Goal: Task Accomplishment & Management: Use online tool/utility

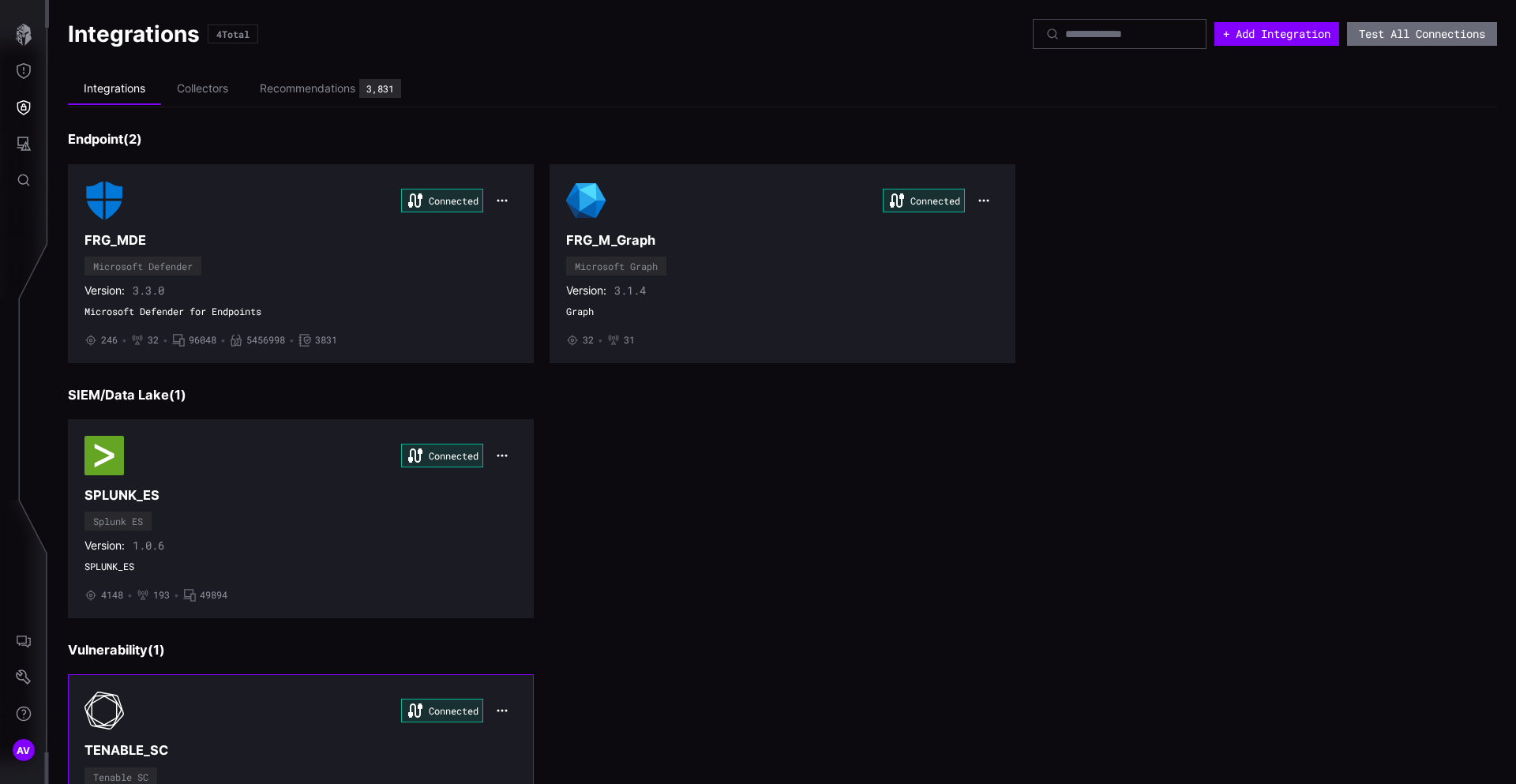
scroll to position [131, 0]
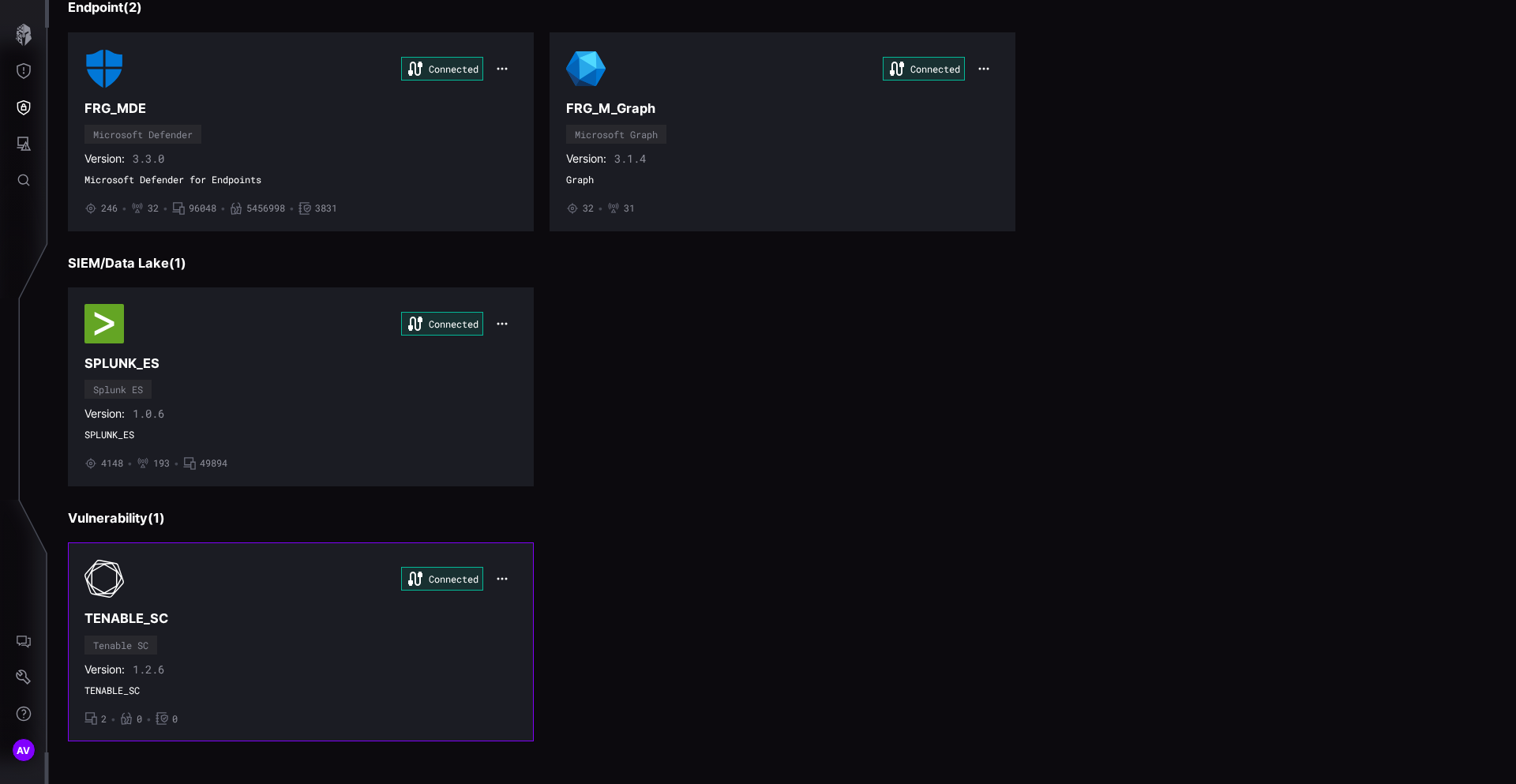
click at [498, 581] on icon "button" at bounding box center [502, 579] width 13 height 13
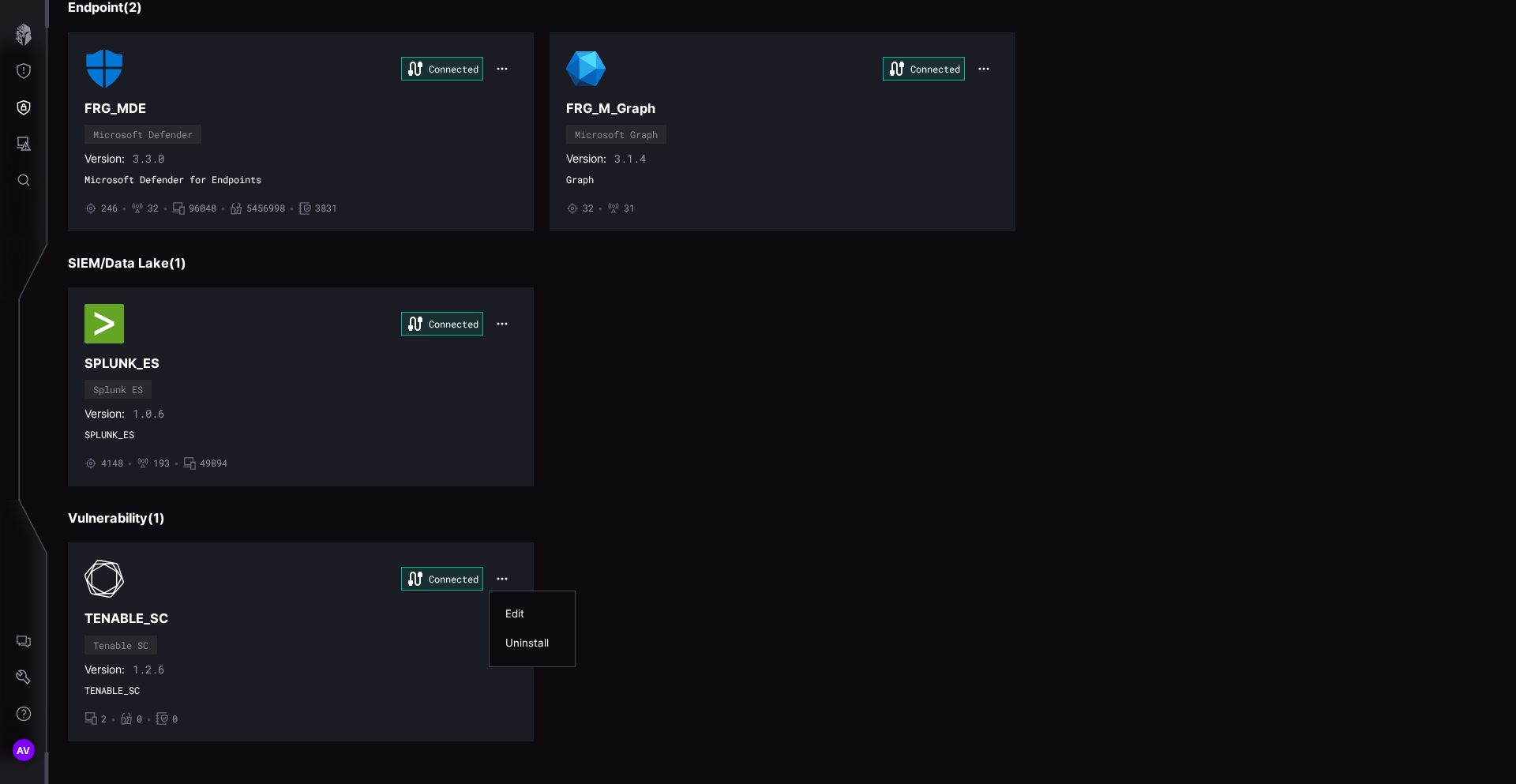
click at [519, 611] on div "Edit" at bounding box center [532, 614] width 54 height 14
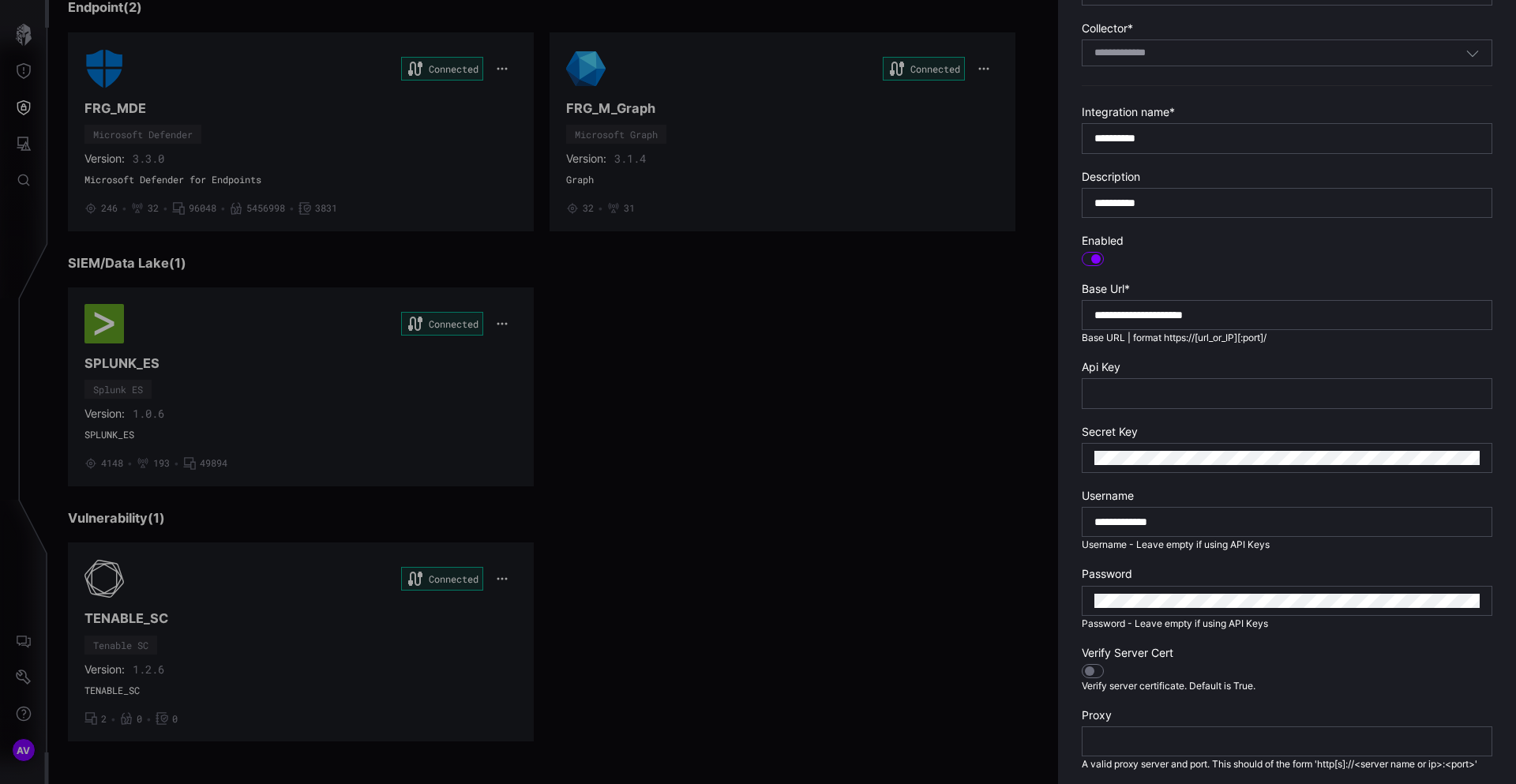
scroll to position [272, 0]
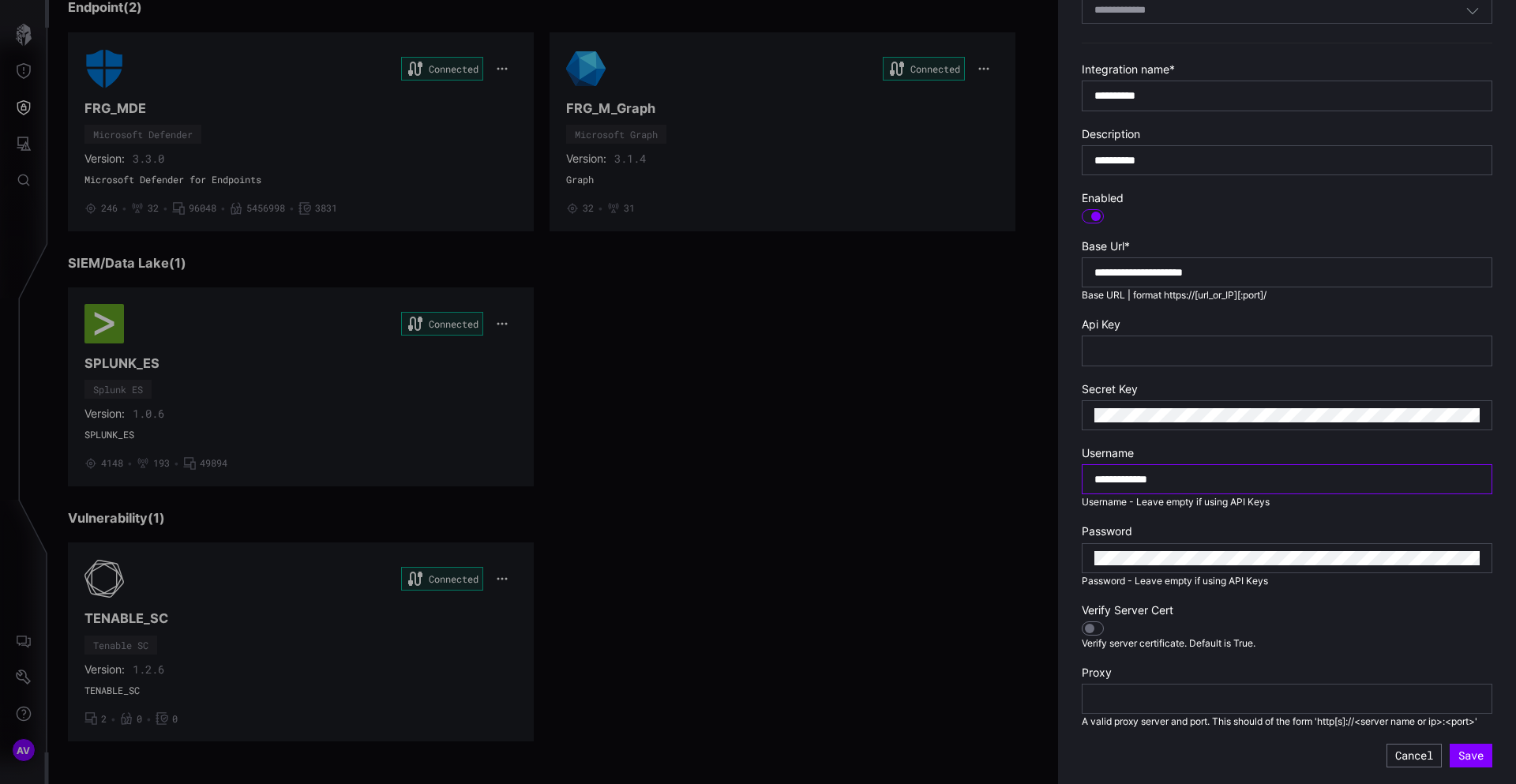
click at [1199, 481] on input "**********" at bounding box center [1288, 479] width 386 height 15
drag, startPoint x: 1289, startPoint y: 274, endPoint x: 978, endPoint y: 275, distance: 311.0
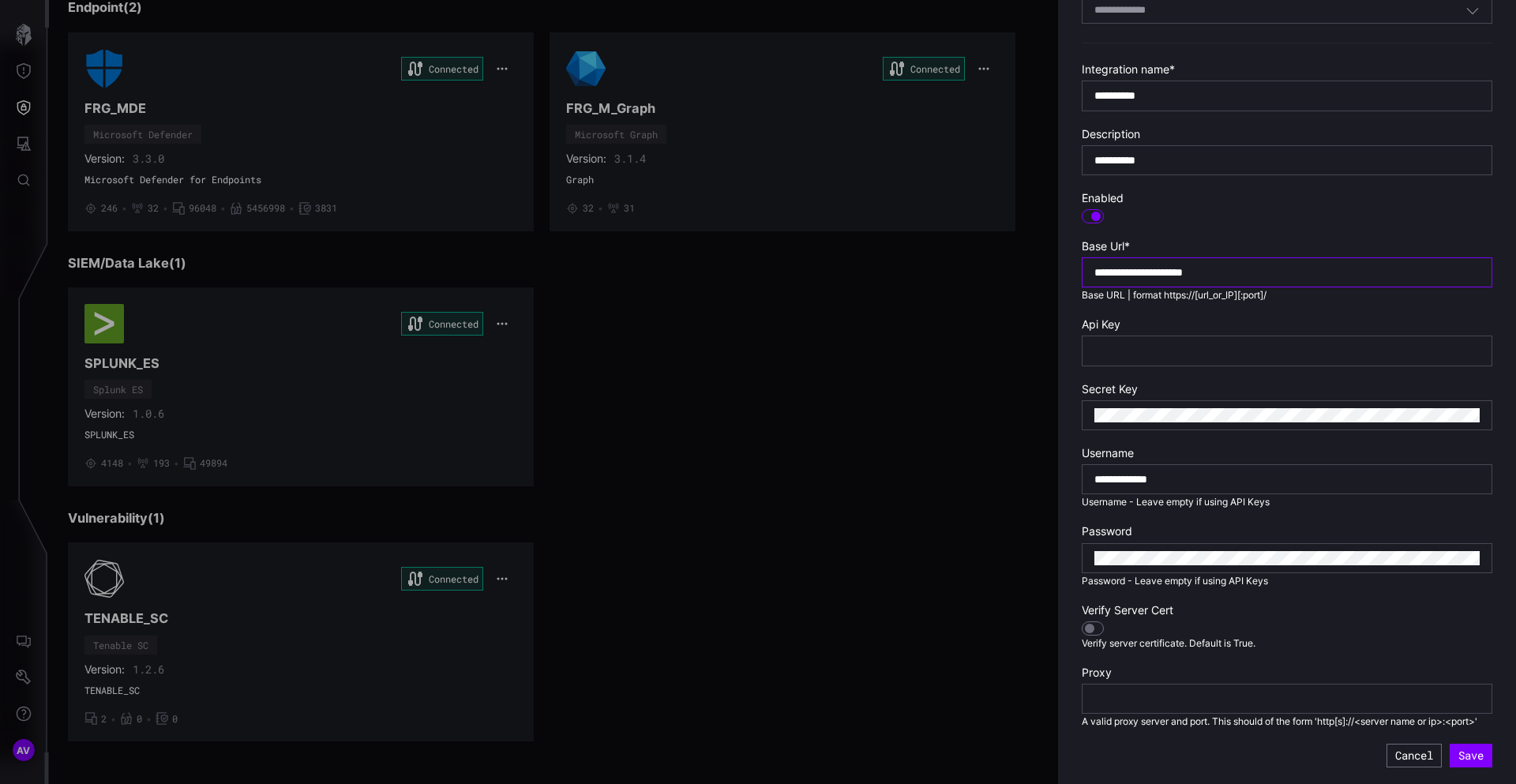
click at [1516, 276] on div "**********" at bounding box center [1516, 392] width 0 height 784
drag, startPoint x: 1280, startPoint y: 481, endPoint x: 987, endPoint y: 481, distance: 293.0
click at [1516, 481] on div "**********" at bounding box center [1516, 392] width 0 height 784
click at [1395, 750] on button "Cancel" at bounding box center [1415, 756] width 56 height 23
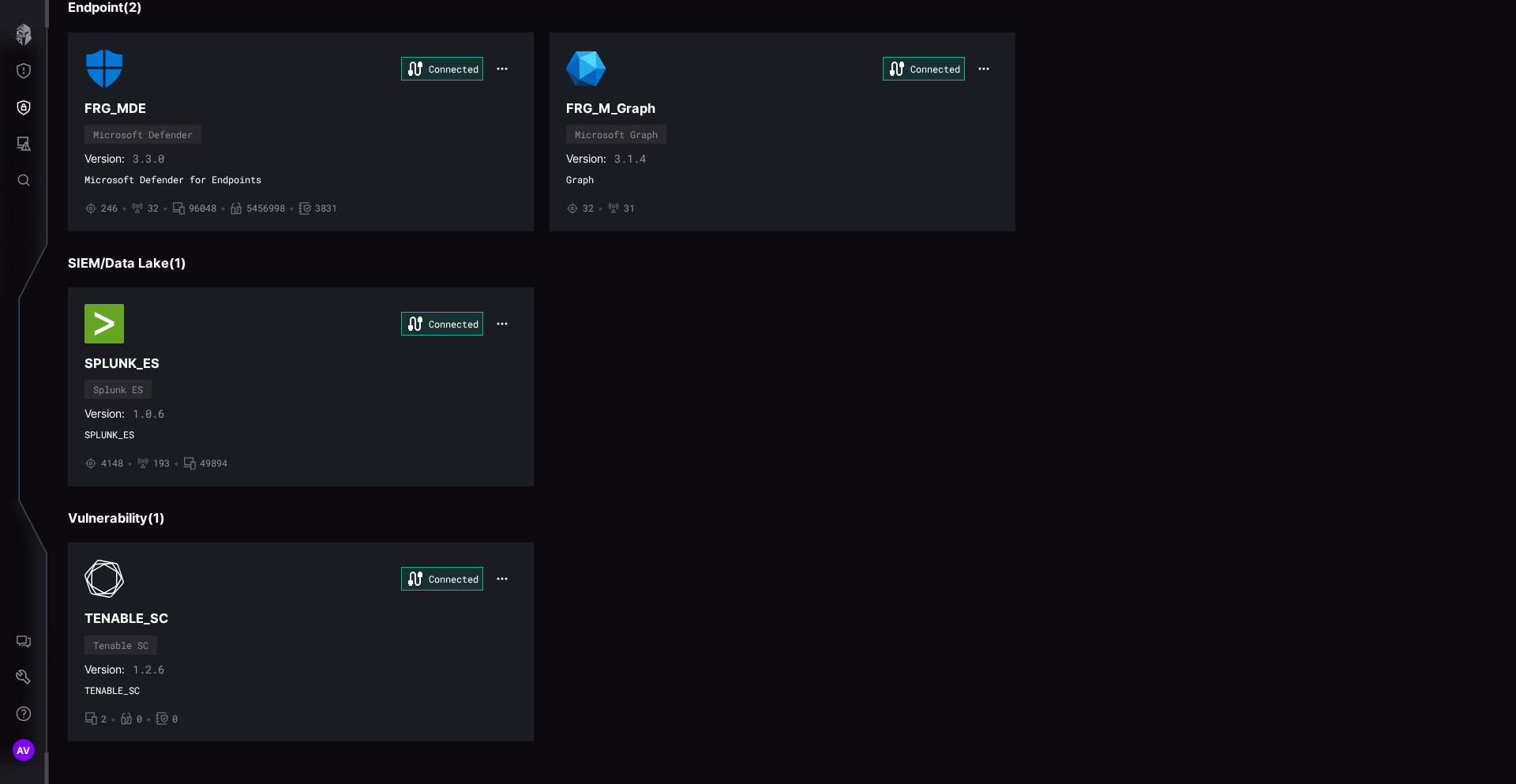
scroll to position [131, 0]
click at [500, 579] on icon "button" at bounding box center [502, 579] width 13 height 13
click at [630, 571] on div "Connected TENABLE_SC Tenable SC Version: 1.2.6 TENABLE_SC • 2 • 0 • 0" at bounding box center [782, 643] width 1429 height 199
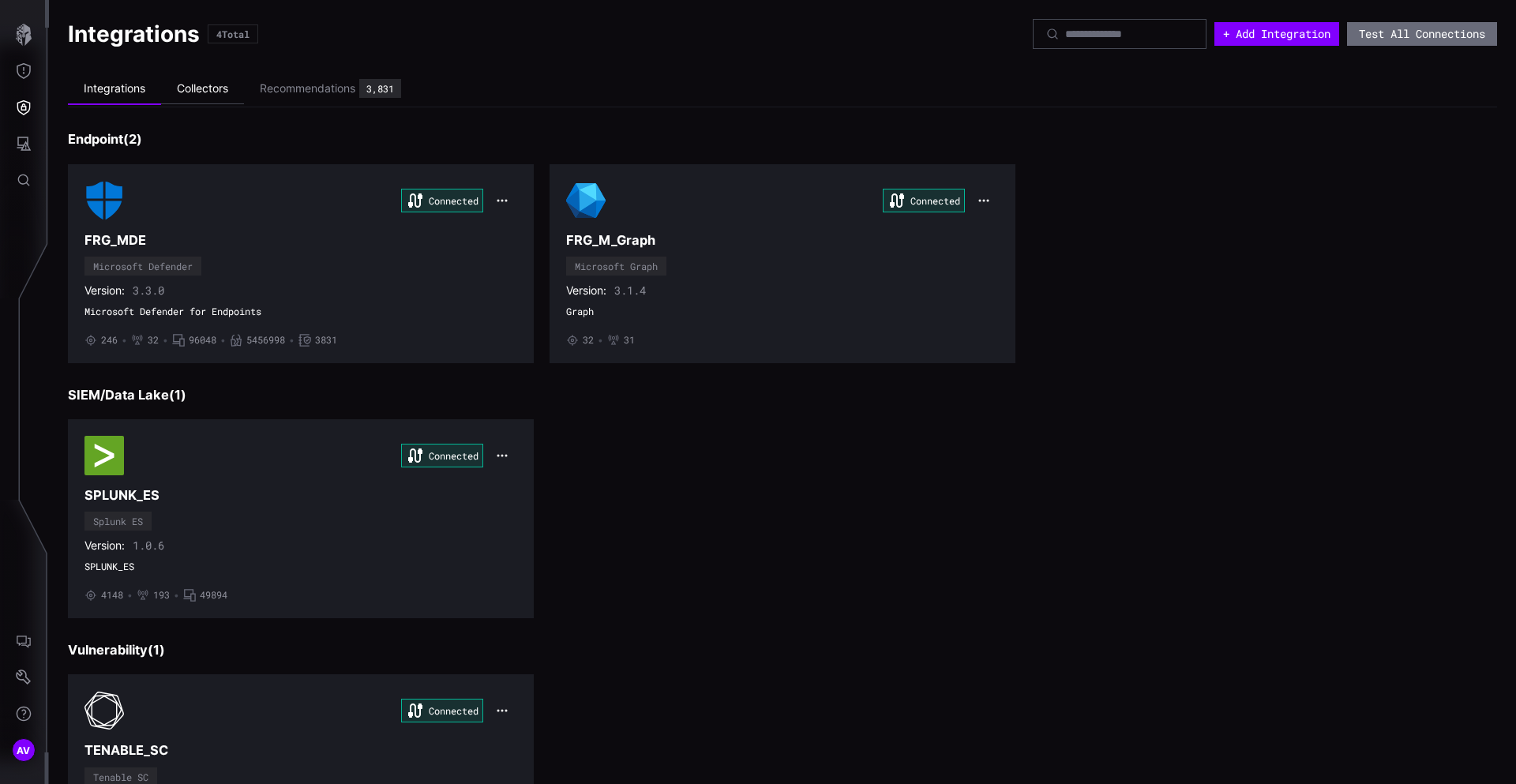
click at [211, 86] on li "Collectors" at bounding box center [202, 89] width 83 height 31
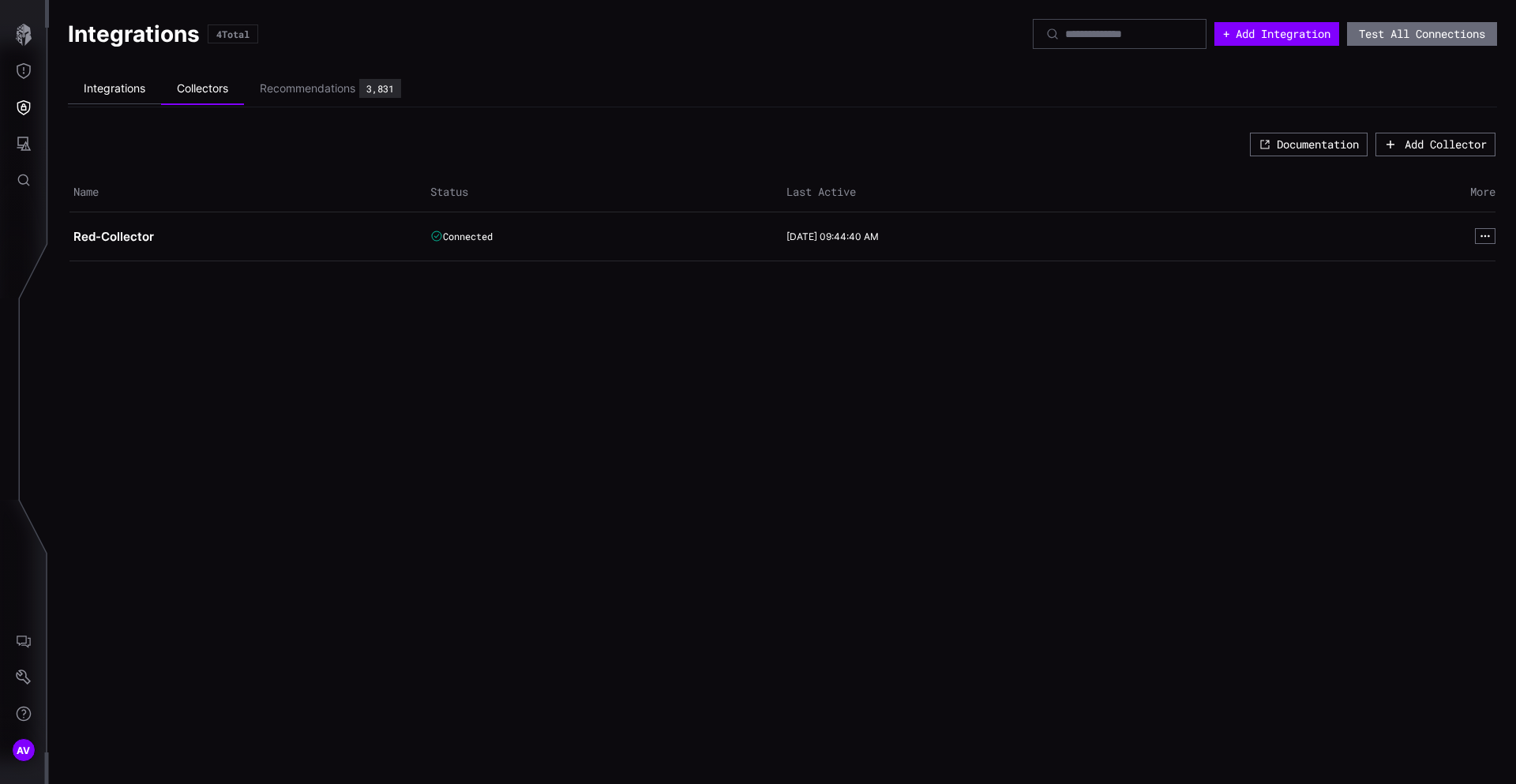
click at [125, 95] on li "Integrations" at bounding box center [115, 89] width 94 height 31
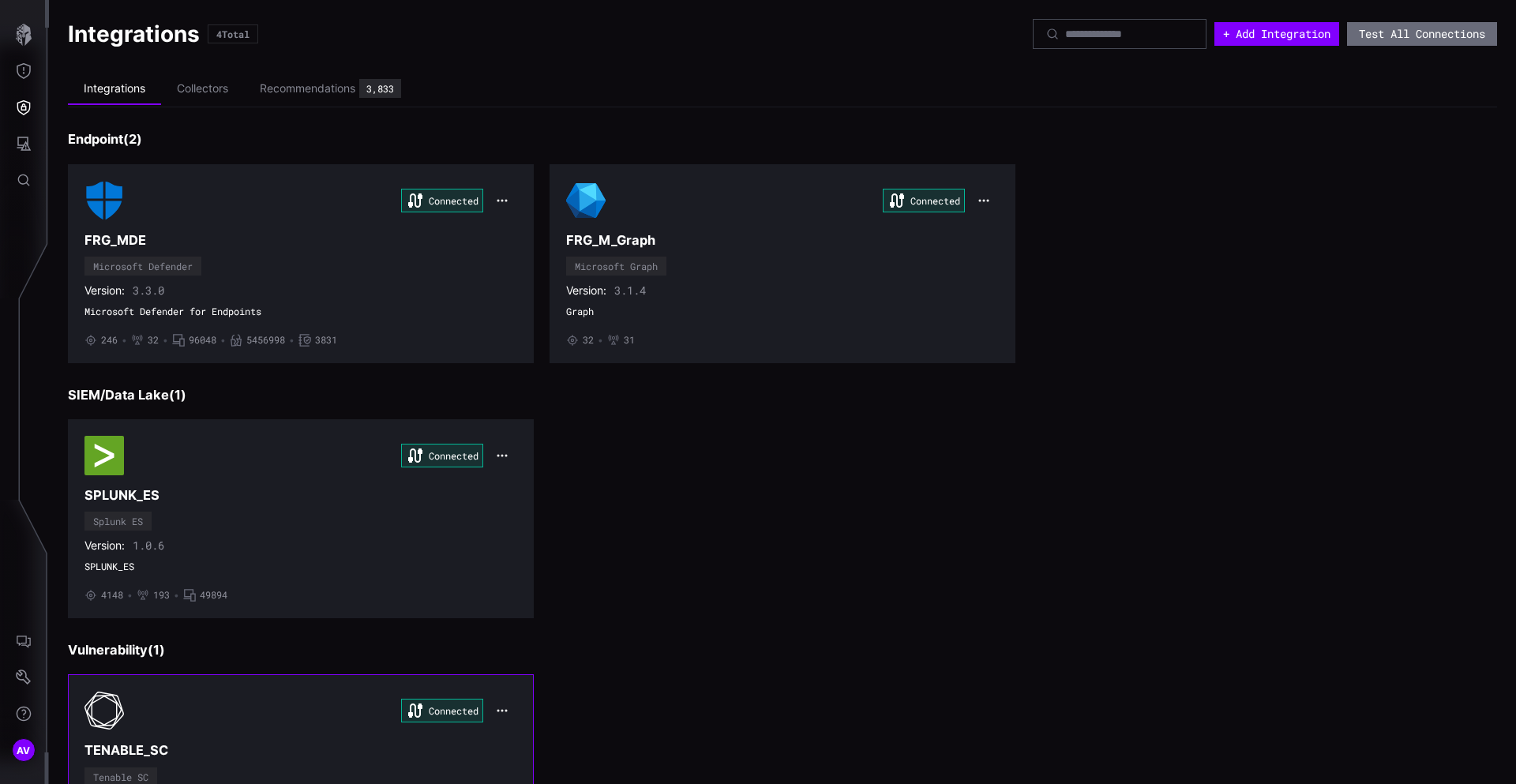
scroll to position [131, 0]
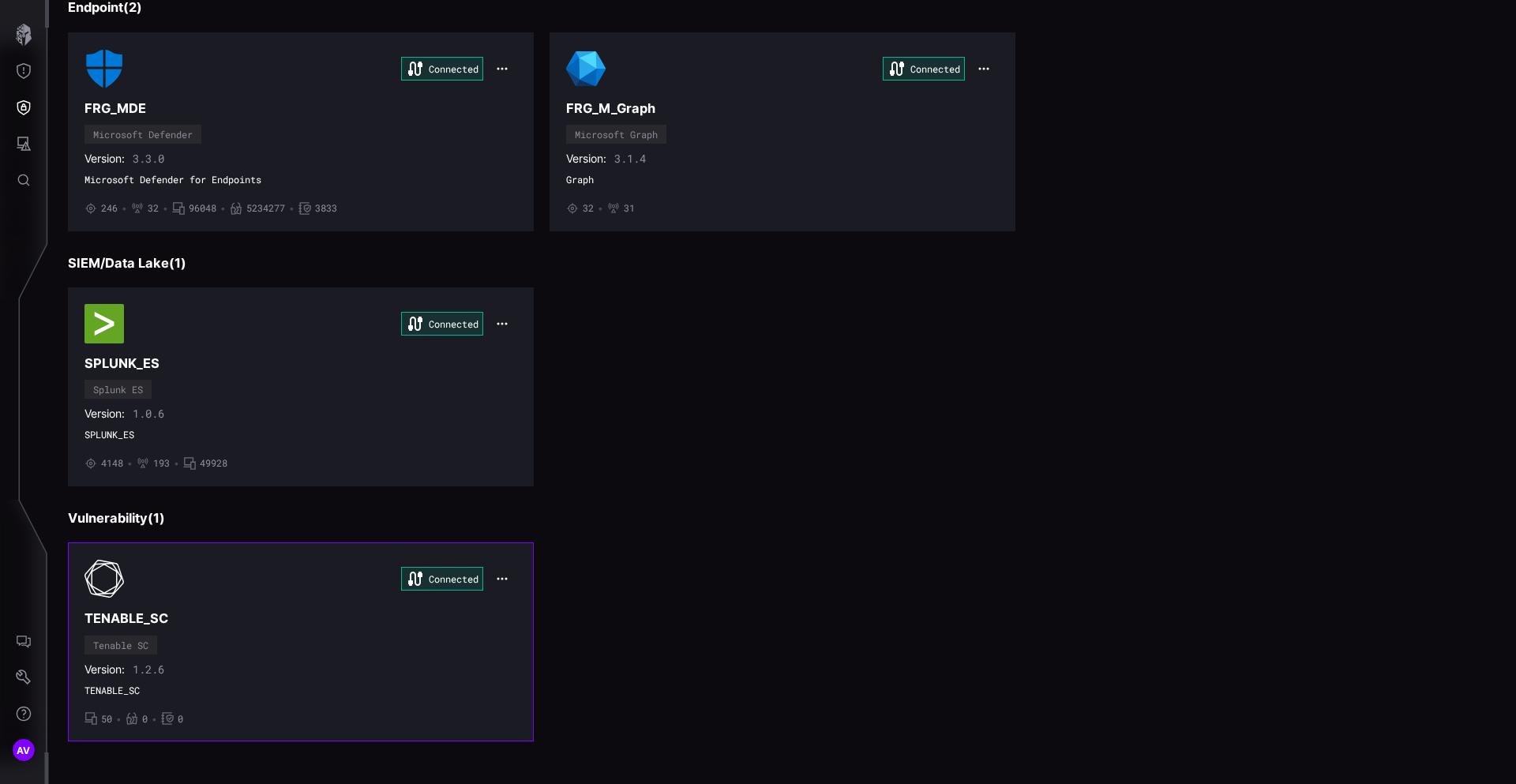
click at [508, 579] on button "button" at bounding box center [502, 579] width 30 height 22
click at [625, 582] on div "Connected TENABLE_SC Tenable SC Version: 1.2.6 TENABLE_SC • 50 • 0 • 0" at bounding box center [782, 642] width 1429 height 199
click at [549, 507] on div "Endpoint ( 2 ) Connected FRG_MDE Microsoft Defender Version: 3.3.0 Microsoft De…" at bounding box center [782, 370] width 1429 height 742
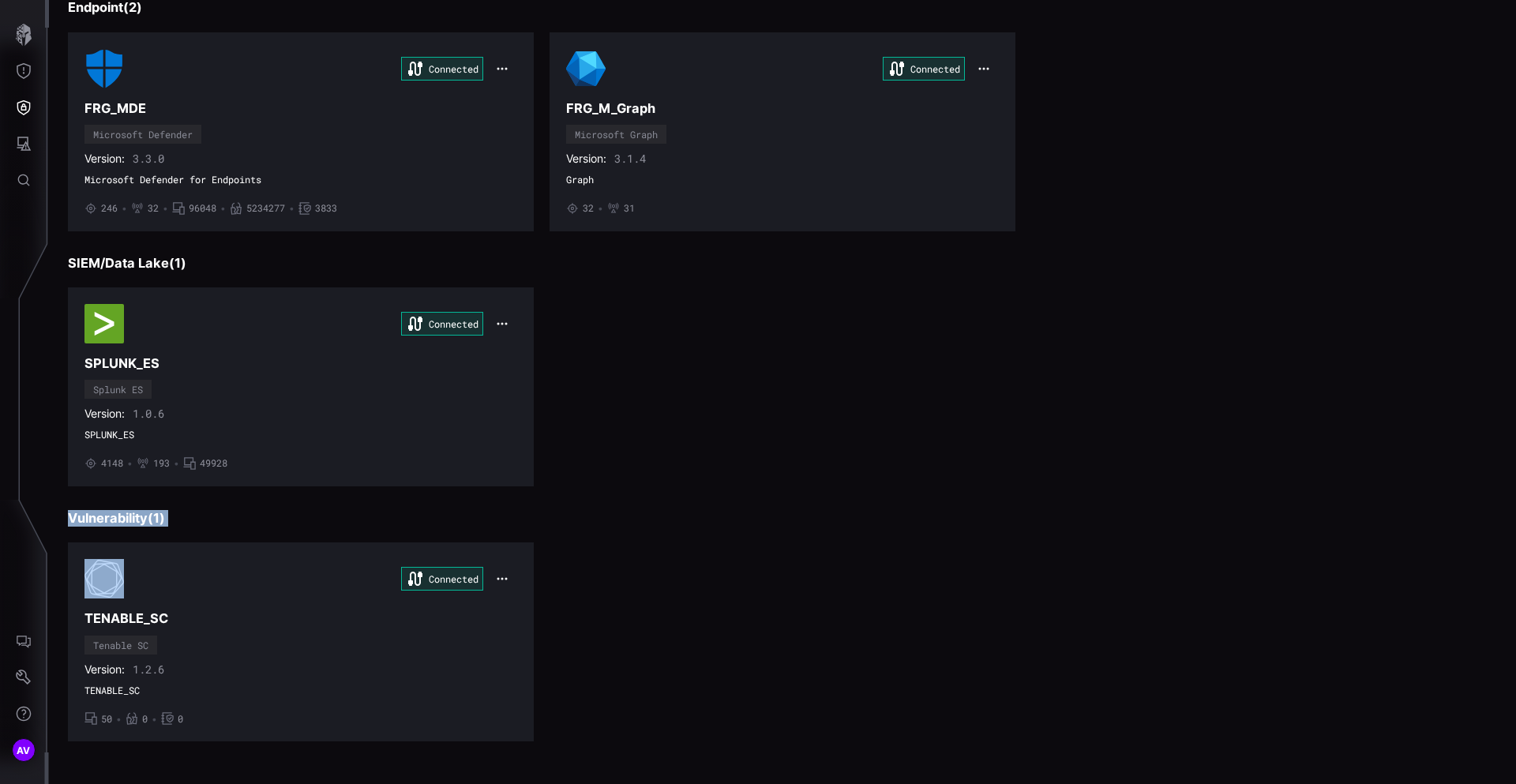
click at [549, 507] on div "Endpoint ( 2 ) Connected FRG_MDE Microsoft Defender Version: 3.3.0 Microsoft De…" at bounding box center [782, 370] width 1429 height 742
click at [576, 508] on div "Endpoint ( 2 ) Connected FRG_MDE Microsoft Defender Version: 3.3.0 Microsoft De…" at bounding box center [782, 370] width 1429 height 742
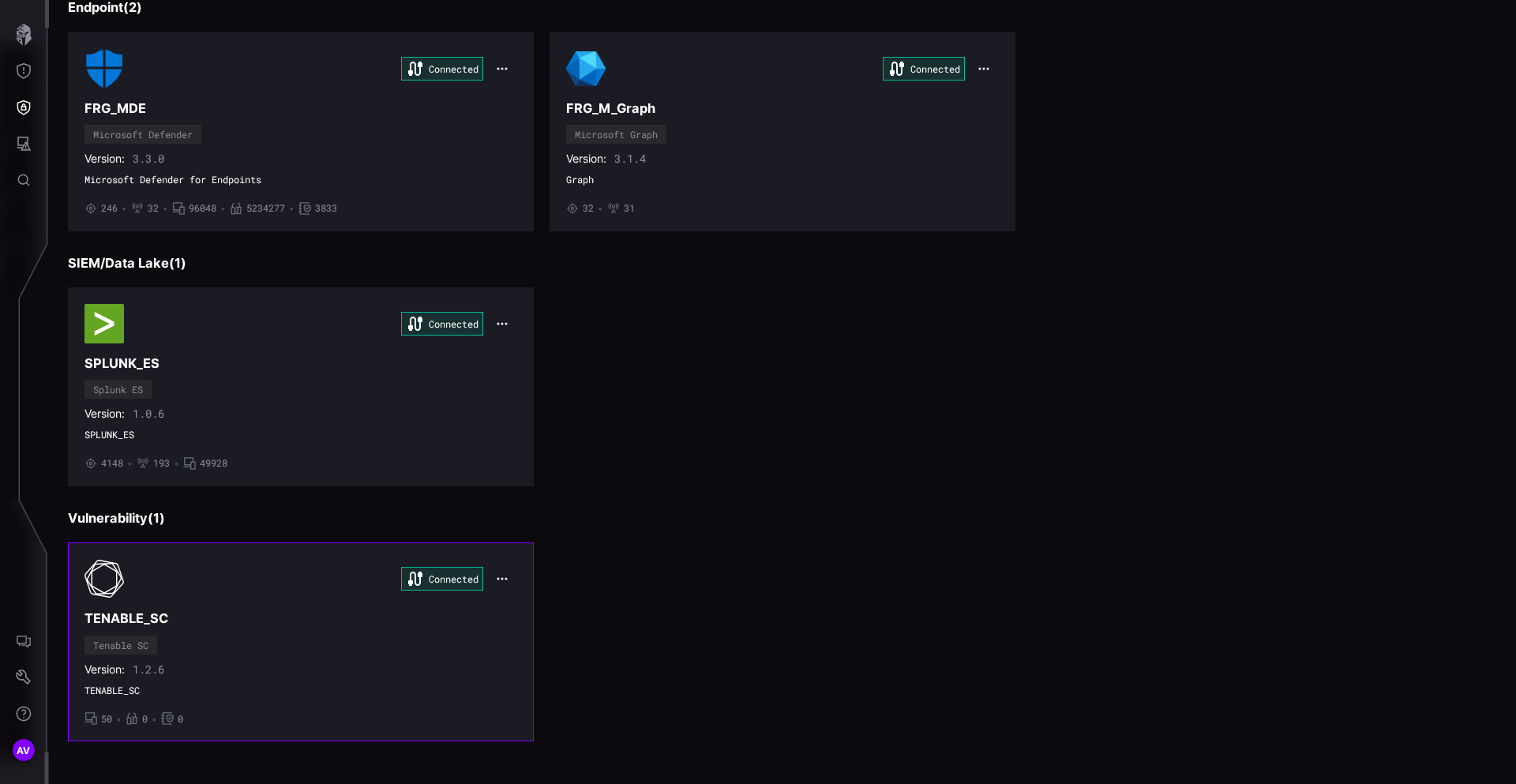
click at [379, 569] on div "Connected" at bounding box center [301, 579] width 433 height 40
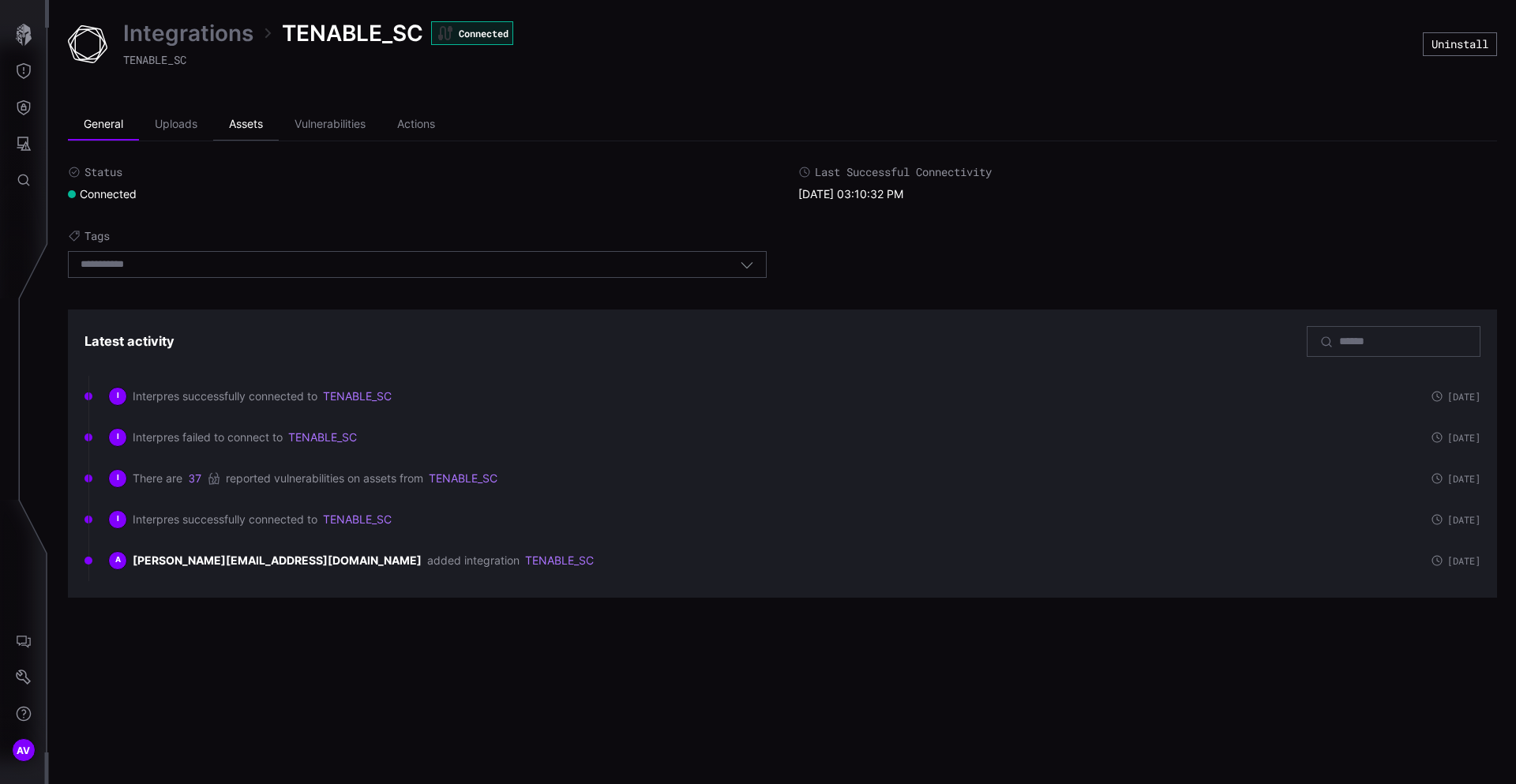
click at [239, 133] on li "Assets" at bounding box center [246, 125] width 65 height 31
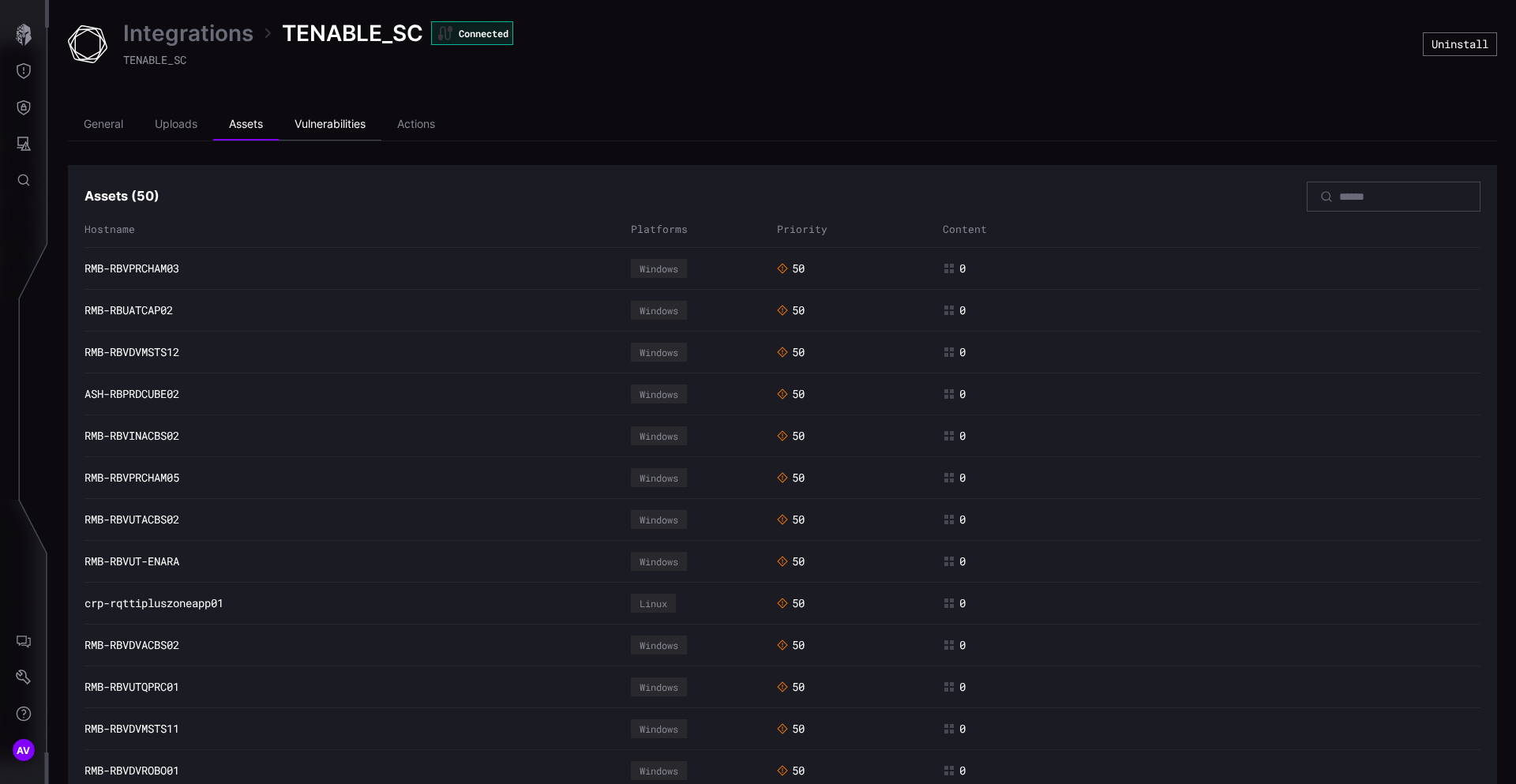
click at [331, 128] on li "Vulnerabilities" at bounding box center [329, 125] width 102 height 31
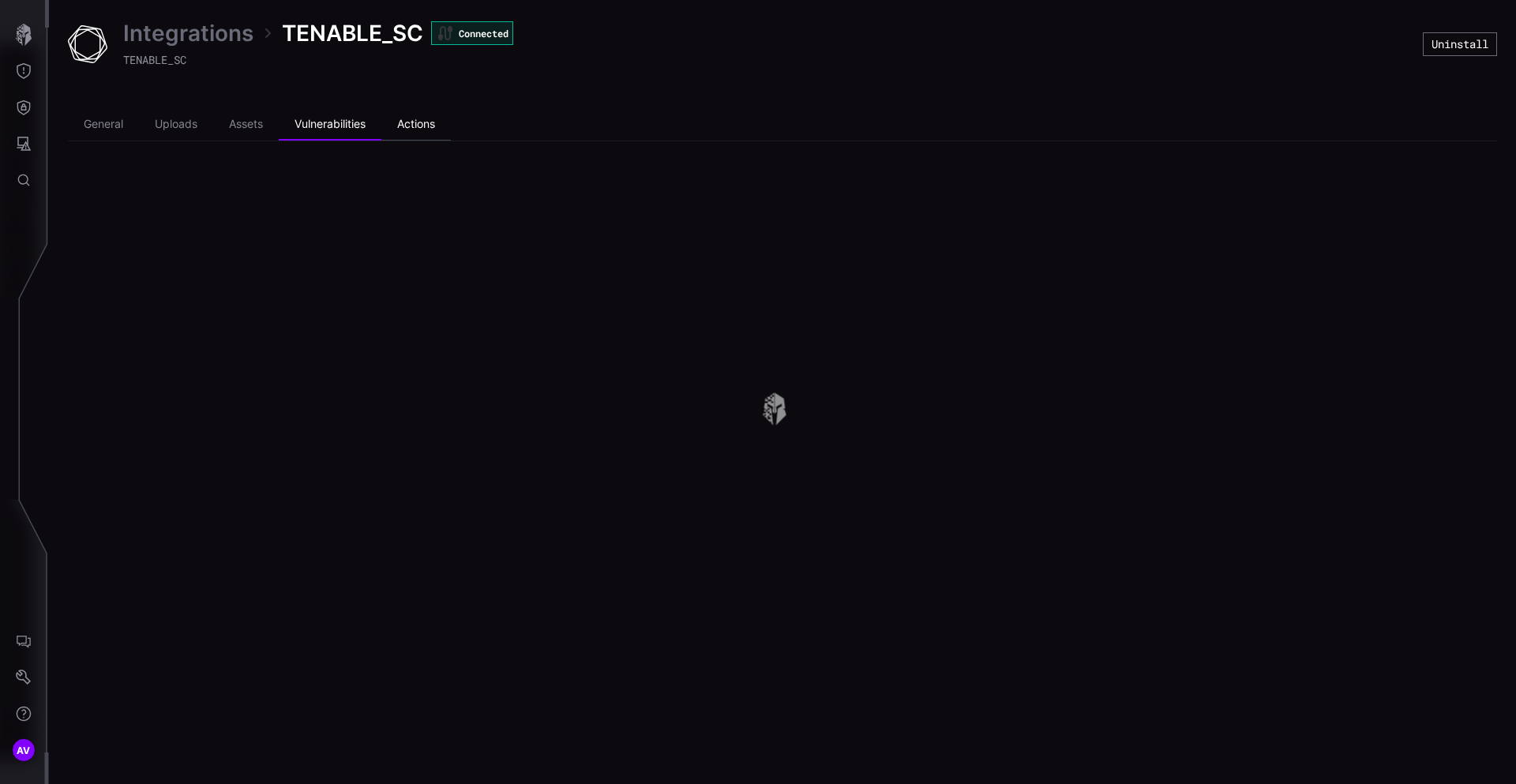
click at [411, 124] on li "Actions" at bounding box center [416, 125] width 69 height 31
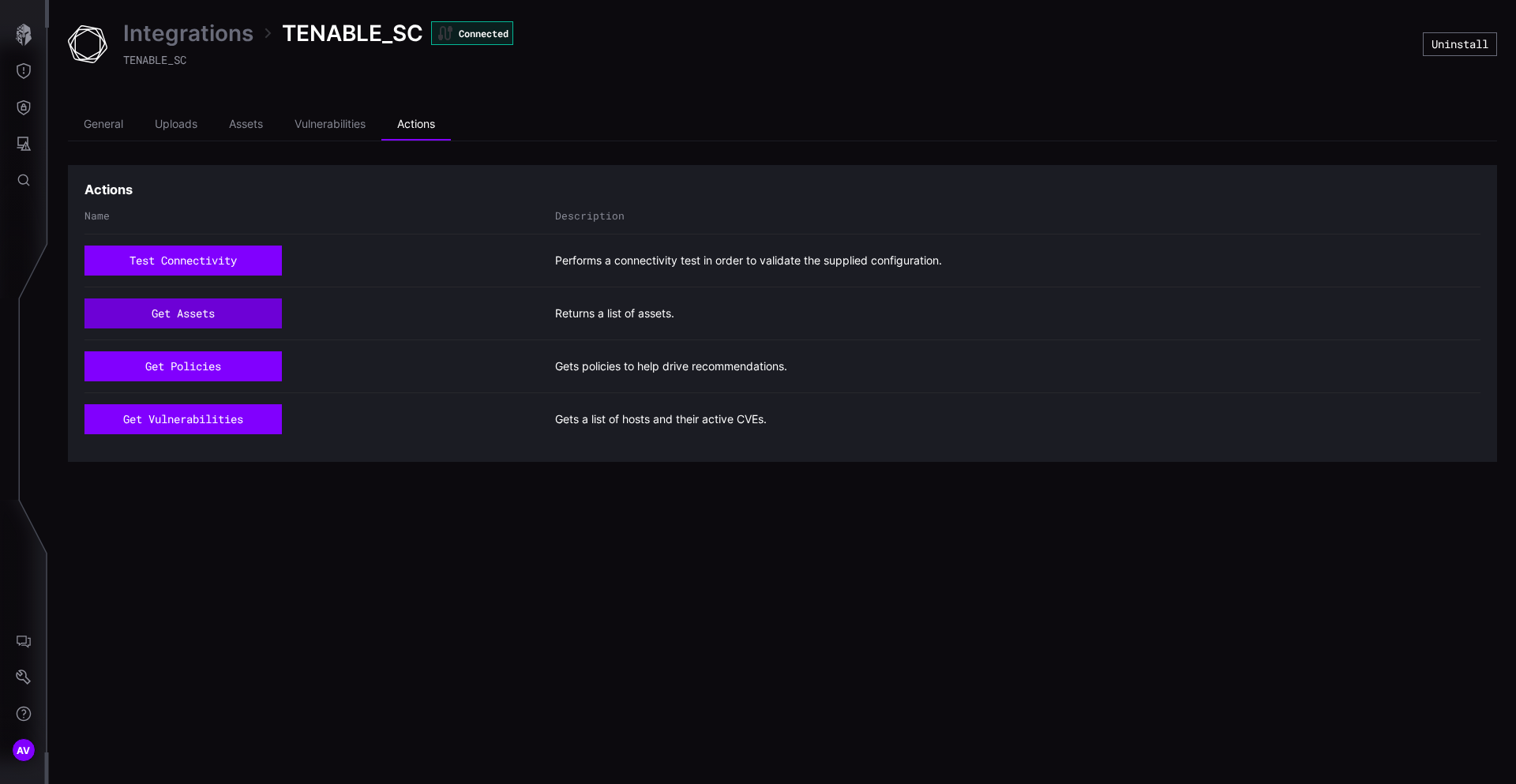
click at [194, 310] on button "get assets" at bounding box center [183, 313] width 198 height 30
click at [241, 127] on li "Assets" at bounding box center [246, 125] width 65 height 31
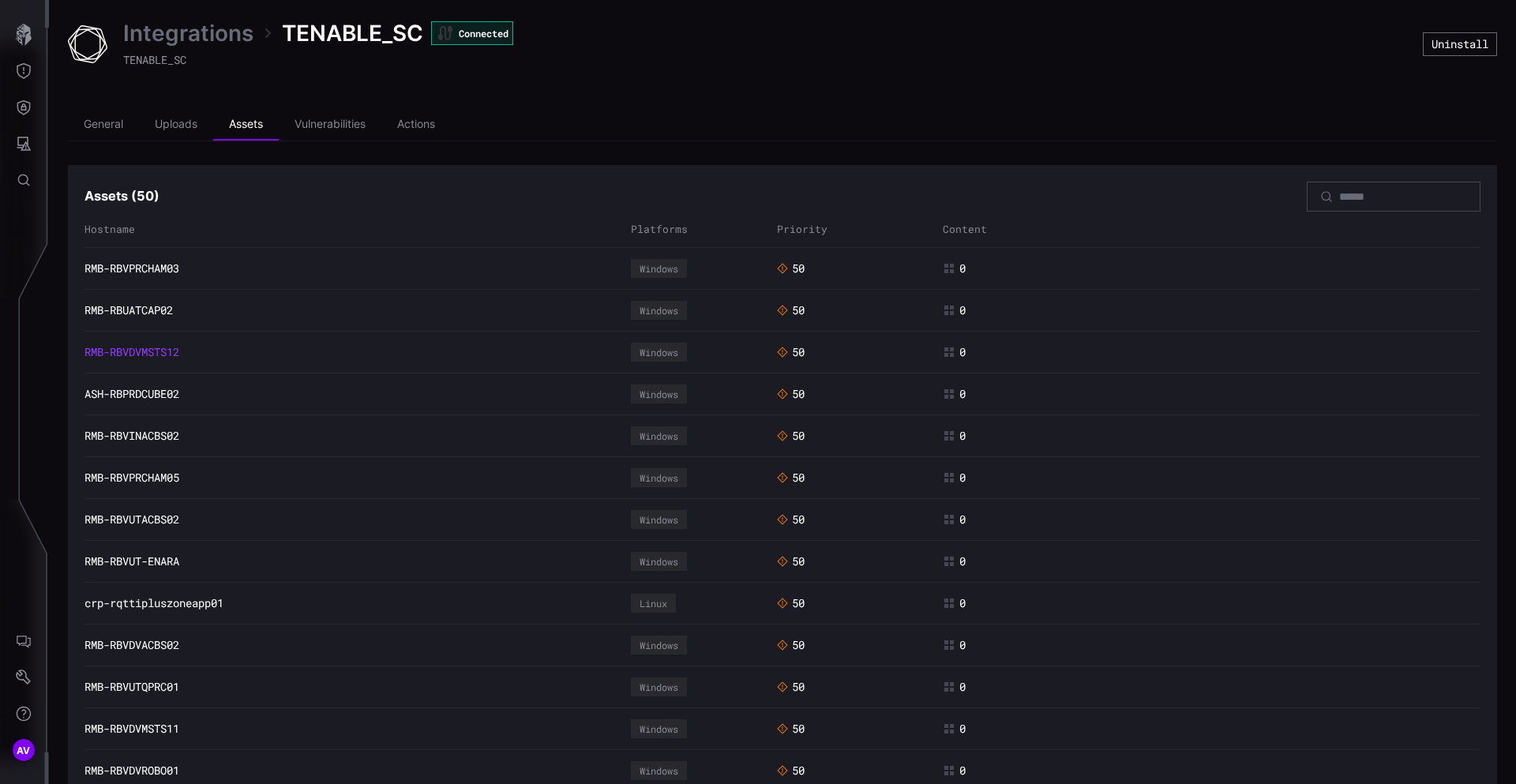
click at [167, 349] on link "RMB-RBVDVMSTS12" at bounding box center [132, 352] width 95 height 15
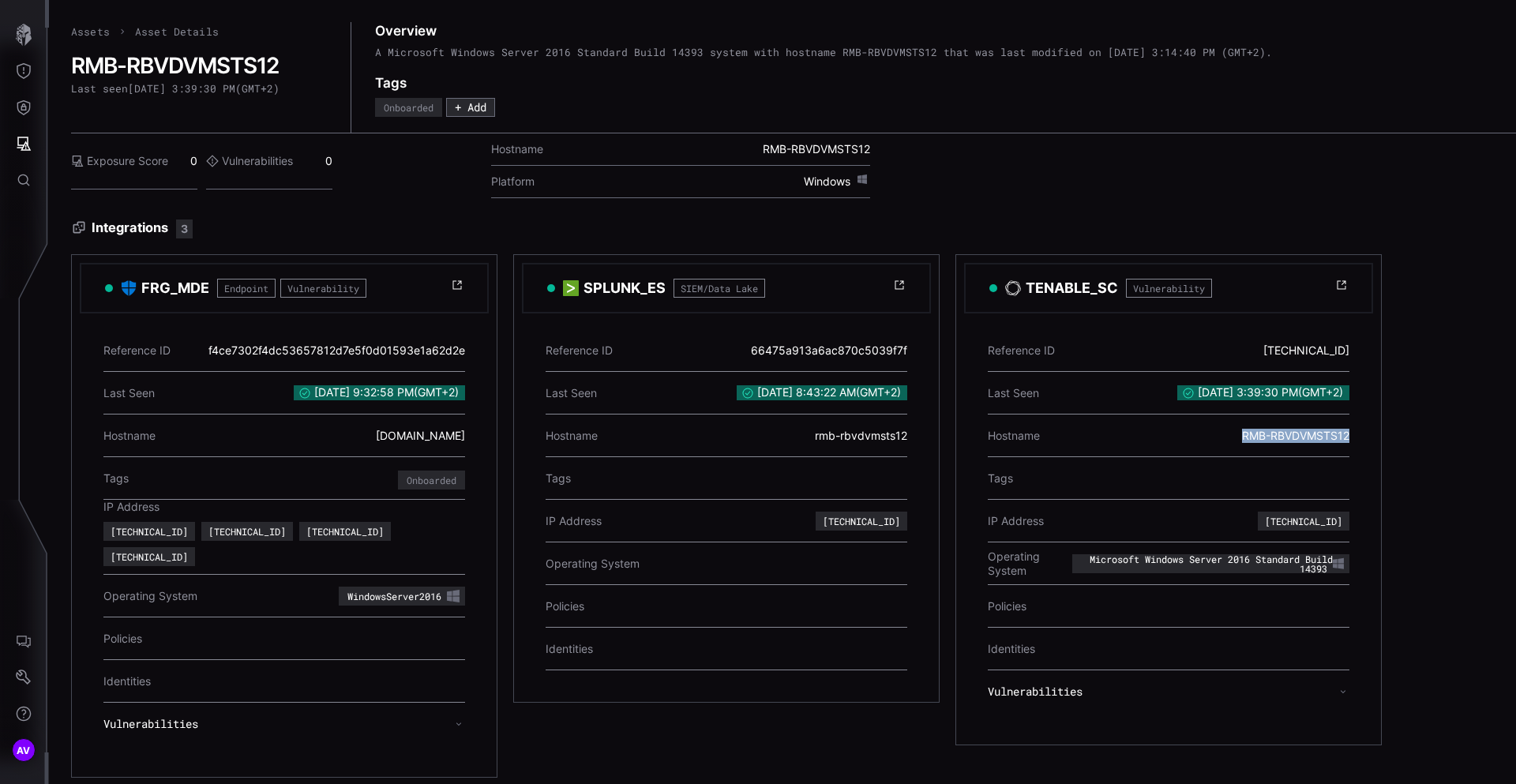
drag, startPoint x: 1239, startPoint y: 435, endPoint x: 1345, endPoint y: 433, distance: 106.0
click at [1345, 433] on div "Hostname RMB-RBVDVMSTS12" at bounding box center [1168, 436] width 361 height 43
click at [1345, 433] on div "RMB-RBVDVMSTS12" at bounding box center [1296, 435] width 107 height 30
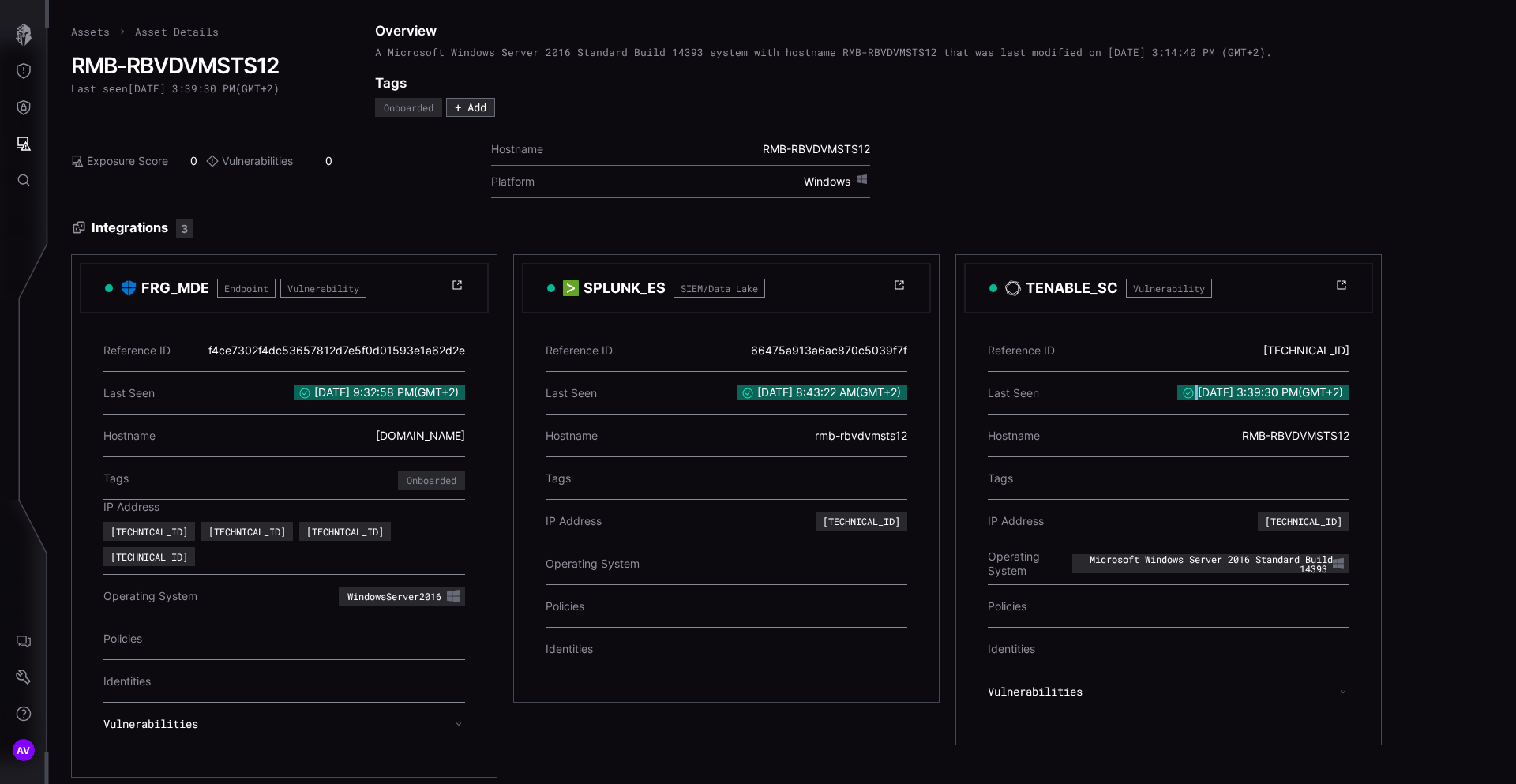
drag, startPoint x: 1175, startPoint y: 394, endPoint x: 1362, endPoint y: 389, distance: 187.1
click at [1362, 389] on div "Reference ID 10.5.23.110 Last Seen 9/10/2025, 3:39:30 PM ( GMT+2 ) Hostname RMB…" at bounding box center [1169, 525] width 409 height 424
drag, startPoint x: 1353, startPoint y: 389, endPoint x: 1165, endPoint y: 388, distance: 188.0
click at [1165, 388] on div "Reference ID 10.5.23.110 Last Seen 9/10/2025, 3:39:30 PM ( GMT+2 ) Hostname RMB…" at bounding box center [1169, 525] width 409 height 424
click at [1107, 410] on div "Last Seen 9/10/2025, 3:39:30 PM ( GMT+2 )" at bounding box center [1168, 393] width 361 height 43
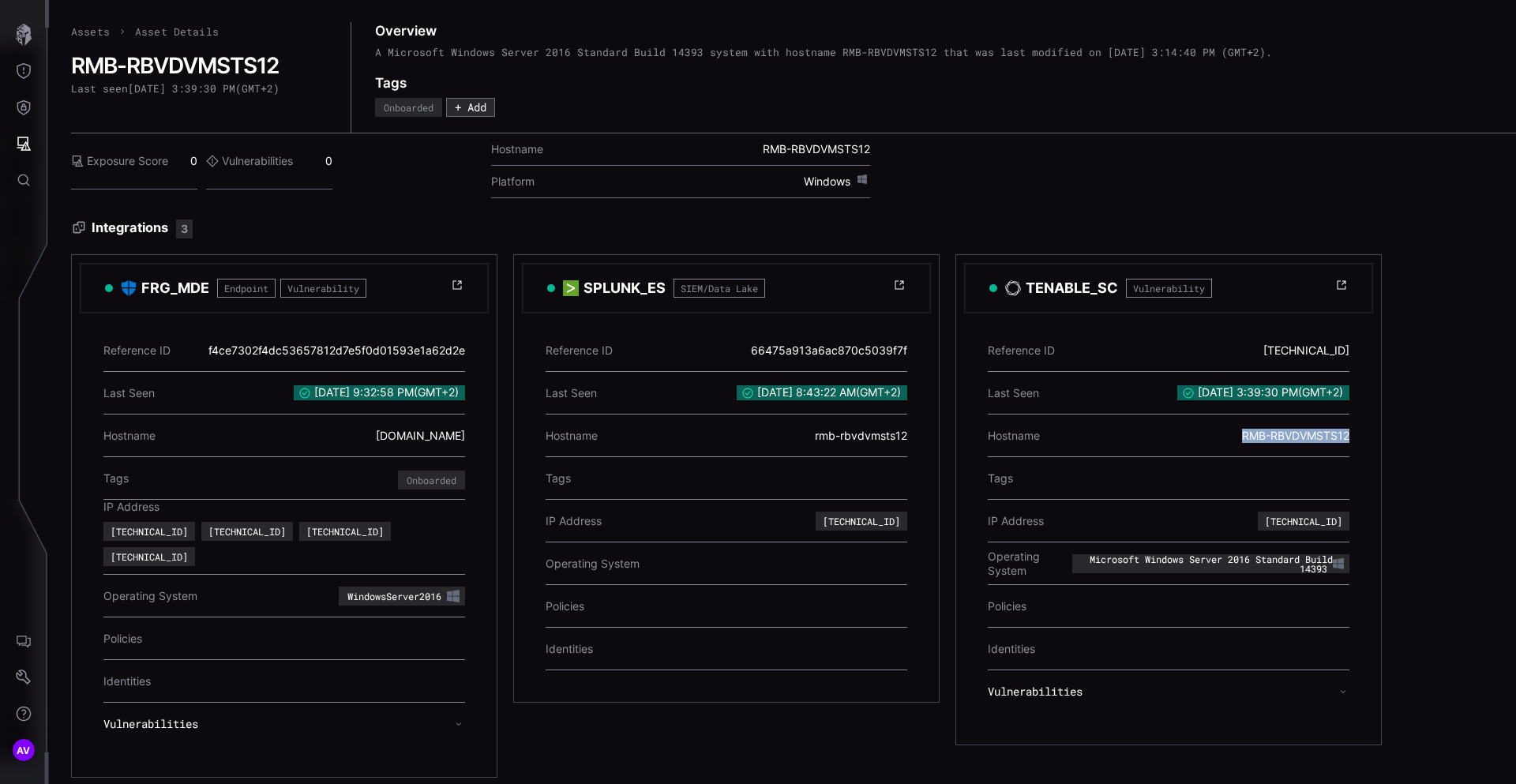
drag, startPoint x: 1235, startPoint y: 430, endPoint x: 1366, endPoint y: 432, distance: 131.0
click at [1366, 432] on div "Reference ID 10.5.23.110 Last Seen 9/10/2025, 3:39:30 PM ( GMT+2 ) Hostname RMB…" at bounding box center [1169, 525] width 409 height 424
click at [1332, 437] on div "RMB-RBVDVMSTS12" at bounding box center [1296, 435] width 107 height 30
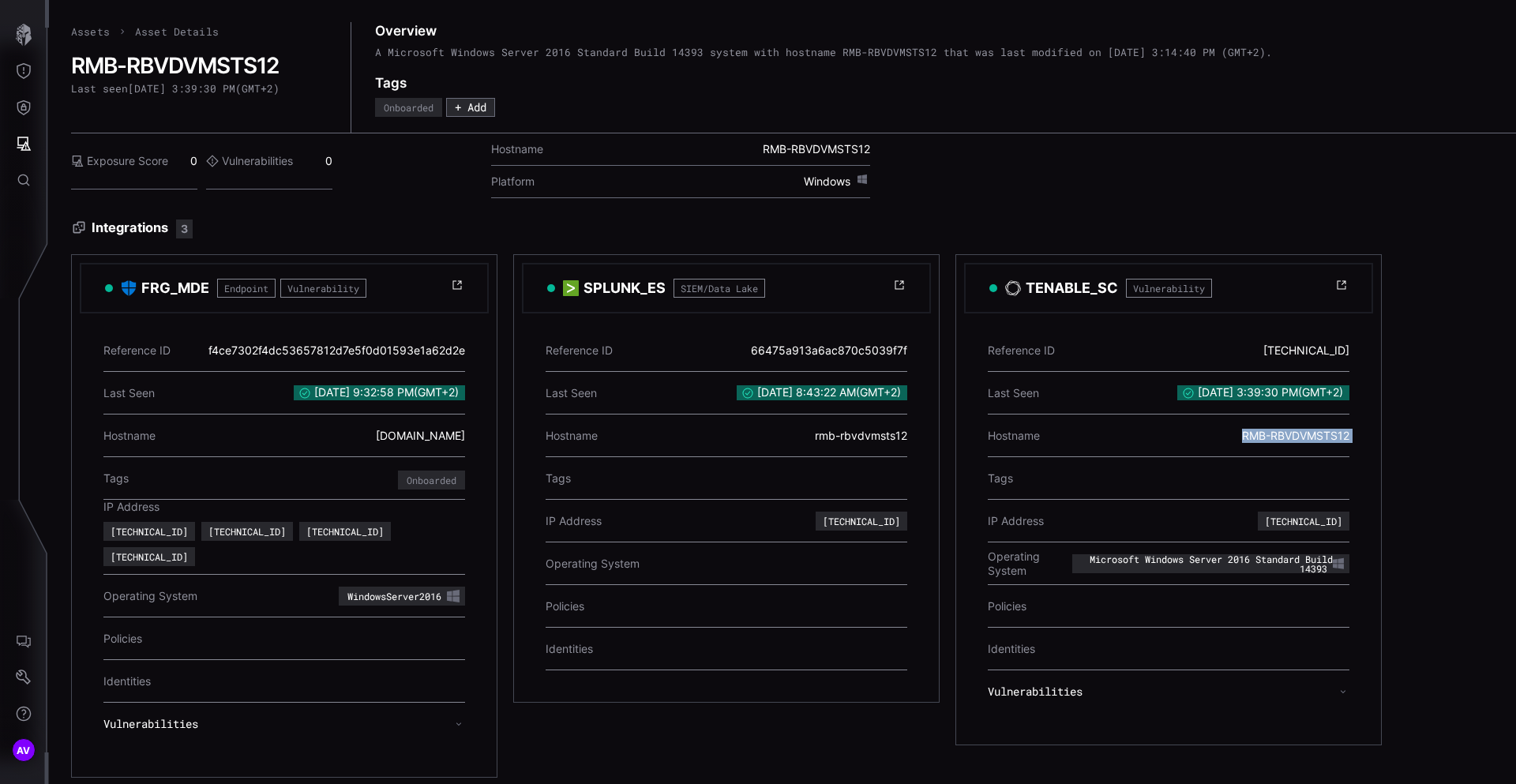
click at [1331, 437] on div "RMB-RBVDVMSTS12" at bounding box center [1296, 435] width 107 height 30
click at [1341, 435] on div "RMB-RBVDVMSTS12" at bounding box center [1296, 435] width 107 height 30
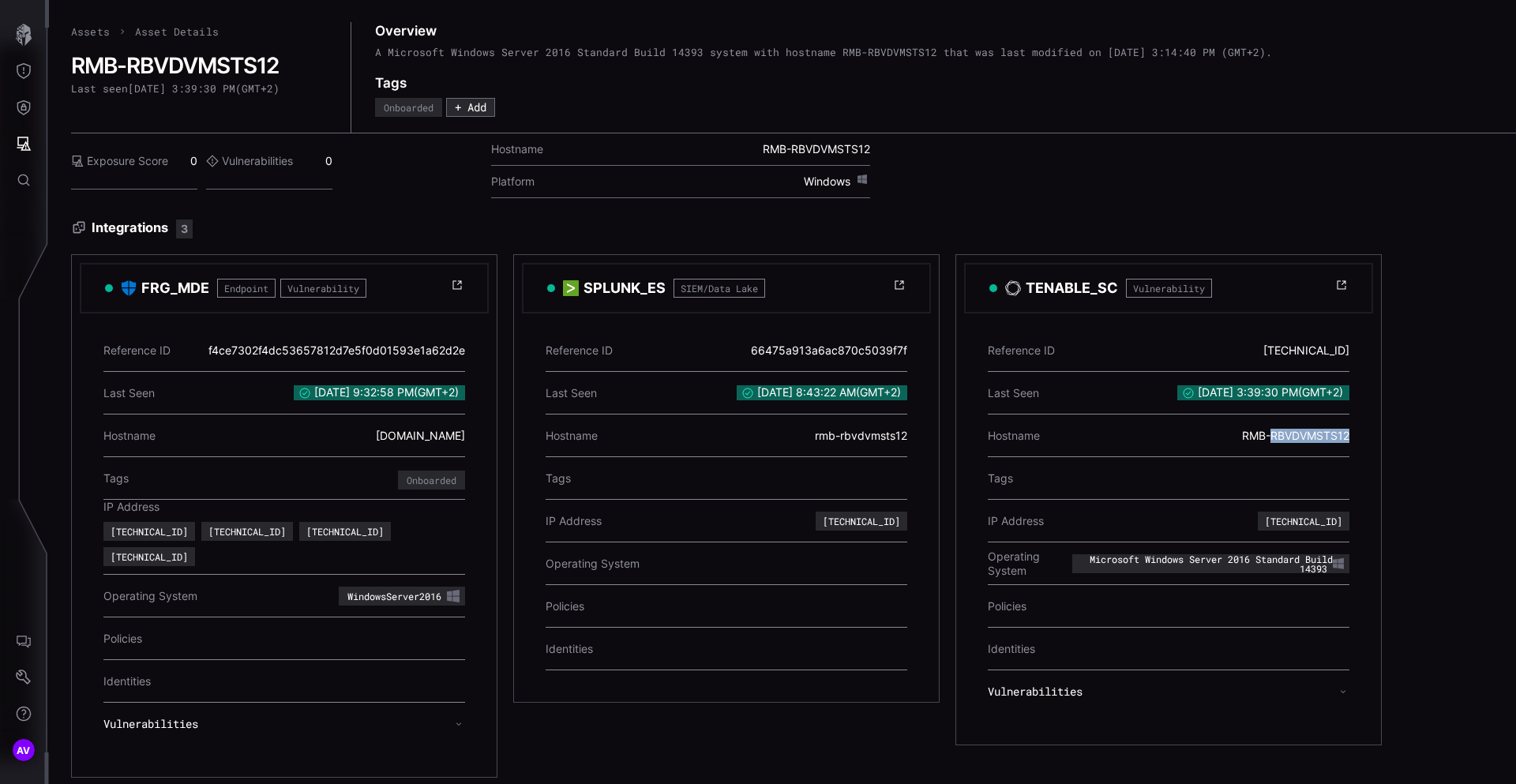
click at [1341, 435] on div "RMB-RBVDVMSTS12" at bounding box center [1296, 435] width 107 height 30
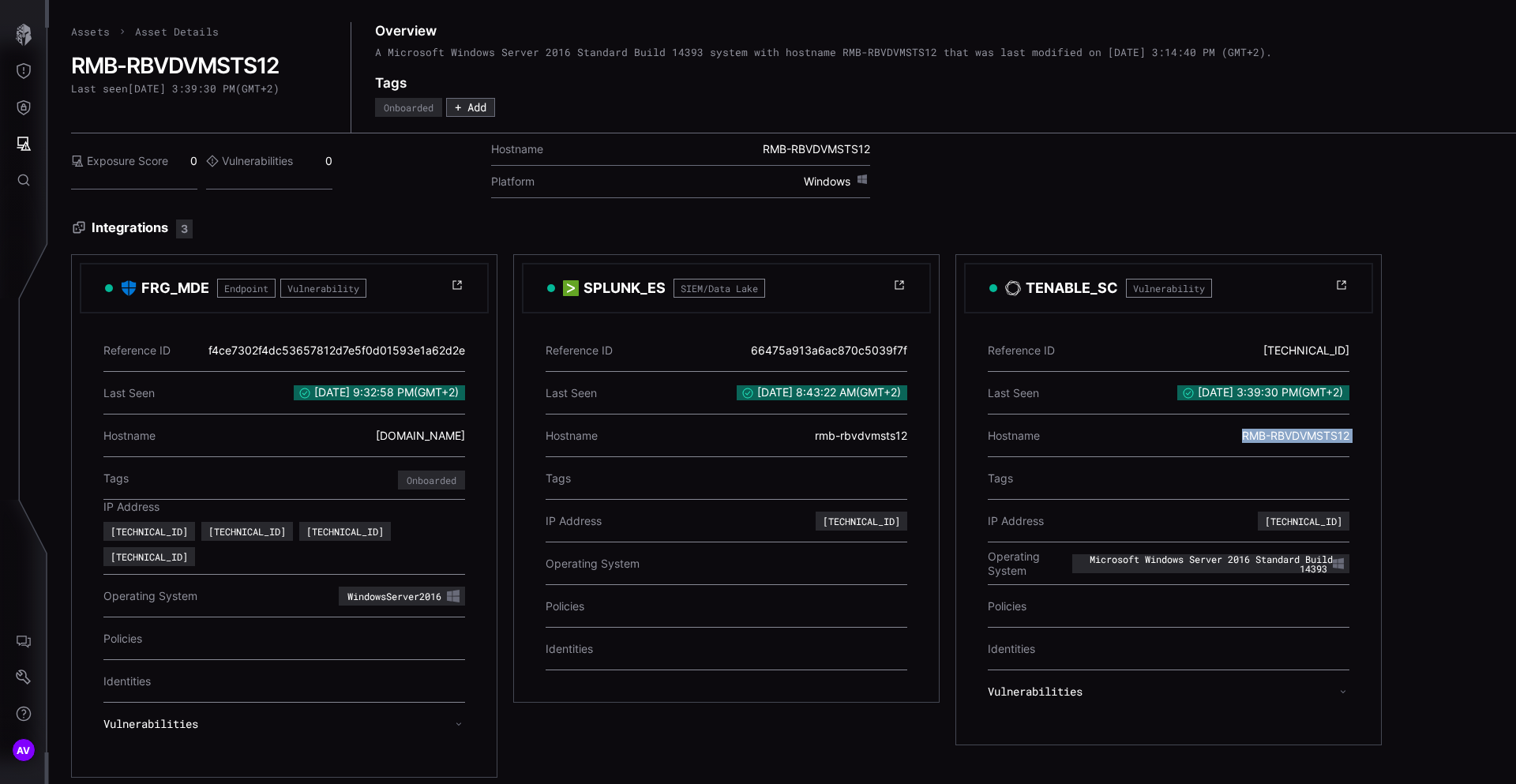
click at [1341, 435] on div "RMB-RBVDVMSTS12" at bounding box center [1296, 435] width 107 height 30
click at [439, 153] on div "Exposure Score 0 Vulnerabilities 0" at bounding box center [269, 162] width 397 height 56
click at [89, 31] on link "Assets" at bounding box center [91, 31] width 39 height 15
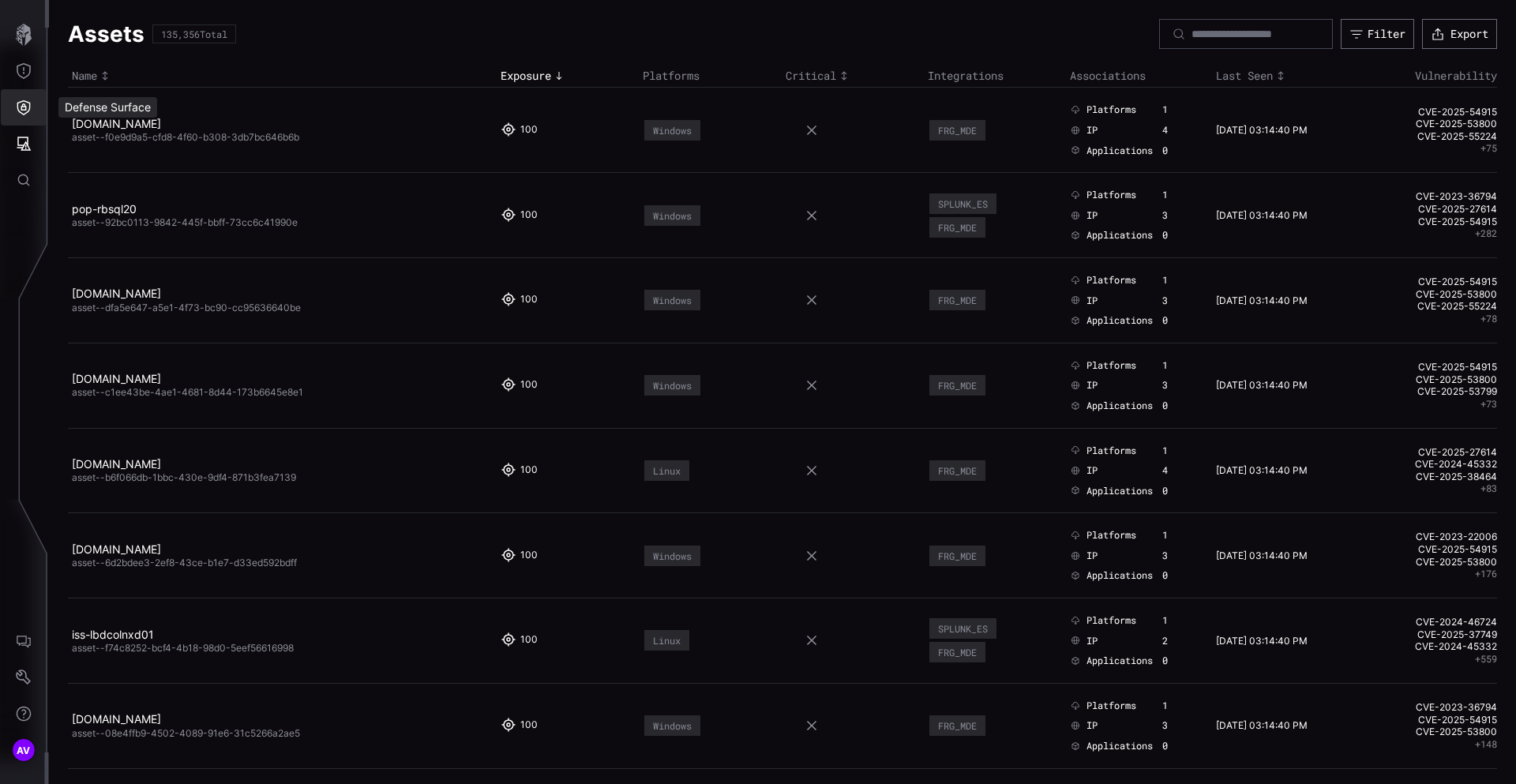
click at [20, 107] on icon "Defense Surface" at bounding box center [23, 107] width 16 height 16
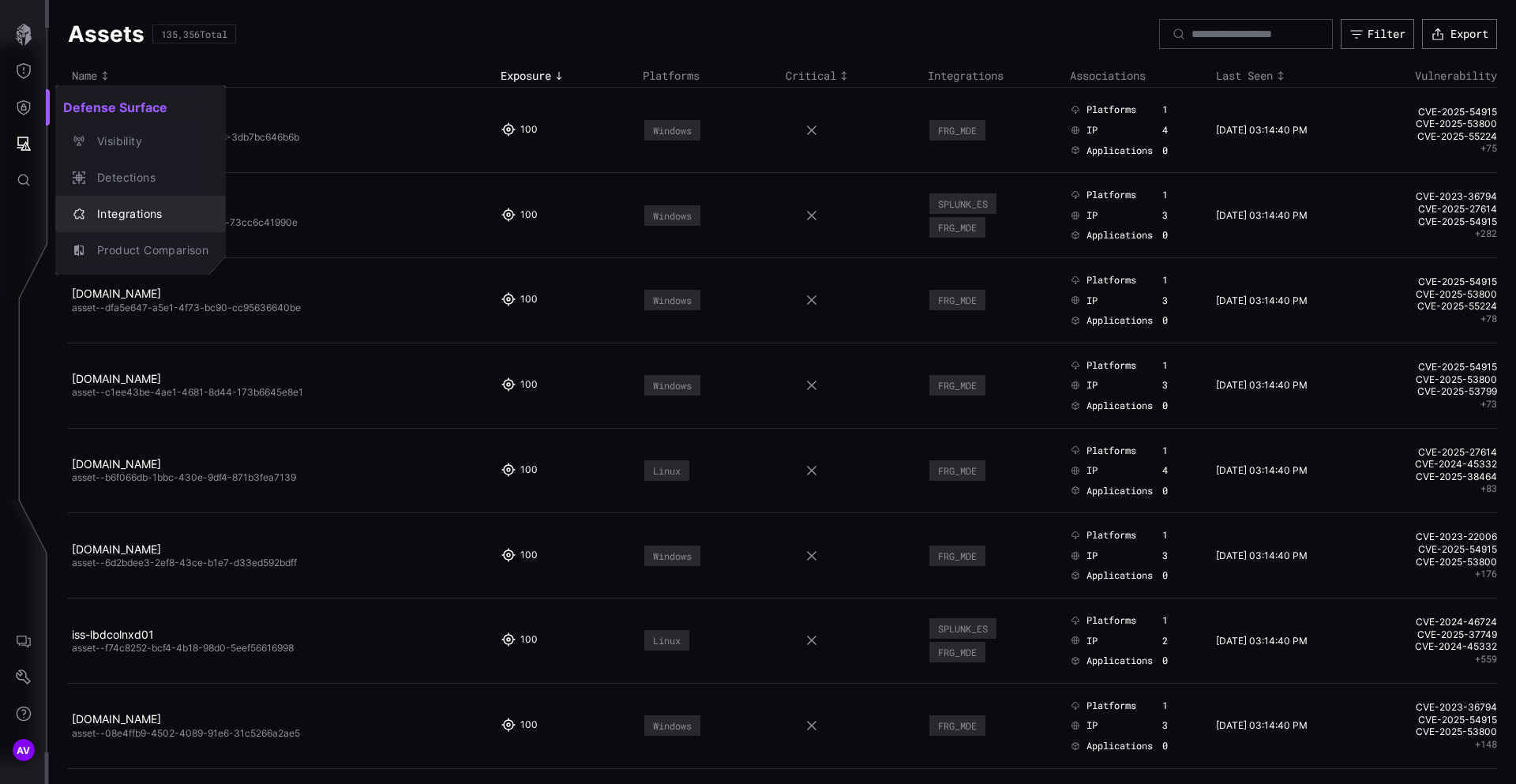
click at [122, 210] on div "Integrations" at bounding box center [149, 214] width 119 height 19
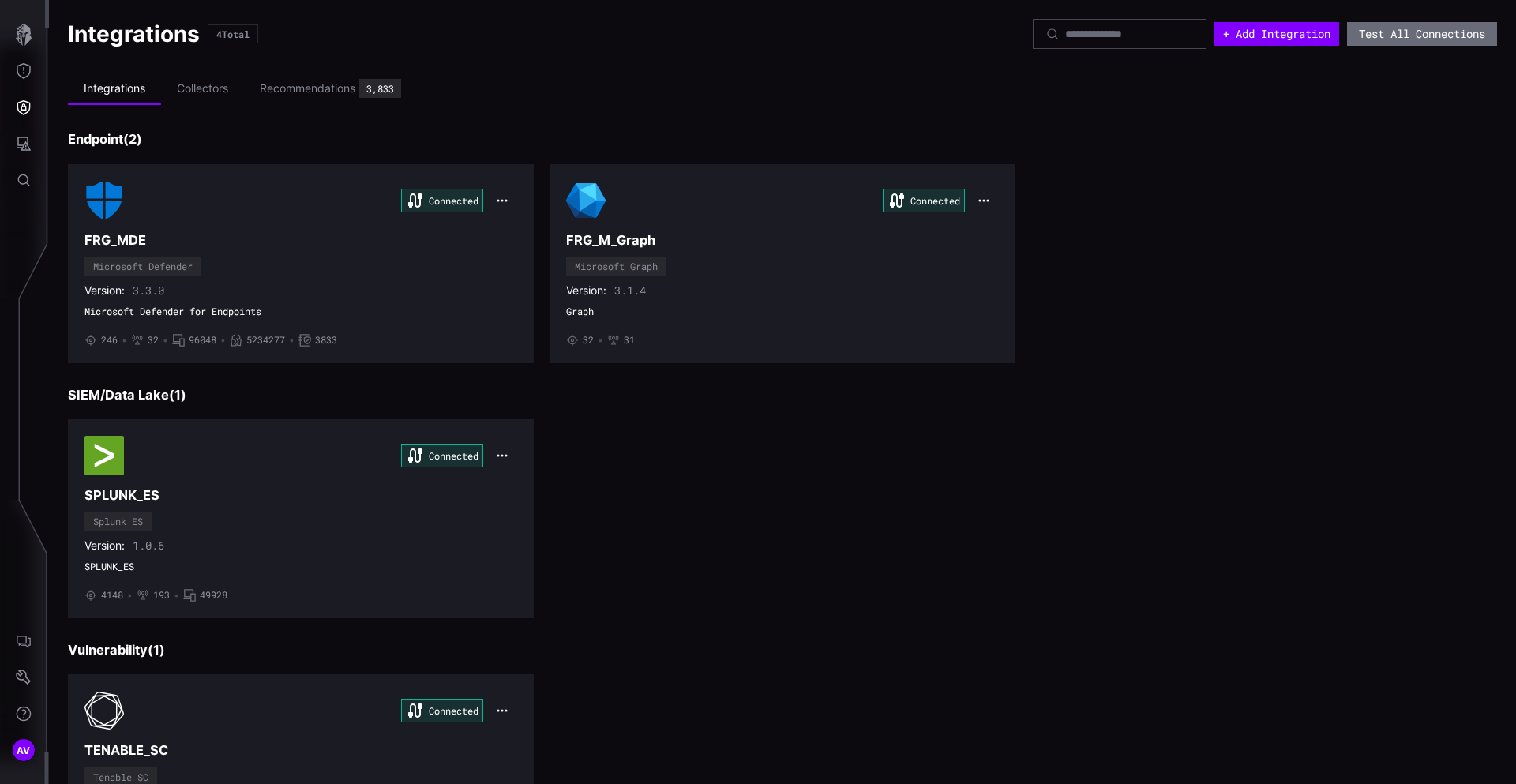
scroll to position [131, 0]
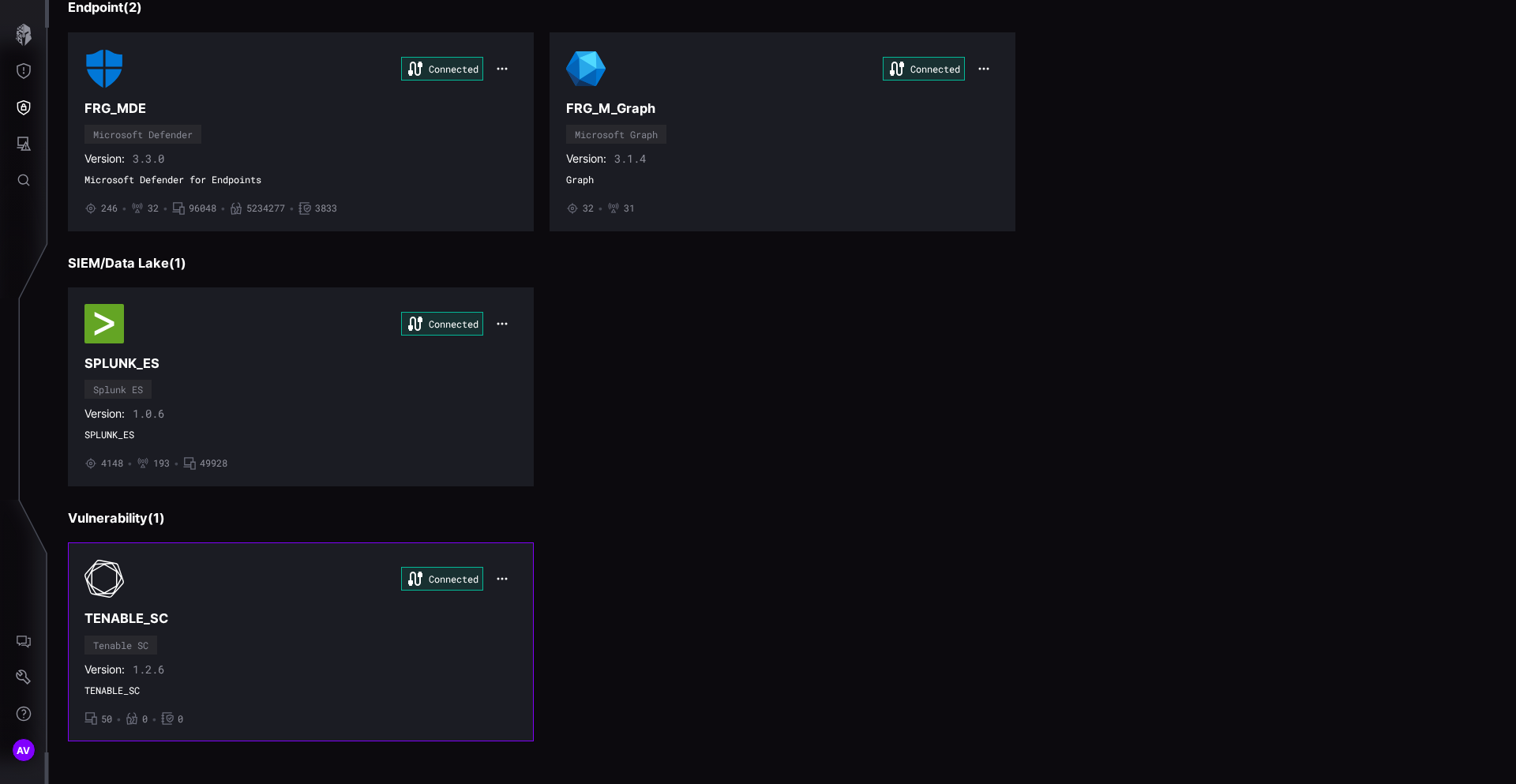
click at [196, 692] on span "TENABLE_SC" at bounding box center [301, 691] width 433 height 13
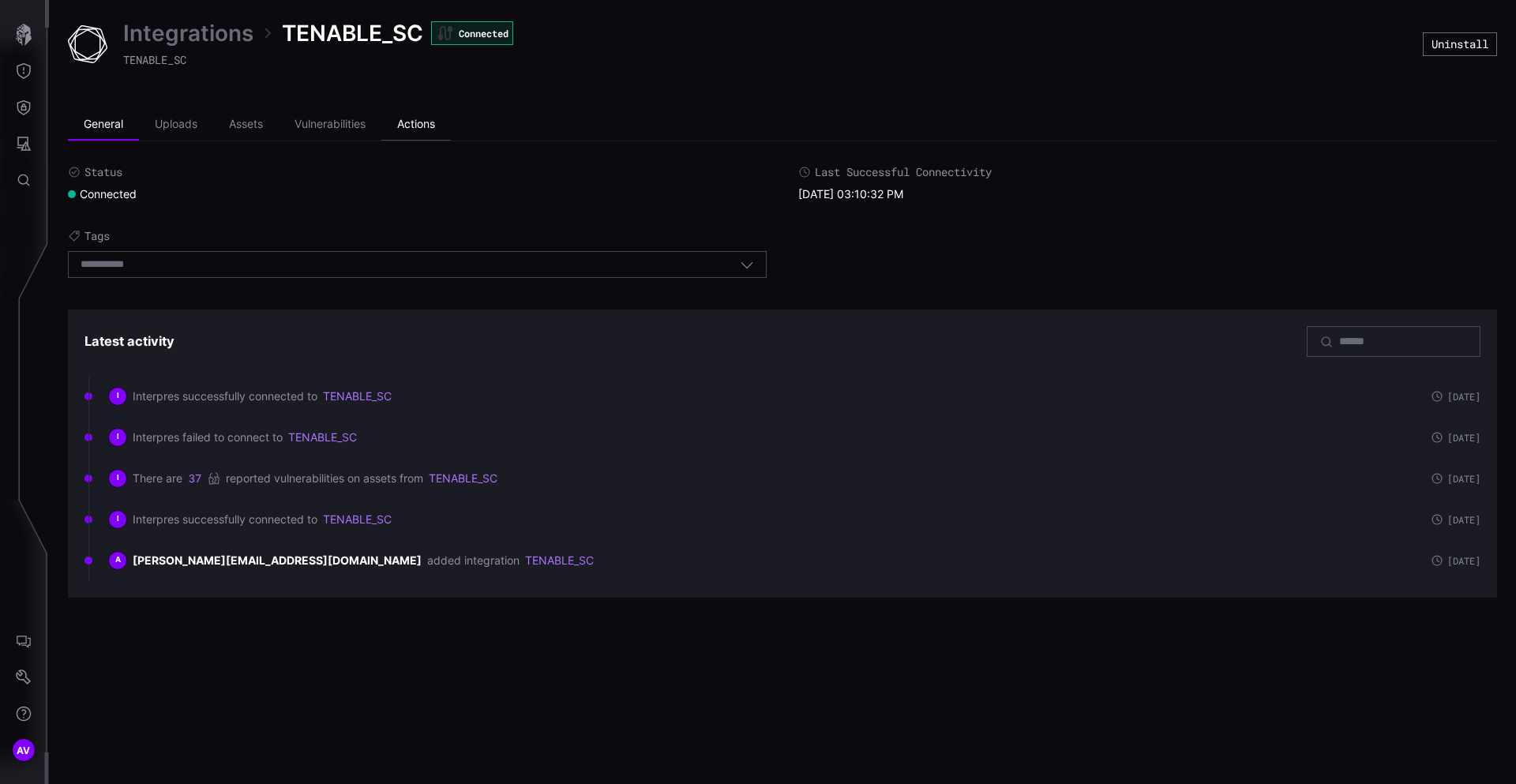
click at [429, 119] on li "Actions" at bounding box center [416, 125] width 69 height 31
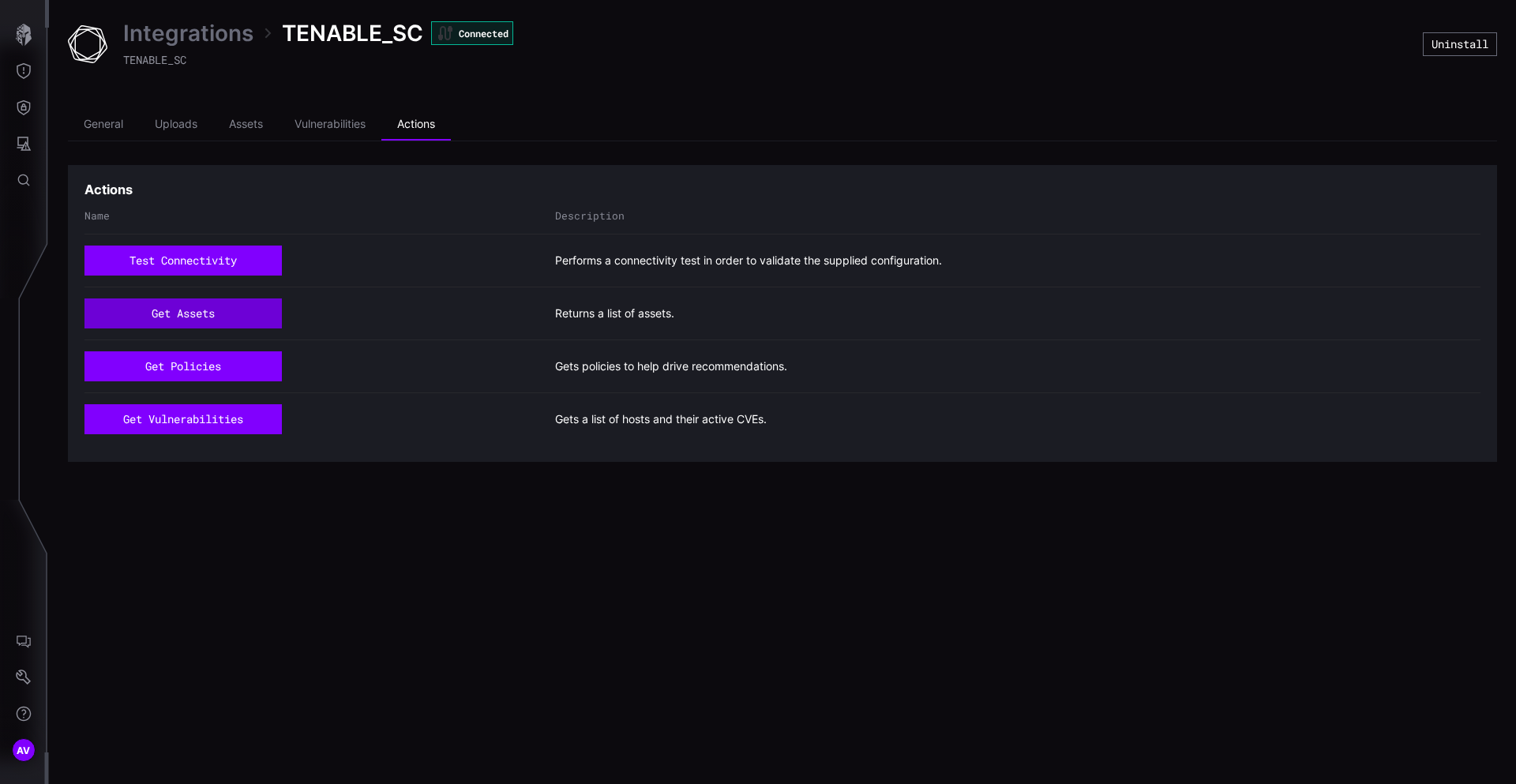
click at [177, 311] on button "get assets" at bounding box center [183, 313] width 198 height 30
click at [205, 309] on button "get assets" at bounding box center [183, 313] width 198 height 30
click at [219, 44] on link "Integrations" at bounding box center [188, 32] width 131 height 28
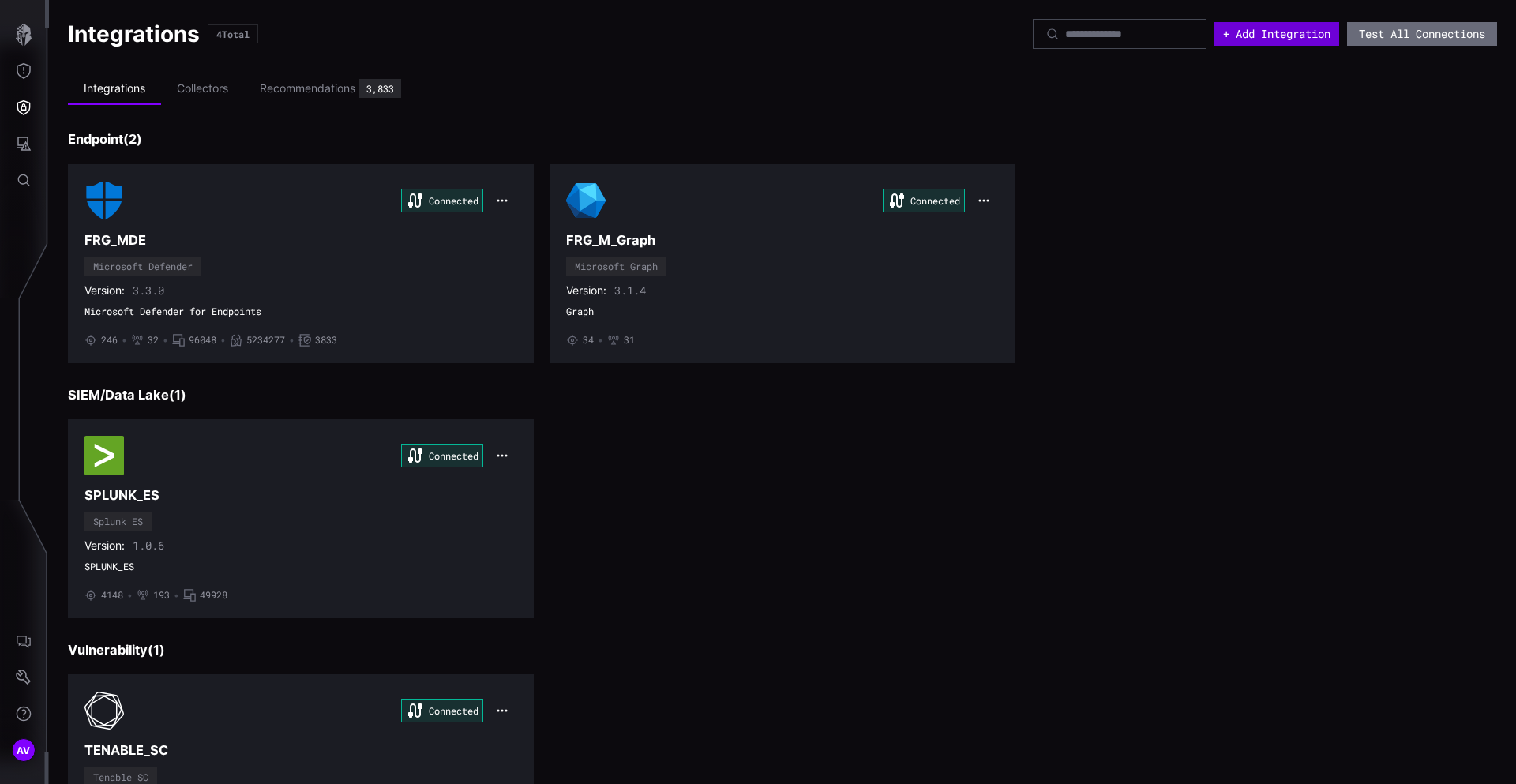
click at [1253, 31] on button "+ Add Integration" at bounding box center [1277, 34] width 125 height 23
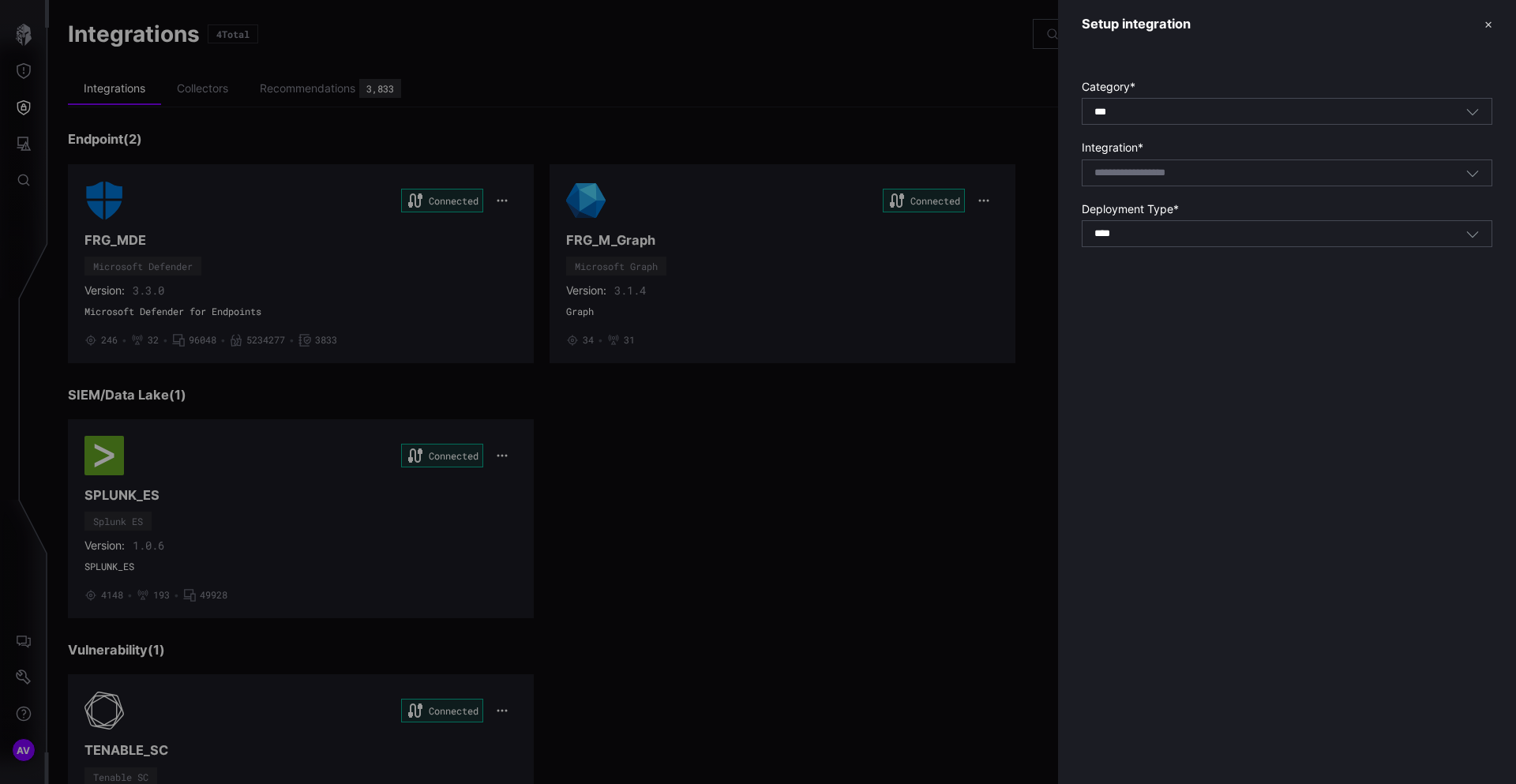
click at [1124, 177] on body "AV Integrations 4 Total + Add Integration Test All Connections Integrations Col…" at bounding box center [758, 392] width 1516 height 784
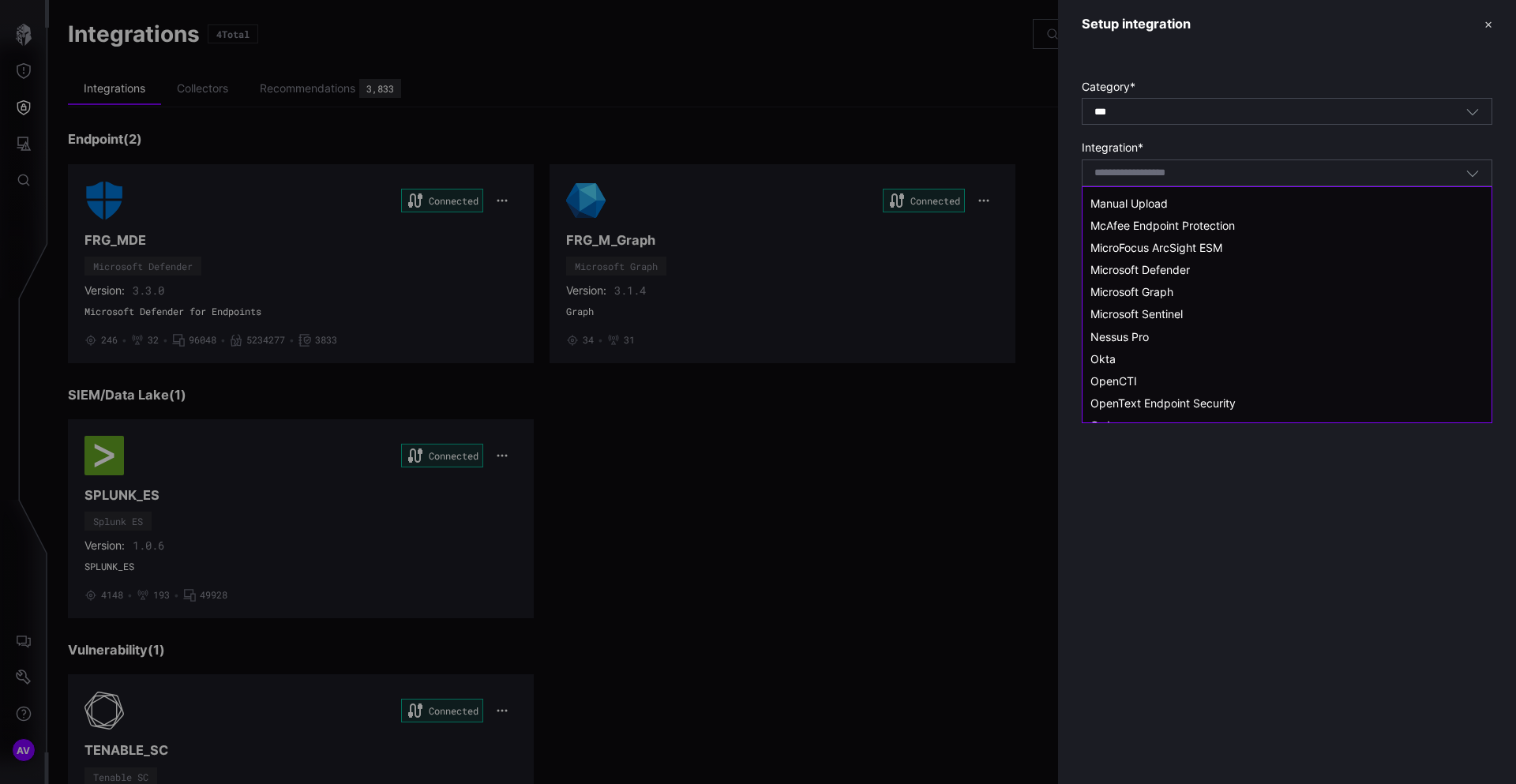
scroll to position [1345, 0]
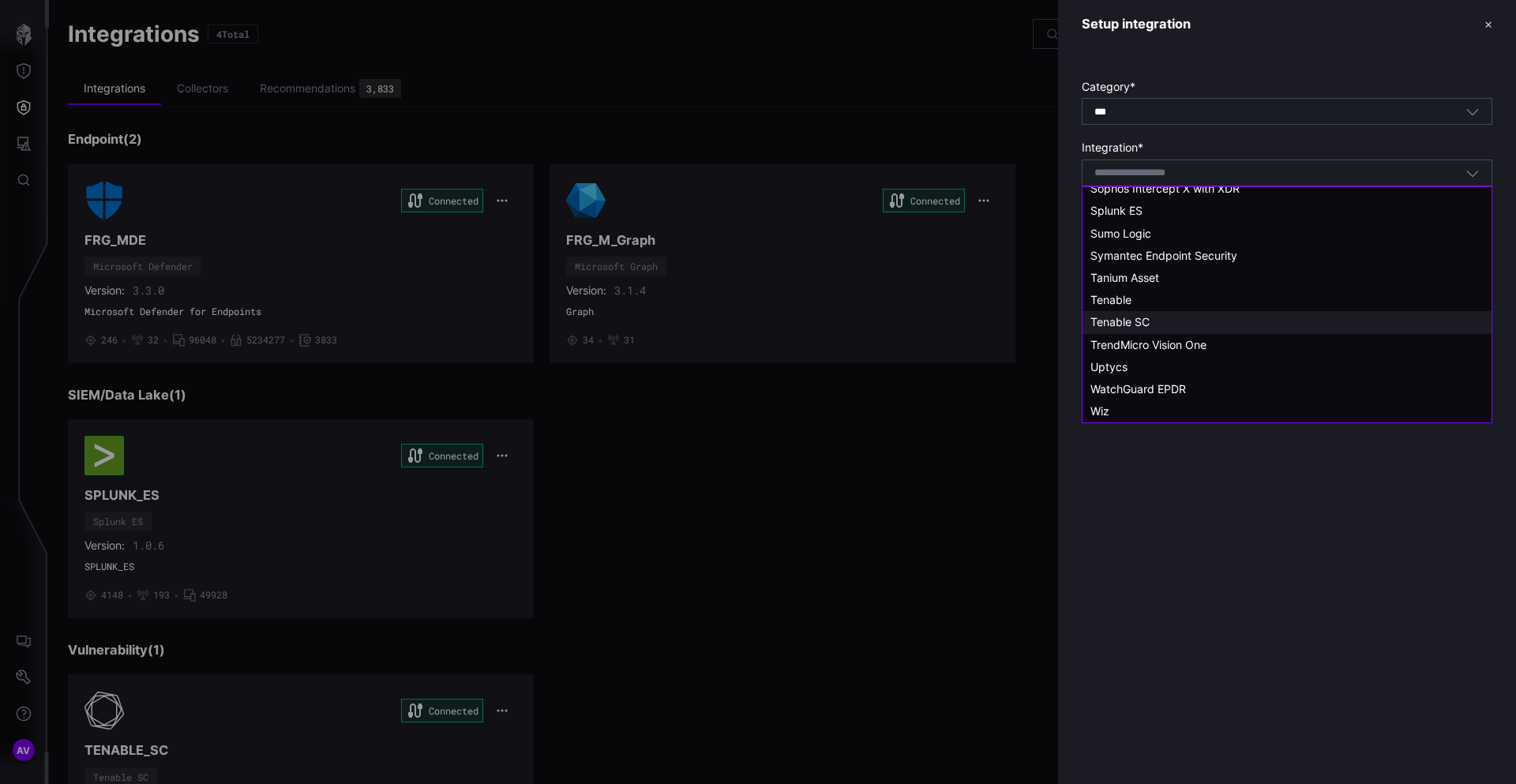
click at [1122, 324] on span "Tenable SC" at bounding box center [1120, 321] width 59 height 14
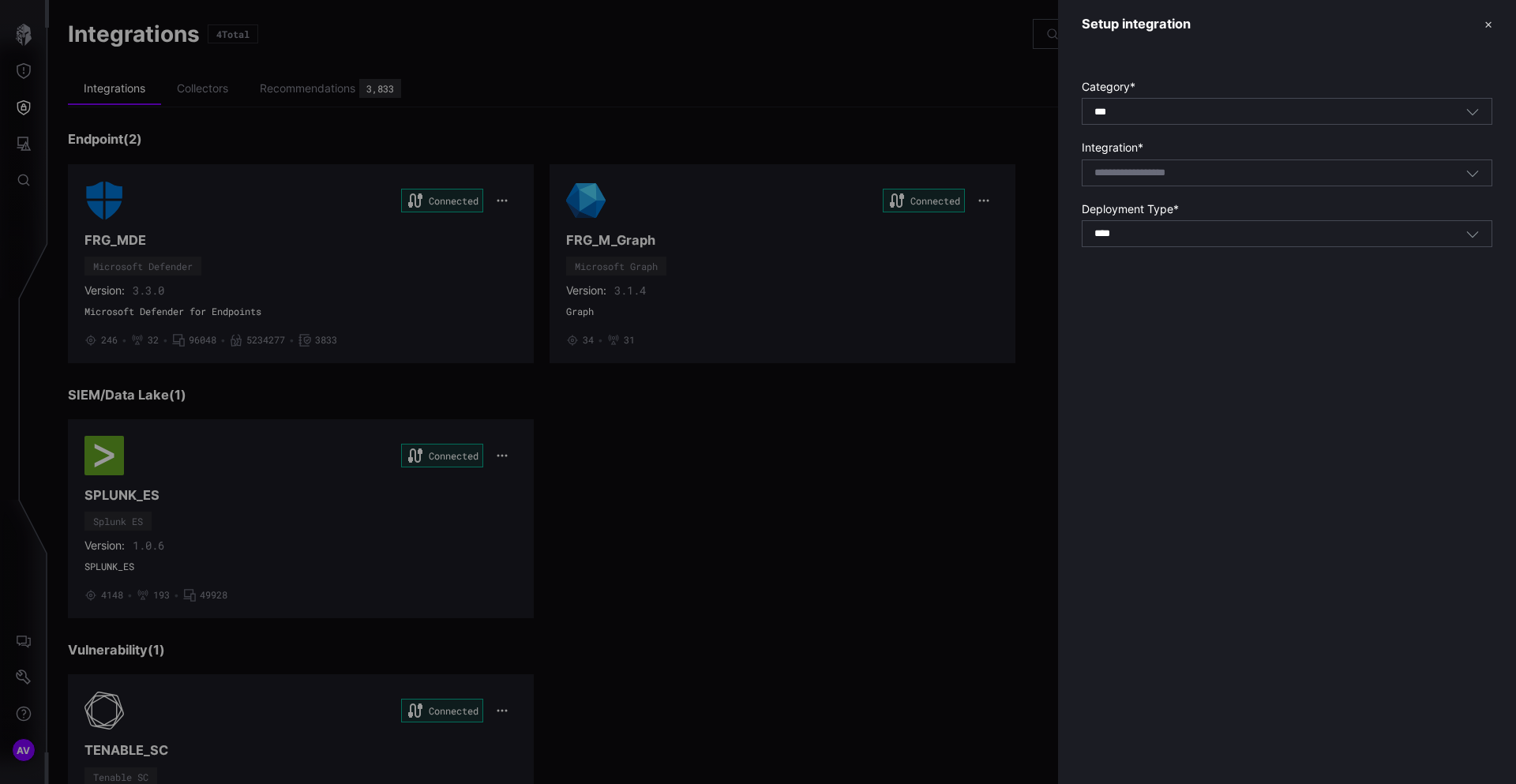
type input "**********"
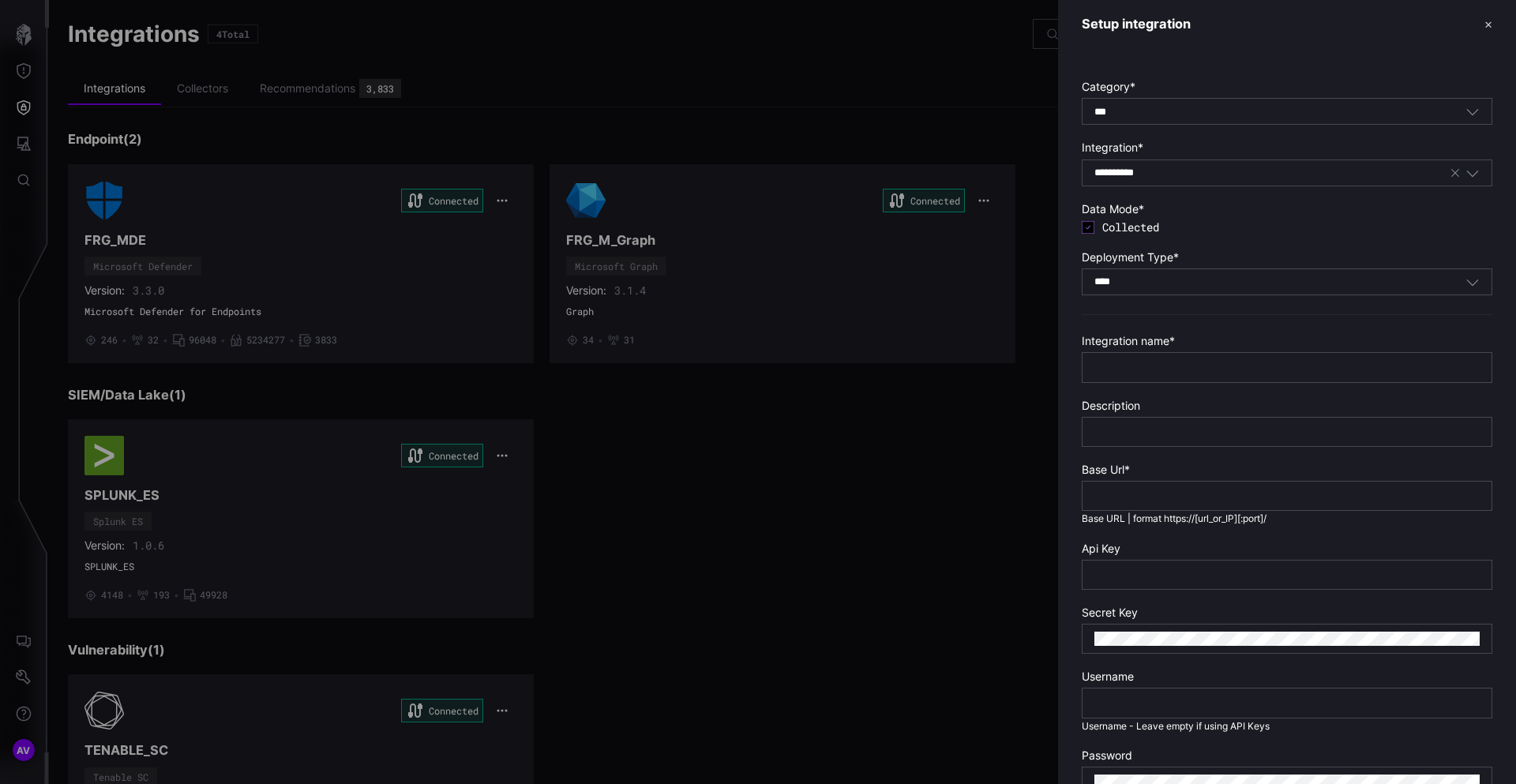
click at [1118, 278] on input "****" at bounding box center [1108, 282] width 26 height 14
click at [1117, 312] on span "On Prem" at bounding box center [1114, 307] width 45 height 14
type input "*******"
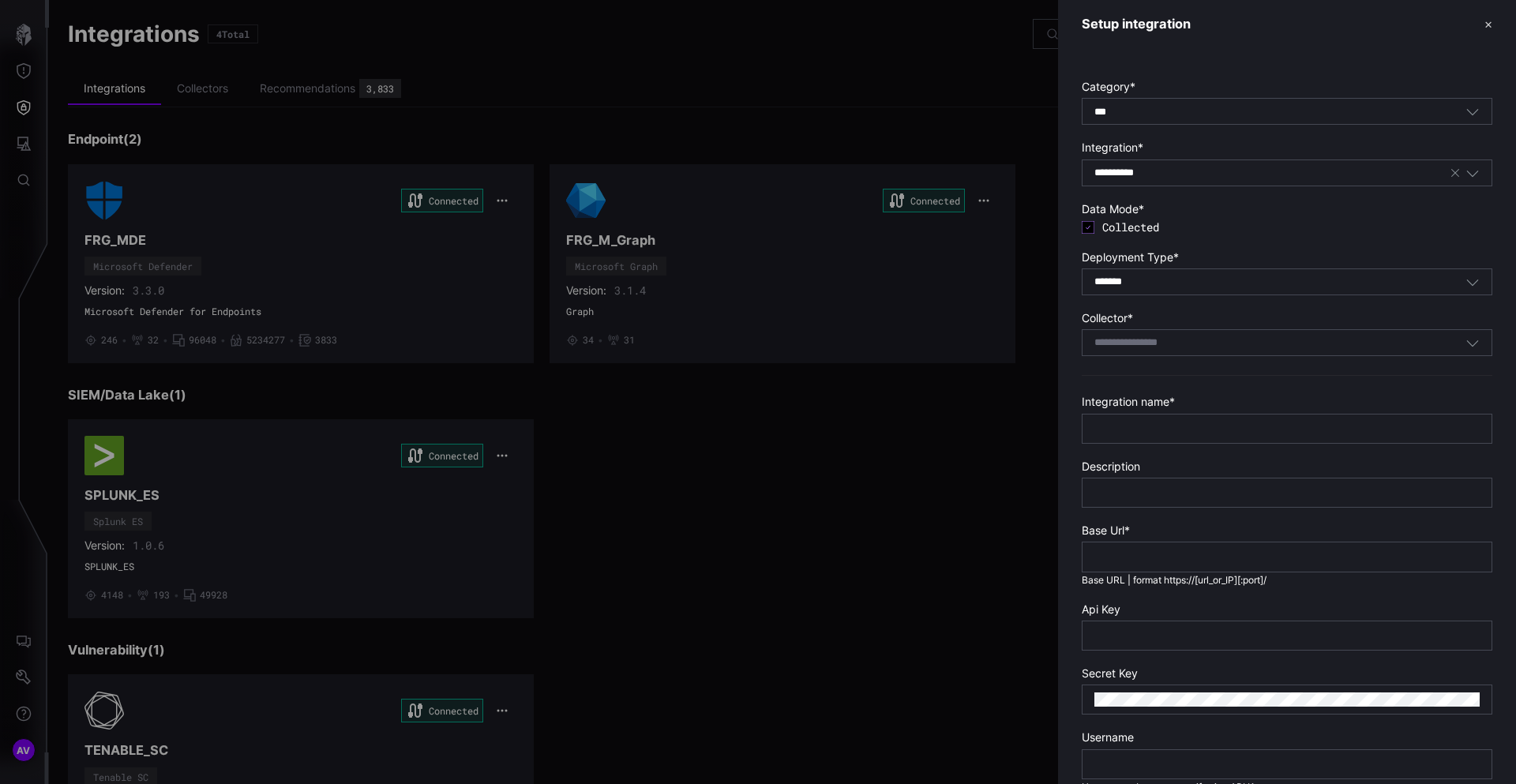
click at [1116, 331] on div "Select Collector" at bounding box center [1288, 343] width 411 height 27
click at [1116, 360] on span "Red-Collector" at bounding box center [1126, 367] width 71 height 14
type input "**********"
click at [1116, 427] on input "text" at bounding box center [1288, 429] width 386 height 15
type input "**********"
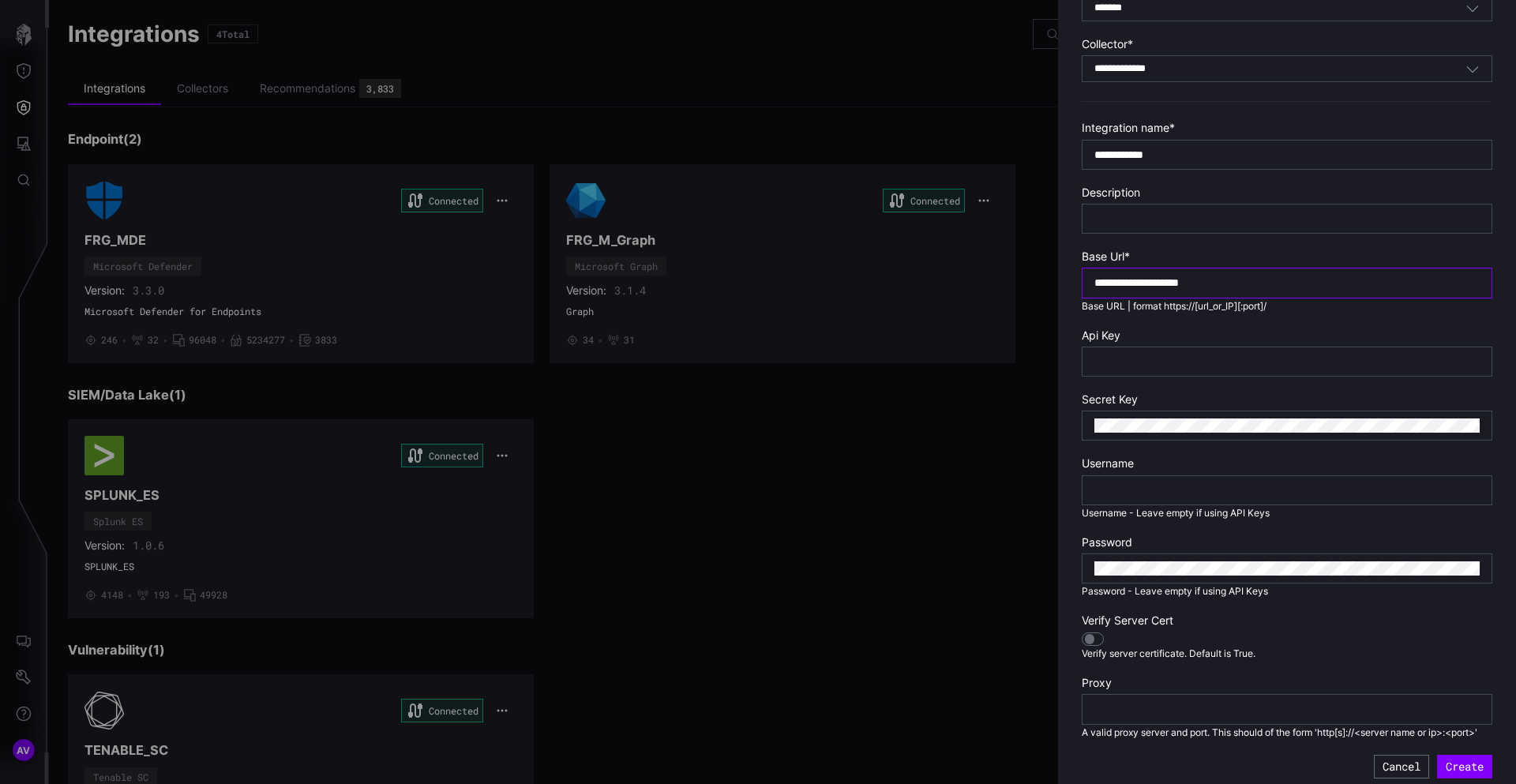
scroll to position [275, 0]
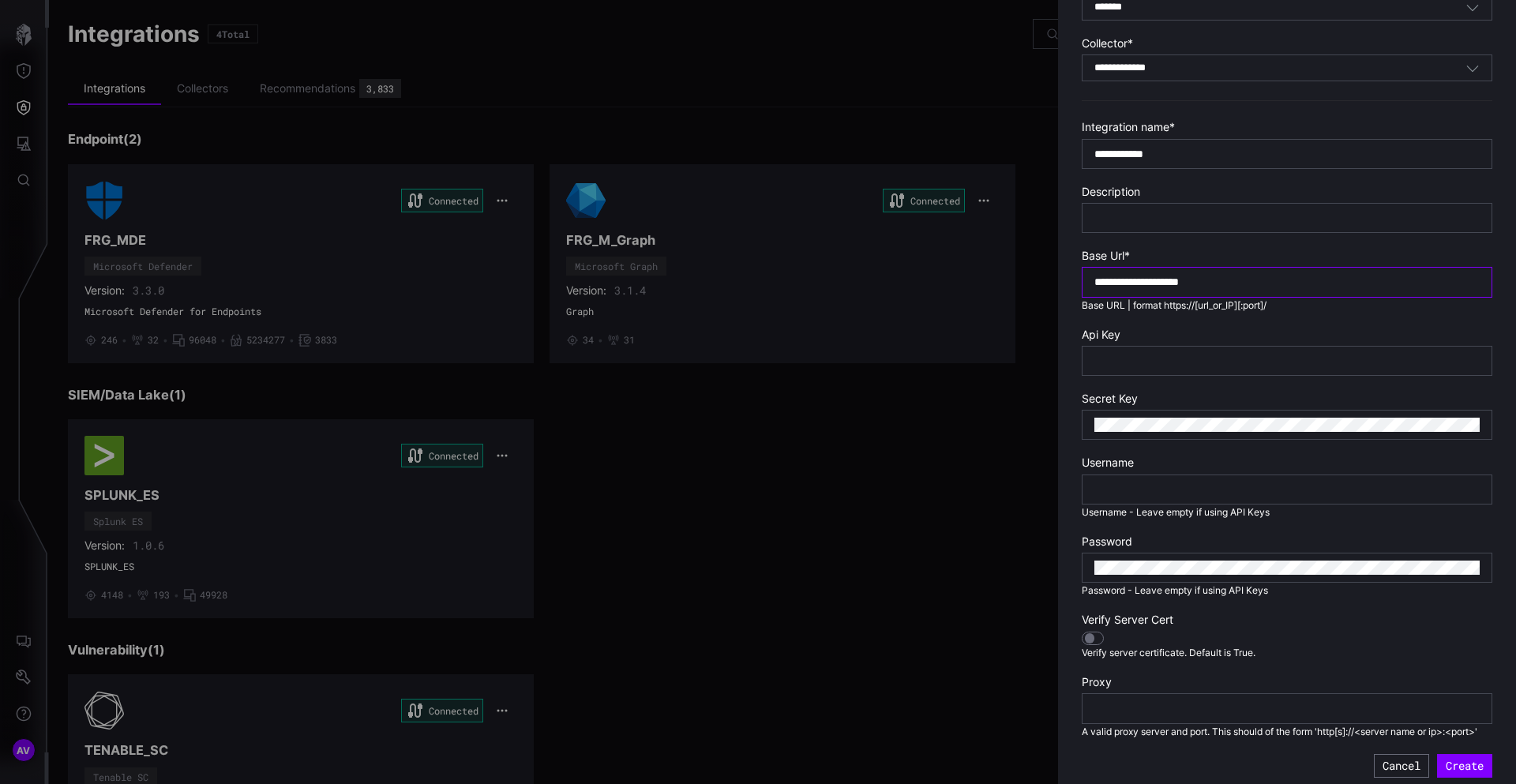
type input "**********"
click at [1158, 354] on input "text" at bounding box center [1288, 360] width 386 height 15
click at [1128, 486] on input "text" at bounding box center [1288, 489] width 386 height 15
click at [1151, 500] on div at bounding box center [1288, 489] width 411 height 30
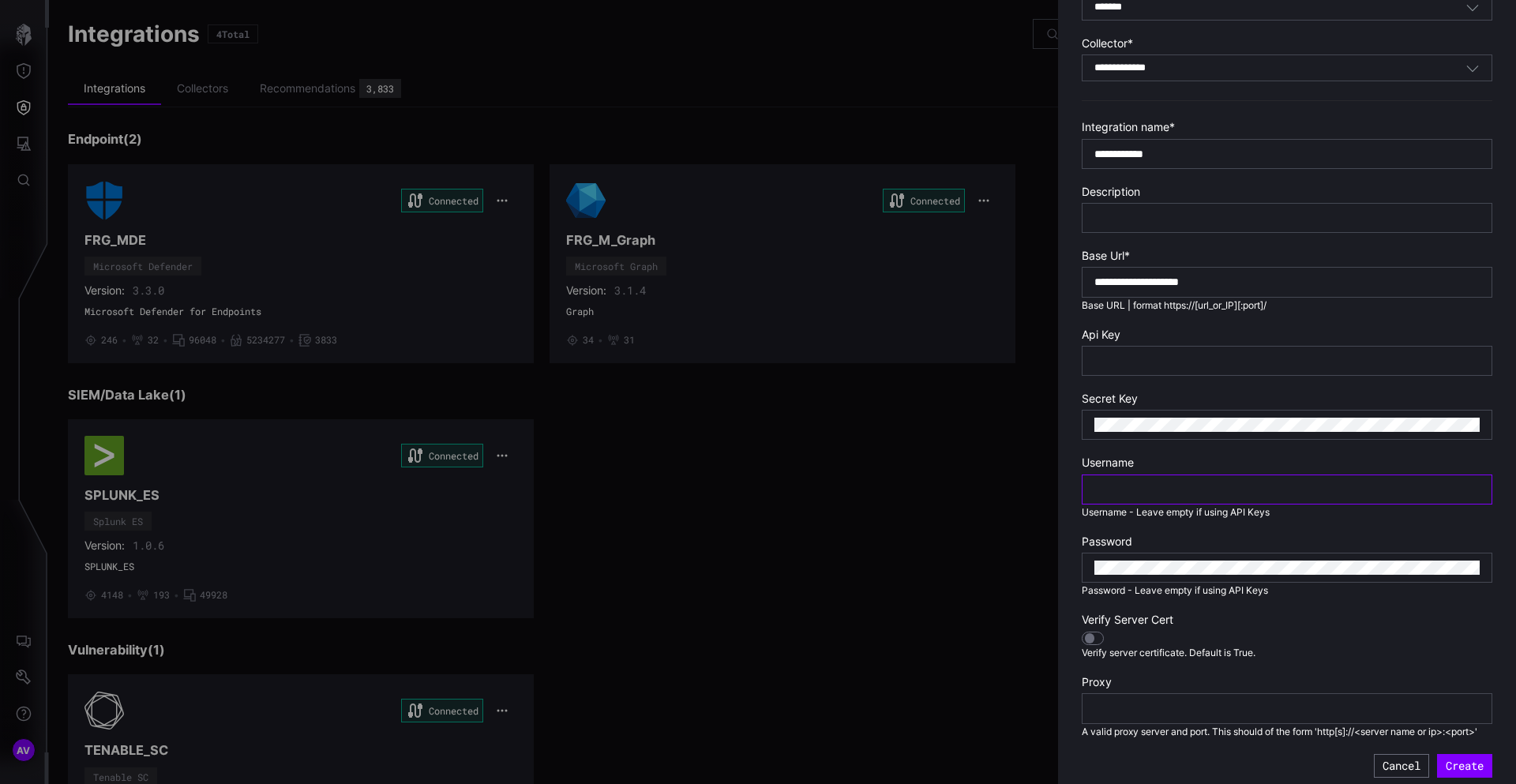
click at [1155, 492] on input "text" at bounding box center [1288, 489] width 386 height 15
paste input "**********"
type input "**********"
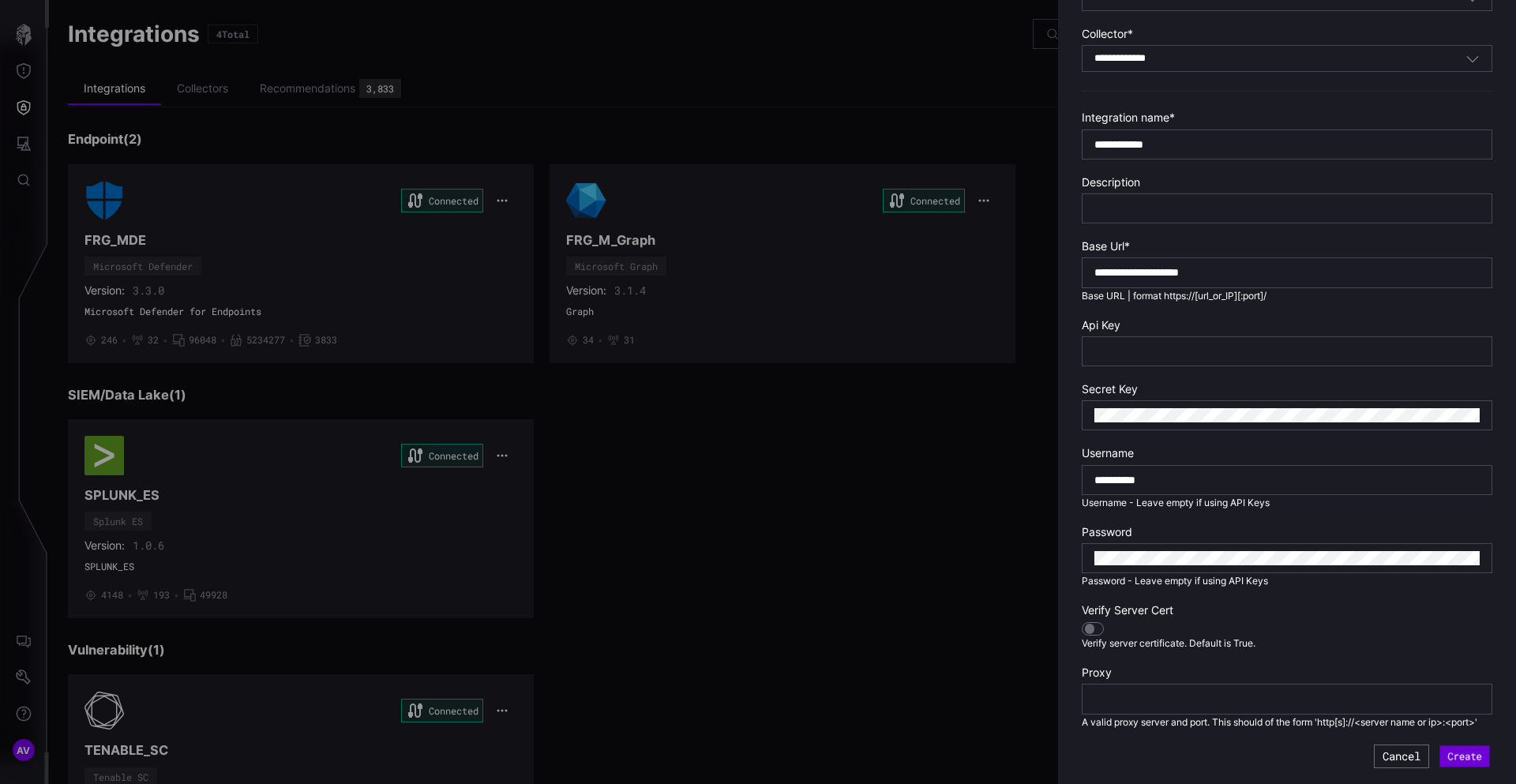
click at [1483, 756] on button "Create" at bounding box center [1465, 756] width 50 height 21
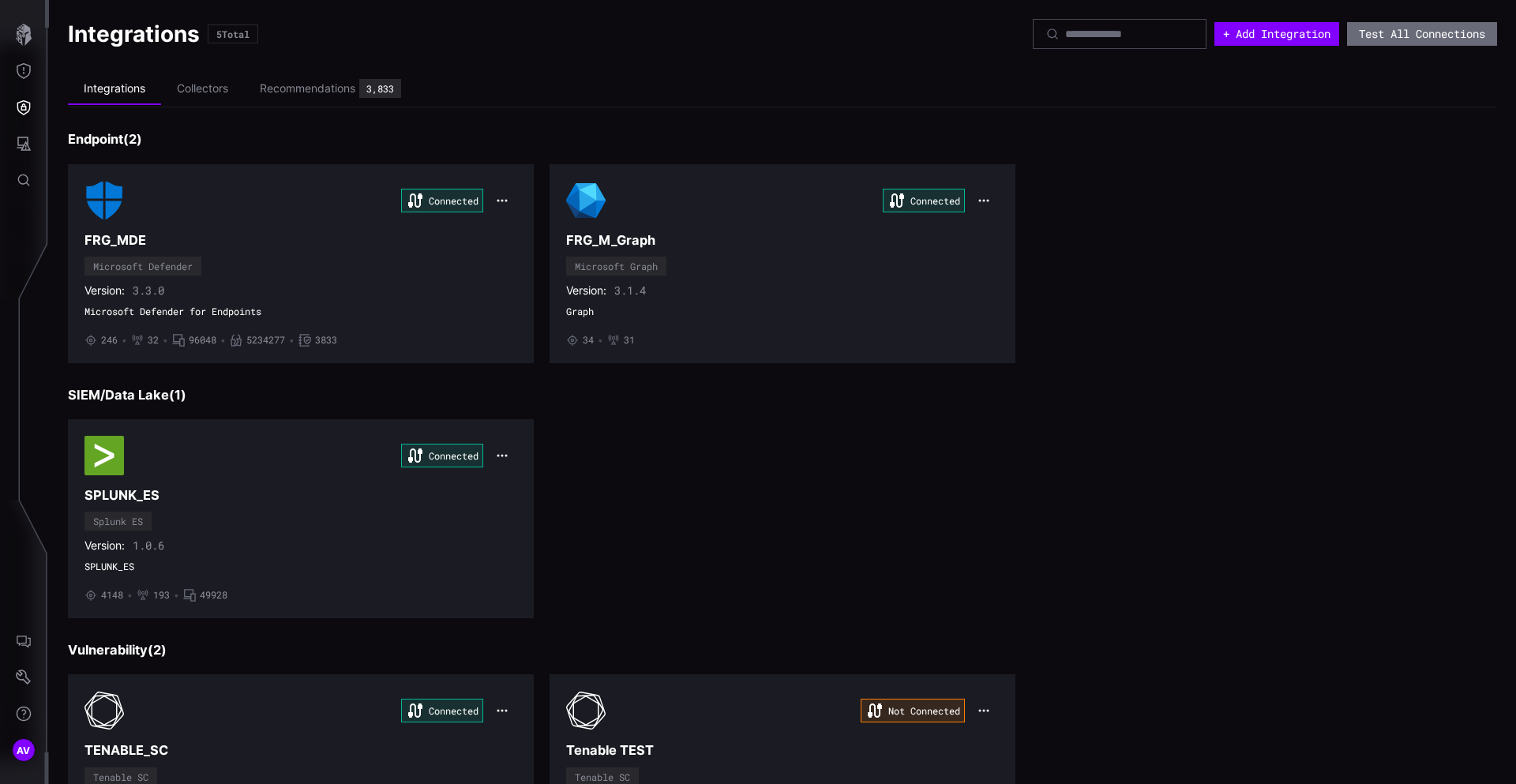
scroll to position [131, 0]
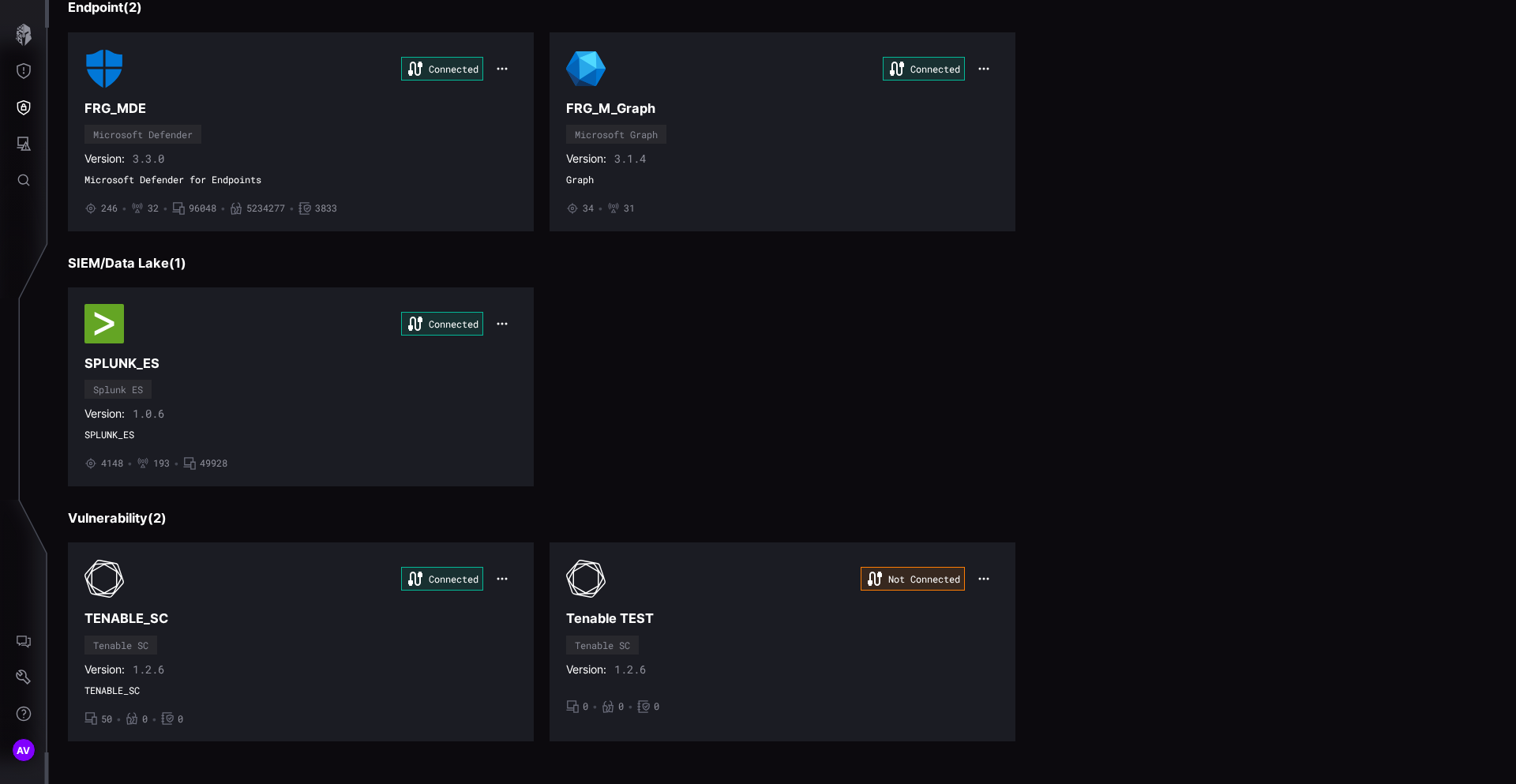
click at [832, 420] on div "Connected SPLUNK_ES Splunk ES Version: 1.0.6 SPLUNK_ES • 4148 • 193 • 49928" at bounding box center [782, 387] width 1429 height 199
click at [782, 561] on div "Not Connected" at bounding box center [782, 579] width 433 height 40
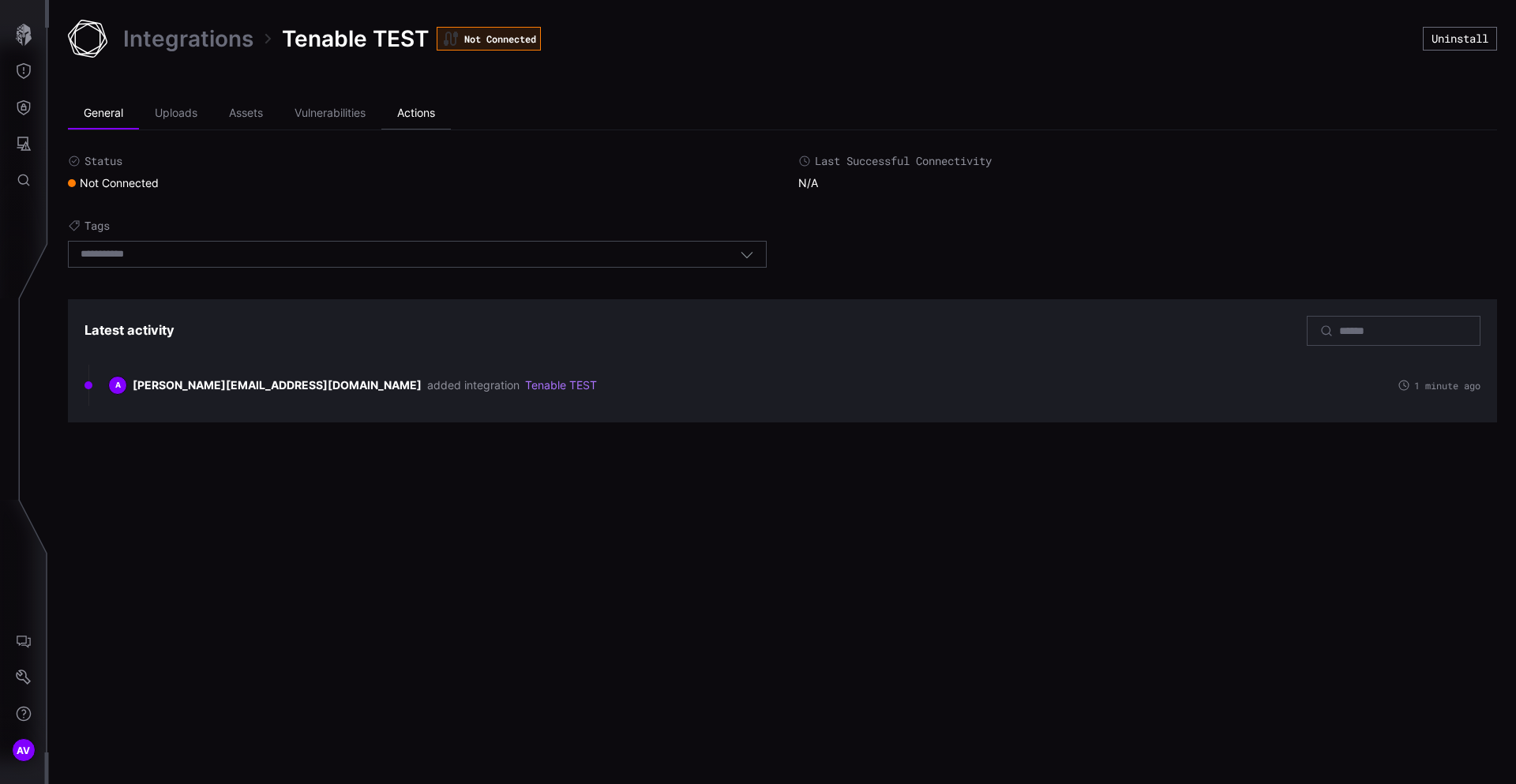
click at [432, 117] on li "Actions" at bounding box center [416, 114] width 69 height 31
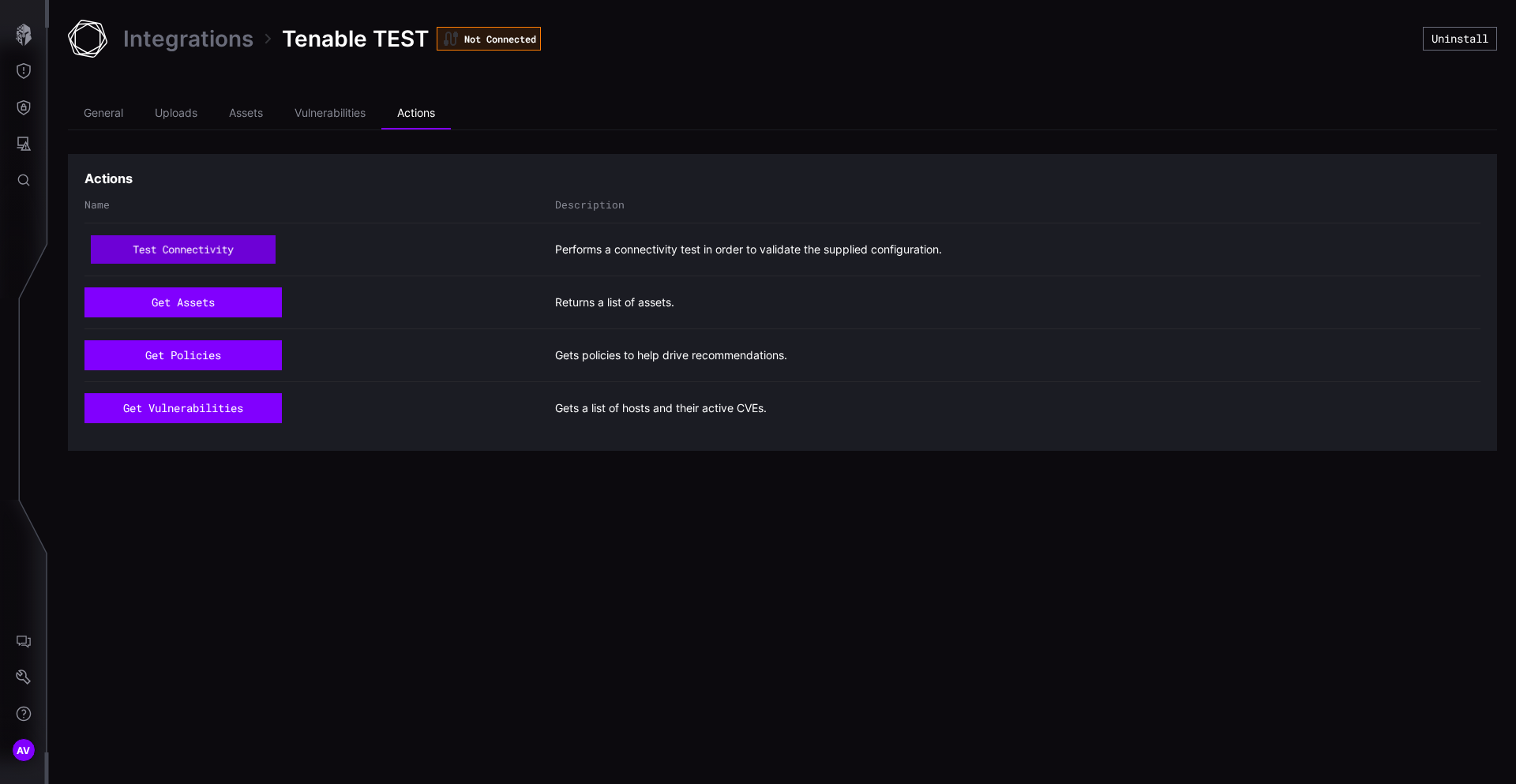
click at [228, 250] on button "test connectivity" at bounding box center [183, 249] width 185 height 28
click at [264, 323] on div "get assets Returns a list of assets." at bounding box center [782, 302] width 1396 height 53
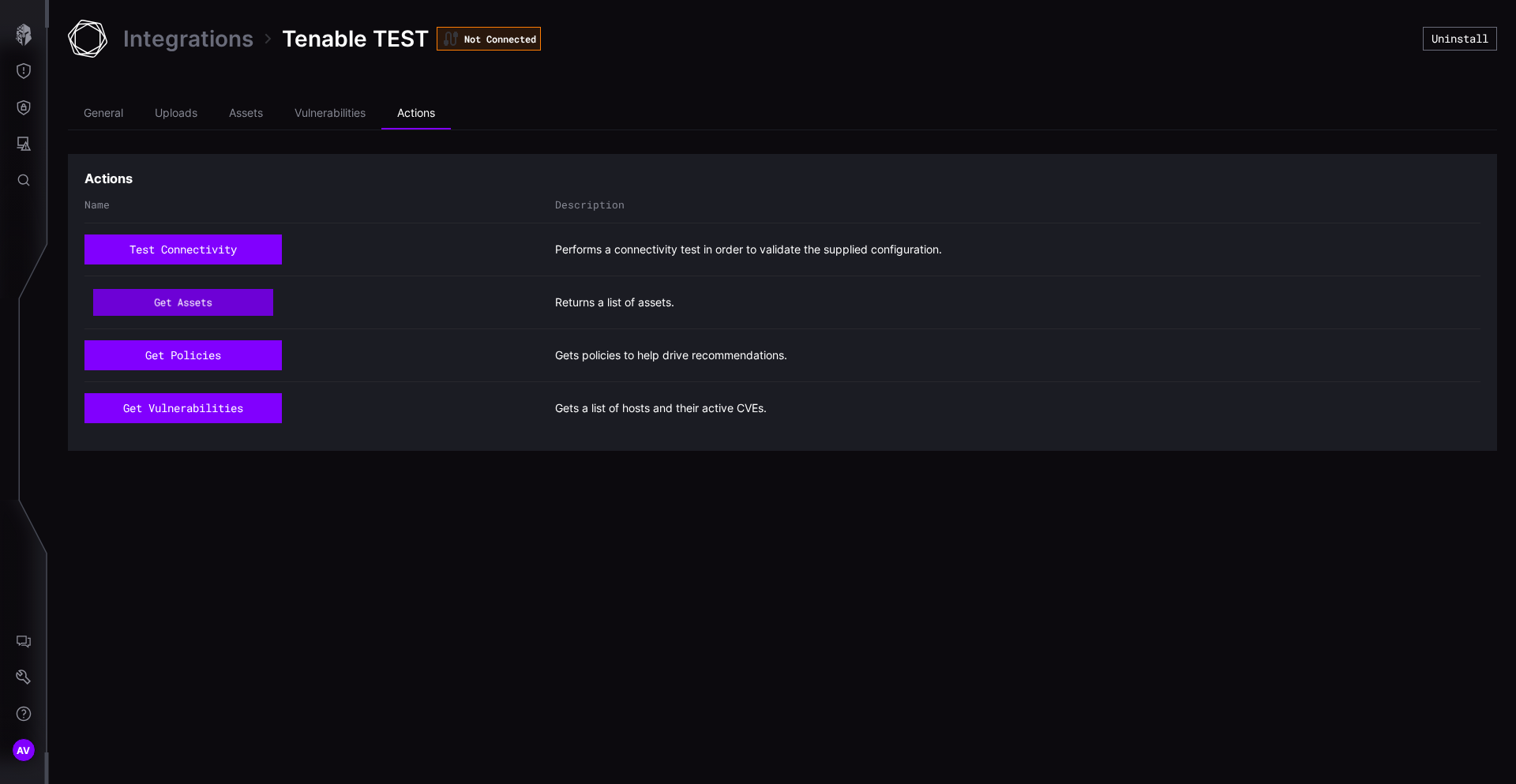
click at [255, 306] on button "get assets" at bounding box center [184, 303] width 181 height 27
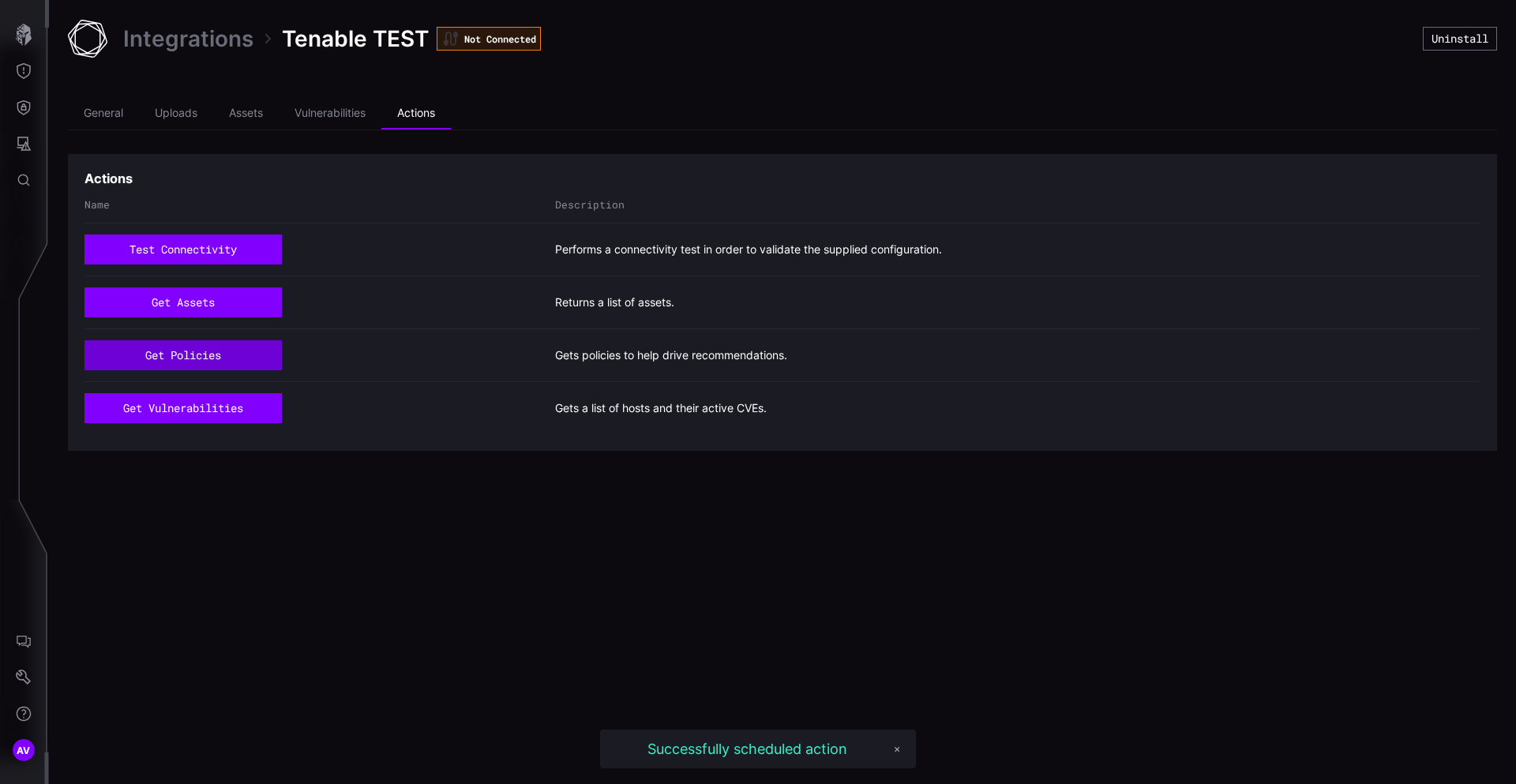
click at [232, 361] on button "get policies" at bounding box center [183, 355] width 198 height 30
click at [232, 411] on button "get vulnerabilities" at bounding box center [183, 408] width 198 height 30
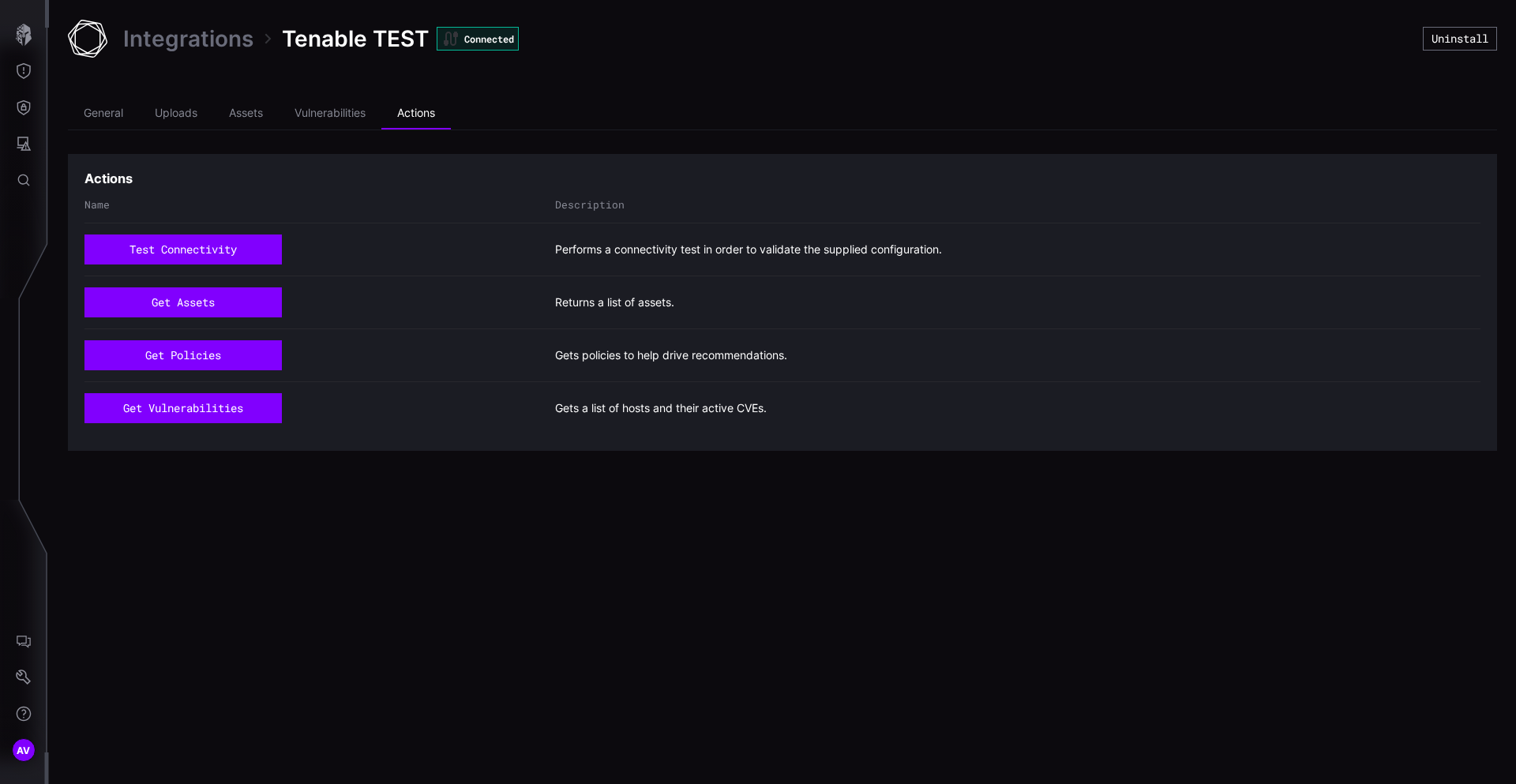
click at [498, 489] on div "Integrations Tenable TEST Connected Uninstall General Uploads Assets Vulnerabil…" at bounding box center [782, 392] width 1467 height 784
click at [263, 118] on li "Assets" at bounding box center [246, 114] width 65 height 31
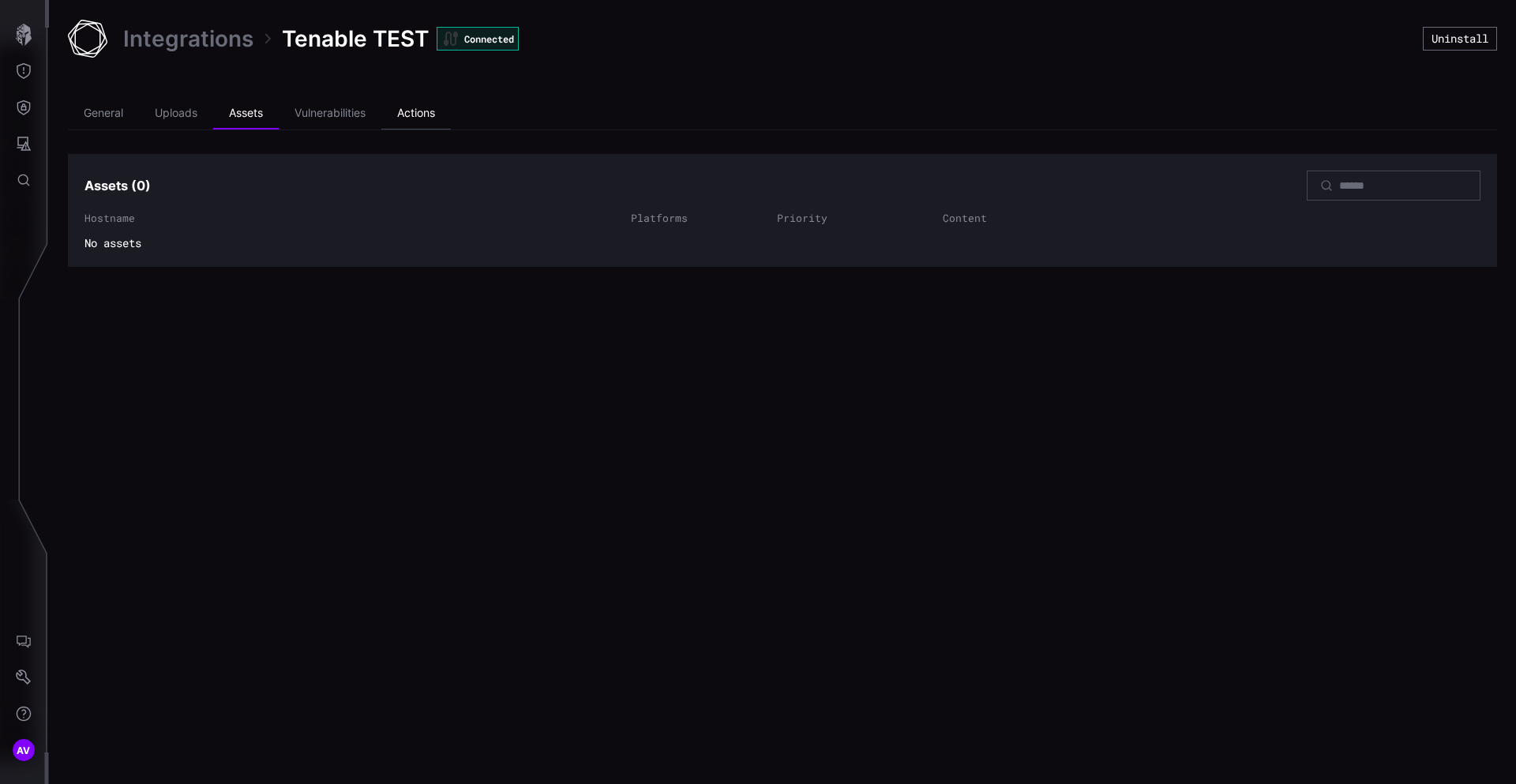
click at [412, 116] on li "Actions" at bounding box center [416, 114] width 69 height 31
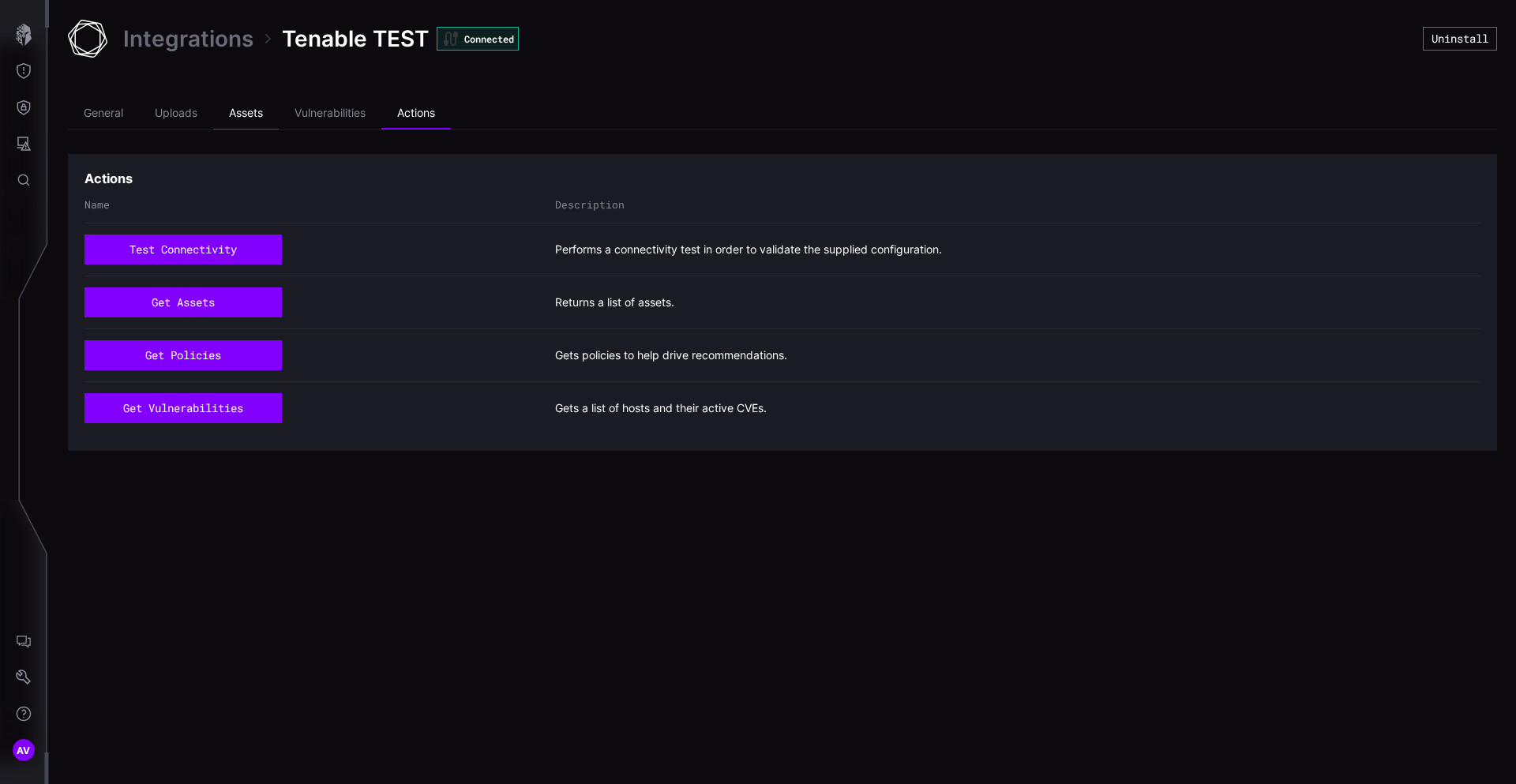
click at [264, 124] on li "Assets" at bounding box center [246, 114] width 65 height 31
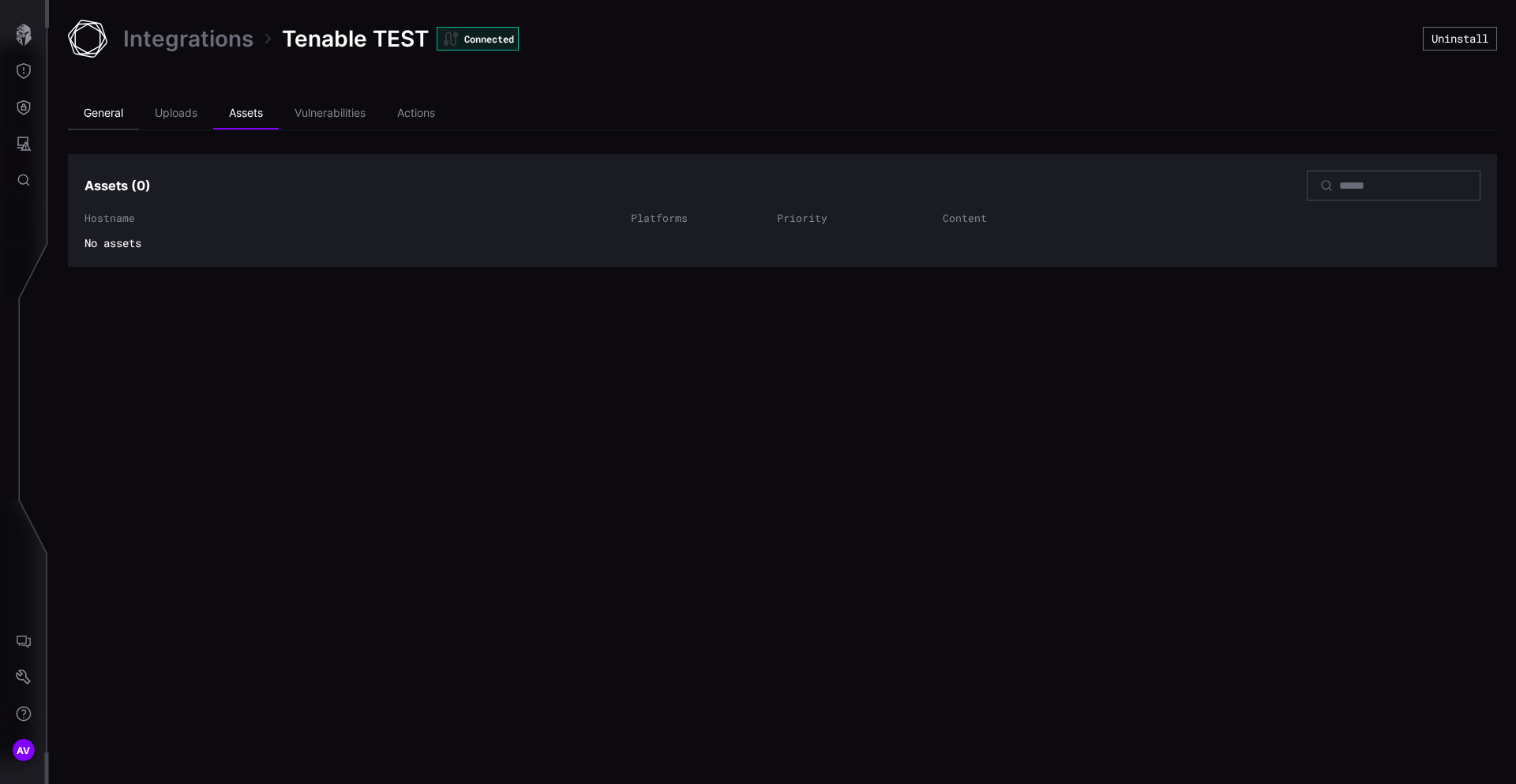
click at [128, 117] on li "General" at bounding box center [103, 114] width 71 height 31
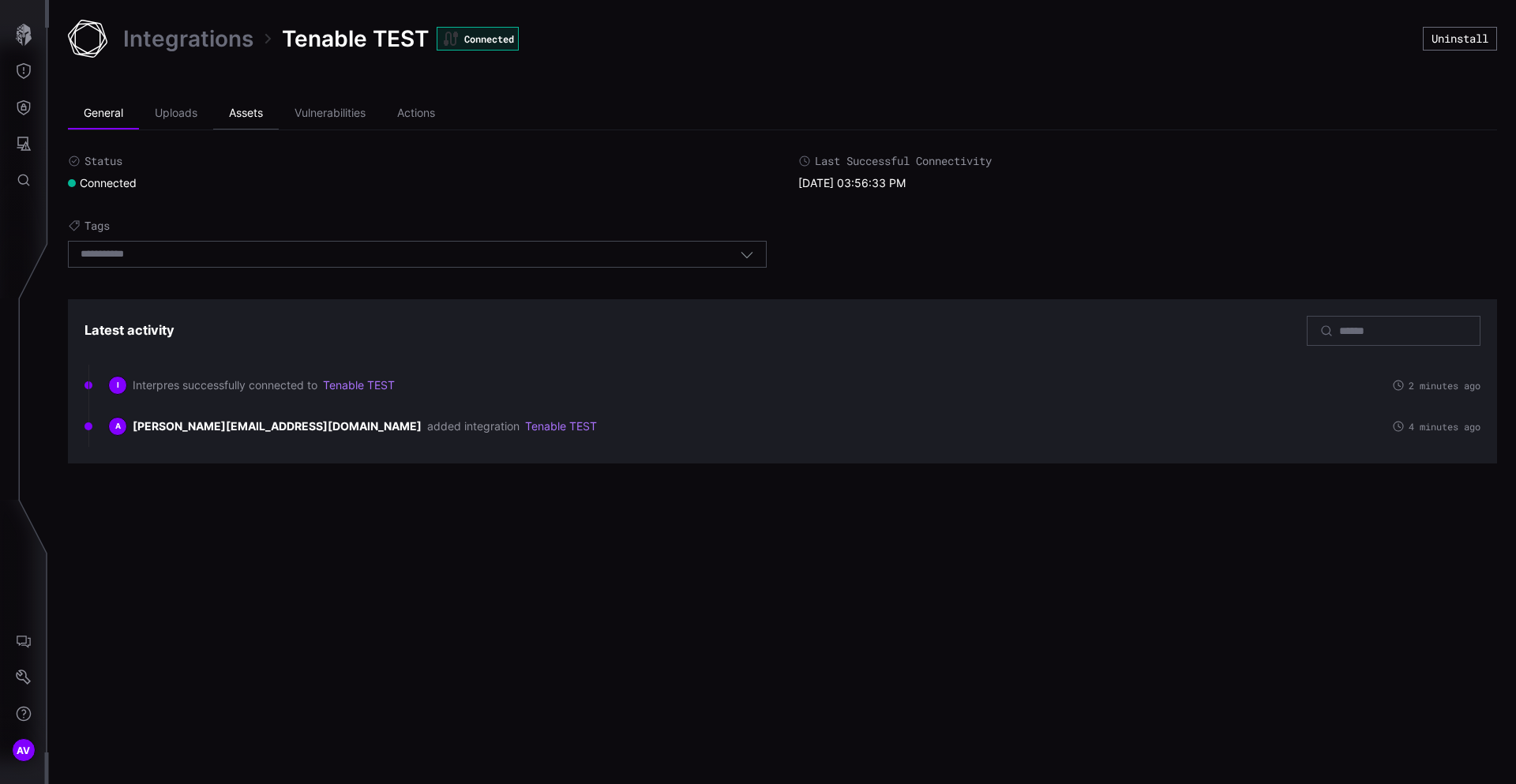
click at [234, 114] on li "Assets" at bounding box center [246, 114] width 65 height 31
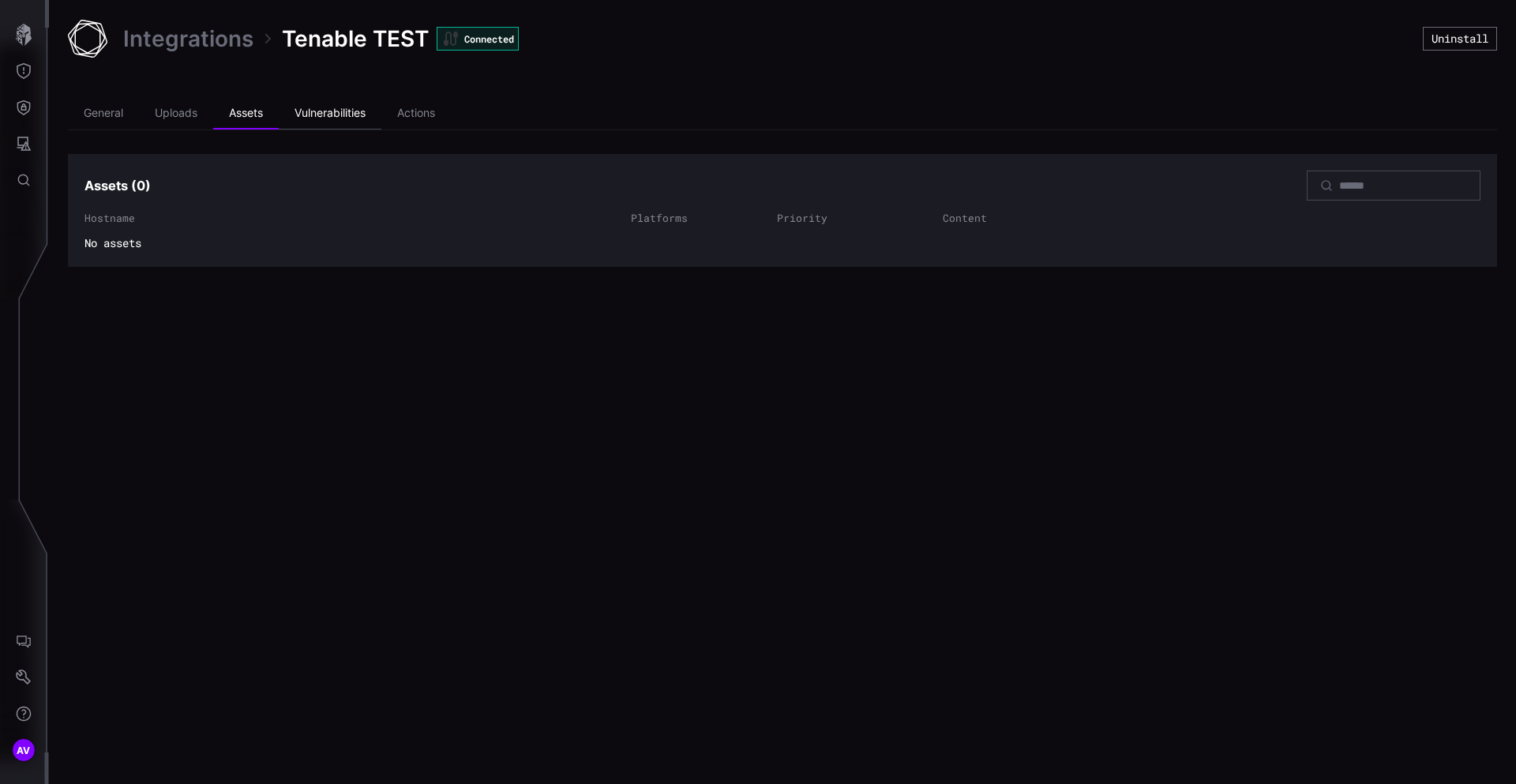
click at [285, 114] on li "Vulnerabilities" at bounding box center [329, 114] width 102 height 31
click at [402, 110] on li "Actions" at bounding box center [416, 114] width 69 height 31
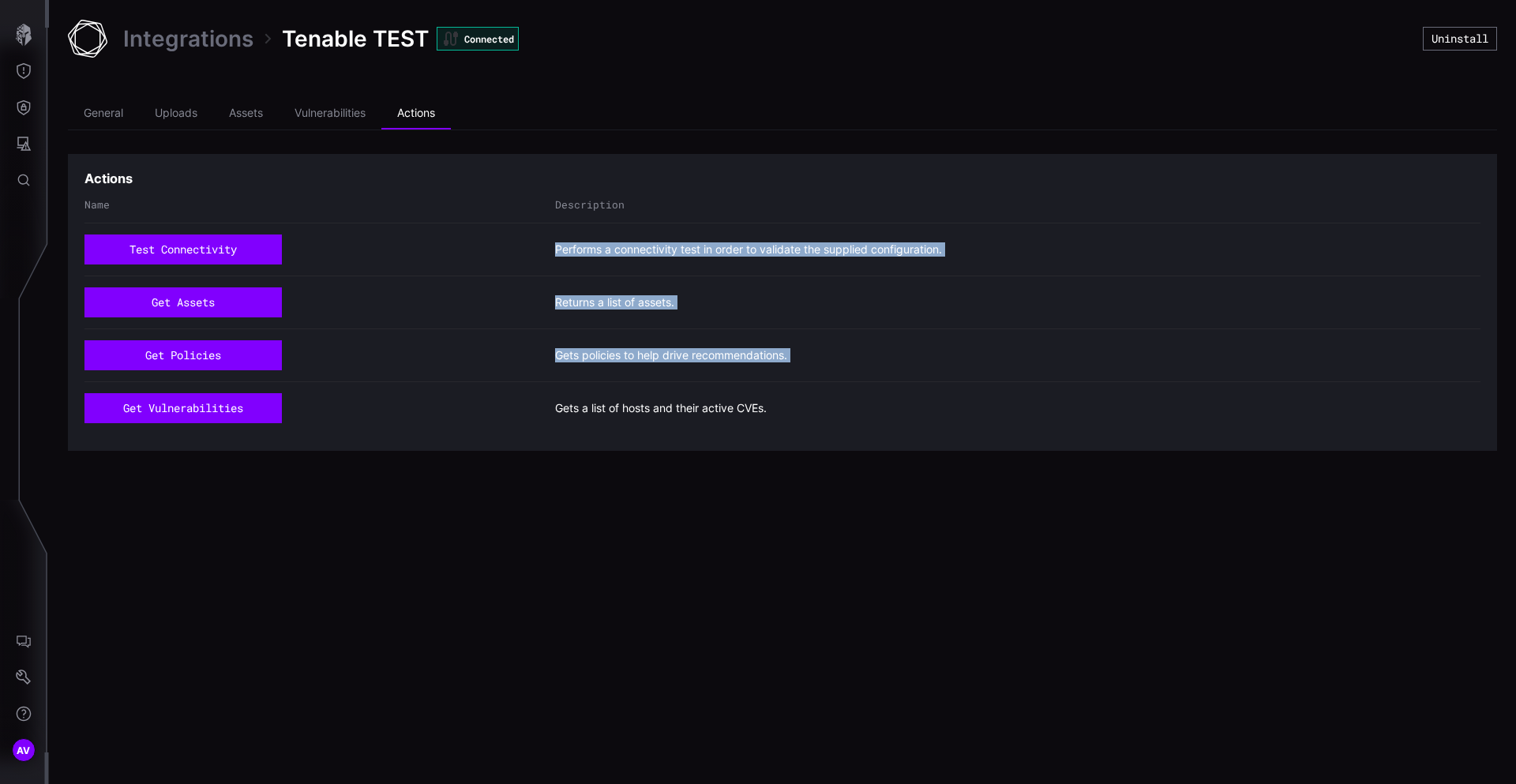
drag, startPoint x: 382, startPoint y: 476, endPoint x: 310, endPoint y: 260, distance: 227.7
click at [310, 260] on div "Integrations Tenable TEST Connected Uninstall General Uploads Assets Vulnerabil…" at bounding box center [782, 392] width 1467 height 784
click at [419, 509] on div "Integrations Tenable TEST Connected Uninstall General Uploads Assets Vulnerabil…" at bounding box center [782, 392] width 1467 height 784
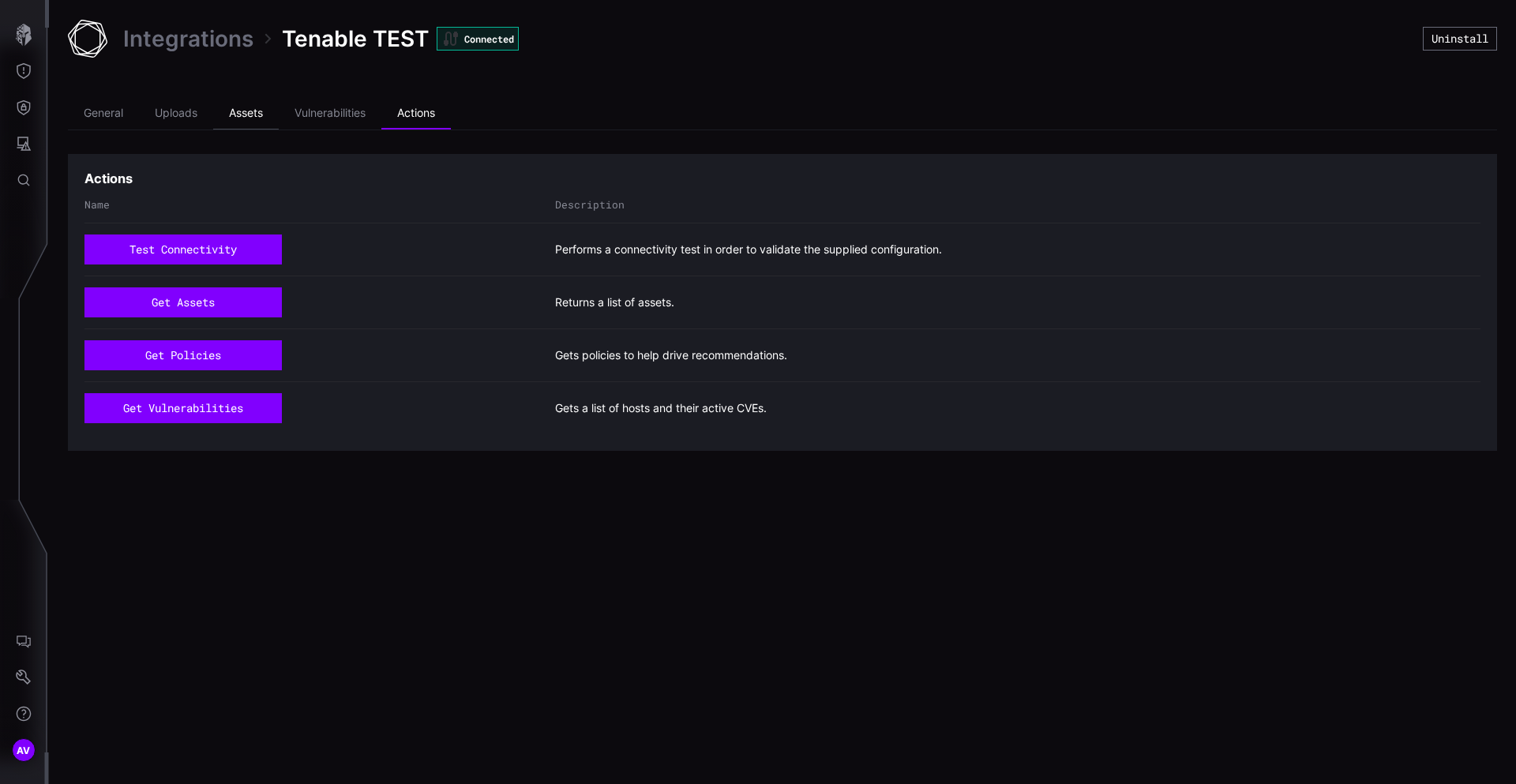
click at [248, 115] on li "Assets" at bounding box center [246, 114] width 65 height 31
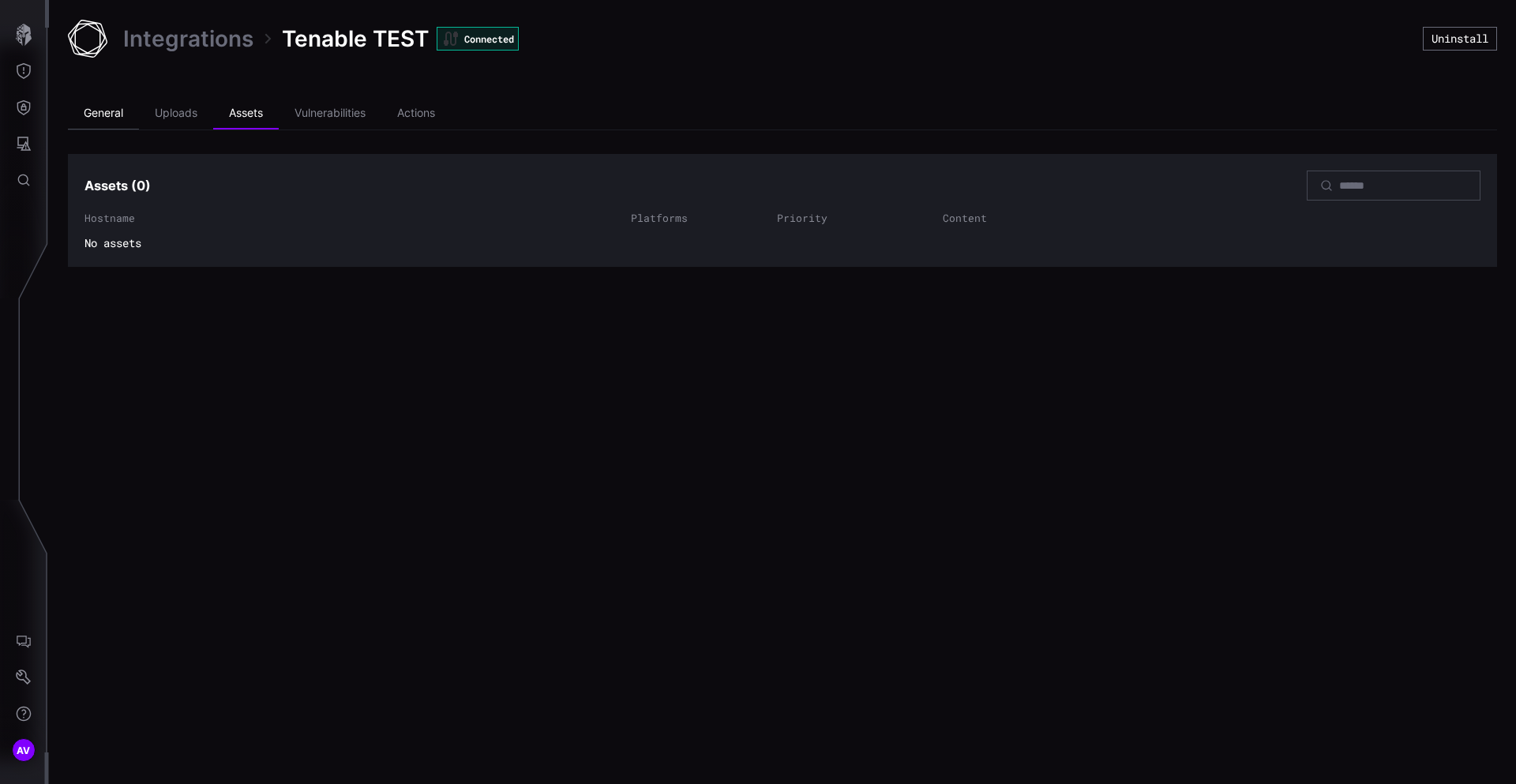
click at [102, 119] on li "General" at bounding box center [103, 114] width 71 height 31
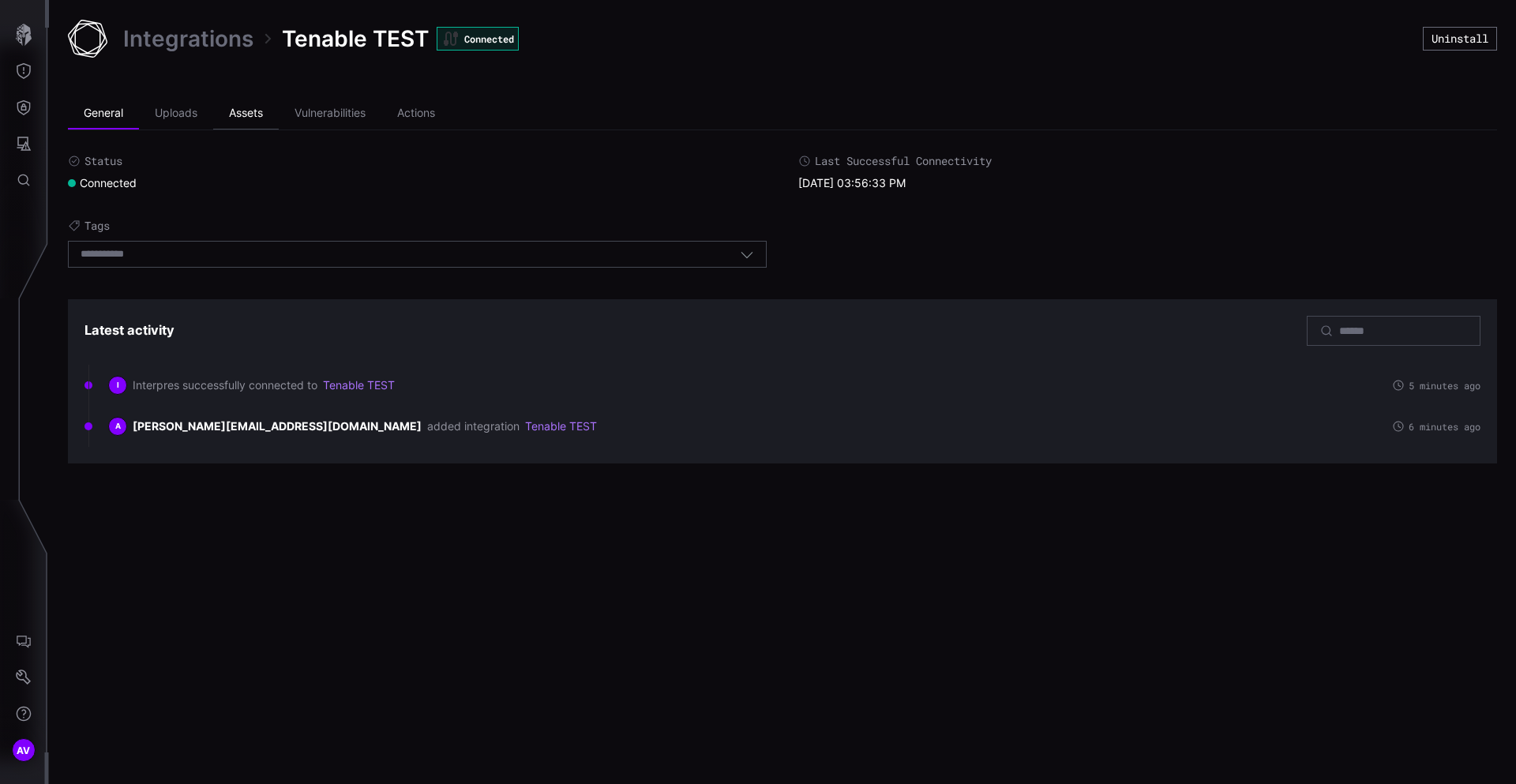
click at [240, 119] on li "Assets" at bounding box center [246, 114] width 65 height 31
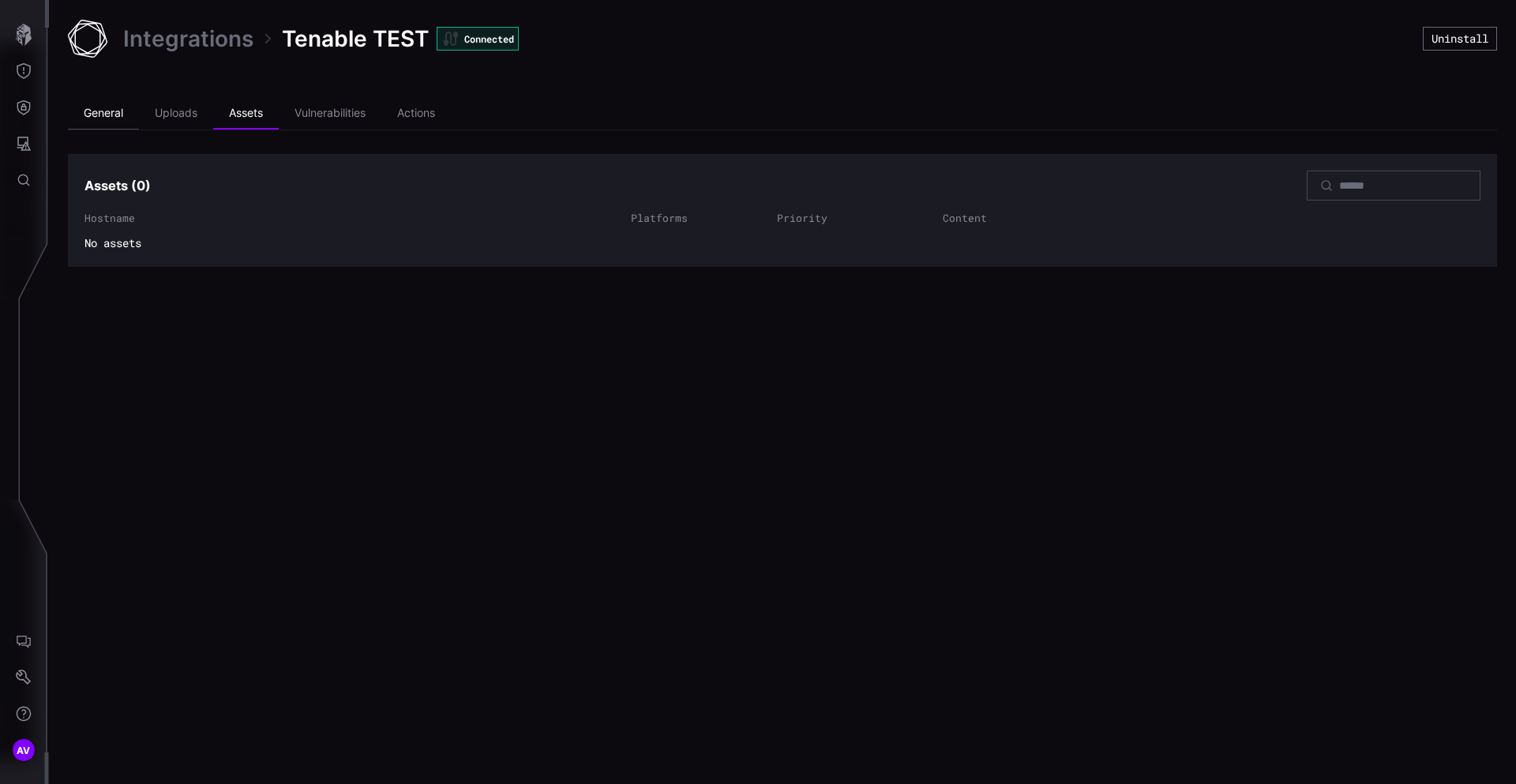
click at [128, 101] on li "General" at bounding box center [103, 114] width 71 height 31
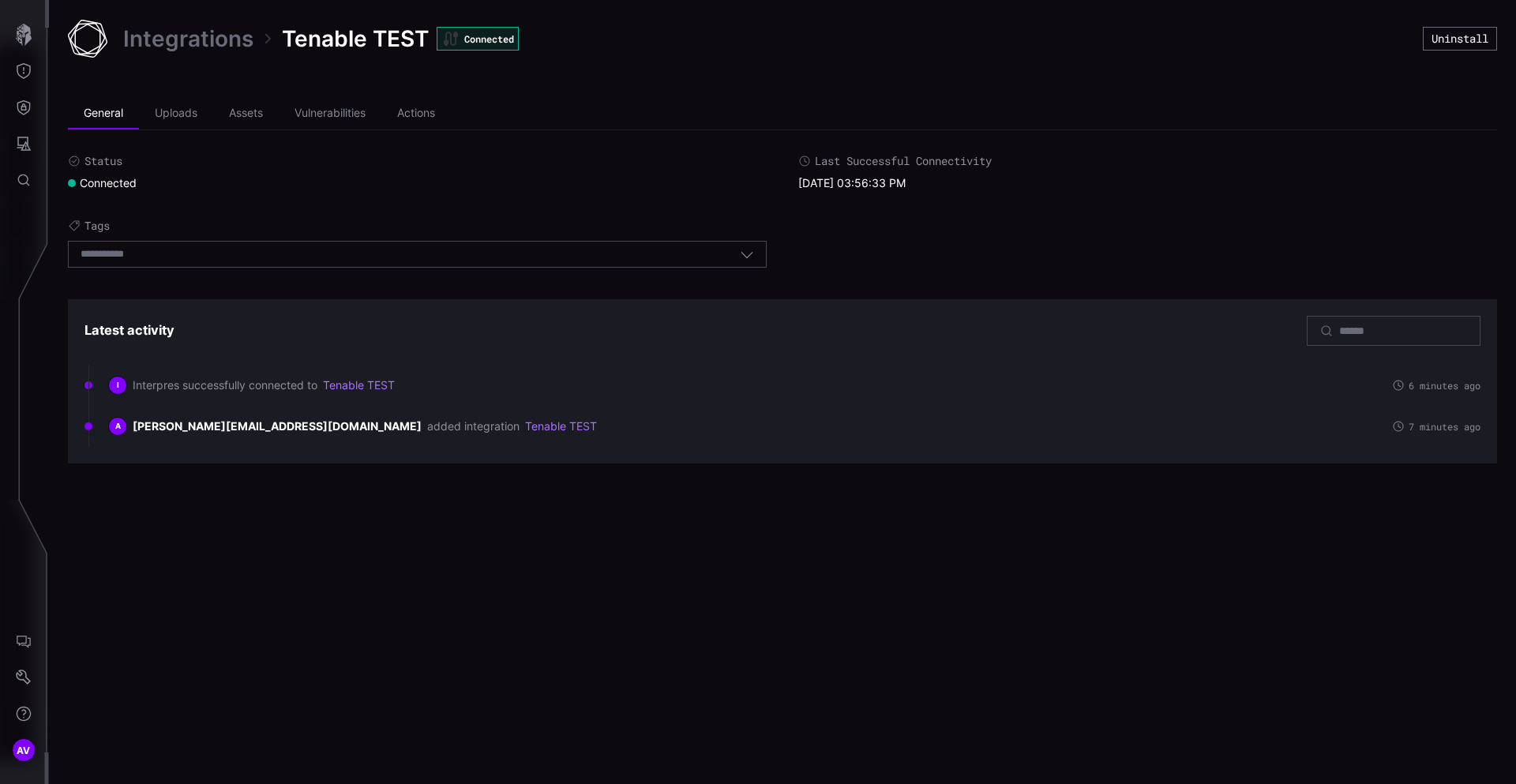
click at [219, 41] on link "Integrations" at bounding box center [188, 38] width 131 height 28
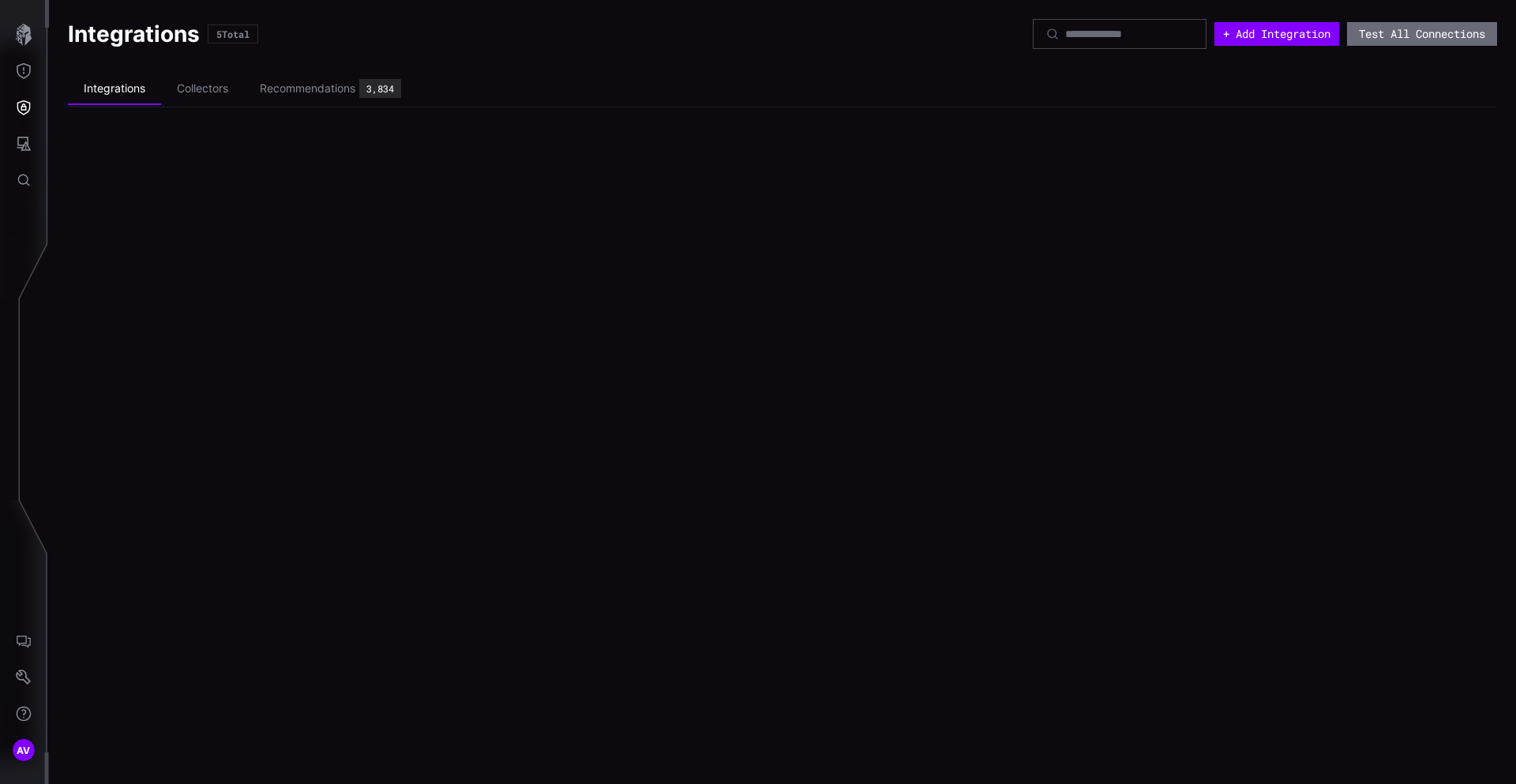
scroll to position [131, 0]
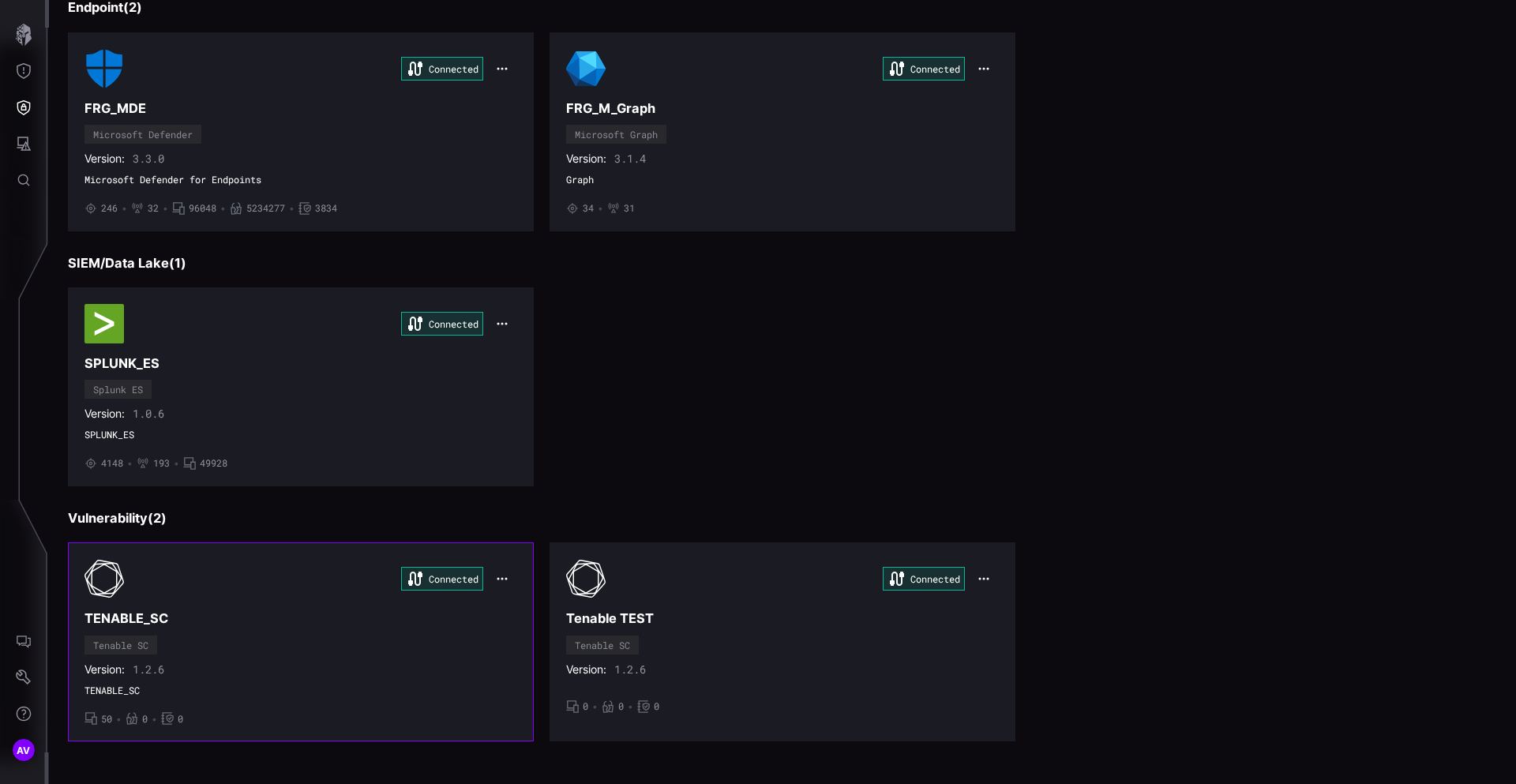
click at [169, 575] on div "Connected" at bounding box center [301, 579] width 433 height 40
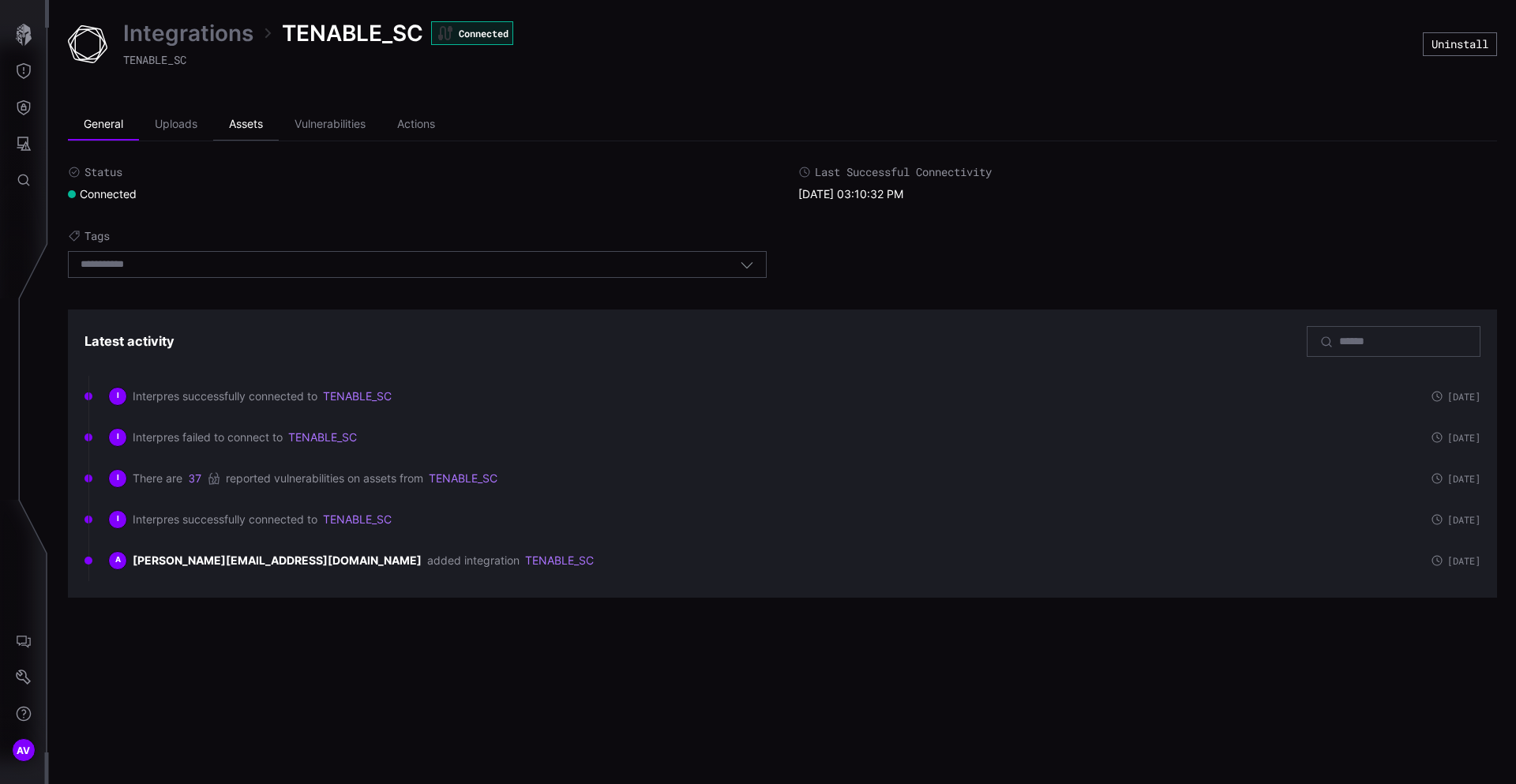
click at [250, 128] on li "Assets" at bounding box center [246, 125] width 65 height 31
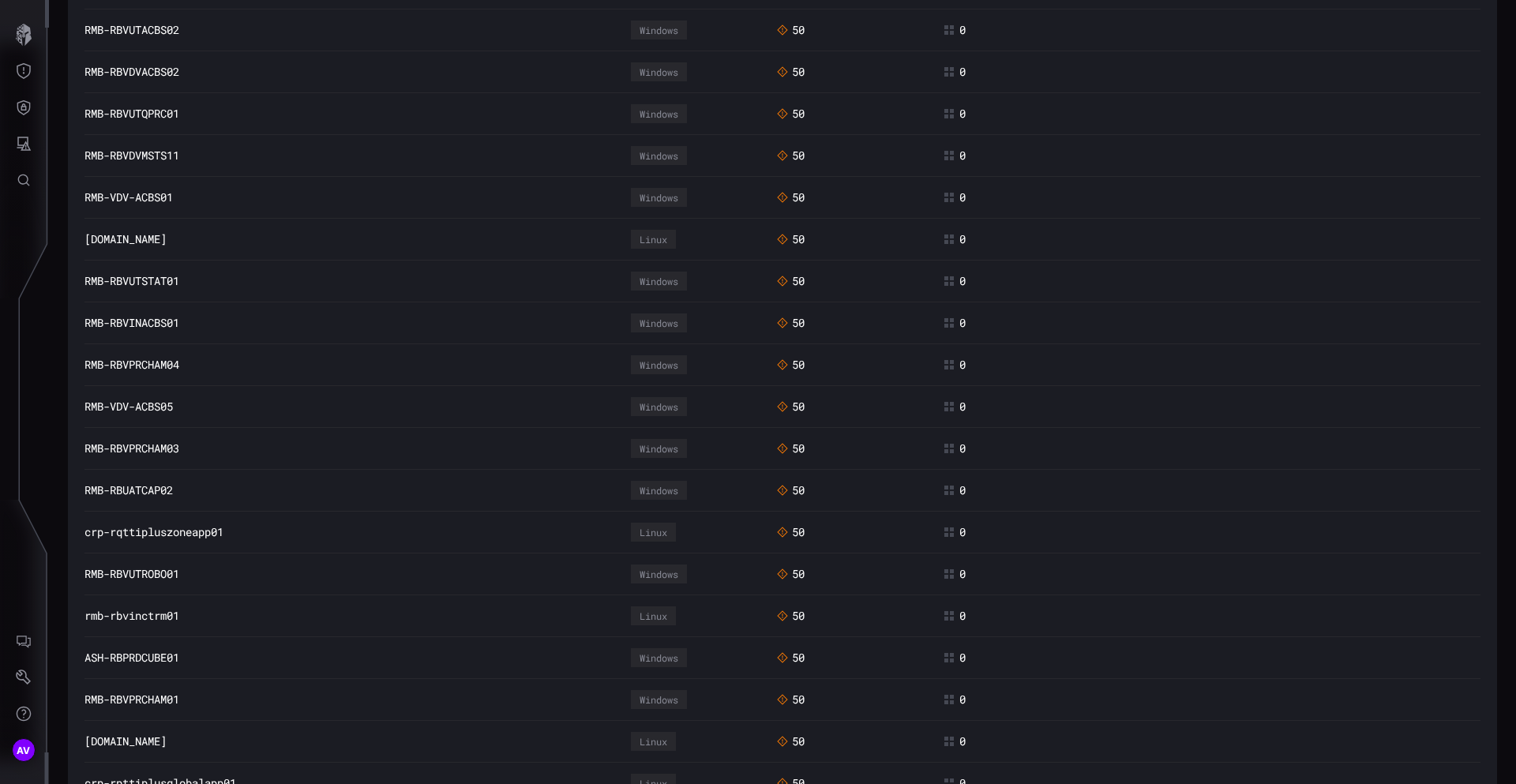
scroll to position [1583, 0]
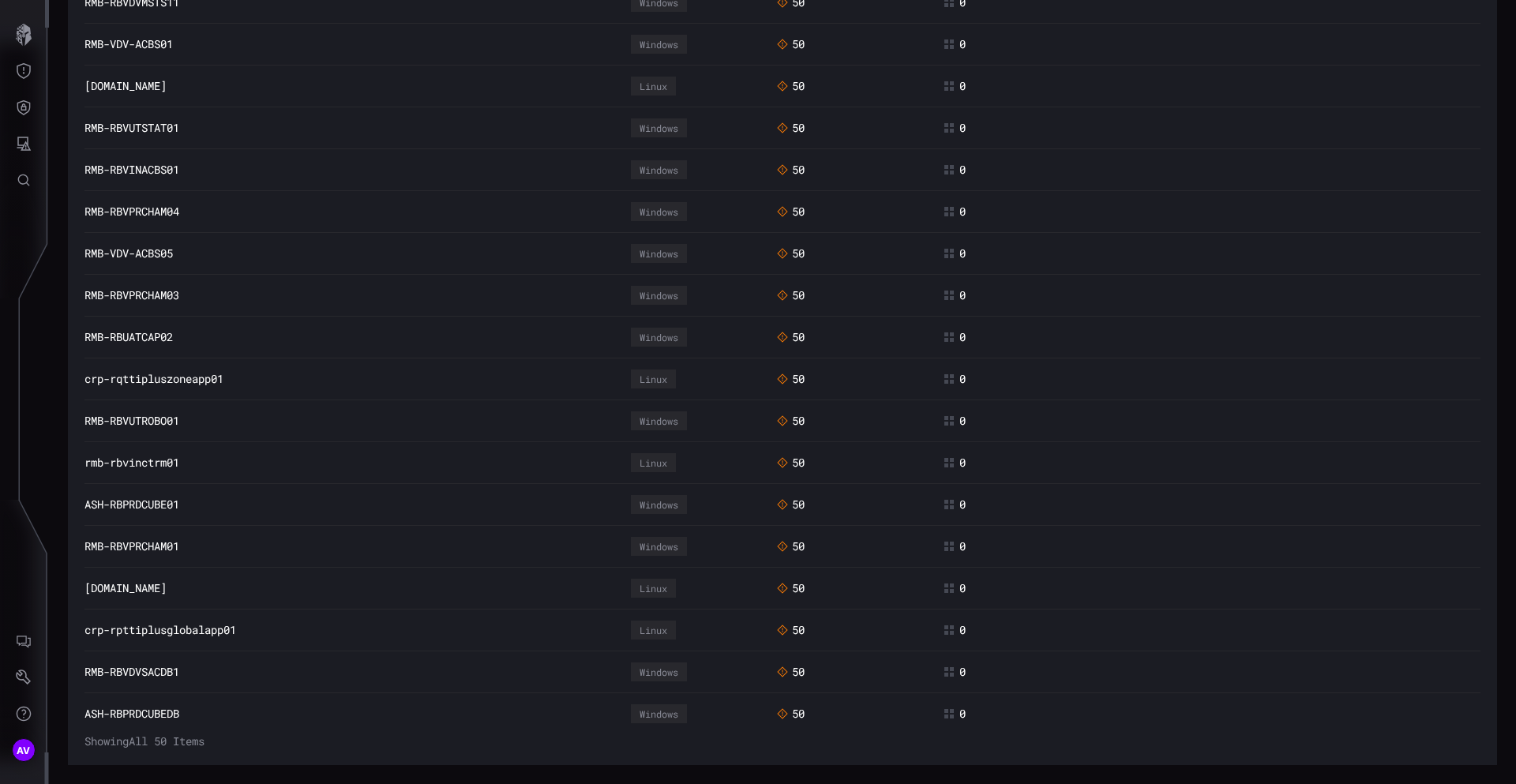
drag, startPoint x: 81, startPoint y: 587, endPoint x: 325, endPoint y: 590, distance: 244.0
drag, startPoint x: 73, startPoint y: 546, endPoint x: 238, endPoint y: 543, distance: 165.0
click at [40, 450] on nav "AV" at bounding box center [24, 392] width 49 height 784
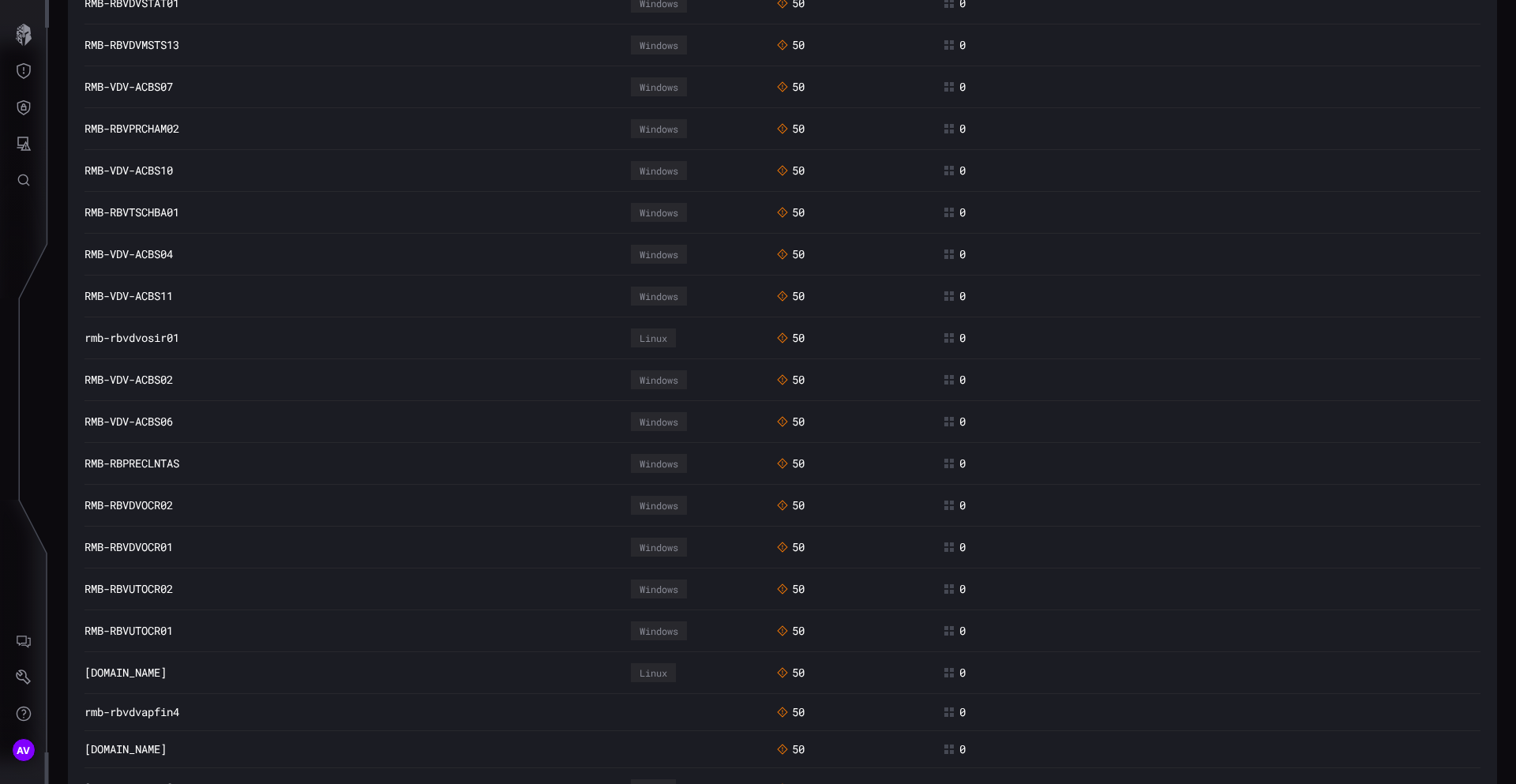
scroll to position [0, 0]
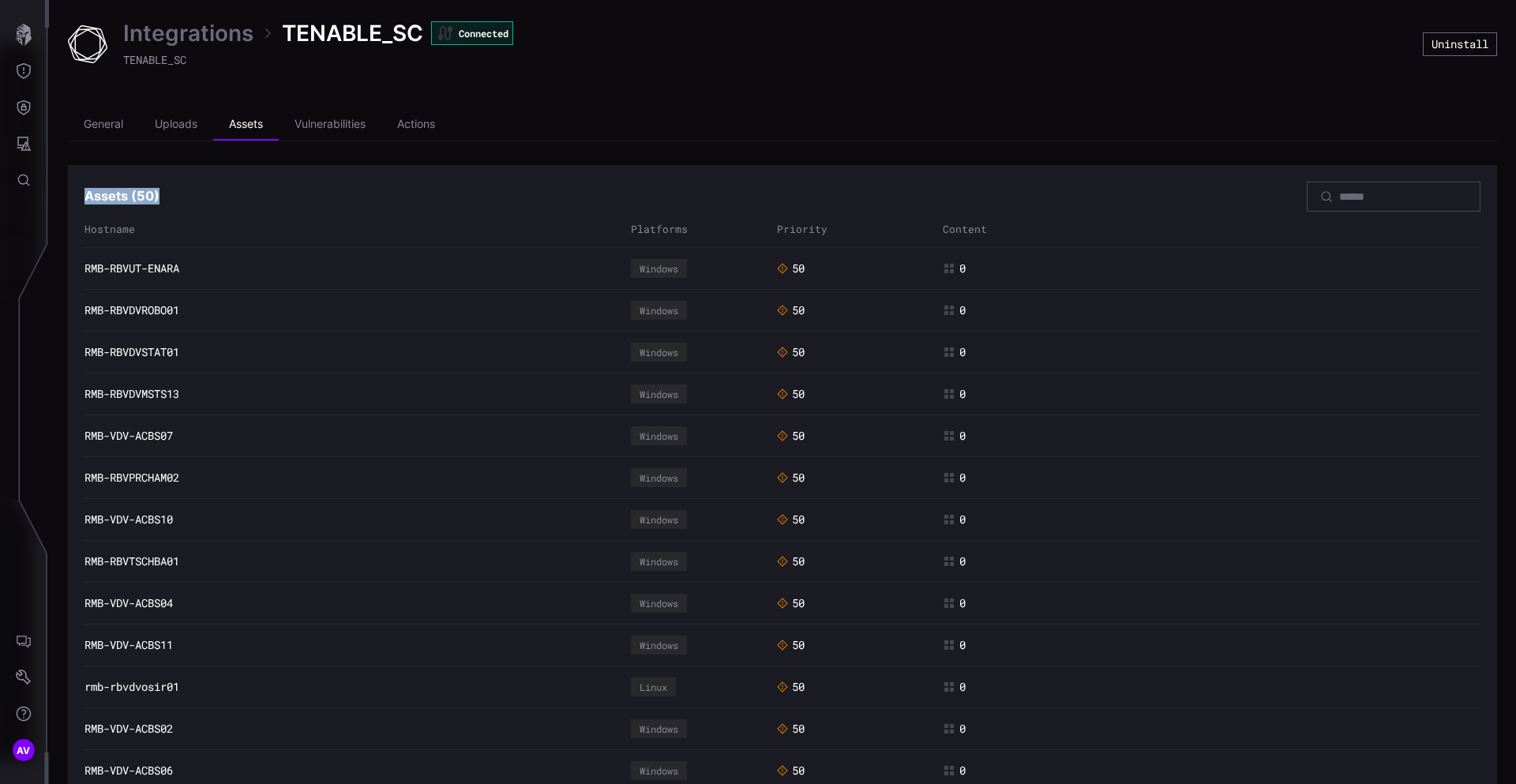
drag, startPoint x: 83, startPoint y: 195, endPoint x: 219, endPoint y: 207, distance: 136.5
click at [219, 207] on div "Assets ( 50 )" at bounding box center [782, 196] width 1396 height 30
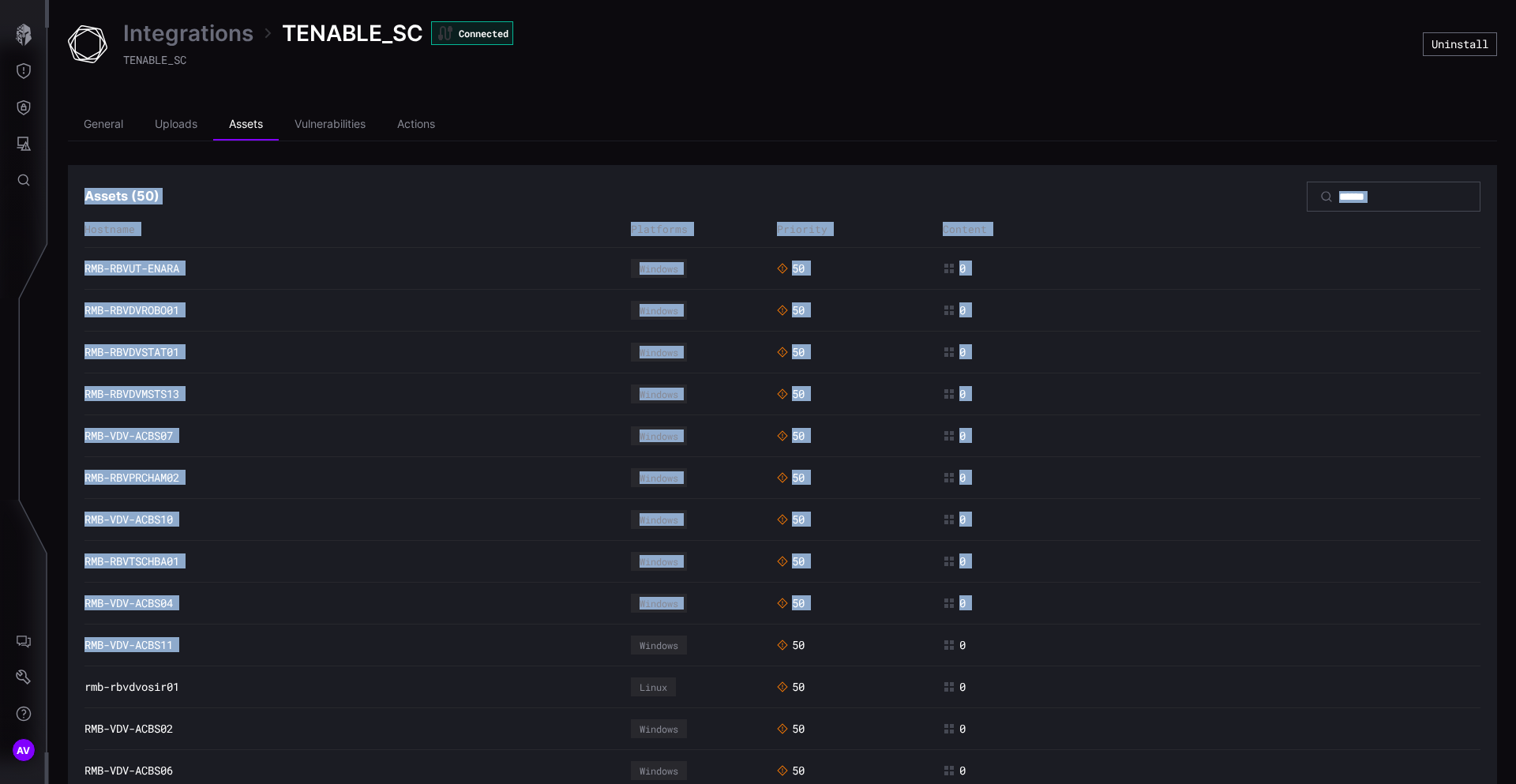
drag, startPoint x: 205, startPoint y: 174, endPoint x: 176, endPoint y: 656, distance: 482.9
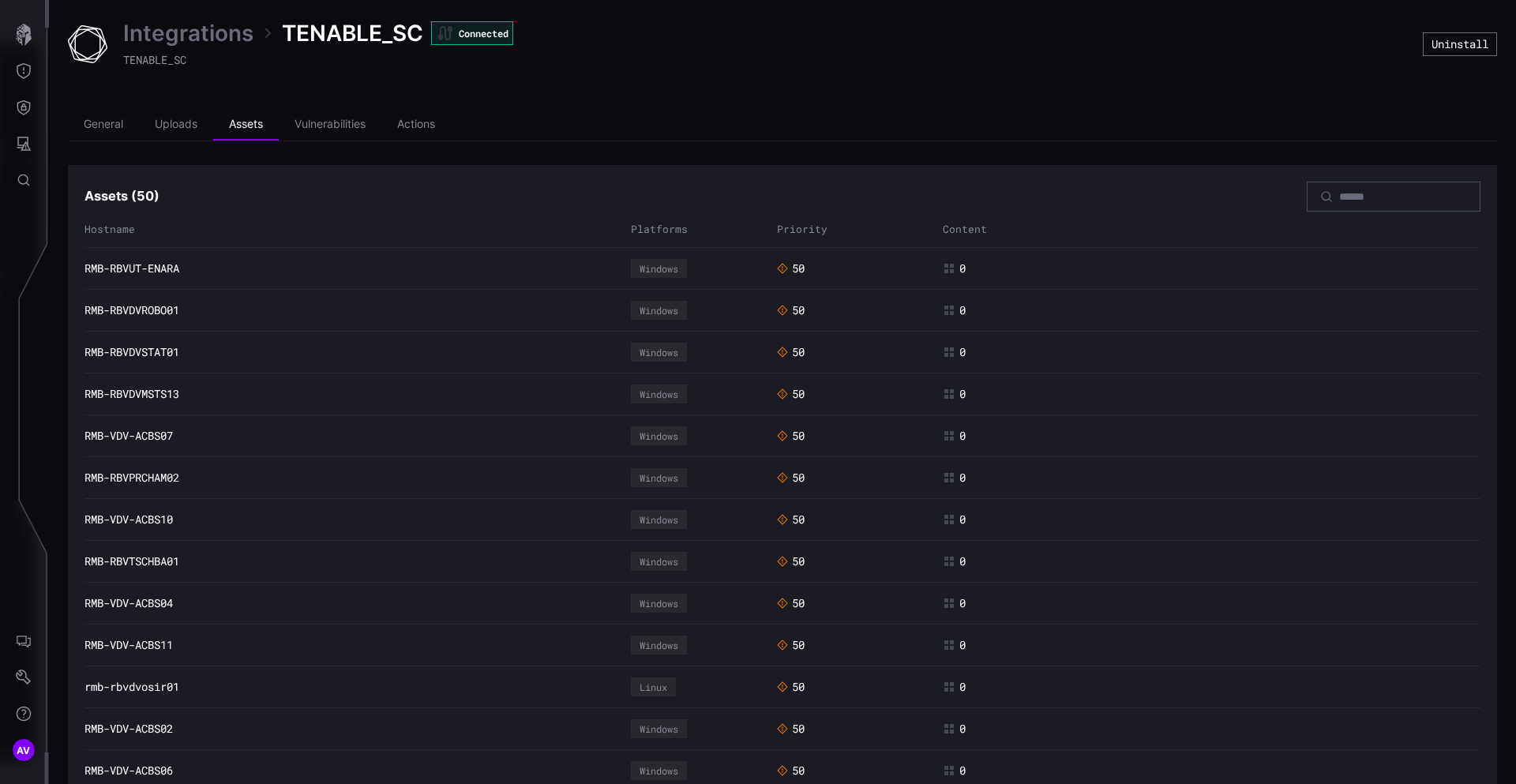
click at [330, 117] on li "Vulnerabilities" at bounding box center [329, 125] width 102 height 31
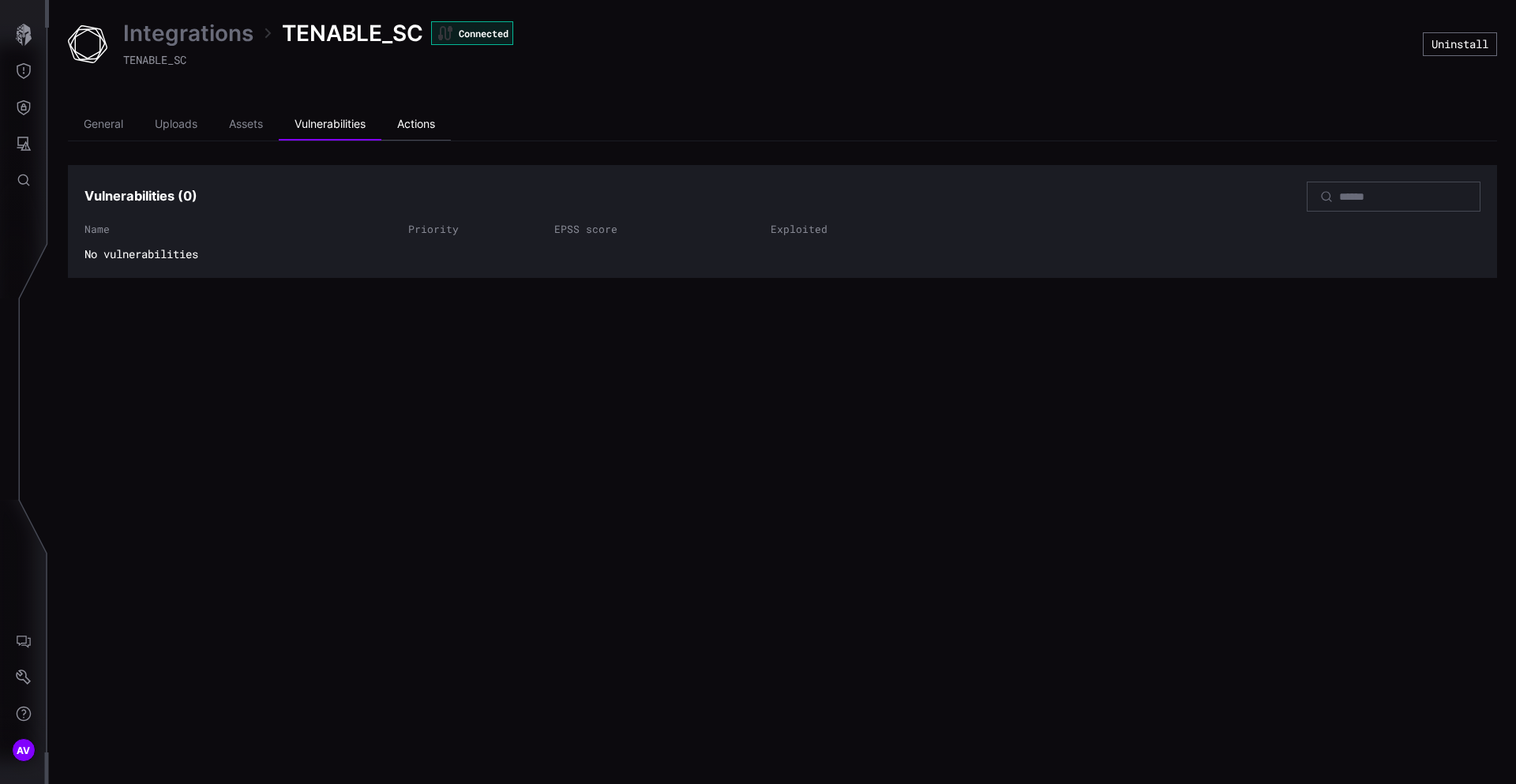
click at [405, 123] on li "Actions" at bounding box center [416, 125] width 69 height 31
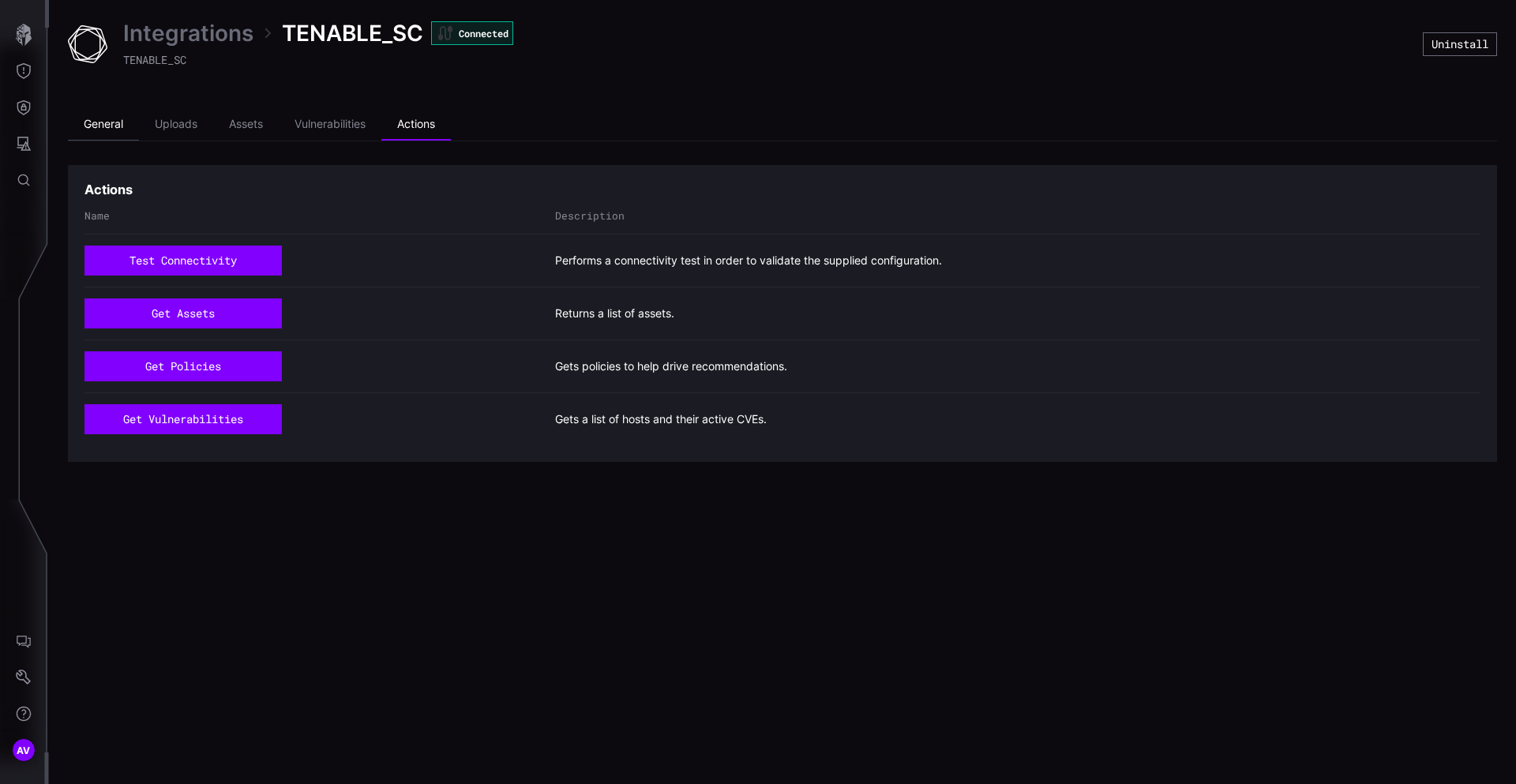
click at [88, 131] on li "General" at bounding box center [103, 125] width 71 height 31
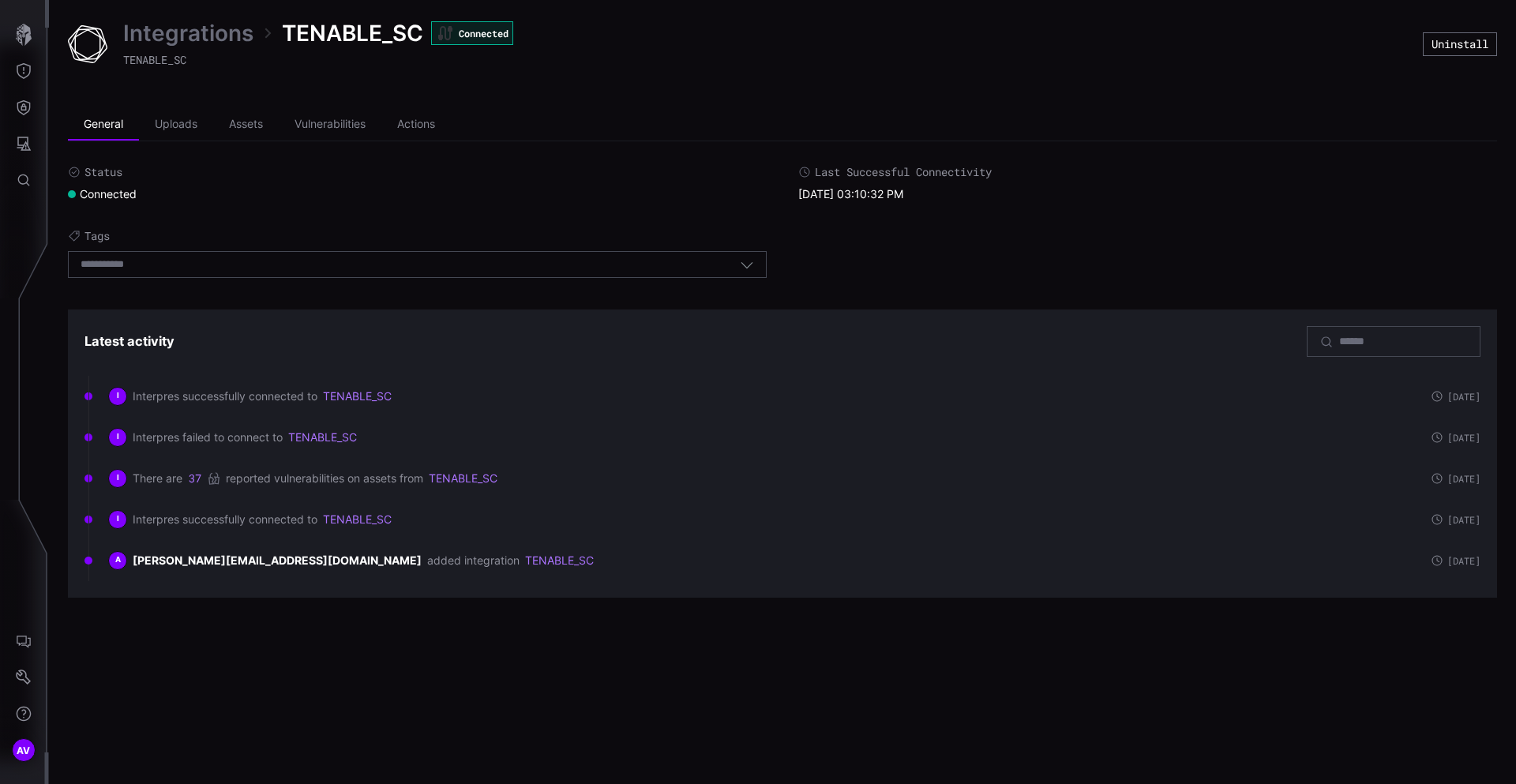
click at [162, 34] on link "Integrations" at bounding box center [188, 32] width 131 height 28
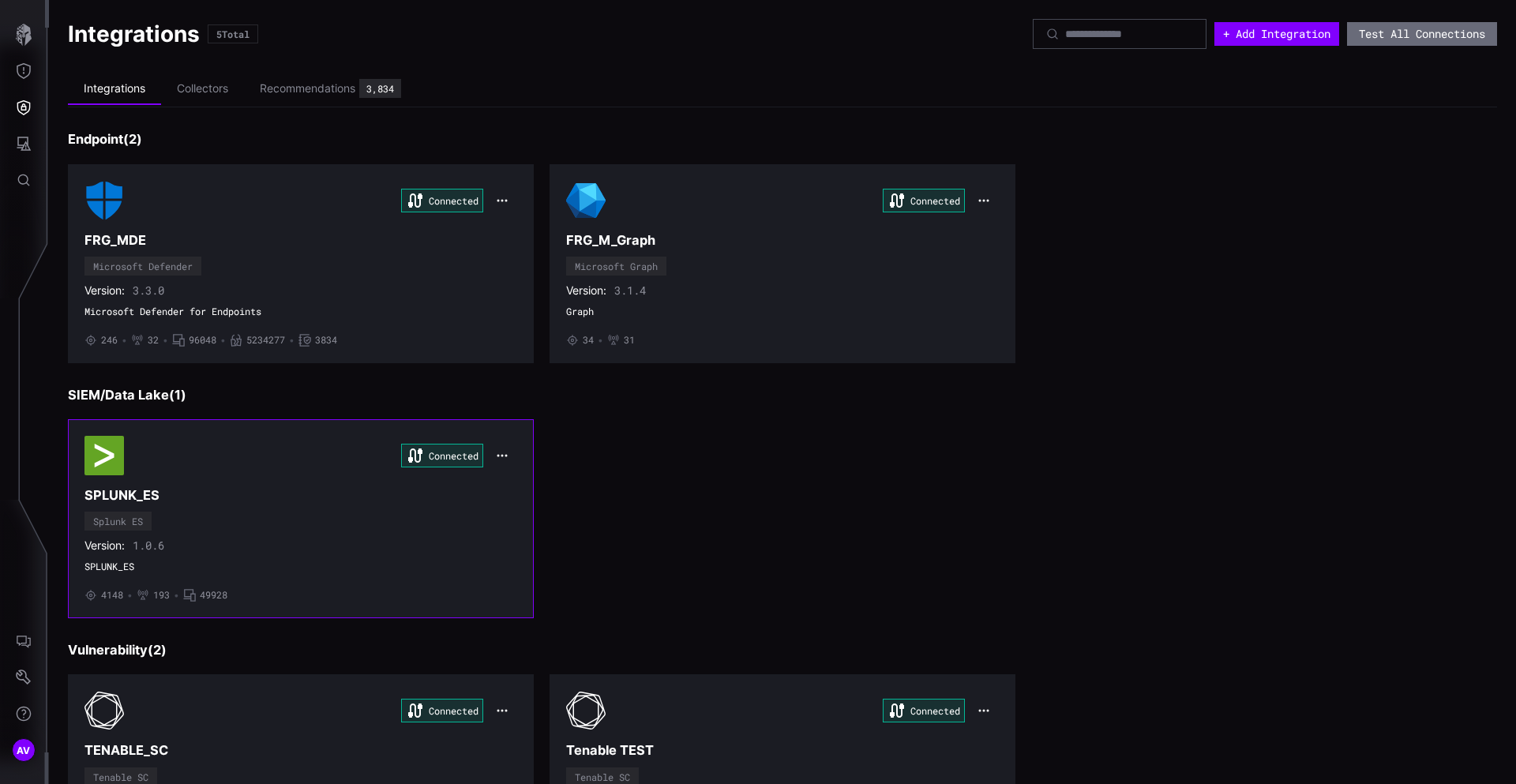
scroll to position [131, 0]
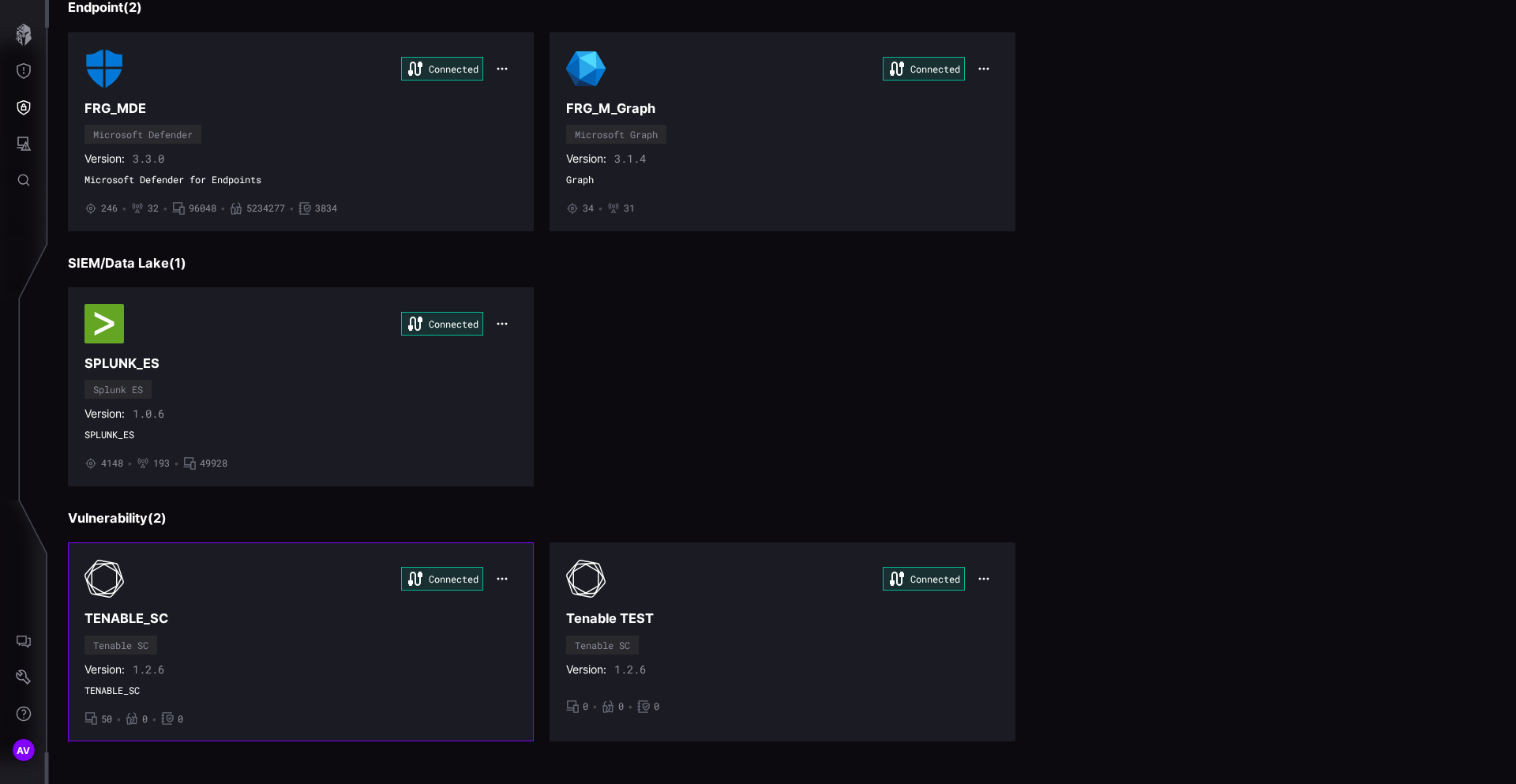
click at [132, 689] on span "TENABLE_SC" at bounding box center [301, 691] width 433 height 13
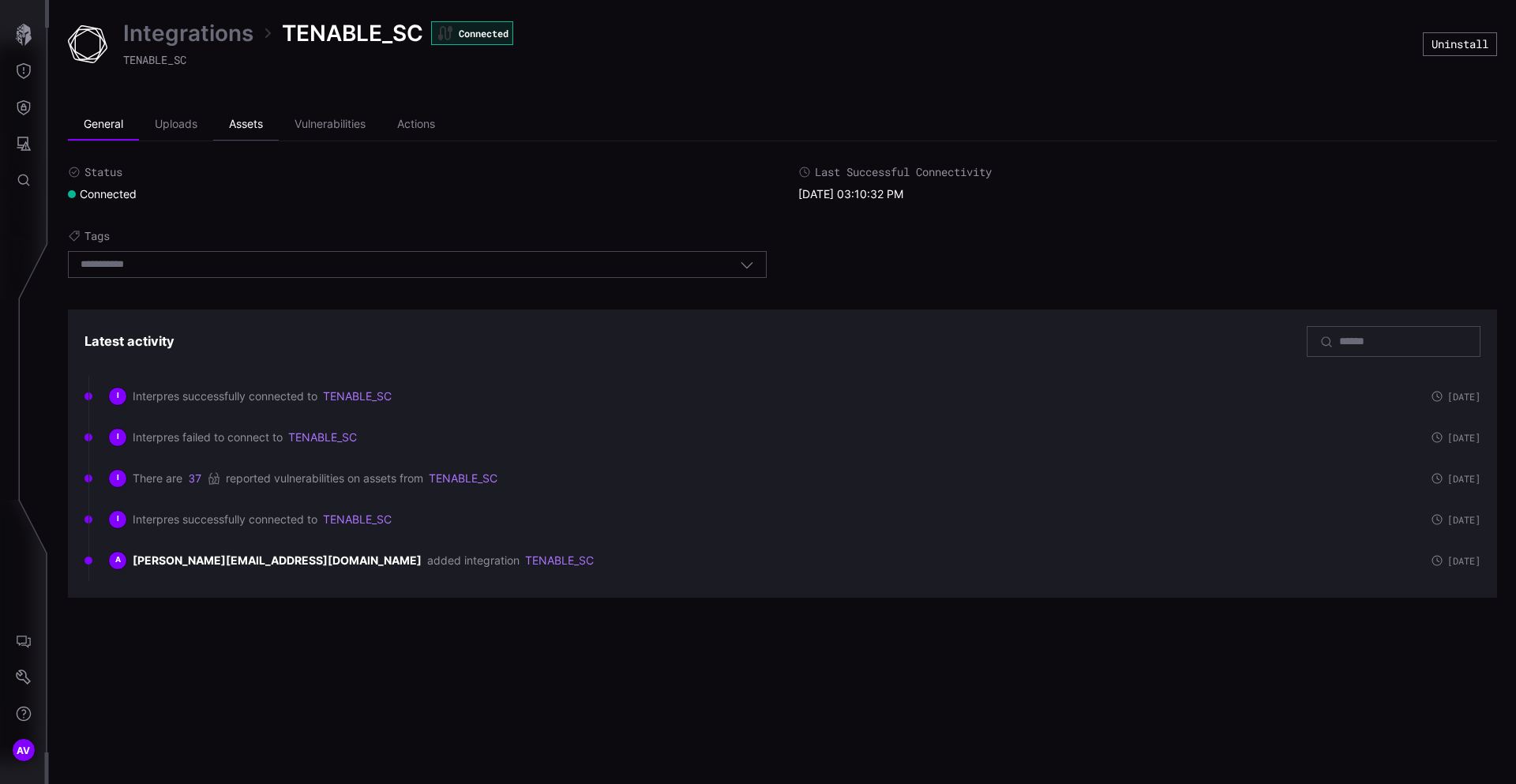
click at [266, 118] on li "Assets" at bounding box center [246, 125] width 65 height 31
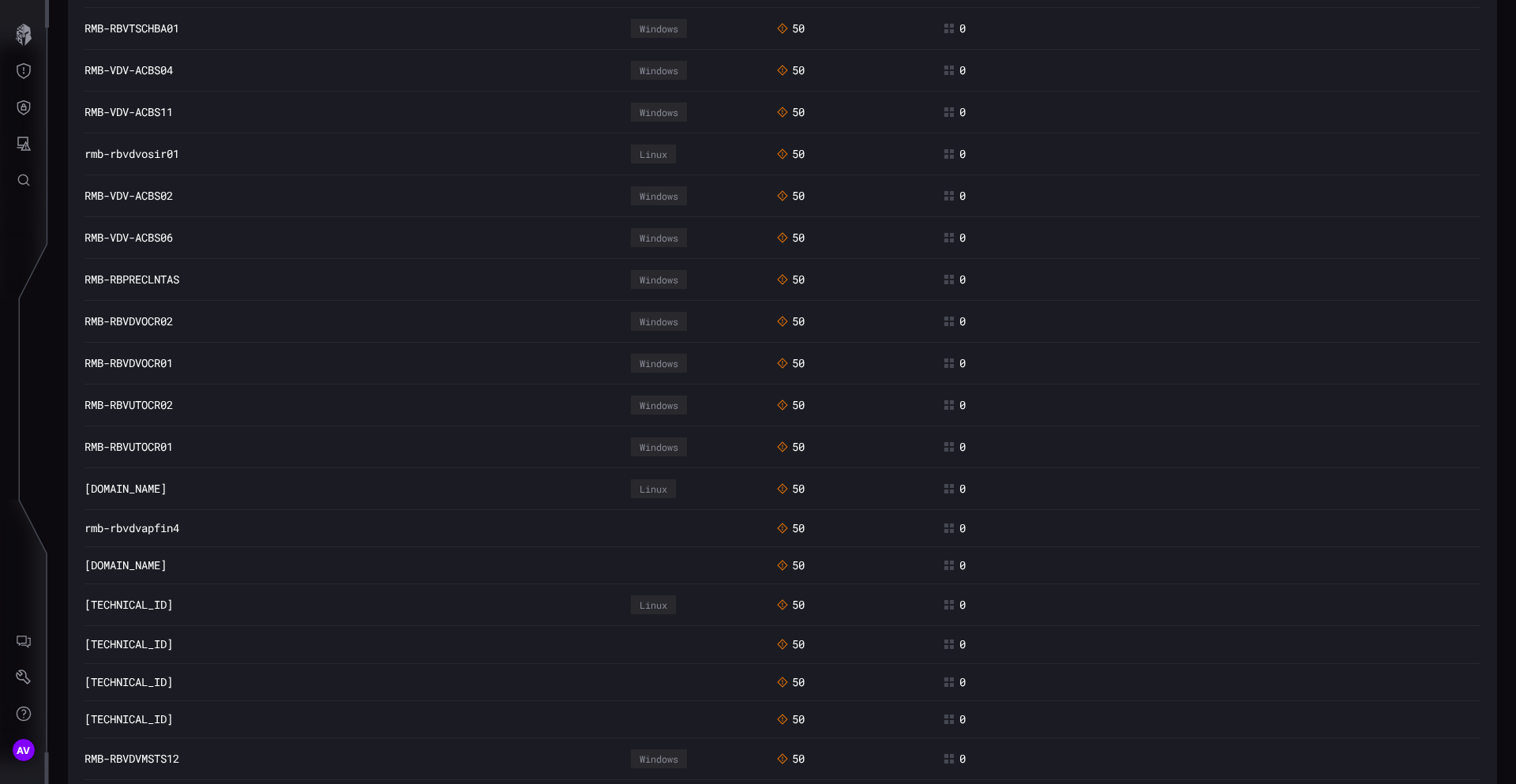
scroll to position [586, 0]
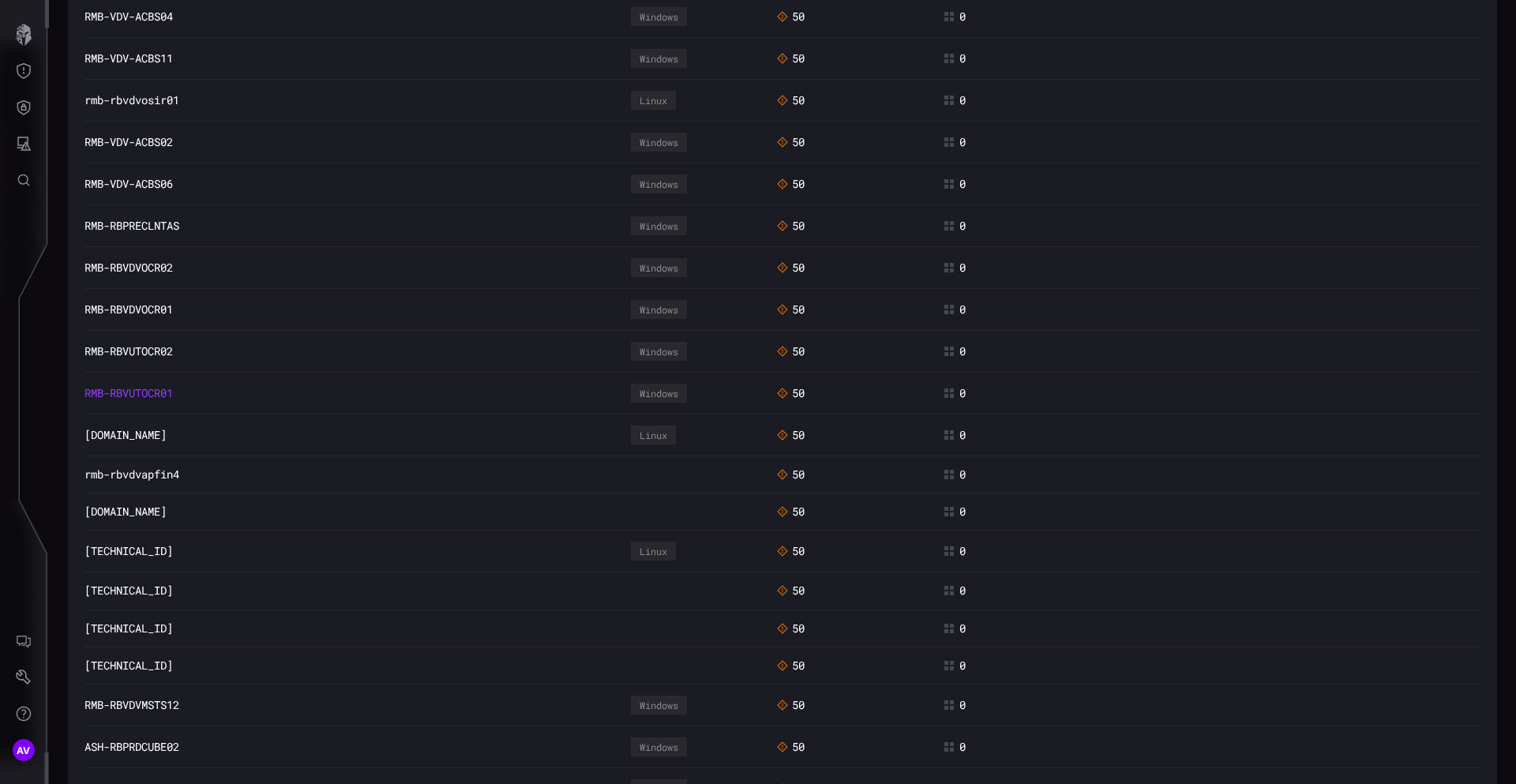
click at [153, 391] on link "RMB-RBVUTOCR01" at bounding box center [129, 392] width 89 height 15
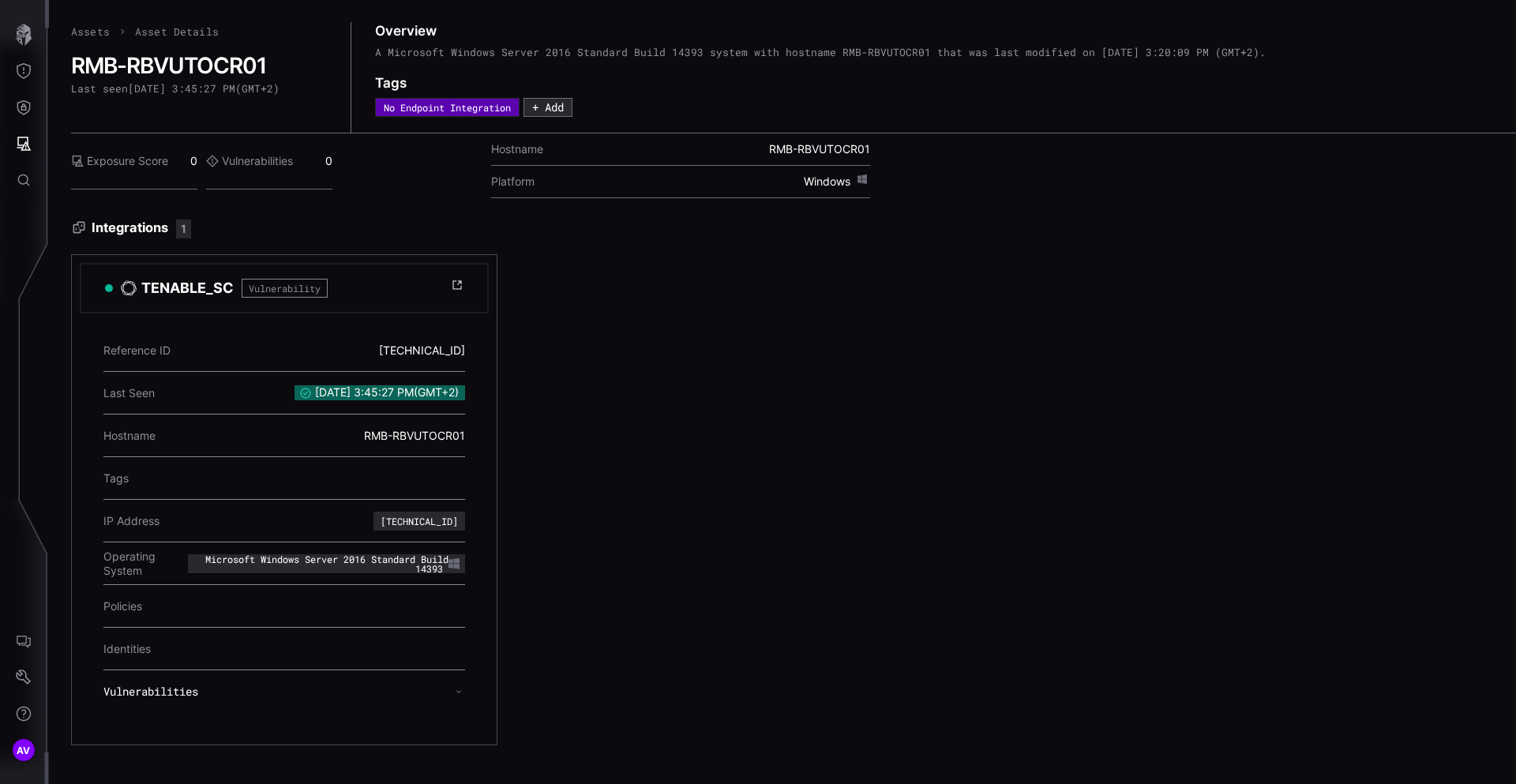
click at [415, 523] on div "10.5.23.145" at bounding box center [419, 521] width 77 height 10
copy div "10.5.23.145"
drag, startPoint x: 96, startPoint y: 86, endPoint x: 270, endPoint y: 85, distance: 174.0
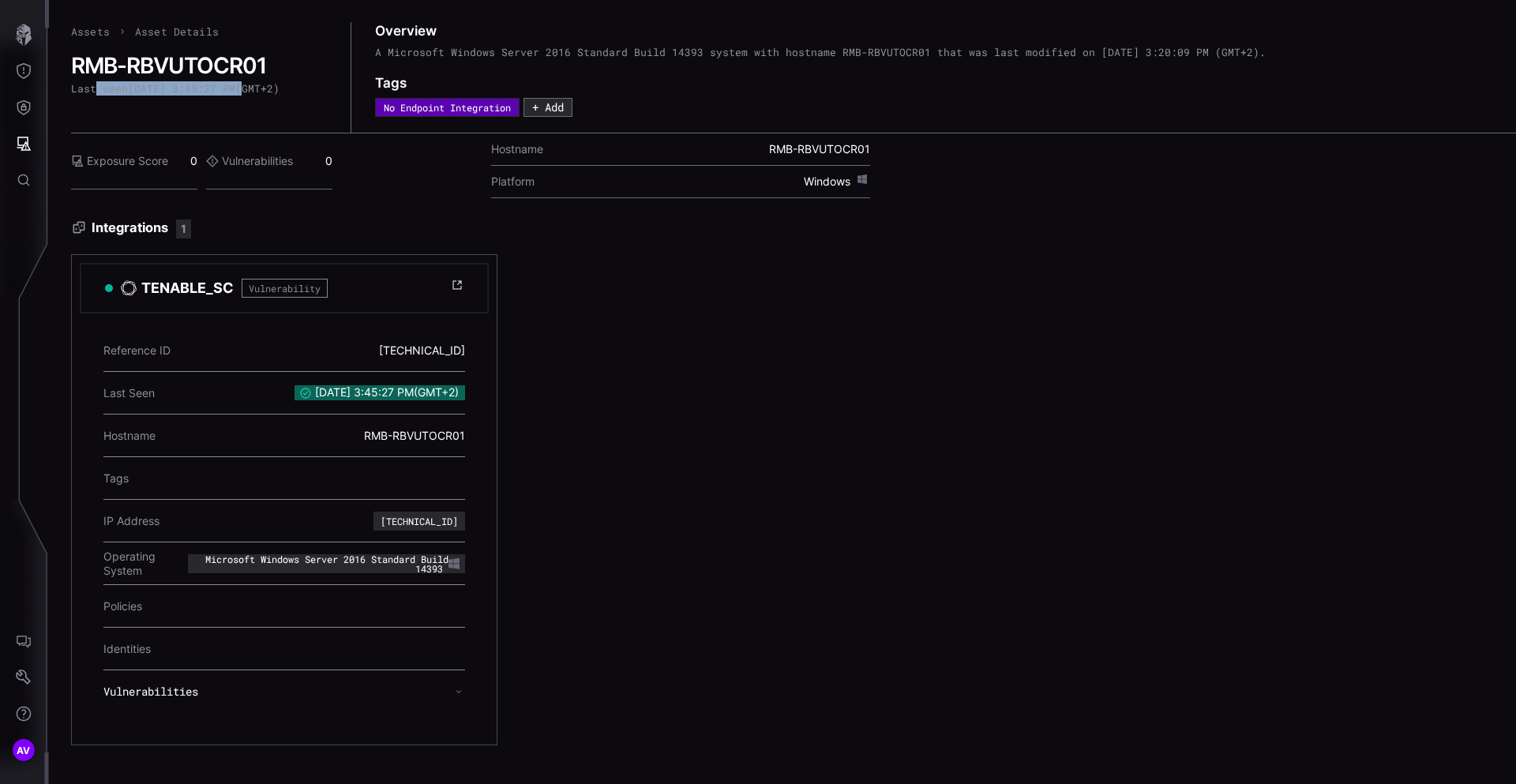
click at [270, 85] on div "Last seen 9/10/2025, 3:45:27 PM ( GMT+2 )" at bounding box center [175, 88] width 208 height 13
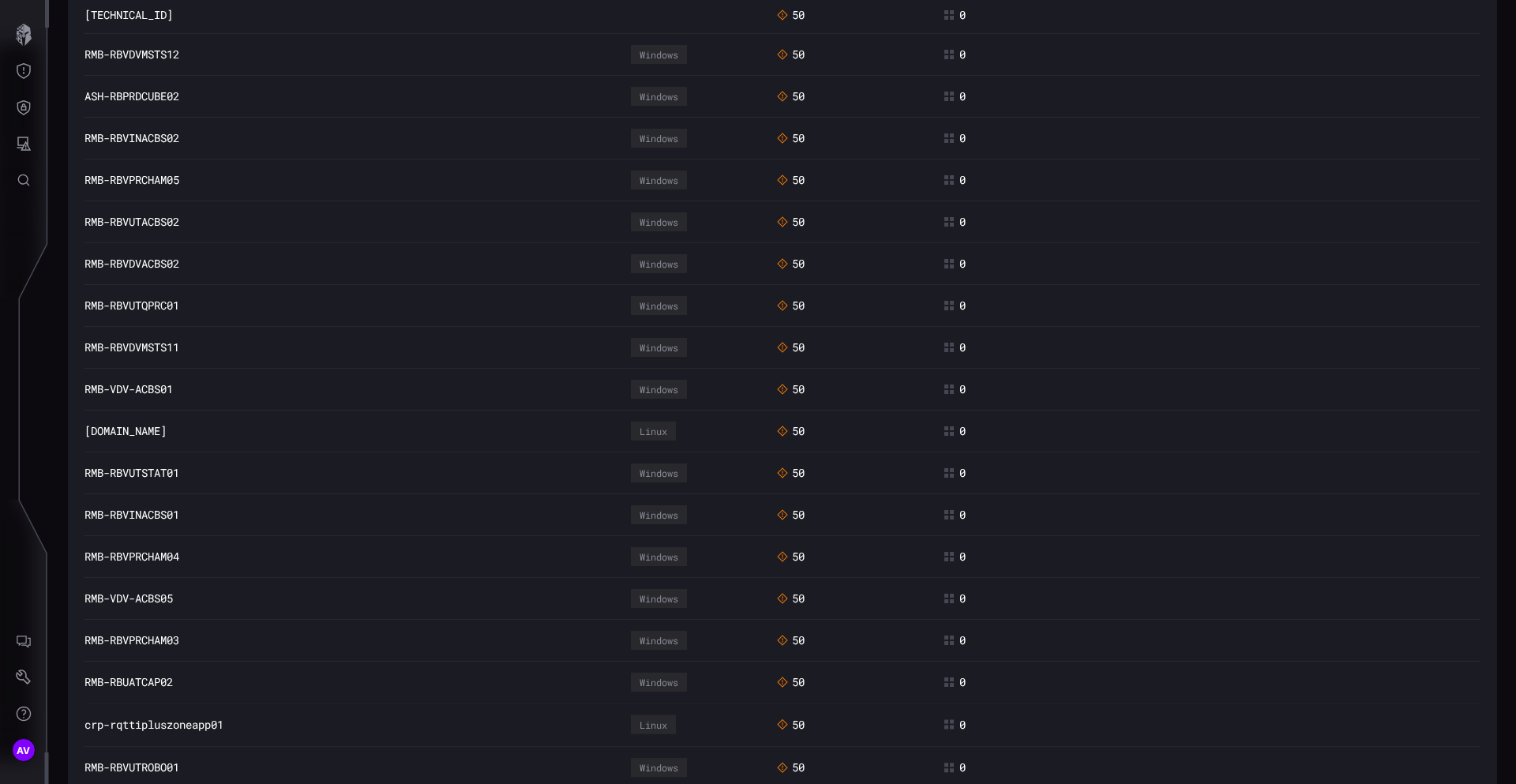
scroll to position [1259, 0]
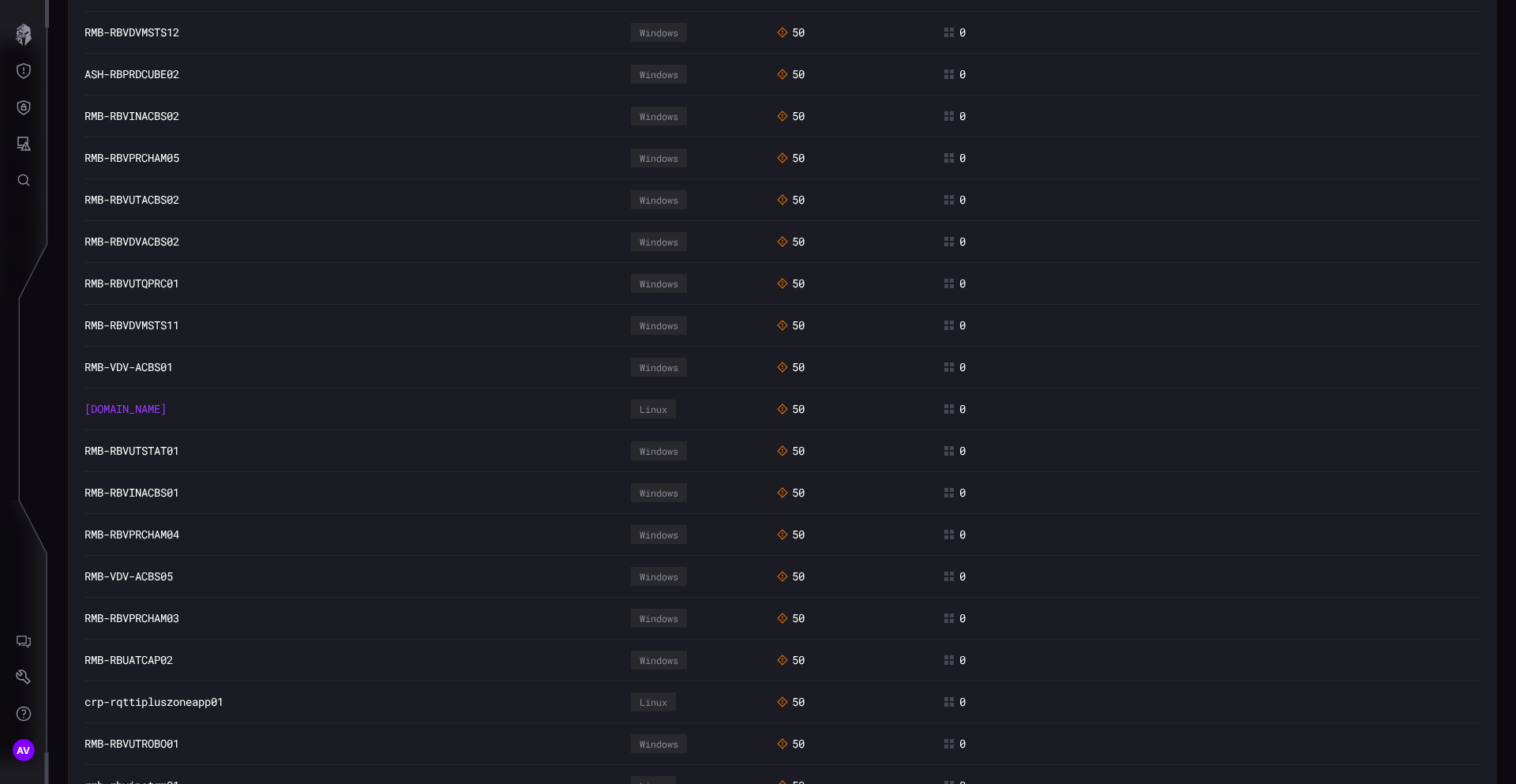
click at [162, 402] on link "rmb-r1vdvapjb01.fnb.co.za" at bounding box center [126, 409] width 82 height 15
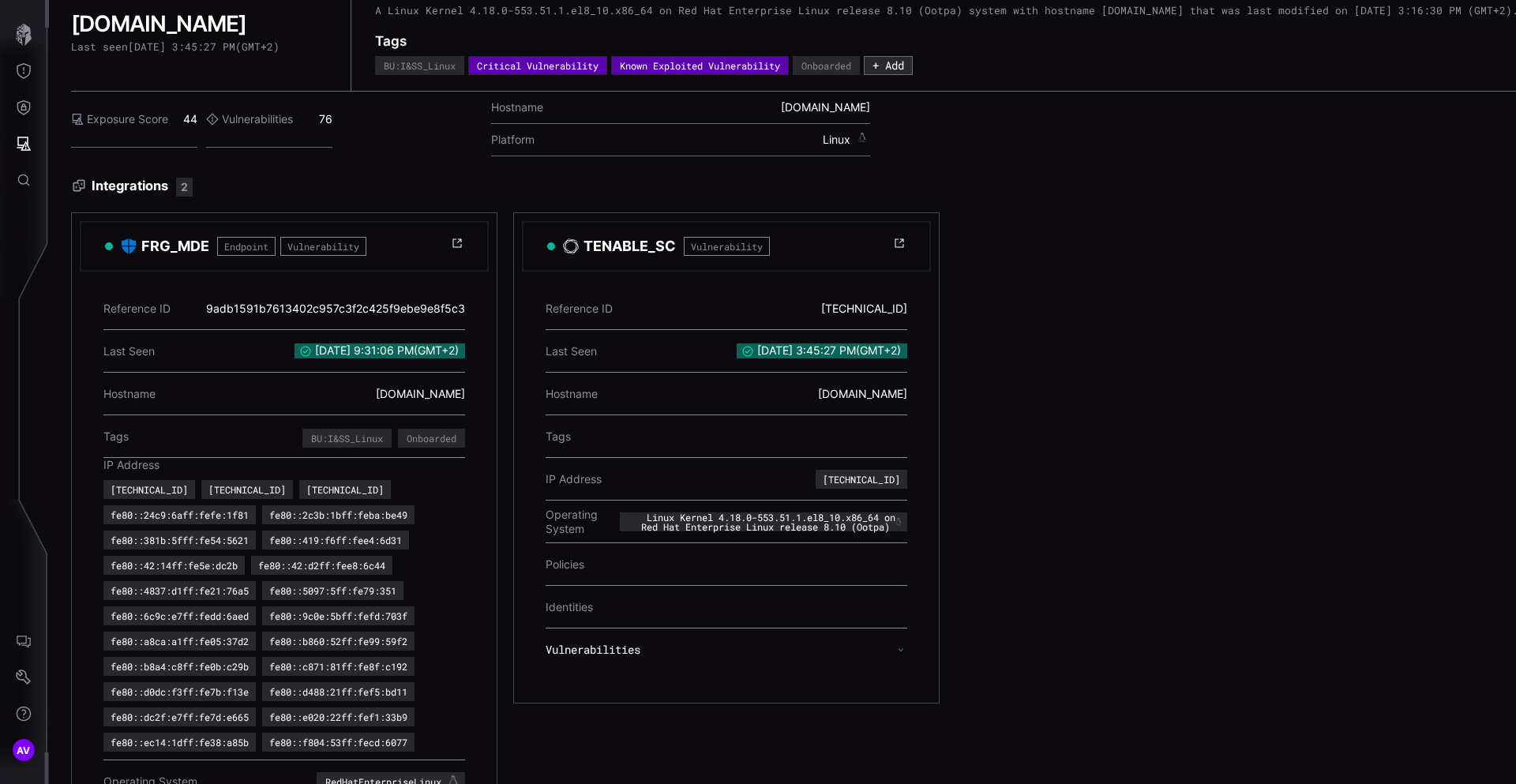
scroll to position [43, 0]
click at [856, 483] on div "10.5.23.195" at bounding box center [861, 478] width 77 height 10
copy div "10.5.23.195"
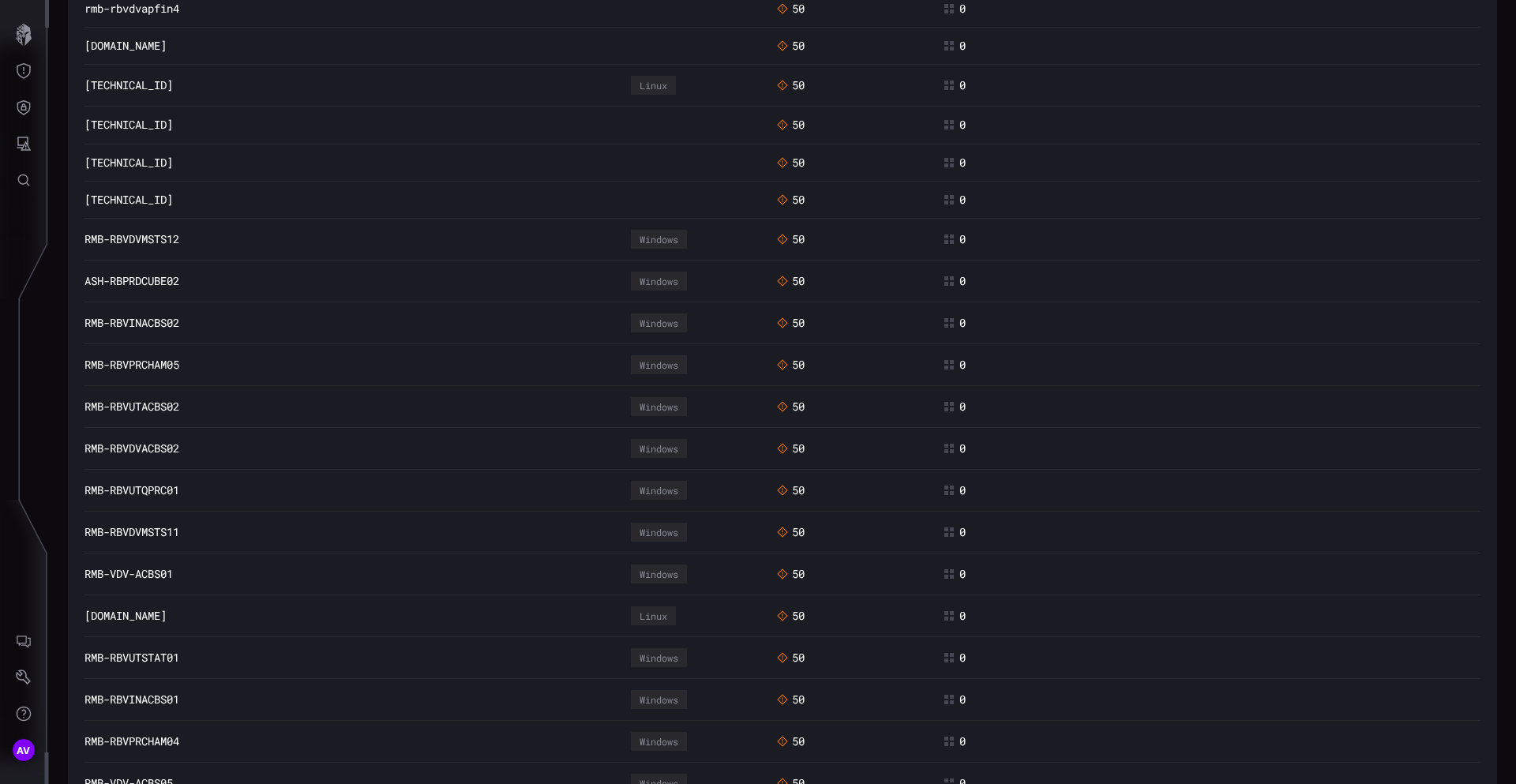
scroll to position [1052, 0]
click at [132, 87] on link "10.5.23.41" at bounding box center [129, 86] width 89 height 15
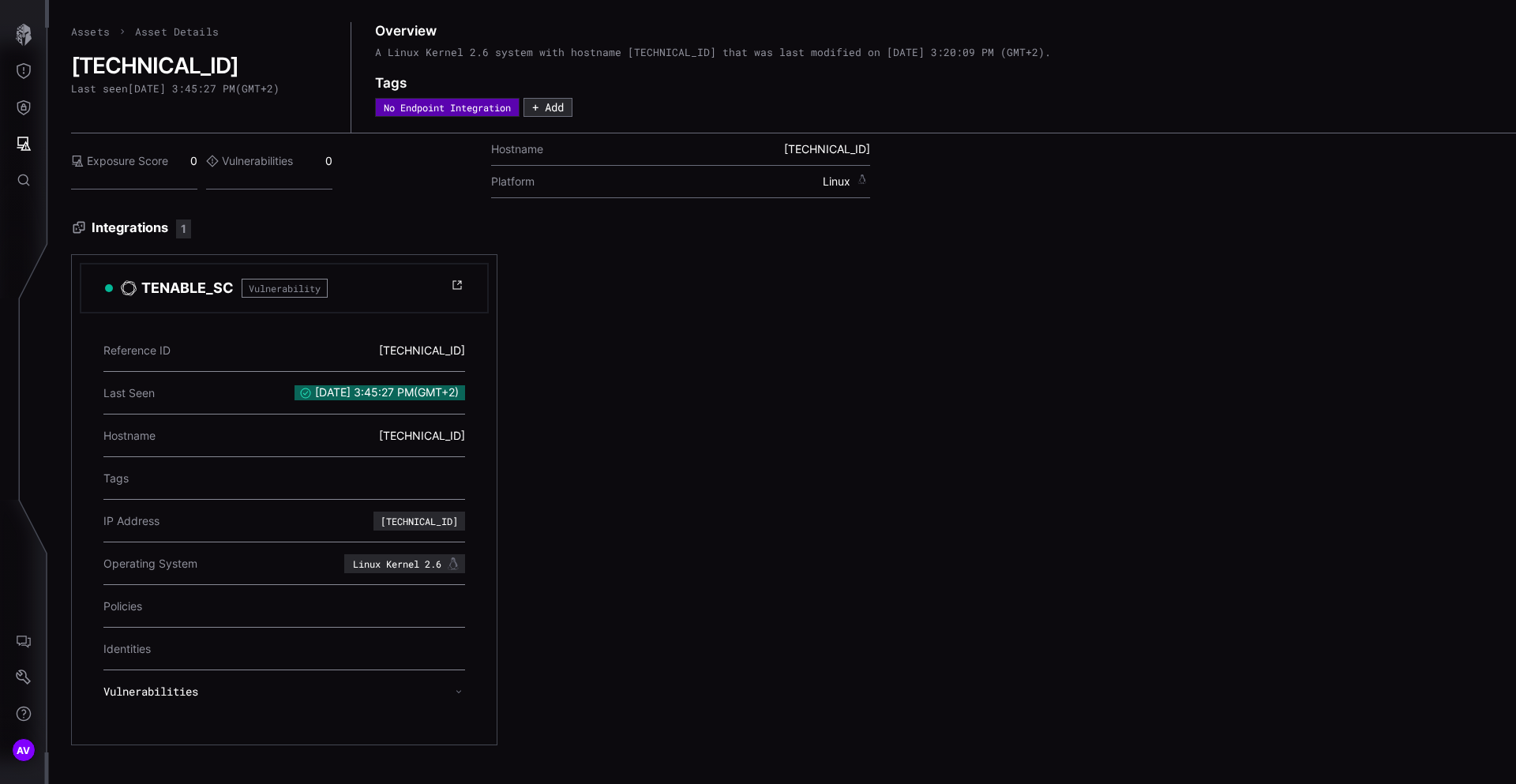
click at [417, 526] on div "10.5.23.41" at bounding box center [419, 521] width 77 height 10
copy div "10.5.23.41"
click at [628, 412] on div "TENABLE_SC Vulnerability Reference ID 10.5.23.41 Last Seen 9/10/2025, 3:45:27 P…" at bounding box center [727, 500] width 1311 height 491
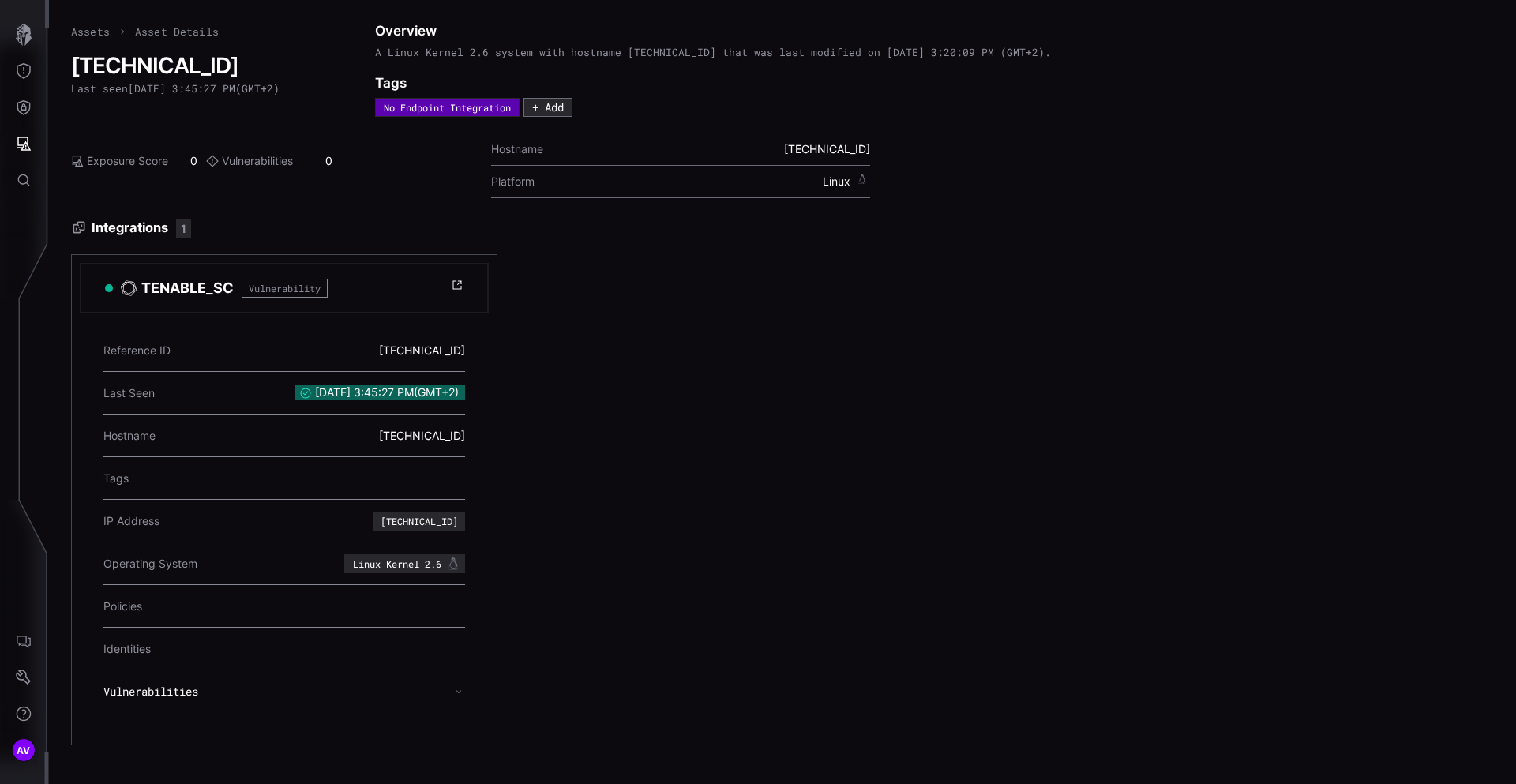
click at [628, 412] on div "TENABLE_SC Vulnerability Reference ID 10.5.23.41 Last Seen 9/10/2025, 3:45:27 P…" at bounding box center [727, 500] width 1311 height 491
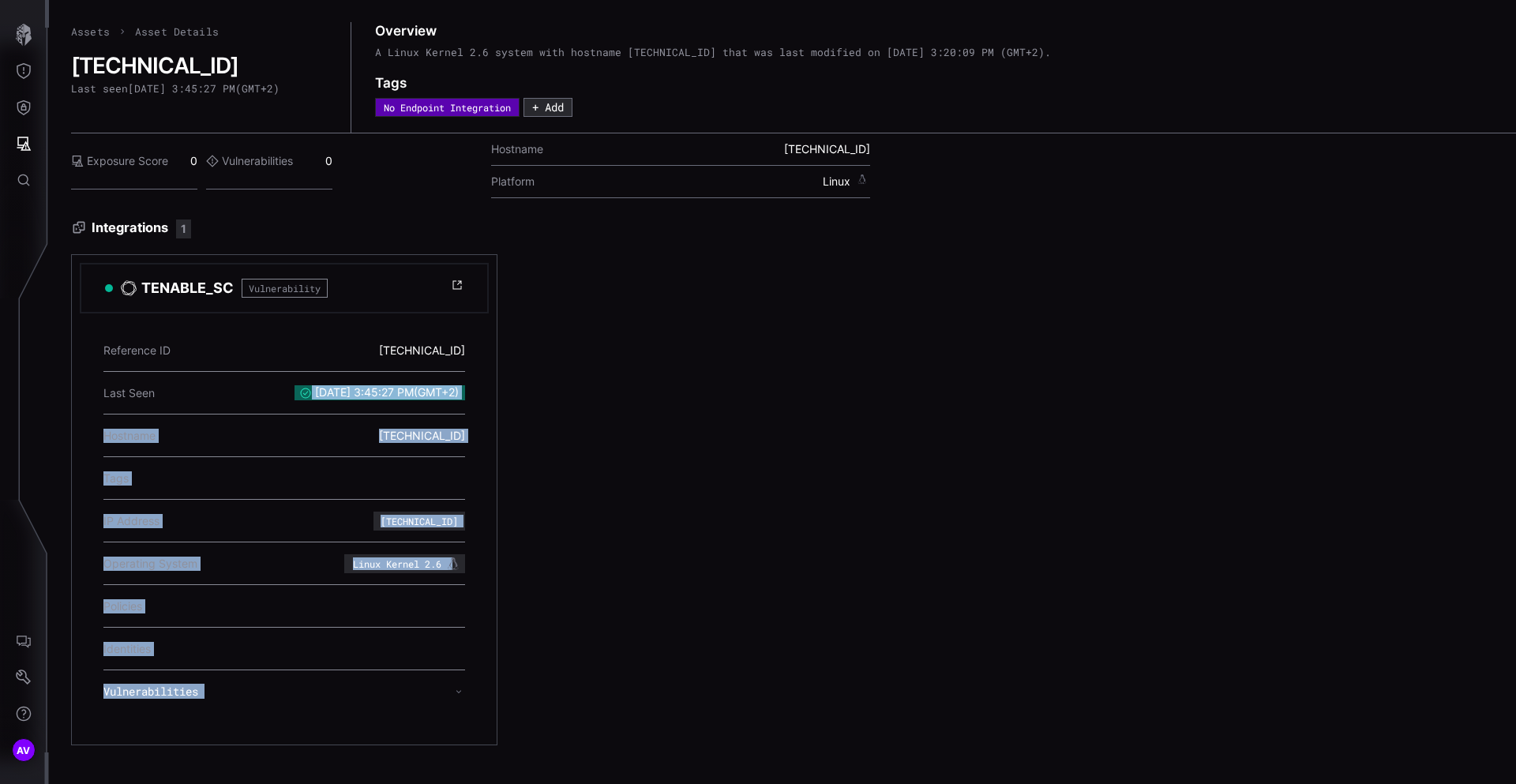
drag, startPoint x: 628, startPoint y: 412, endPoint x: 620, endPoint y: 683, distance: 271.1
click at [620, 683] on div "TENABLE_SC Vulnerability Reference ID 10.5.23.41 Last Seen 9/10/2025, 3:45:27 P…" at bounding box center [727, 500] width 1311 height 491
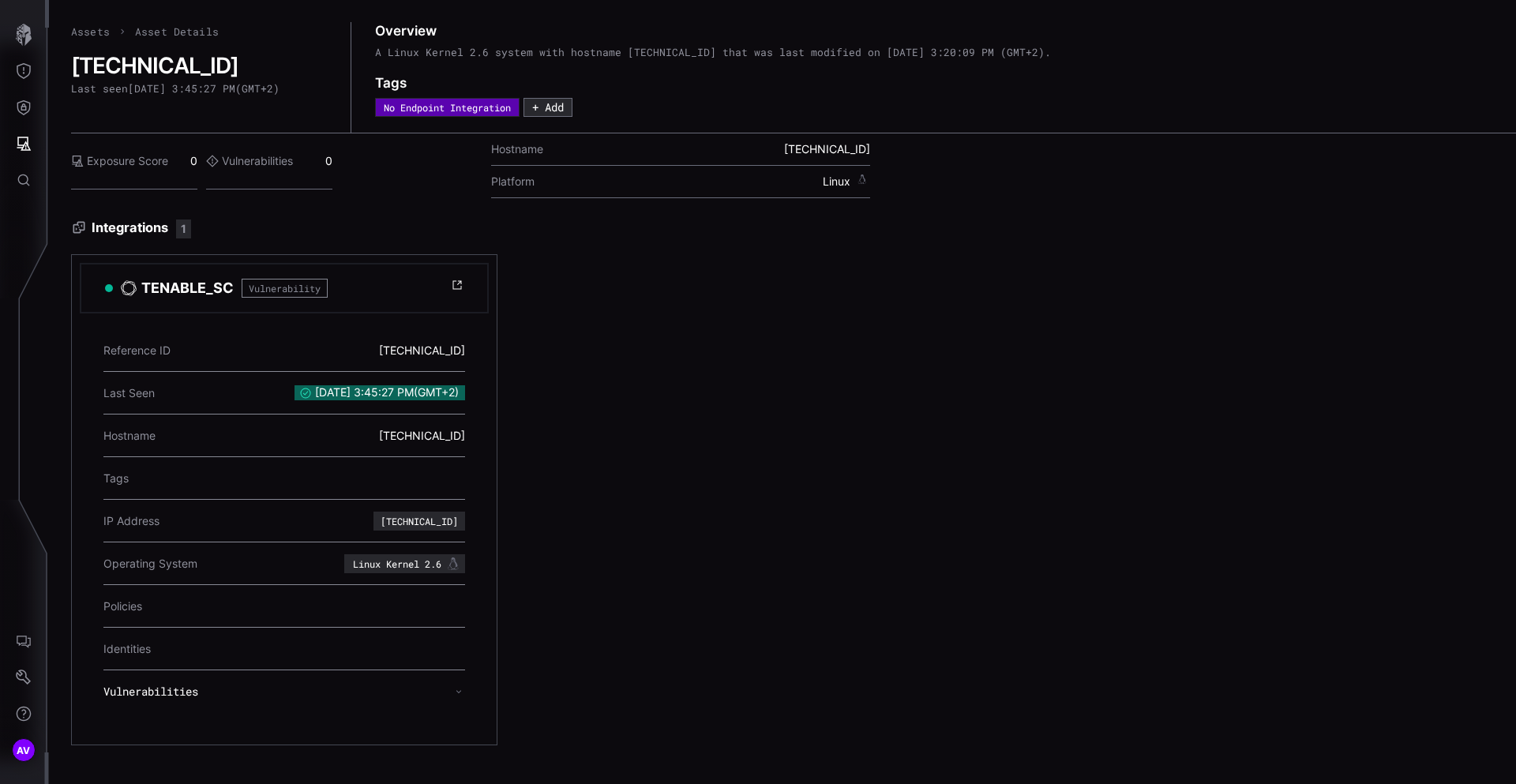
click at [620, 683] on div "TENABLE_SC Vulnerability Reference ID 10.5.23.41 Last Seen 9/10/2025, 3:45:27 P…" at bounding box center [727, 500] width 1311 height 491
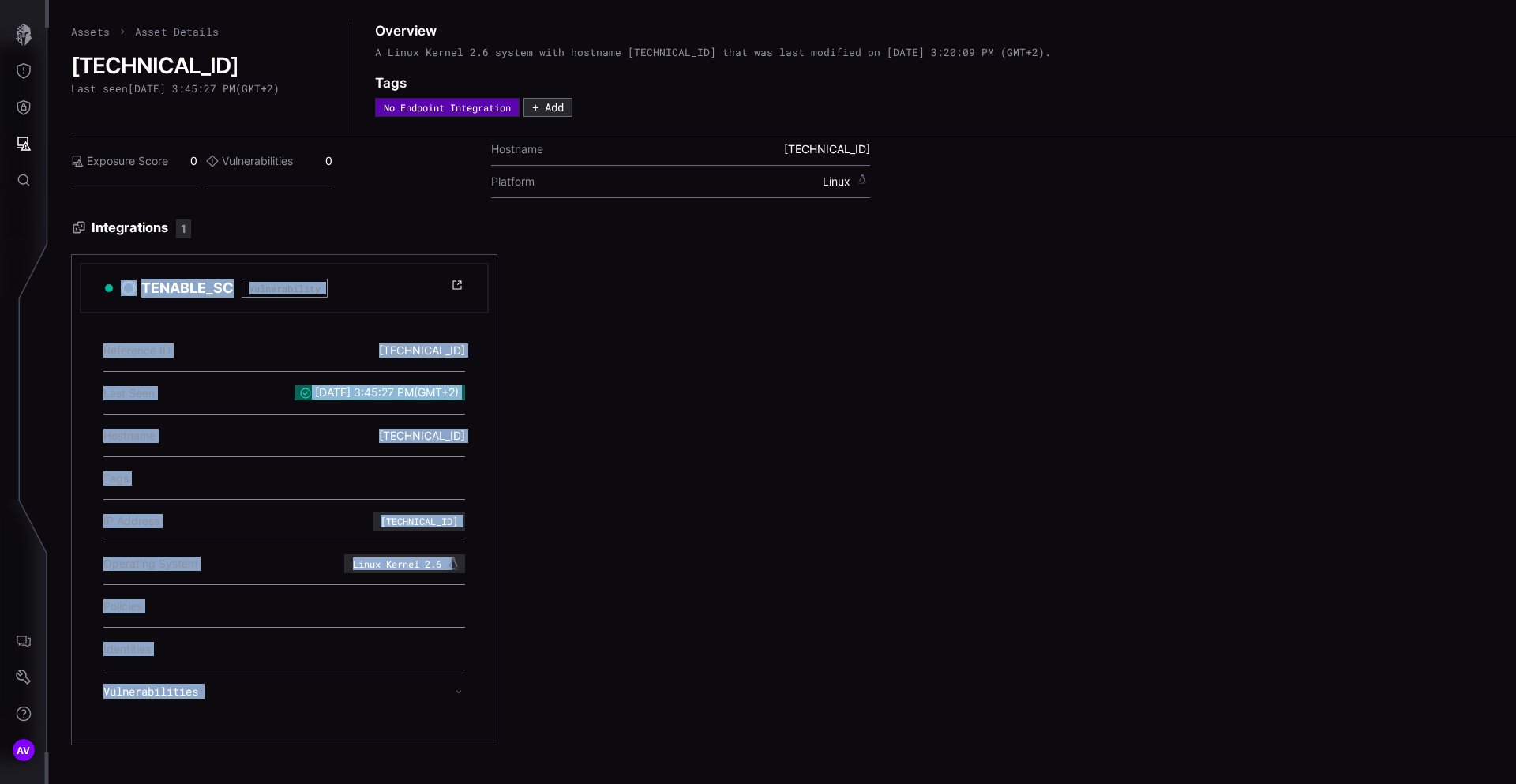
drag, startPoint x: 620, startPoint y: 683, endPoint x: 657, endPoint y: 233, distance: 451.5
click at [657, 233] on div "Integrations 1 TENABLE_SC Vulnerability Reference ID 10.5.23.41 Last Seen 9/10/…" at bounding box center [793, 482] width 1445 height 526
click at [657, 233] on h3 "Integrations 1" at bounding box center [793, 228] width 1445 height 19
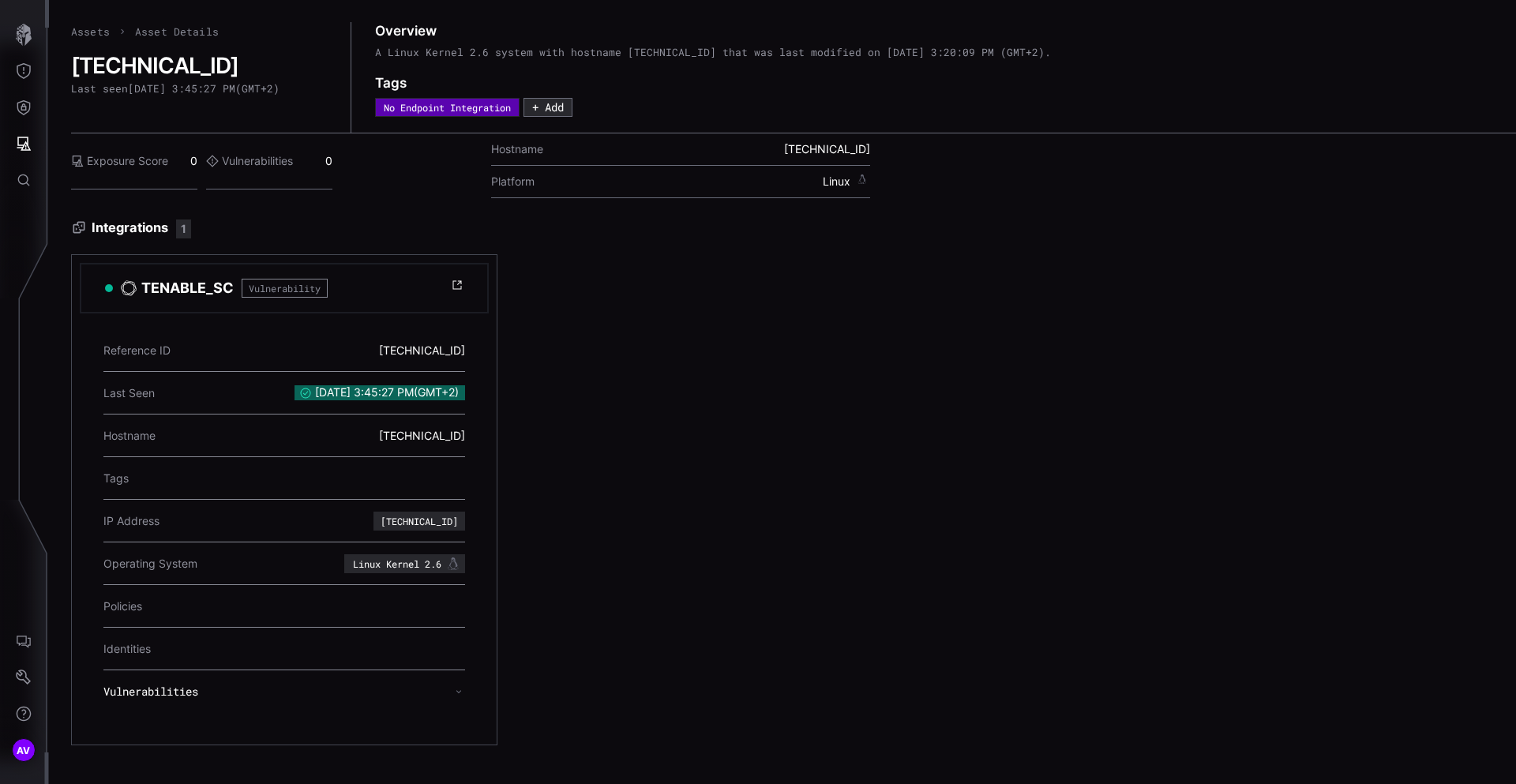
click at [657, 233] on h3 "Integrations 1" at bounding box center [793, 228] width 1445 height 19
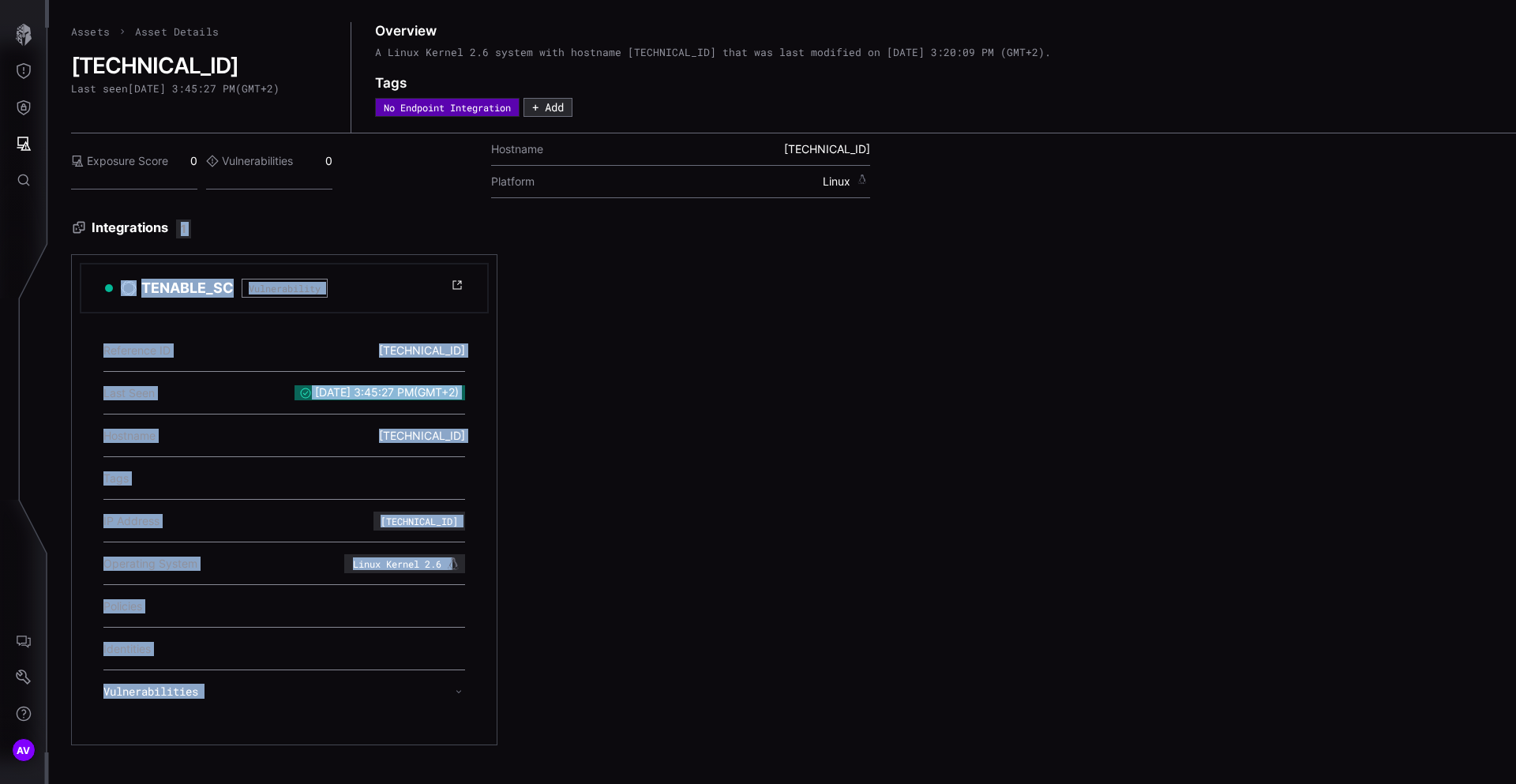
drag, startPoint x: 657, startPoint y: 233, endPoint x: 622, endPoint y: 691, distance: 459.3
click at [622, 691] on div "Integrations 1 TENABLE_SC Vulnerability Reference ID 10.5.23.41 Last Seen 9/10/…" at bounding box center [793, 482] width 1445 height 526
click at [622, 691] on div "TENABLE_SC Vulnerability Reference ID 10.5.23.41 Last Seen 9/10/2025, 3:45:27 P…" at bounding box center [727, 500] width 1311 height 491
drag, startPoint x: 622, startPoint y: 691, endPoint x: 626, endPoint y: 252, distance: 439.0
click at [627, 254] on div "TENABLE_SC Vulnerability Reference ID 10.5.23.41 Last Seen 9/10/2025, 3:45:27 P…" at bounding box center [727, 500] width 1311 height 491
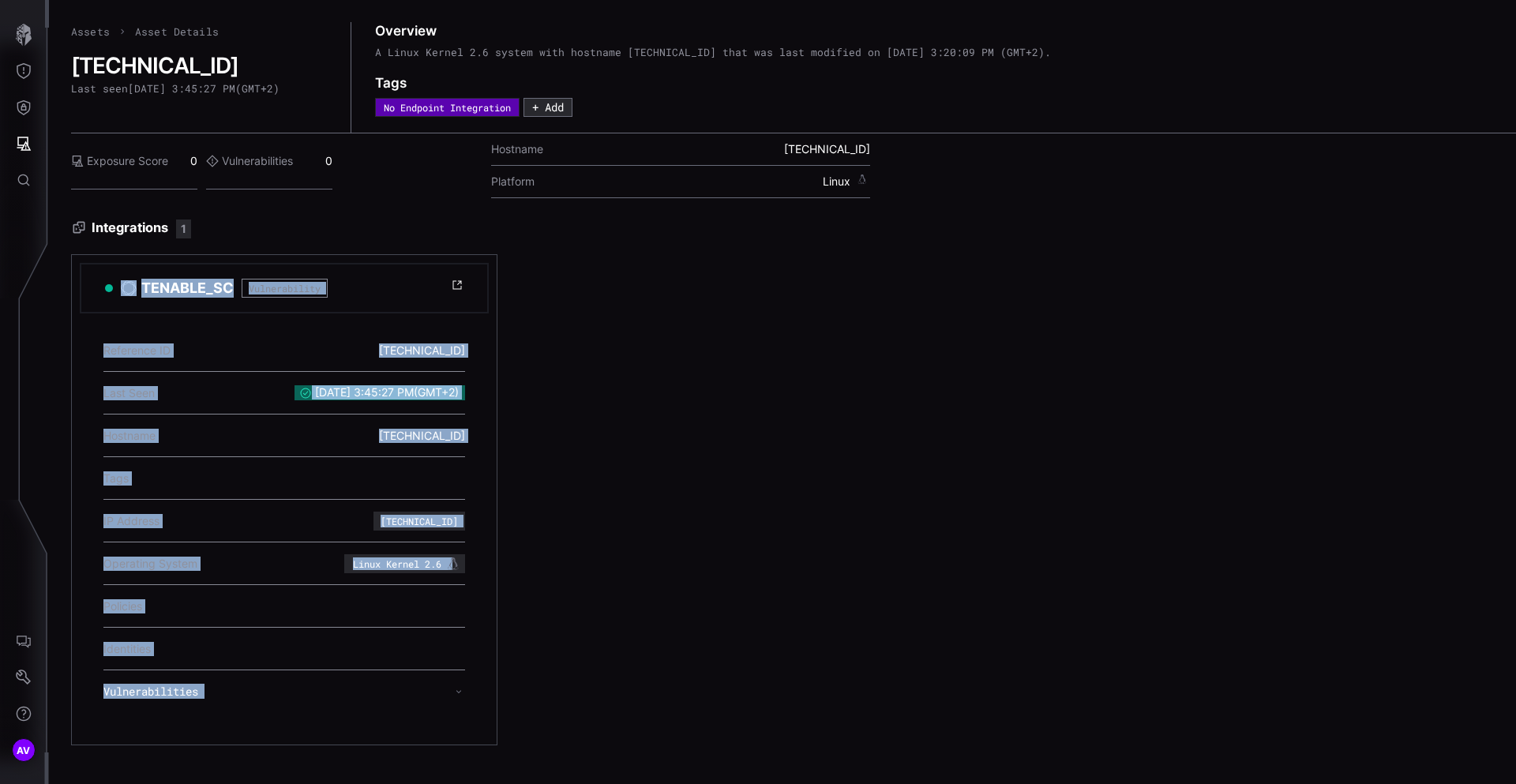
click at [538, 475] on div "TENABLE_SC Vulnerability Reference ID 10.5.23.41 Last Seen 9/10/2025, 3:45:27 P…" at bounding box center [727, 500] width 1311 height 491
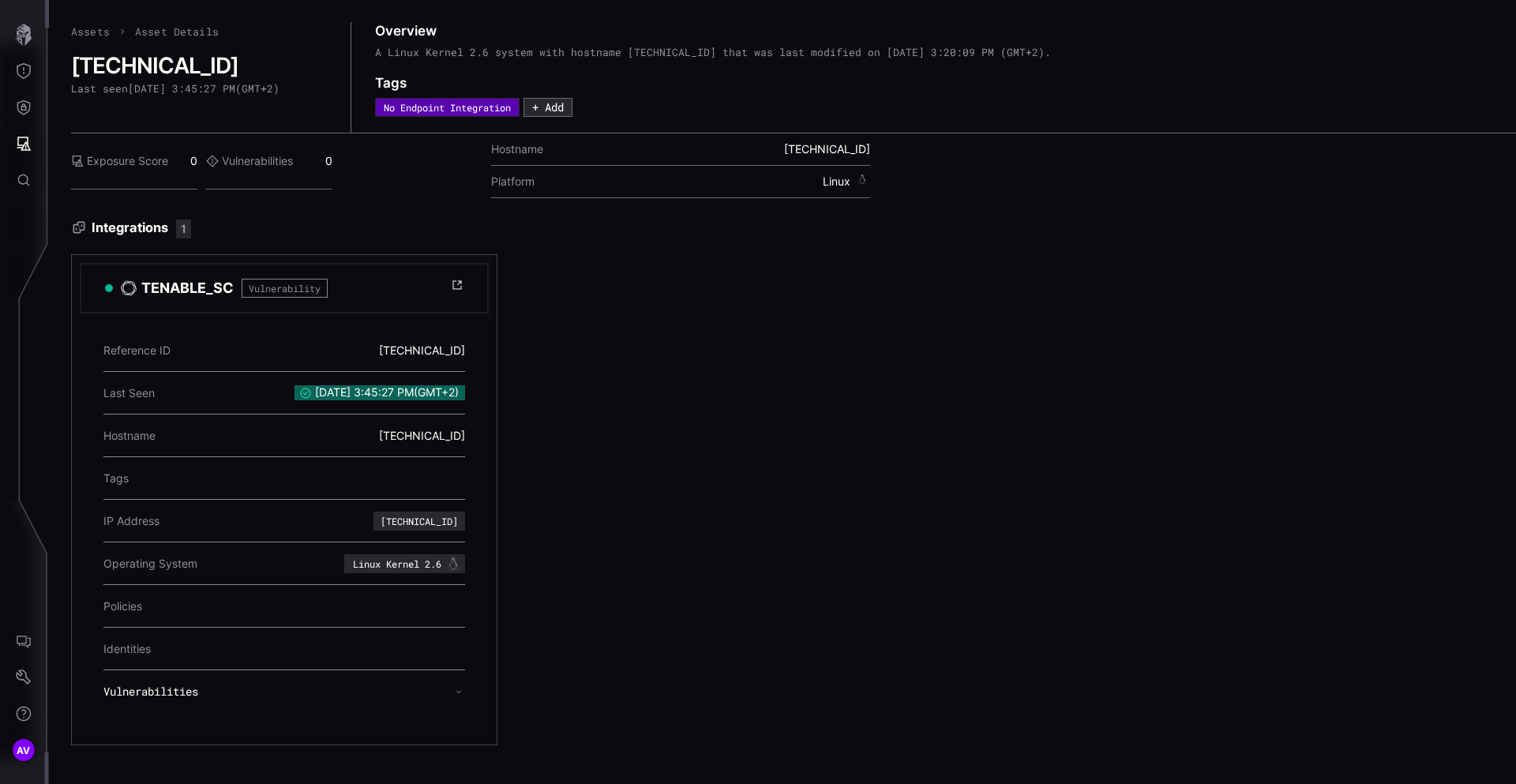
click at [550, 312] on div "TENABLE_SC Vulnerability Reference ID 10.5.23.41 Last Seen 9/10/2025, 3:45:27 P…" at bounding box center [727, 500] width 1311 height 491
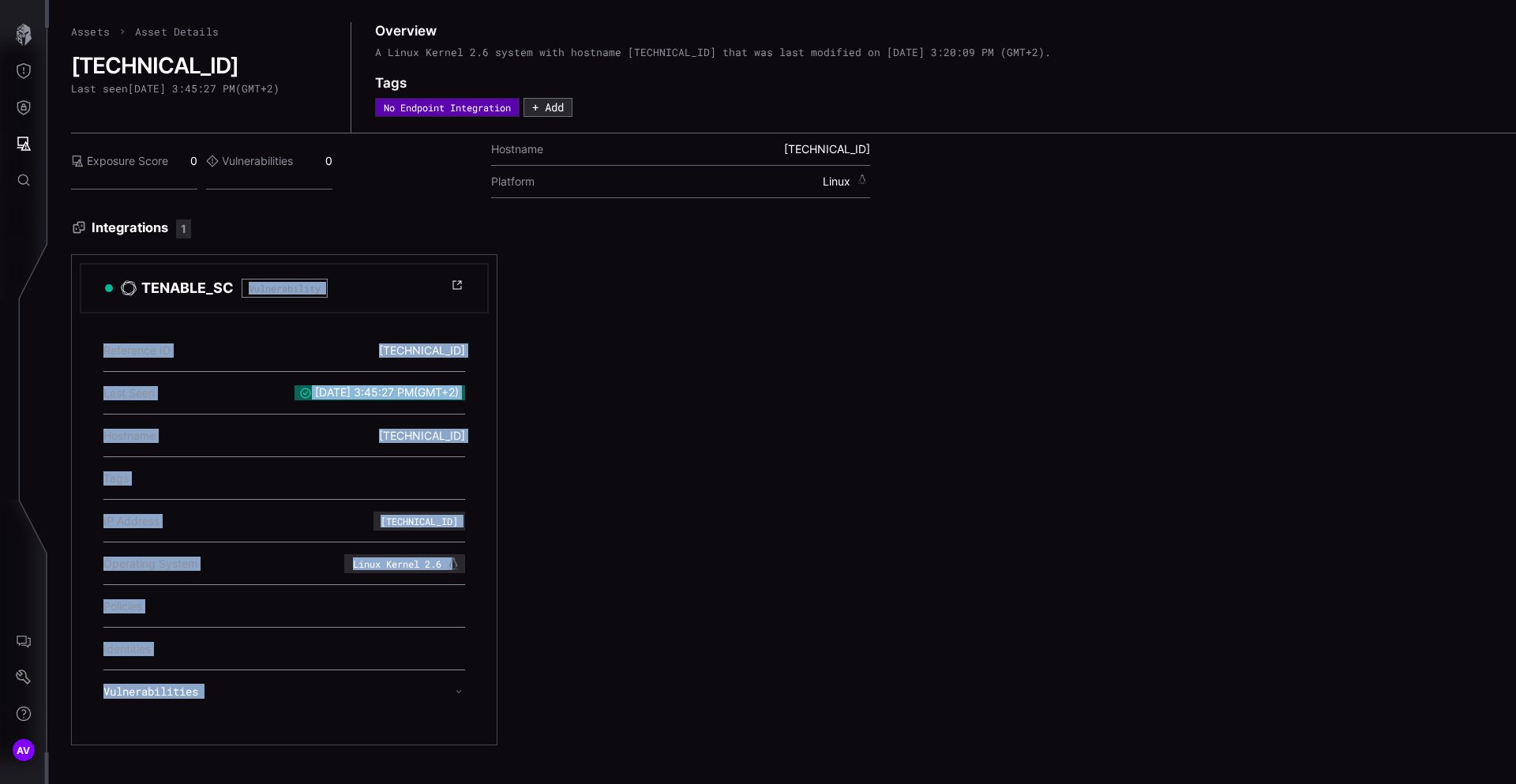
drag, startPoint x: 550, startPoint y: 312, endPoint x: 528, endPoint y: 692, distance: 380.6
click at [528, 692] on div "TENABLE_SC Vulnerability Reference ID 10.5.23.41 Last Seen 9/10/2025, 3:45:27 P…" at bounding box center [727, 500] width 1311 height 491
drag, startPoint x: 528, startPoint y: 692, endPoint x: 508, endPoint y: 227, distance: 465.4
click at [508, 227] on div "Integrations 1 TENABLE_SC Vulnerability Reference ID 10.5.23.41 Last Seen 9/10/…" at bounding box center [793, 482] width 1445 height 526
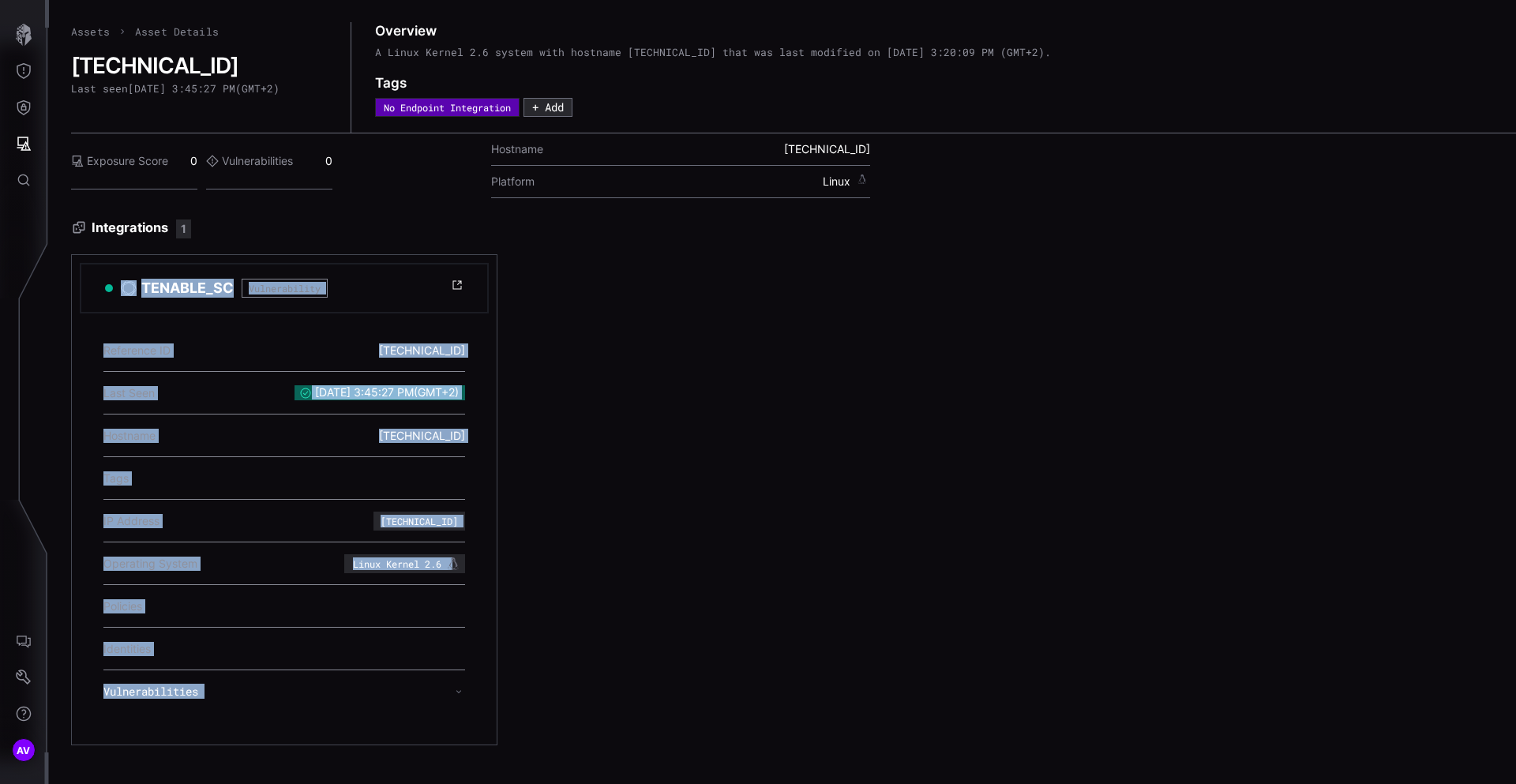
click at [508, 227] on h3 "Integrations 1" at bounding box center [793, 228] width 1445 height 19
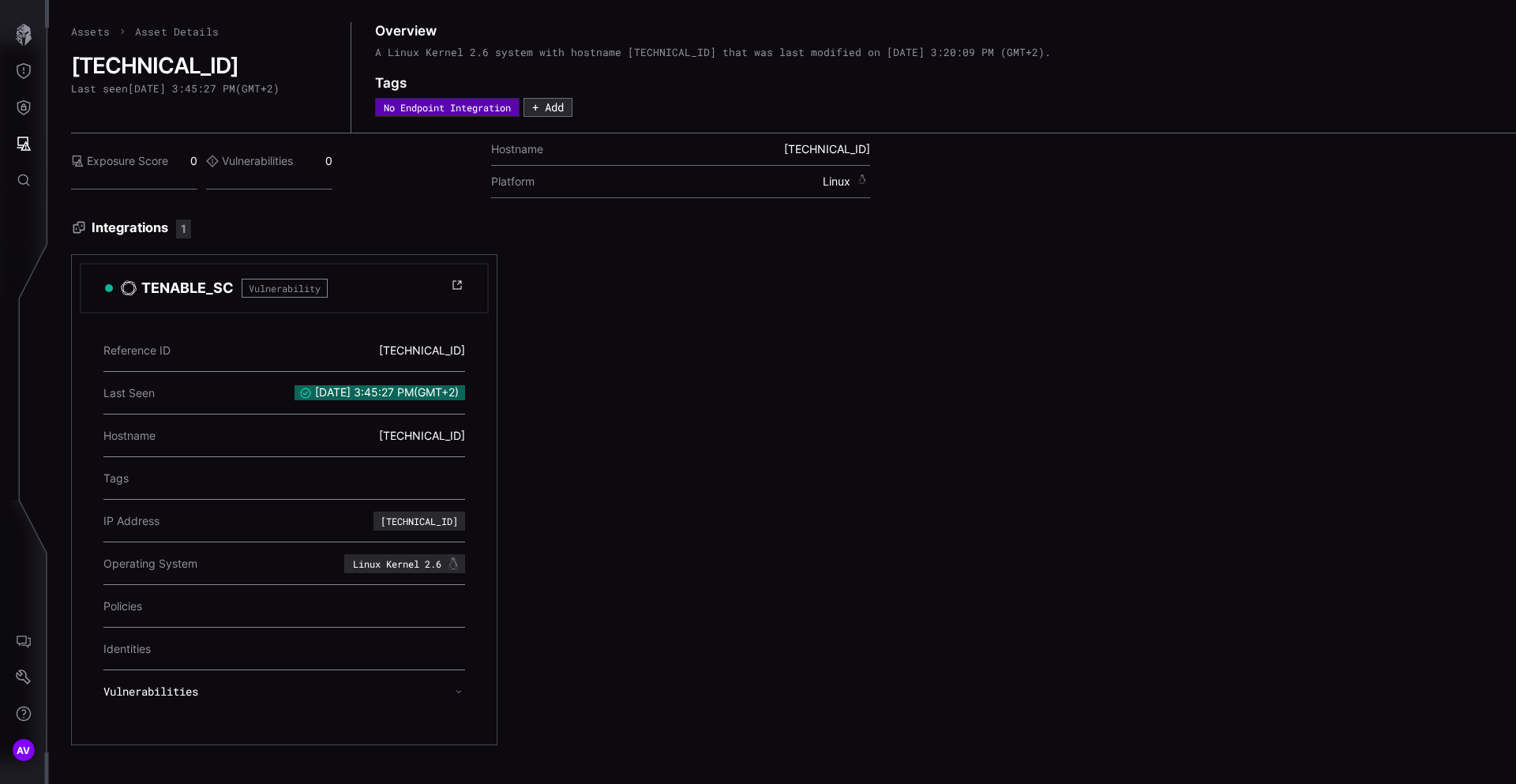
click at [508, 227] on h3 "Integrations 1" at bounding box center [793, 228] width 1445 height 19
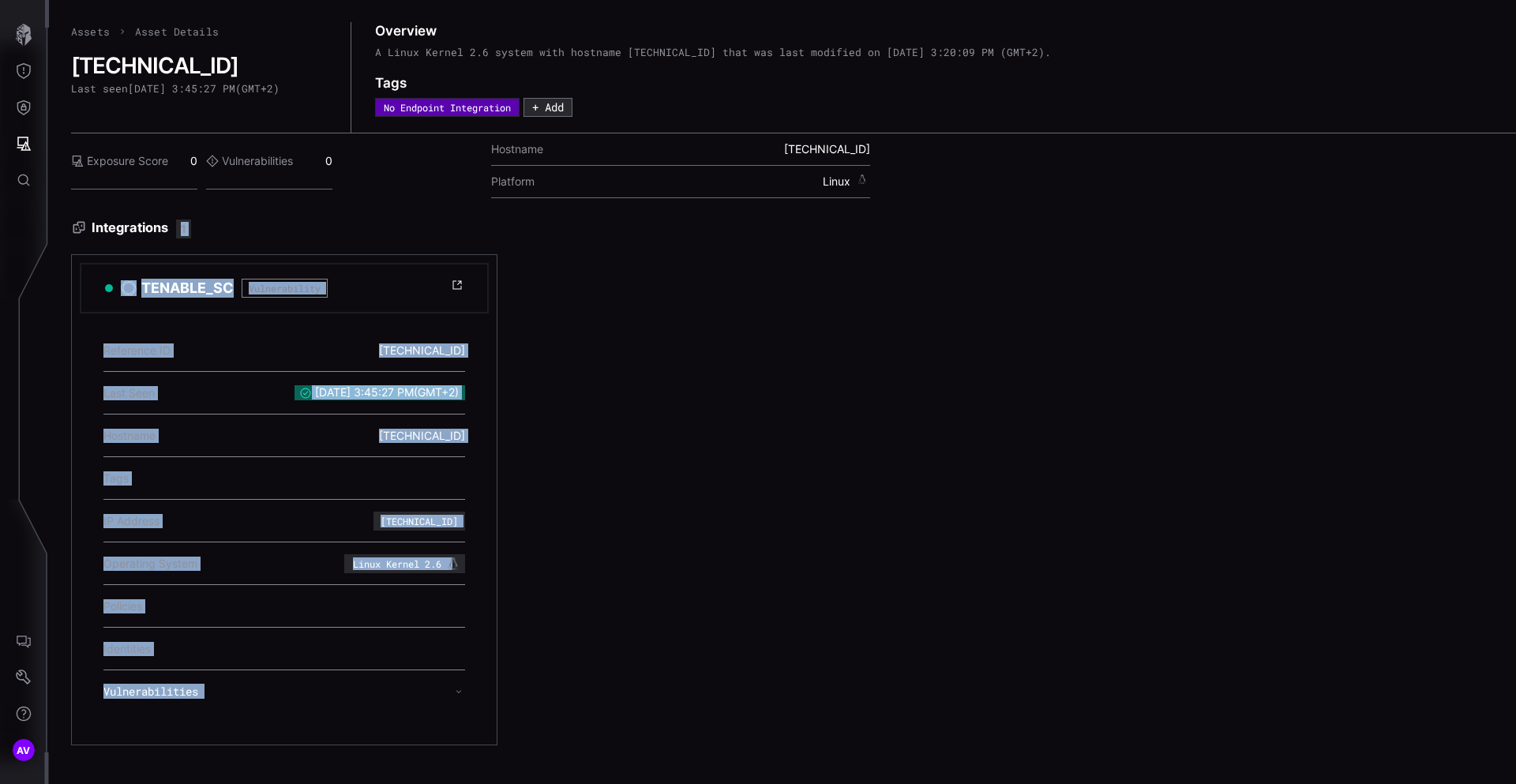
drag, startPoint x: 508, startPoint y: 227, endPoint x: 518, endPoint y: 711, distance: 484.1
click at [518, 711] on div "Integrations 1 TENABLE_SC Vulnerability Reference ID 10.5.23.41 Last Seen 9/10/…" at bounding box center [793, 482] width 1445 height 526
click at [518, 711] on div "TENABLE_SC Vulnerability Reference ID 10.5.23.41 Last Seen 9/10/2025, 3:45:27 P…" at bounding box center [727, 500] width 1311 height 491
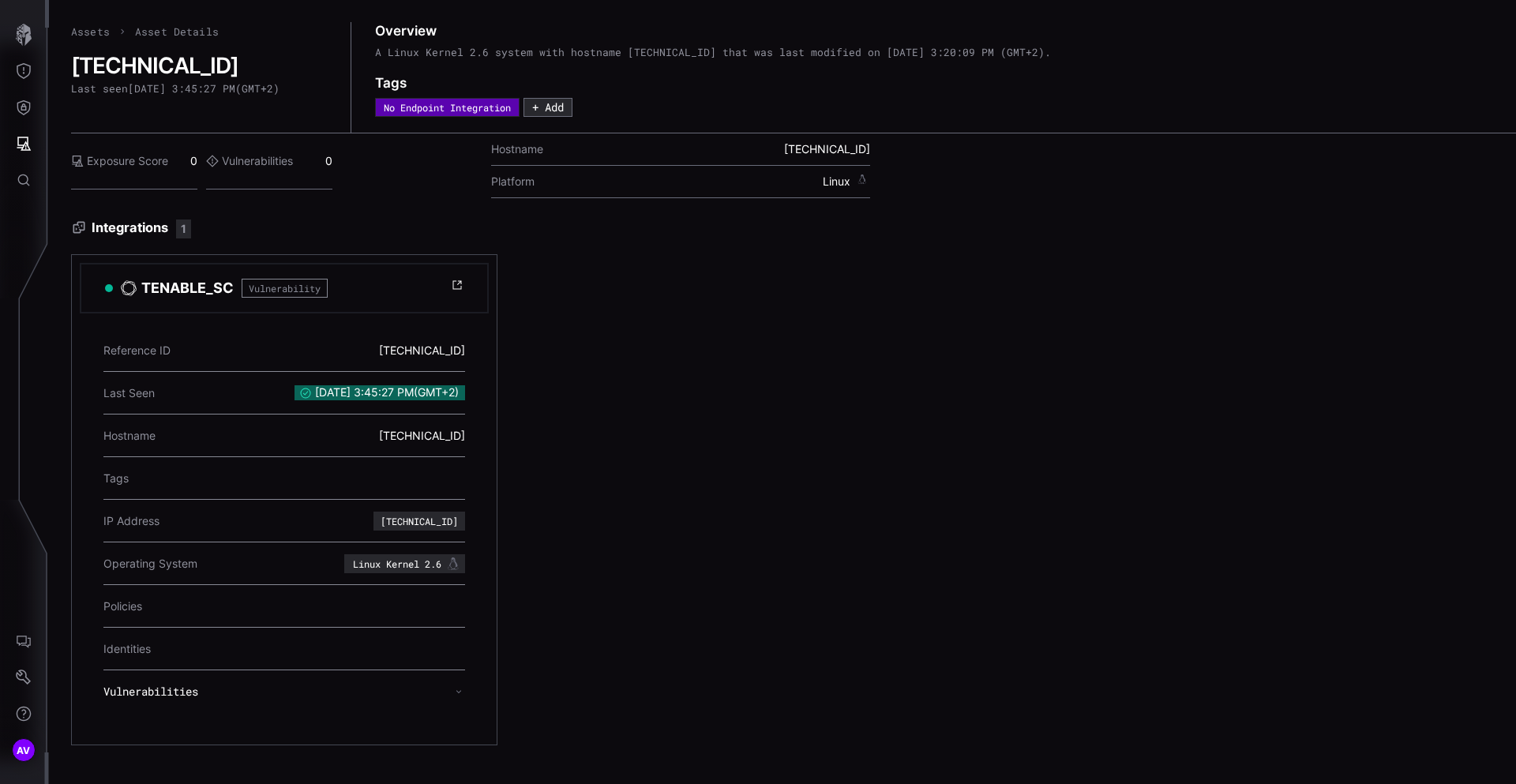
click at [518, 711] on div "TENABLE_SC Vulnerability Reference ID 10.5.23.41 Last Seen 9/10/2025, 3:45:27 P…" at bounding box center [727, 500] width 1311 height 491
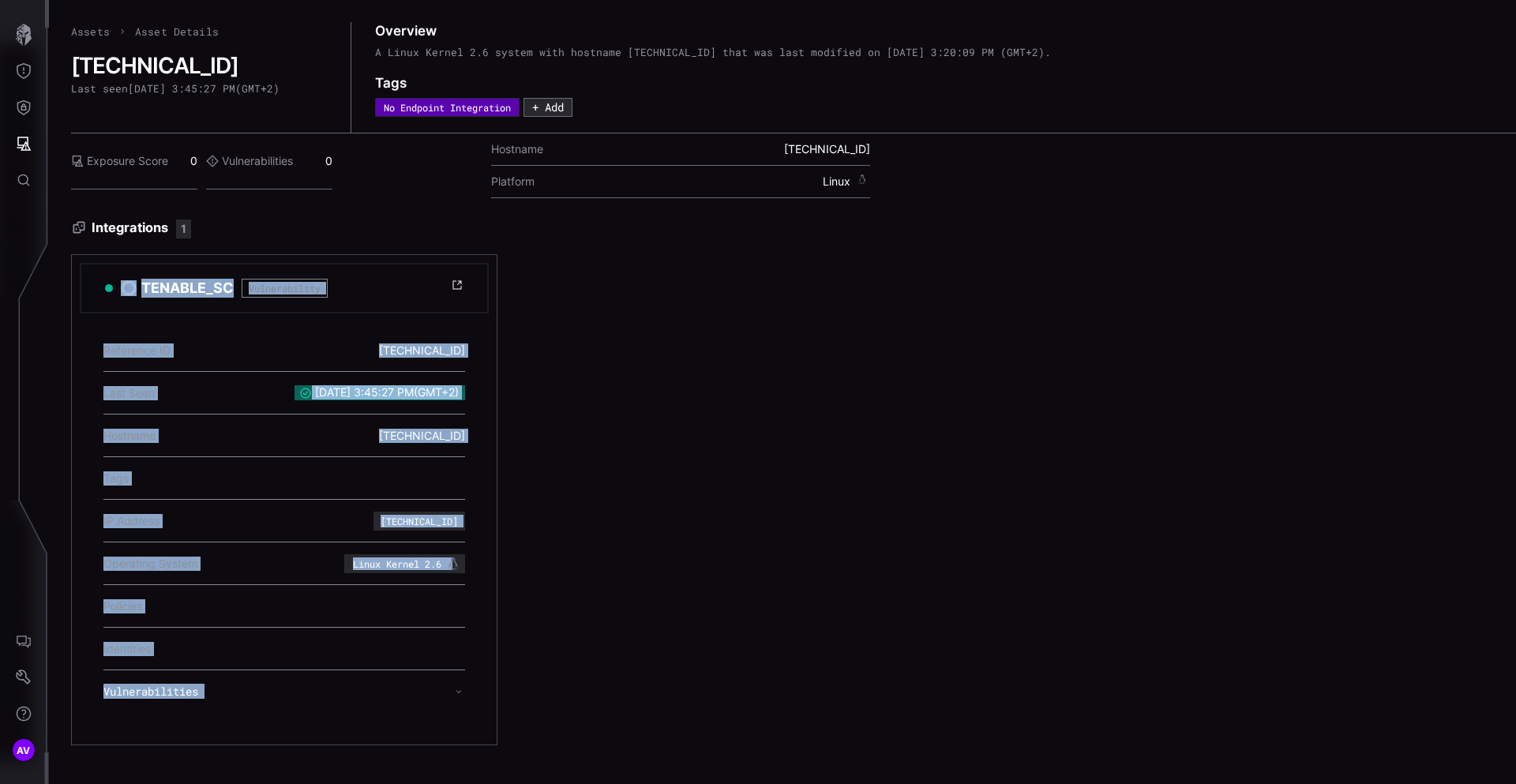
drag, startPoint x: 518, startPoint y: 711, endPoint x: 320, endPoint y: 225, distance: 524.8
click at [320, 225] on div "Integrations 1 TENABLE_SC Vulnerability Reference ID 10.5.23.41 Last Seen 9/10/…" at bounding box center [793, 482] width 1445 height 526
click at [320, 225] on h3 "Integrations 1" at bounding box center [793, 228] width 1445 height 19
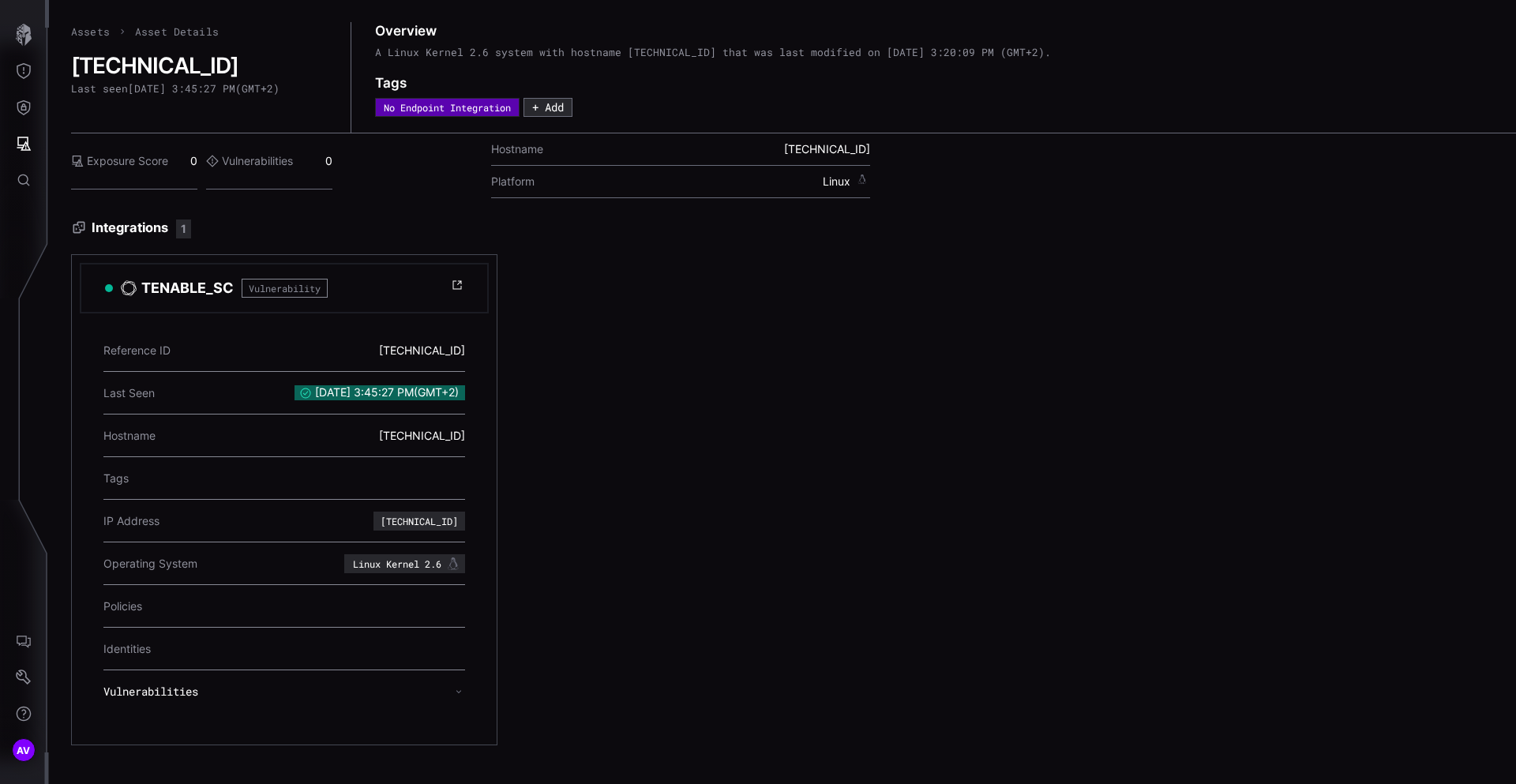
click at [320, 225] on h3 "Integrations 1" at bounding box center [793, 228] width 1445 height 19
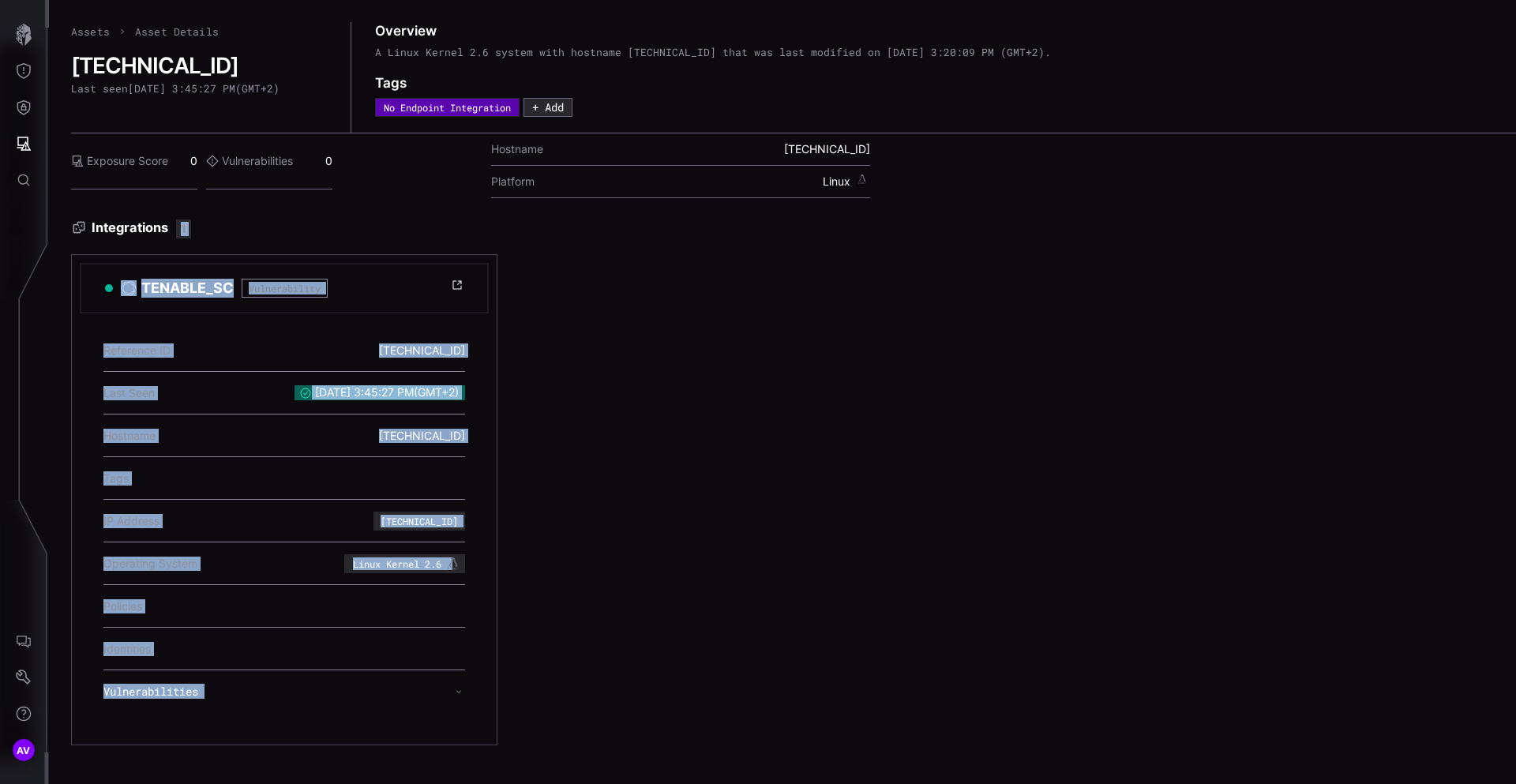
drag, startPoint x: 320, startPoint y: 225, endPoint x: 546, endPoint y: 688, distance: 515.2
click at [546, 688] on div "Integrations 1 TENABLE_SC Vulnerability Reference ID 10.5.23.41 Last Seen 9/10/…" at bounding box center [793, 482] width 1445 height 526
click at [546, 687] on div "TENABLE_SC Vulnerability Reference ID 10.5.23.41 Last Seen 9/10/2025, 3:45:27 P…" at bounding box center [727, 500] width 1311 height 491
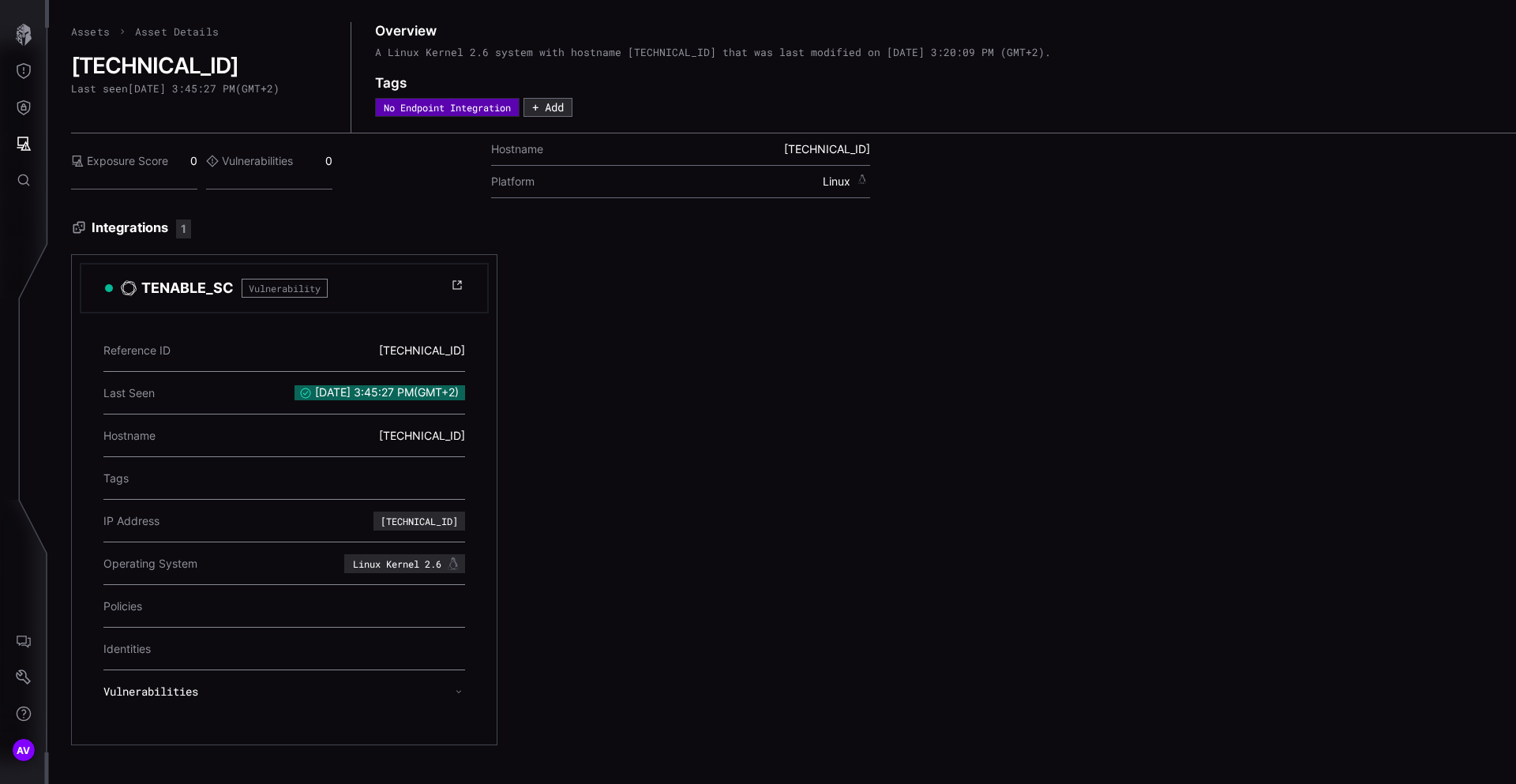
click at [464, 693] on div at bounding box center [455, 691] width 19 height 22
click at [460, 693] on icon at bounding box center [459, 691] width 6 height 13
click at [457, 693] on icon at bounding box center [459, 691] width 6 height 13
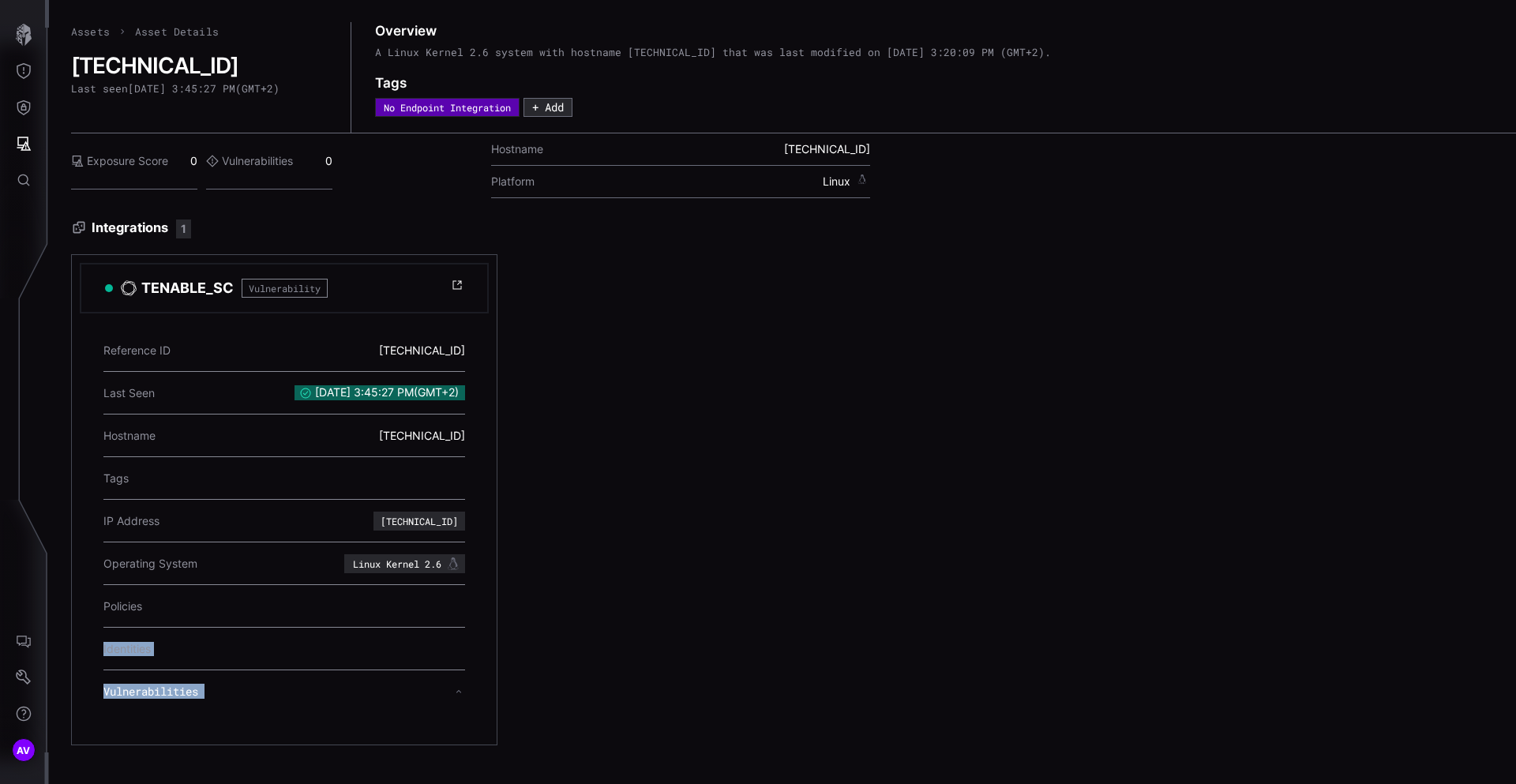
drag, startPoint x: 457, startPoint y: 693, endPoint x: 554, endPoint y: 598, distance: 135.8
click at [551, 606] on div "TENABLE_SC Vulnerability Reference ID 10.5.23.41 Last Seen 9/10/2025, 3:45:27 P…" at bounding box center [727, 500] width 1311 height 491
click at [554, 598] on div "TENABLE_SC Vulnerability Reference ID 10.5.23.41 Last Seen 9/10/2025, 3:45:27 P…" at bounding box center [727, 500] width 1311 height 491
drag, startPoint x: 554, startPoint y: 598, endPoint x: 546, endPoint y: 689, distance: 91.4
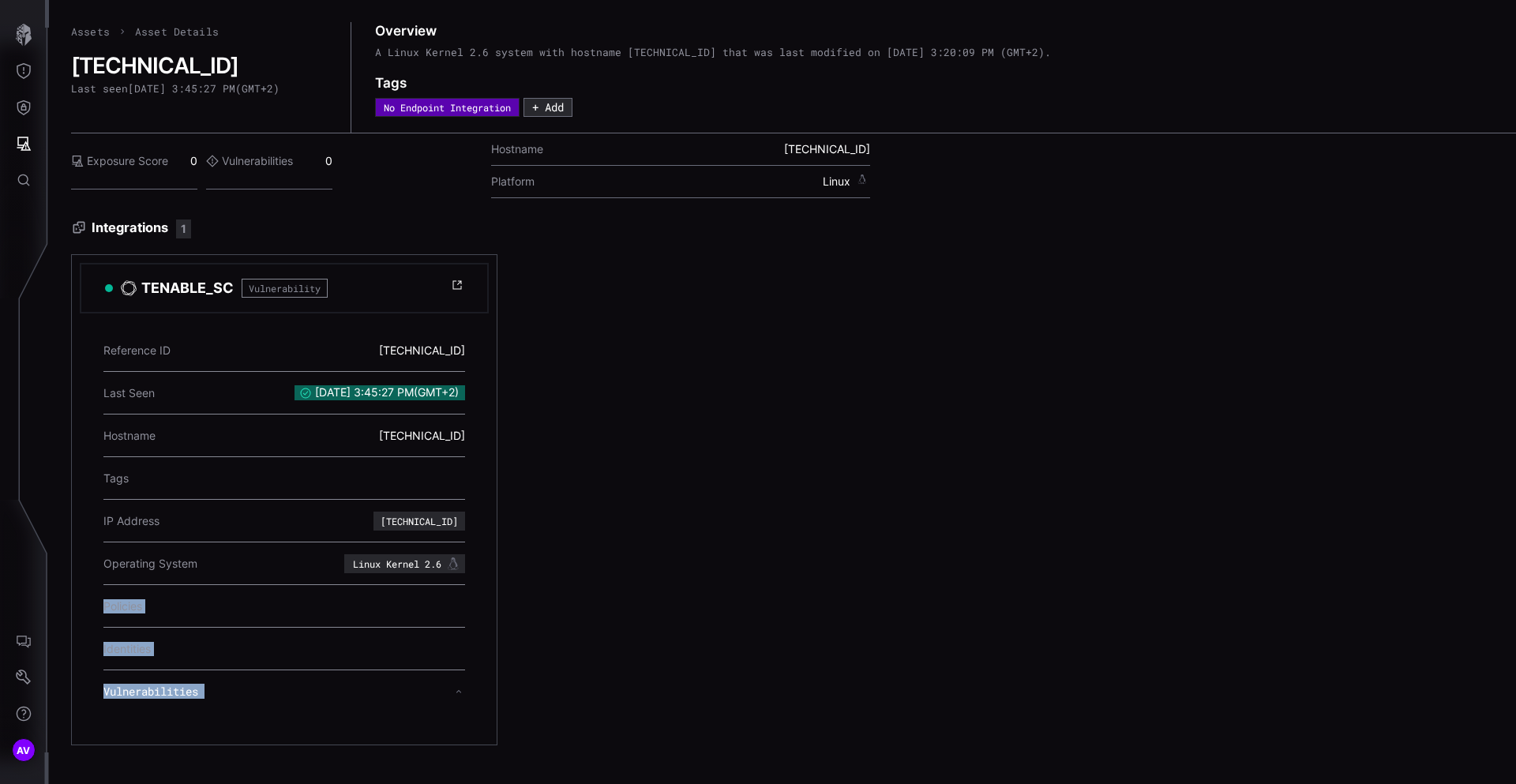
click at [546, 689] on div "TENABLE_SC Vulnerability Reference ID 10.5.23.41 Last Seen 9/10/2025, 3:45:27 P…" at bounding box center [727, 500] width 1311 height 491
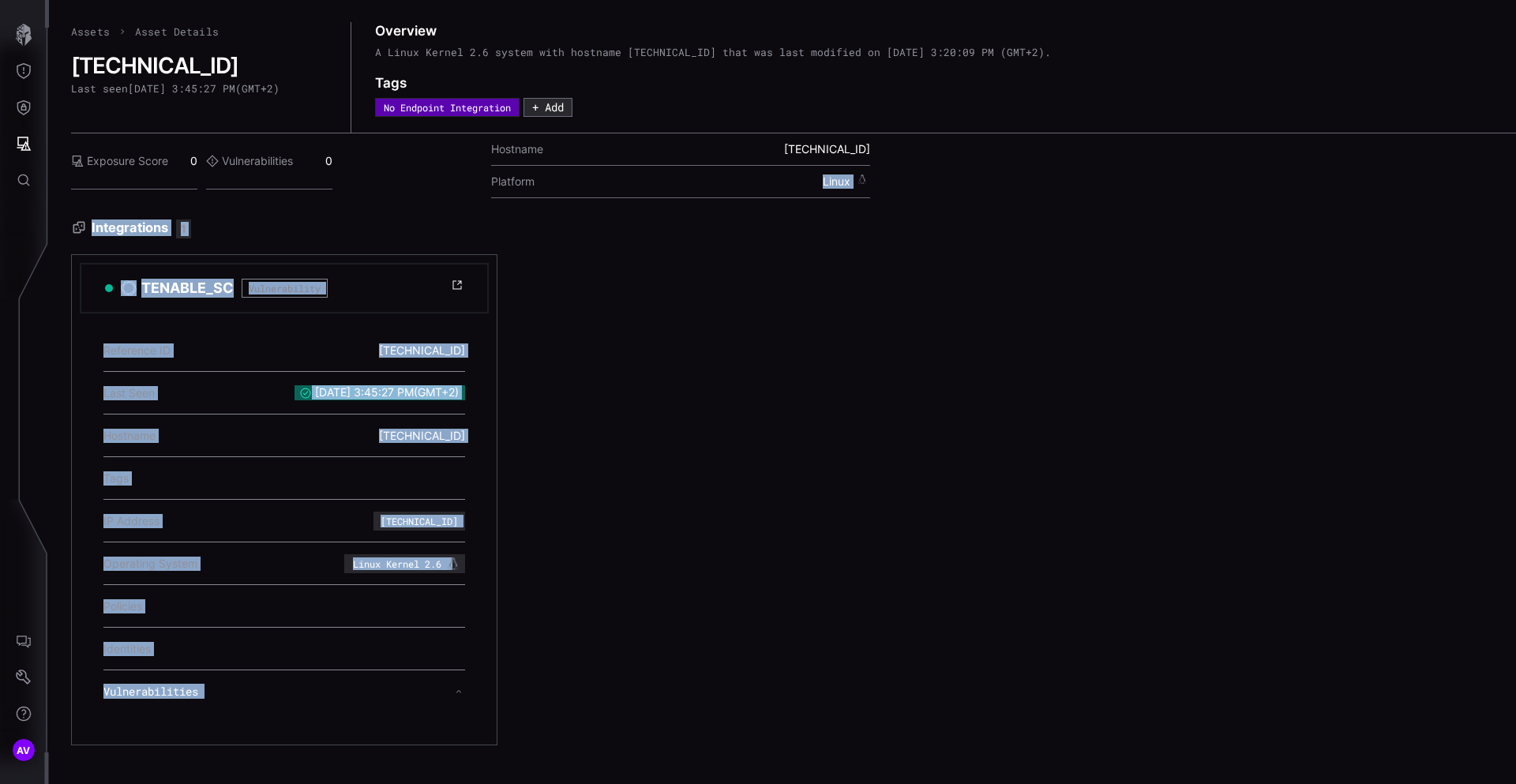
drag, startPoint x: 546, startPoint y: 689, endPoint x: 514, endPoint y: 194, distance: 496.0
click at [515, 194] on div "Assets Asset Details 10.5.23.41 Last seen 9/10/2025, 3:45:27 PM ( GMT+2 ) Overv…" at bounding box center [793, 384] width 1445 height 724
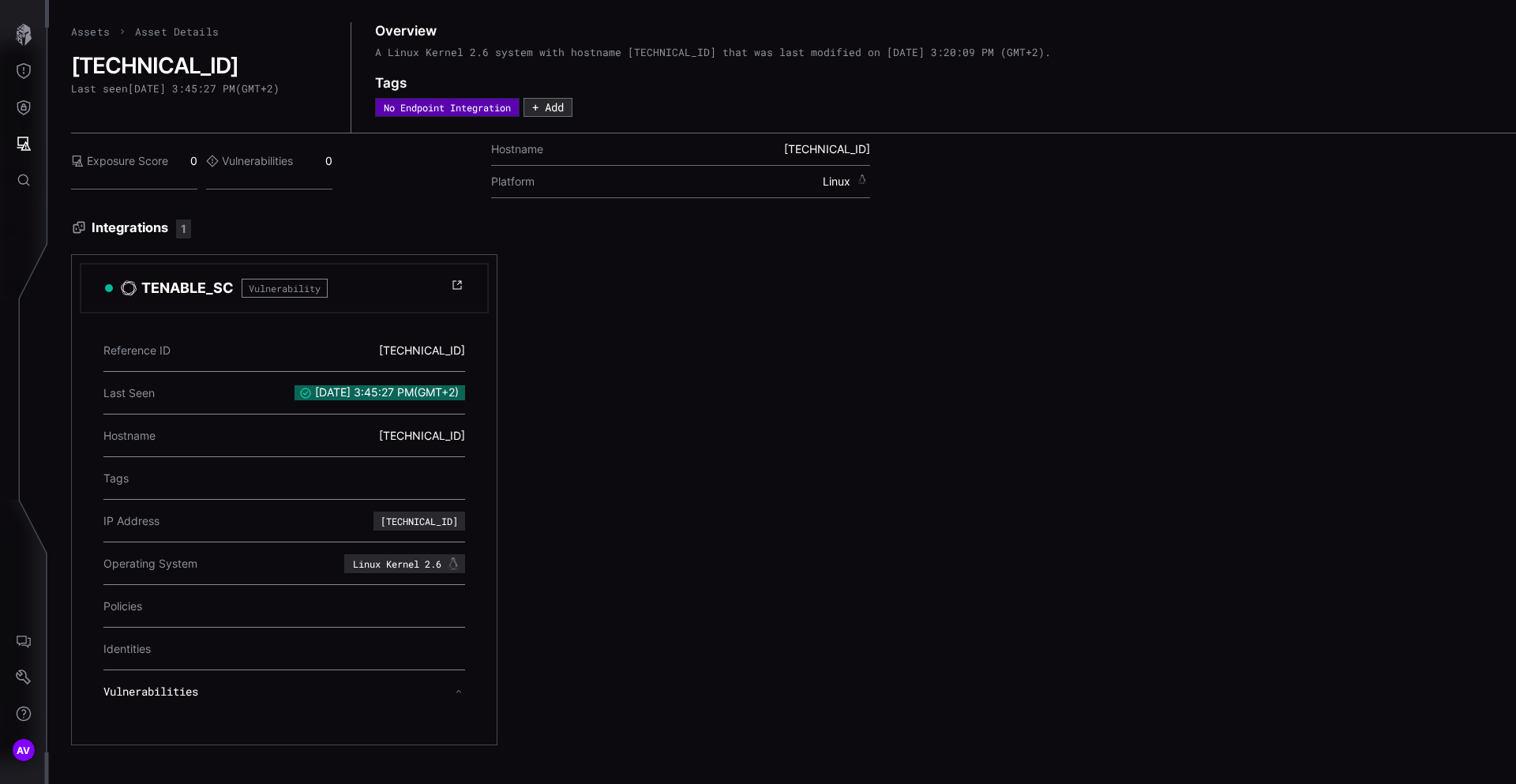
click at [543, 220] on h3 "Integrations 1" at bounding box center [793, 228] width 1445 height 19
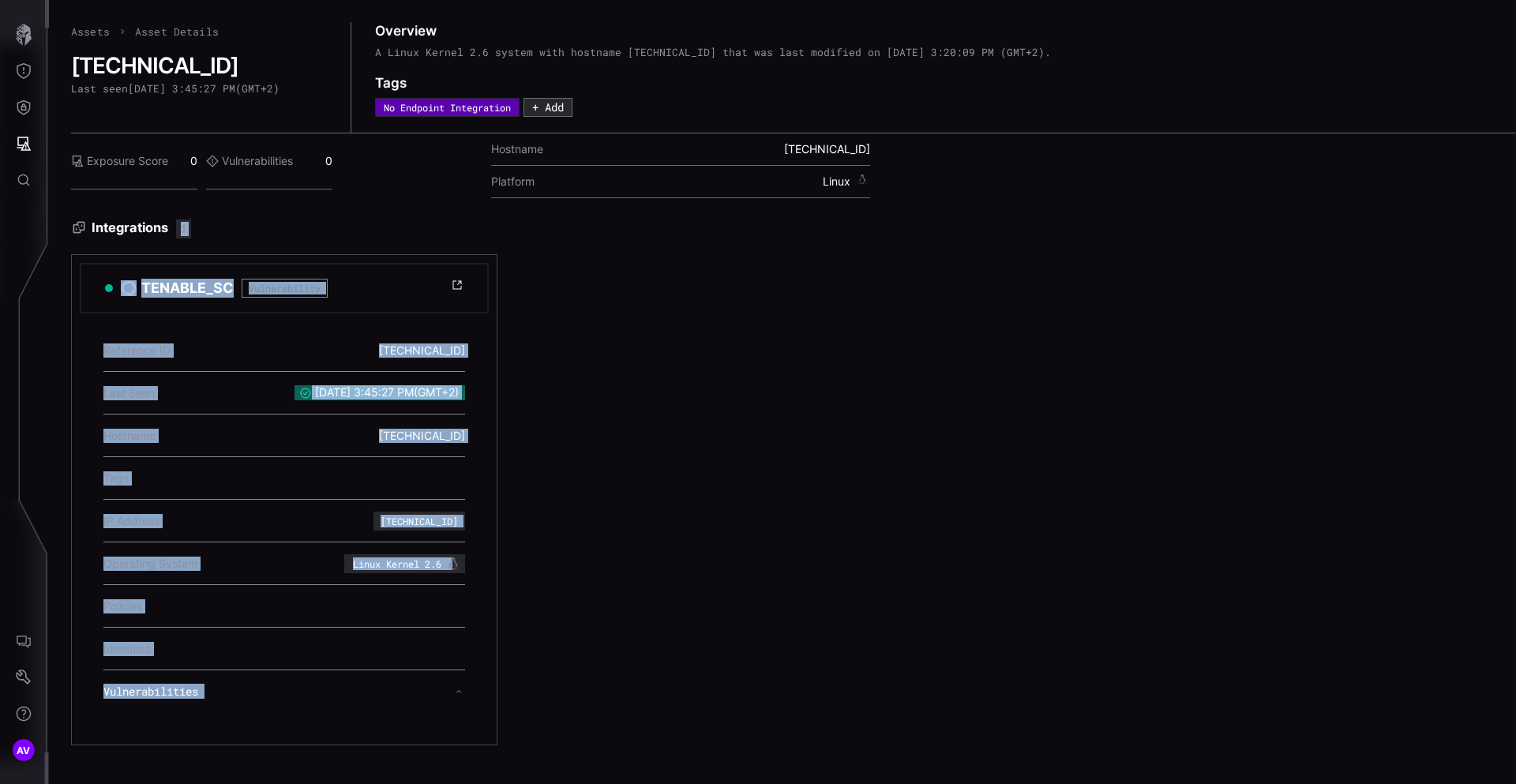
drag, startPoint x: 543, startPoint y: 220, endPoint x: 512, endPoint y: 698, distance: 479.0
click at [512, 698] on div "Integrations 1 TENABLE_SC Vulnerability Reference ID 10.5.23.41 Last Seen 9/10/…" at bounding box center [793, 482] width 1445 height 526
click at [512, 698] on div "TENABLE_SC Vulnerability Reference ID 10.5.23.41 Last Seen 9/10/2025, 3:45:27 P…" at bounding box center [727, 500] width 1311 height 491
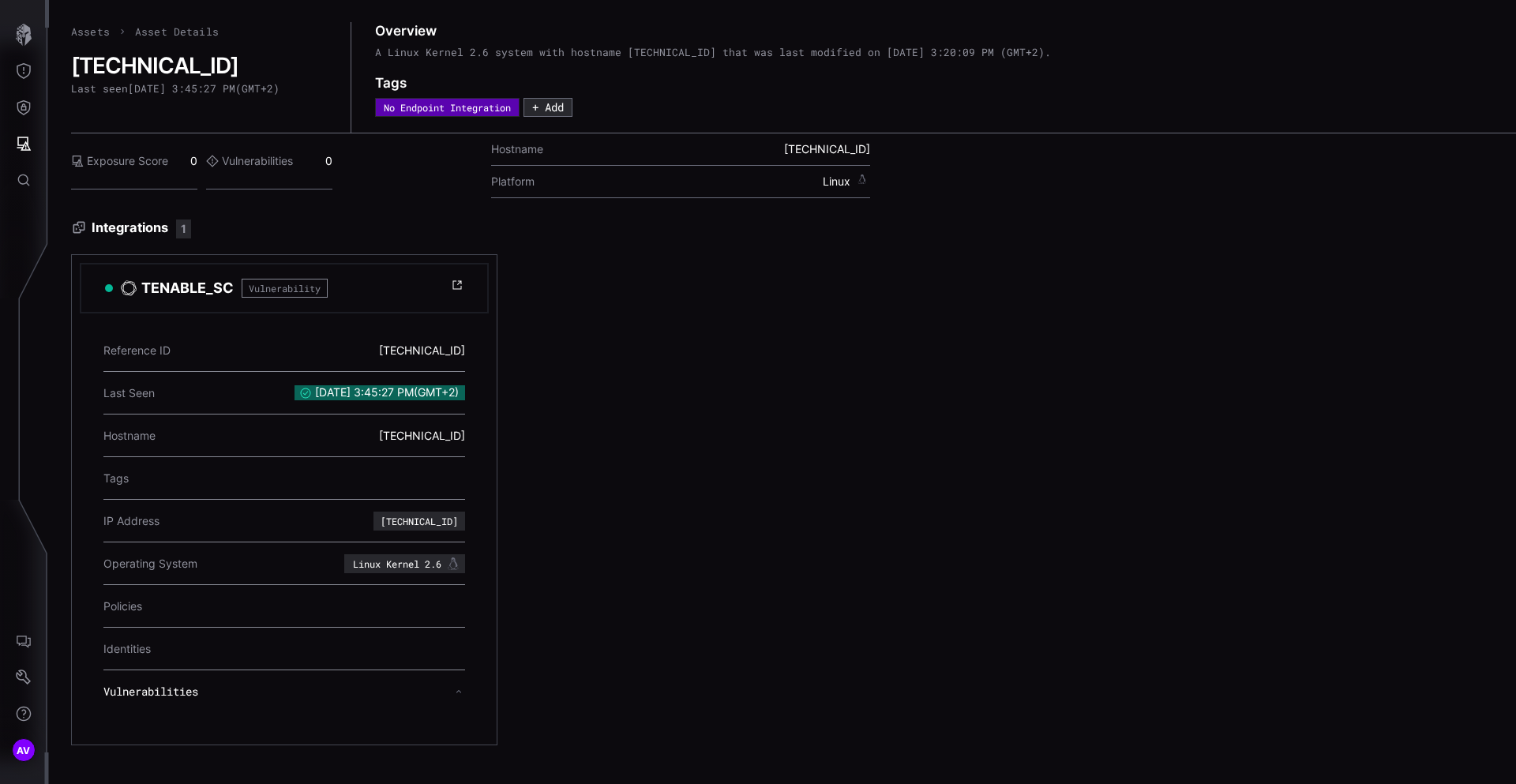
click at [512, 698] on div "TENABLE_SC Vulnerability Reference ID 10.5.23.41 Last Seen 9/10/2025, 3:45:27 P…" at bounding box center [727, 500] width 1311 height 491
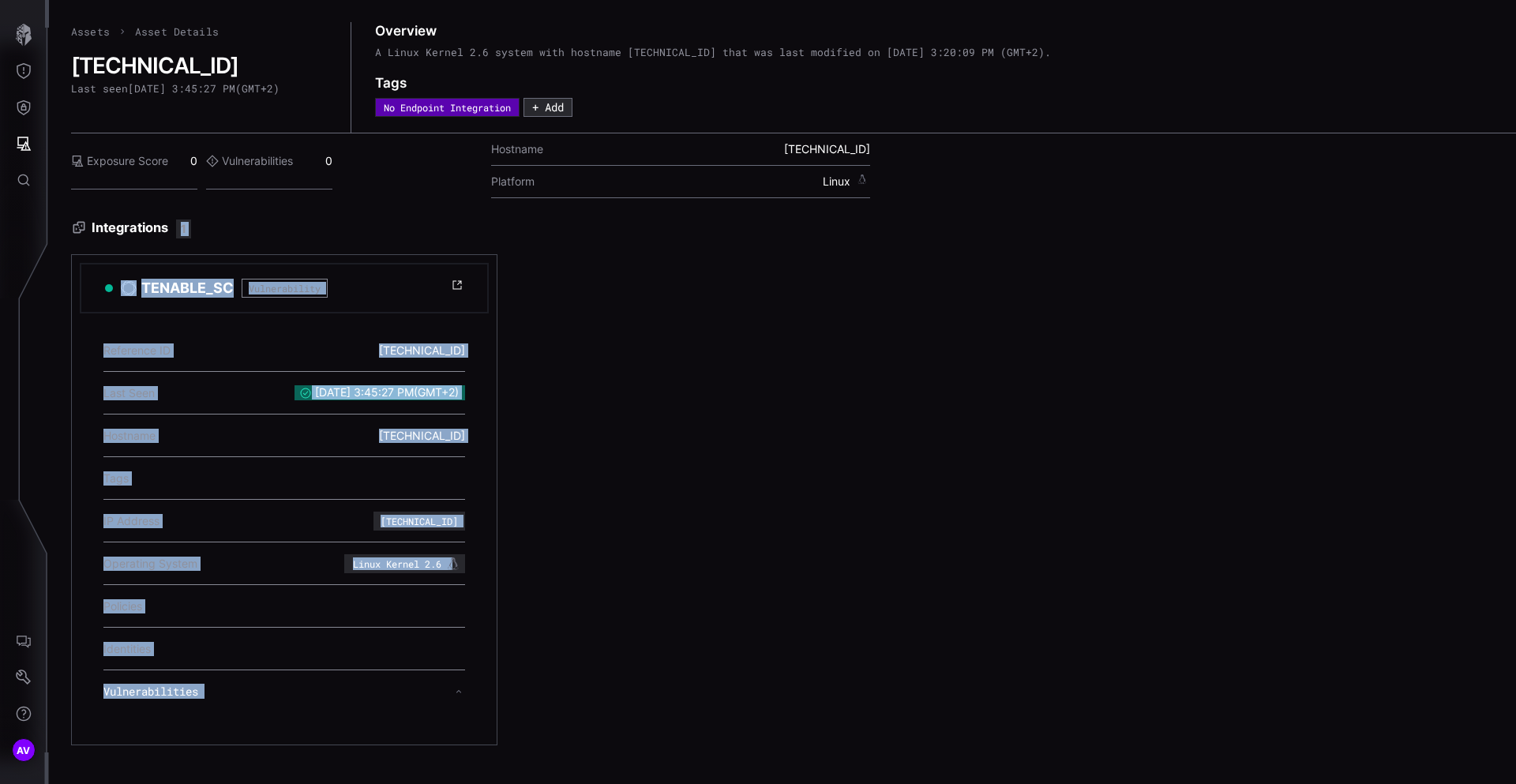
drag, startPoint x: 512, startPoint y: 698, endPoint x: 347, endPoint y: 217, distance: 508.5
click at [347, 217] on div "Assets Asset Details 10.5.23.41 Last seen 9/10/2025, 3:45:27 PM ( GMT+2 ) Overv…" at bounding box center [793, 384] width 1445 height 724
click at [347, 218] on div "Assets Asset Details 10.5.23.41 Last seen 9/10/2025, 3:45:27 PM ( GMT+2 ) Overv…" at bounding box center [793, 384] width 1445 height 724
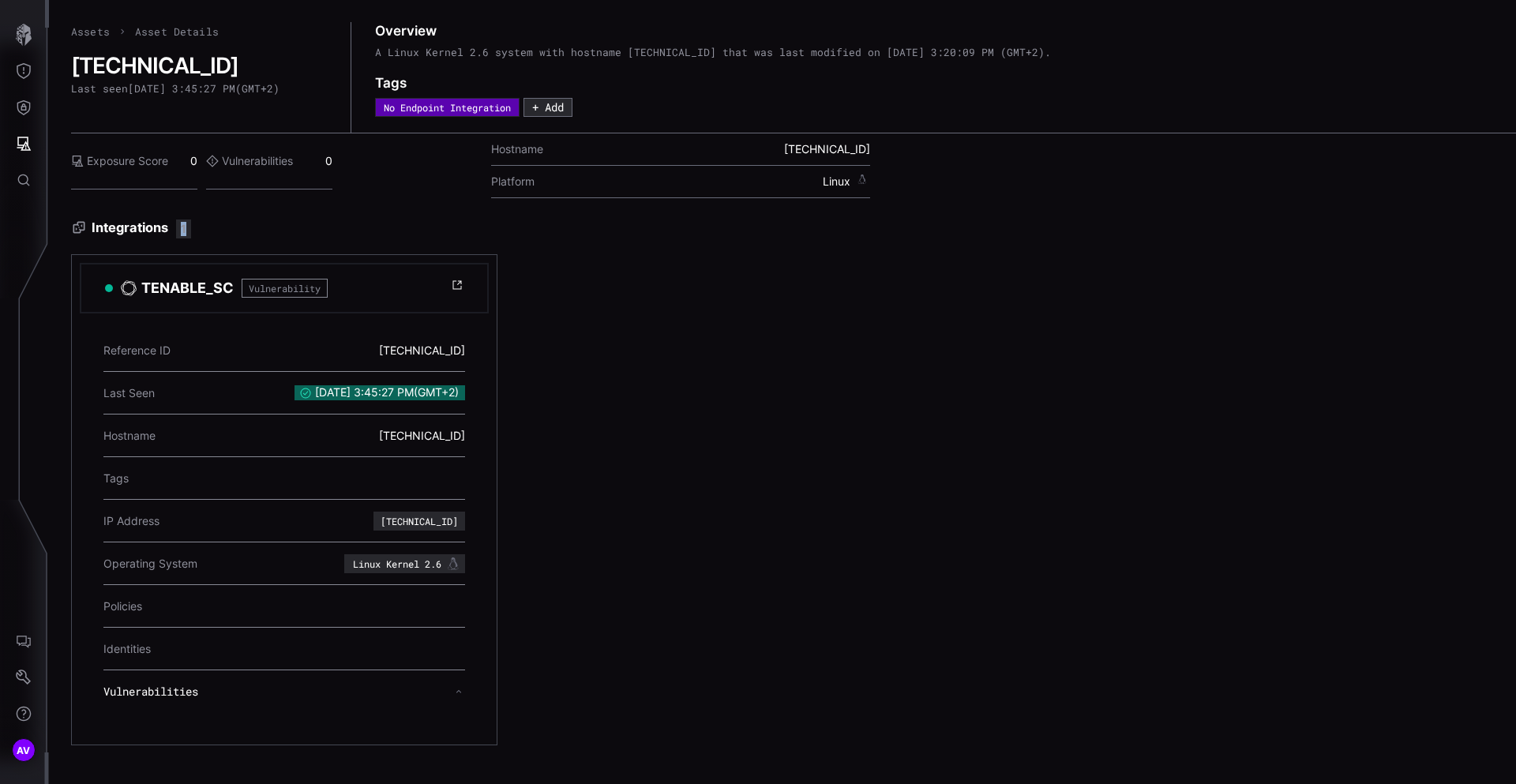
click at [347, 218] on div "Assets Asset Details 10.5.23.41 Last seen 9/10/2025, 3:45:27 PM ( GMT+2 ) Overv…" at bounding box center [793, 384] width 1445 height 724
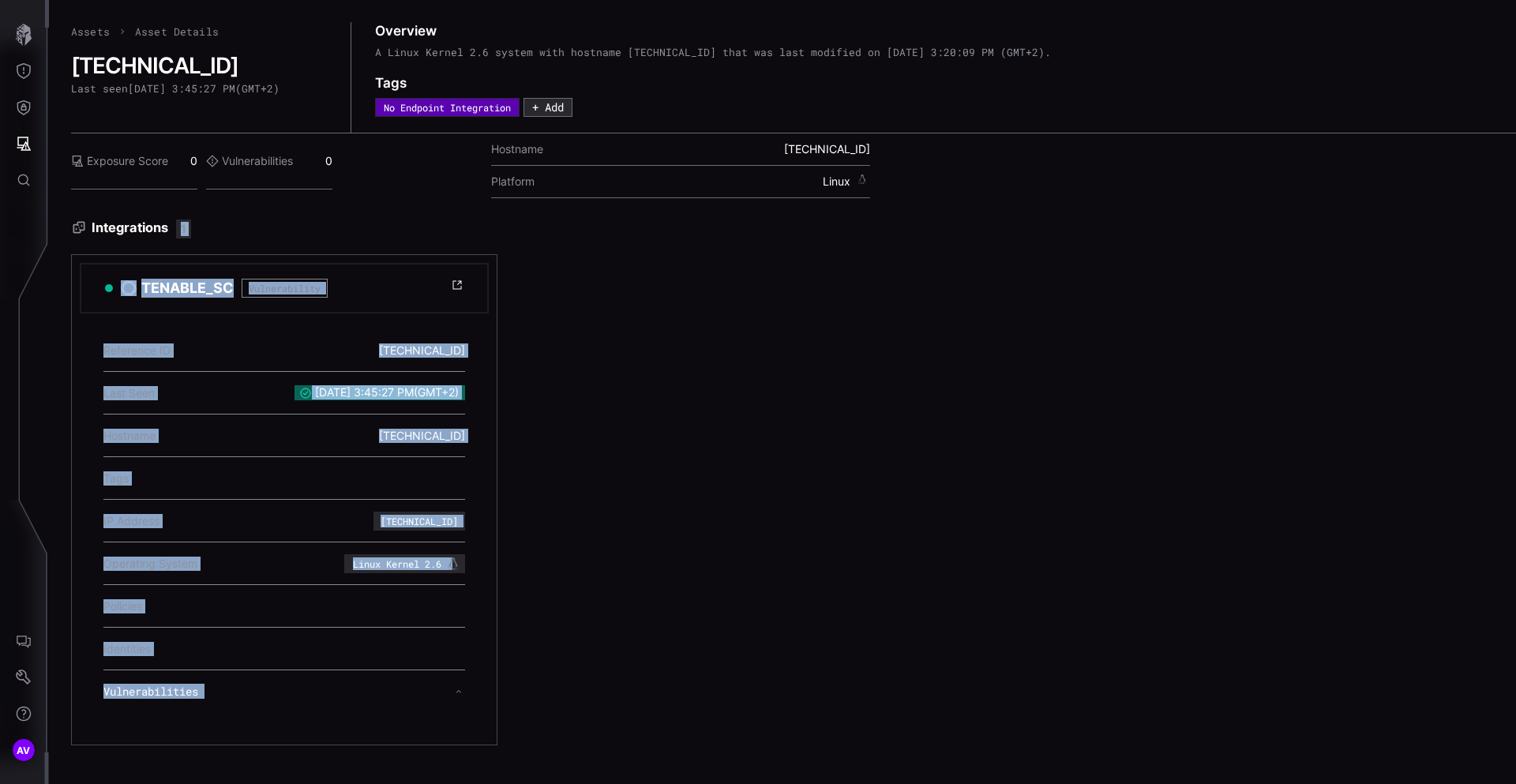
drag, startPoint x: 347, startPoint y: 218, endPoint x: 608, endPoint y: 701, distance: 549.0
click at [609, 700] on div "Assets Asset Details 10.5.23.41 Last seen 9/10/2025, 3:45:27 PM ( GMT+2 ) Overv…" at bounding box center [793, 384] width 1445 height 724
click at [608, 701] on div "TENABLE_SC Vulnerability Reference ID 10.5.23.41 Last Seen 9/10/2025, 3:45:27 P…" at bounding box center [727, 500] width 1311 height 491
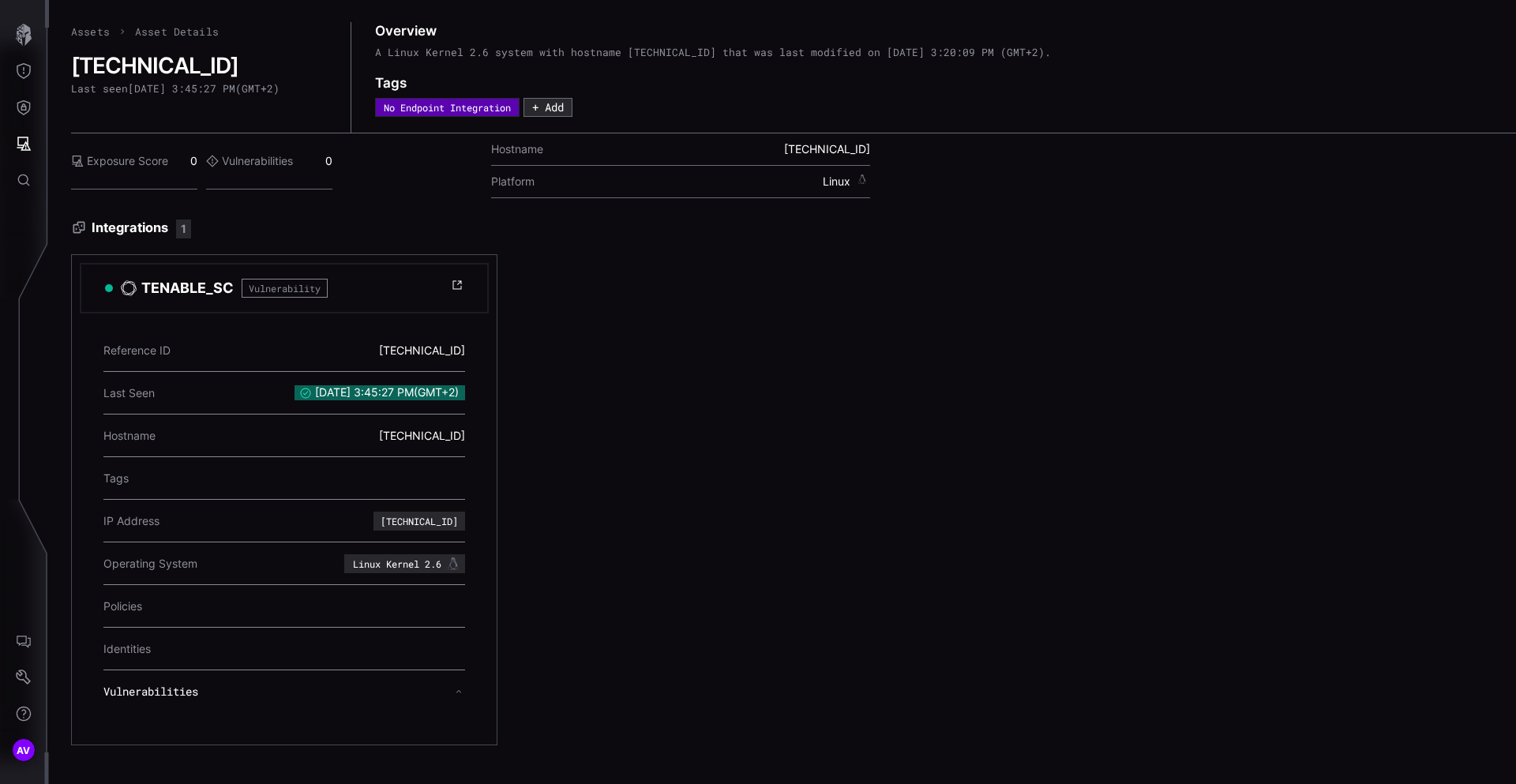
click at [608, 701] on div "TENABLE_SC Vulnerability Reference ID 10.5.23.41 Last Seen 9/10/2025, 3:45:27 P…" at bounding box center [727, 500] width 1311 height 491
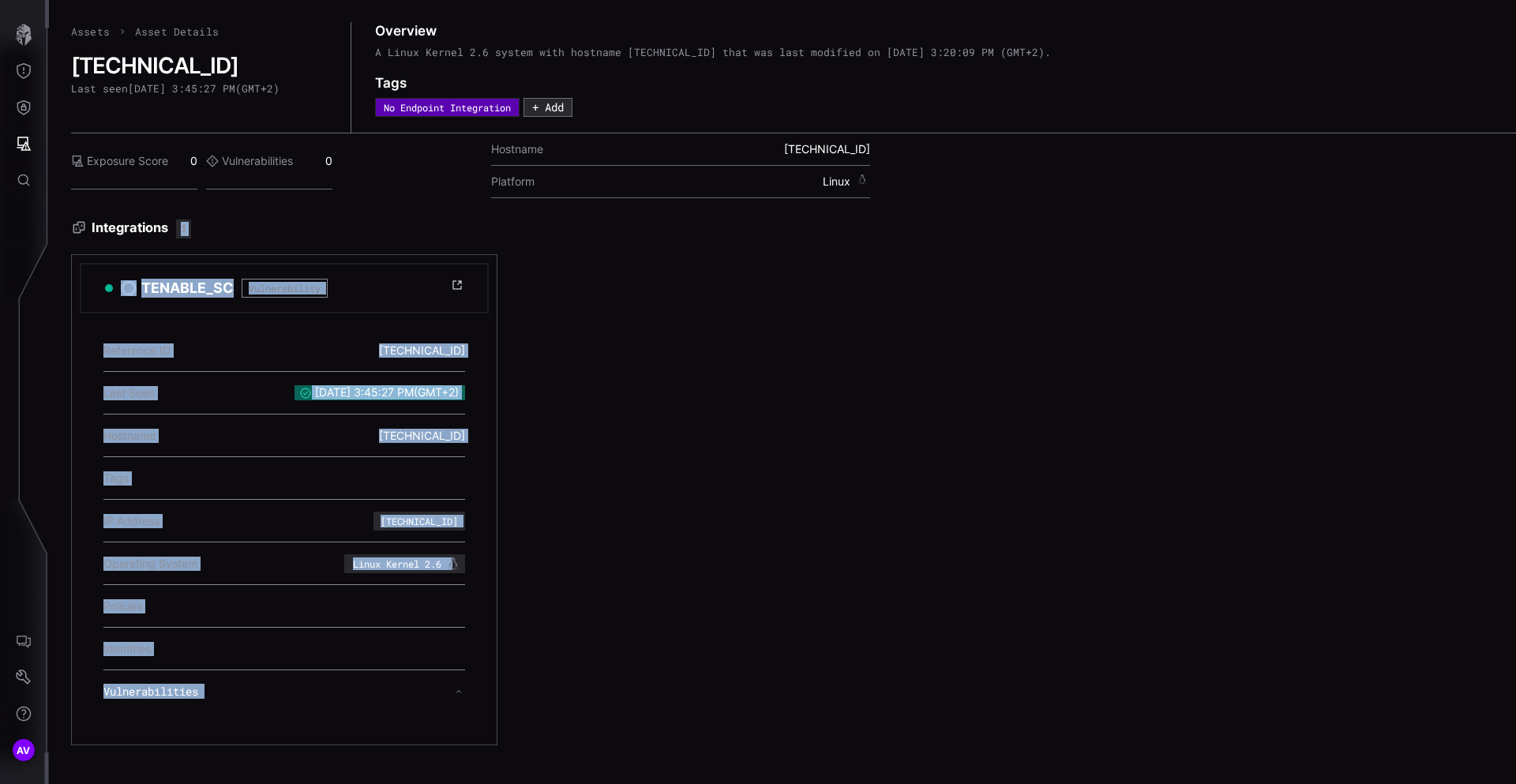
drag, startPoint x: 608, startPoint y: 701, endPoint x: 180, endPoint y: 214, distance: 648.3
click at [180, 214] on div "Assets Asset Details 10.5.23.41 Last seen 9/10/2025, 3:45:27 PM ( GMT+2 ) Overv…" at bounding box center [793, 384] width 1445 height 724
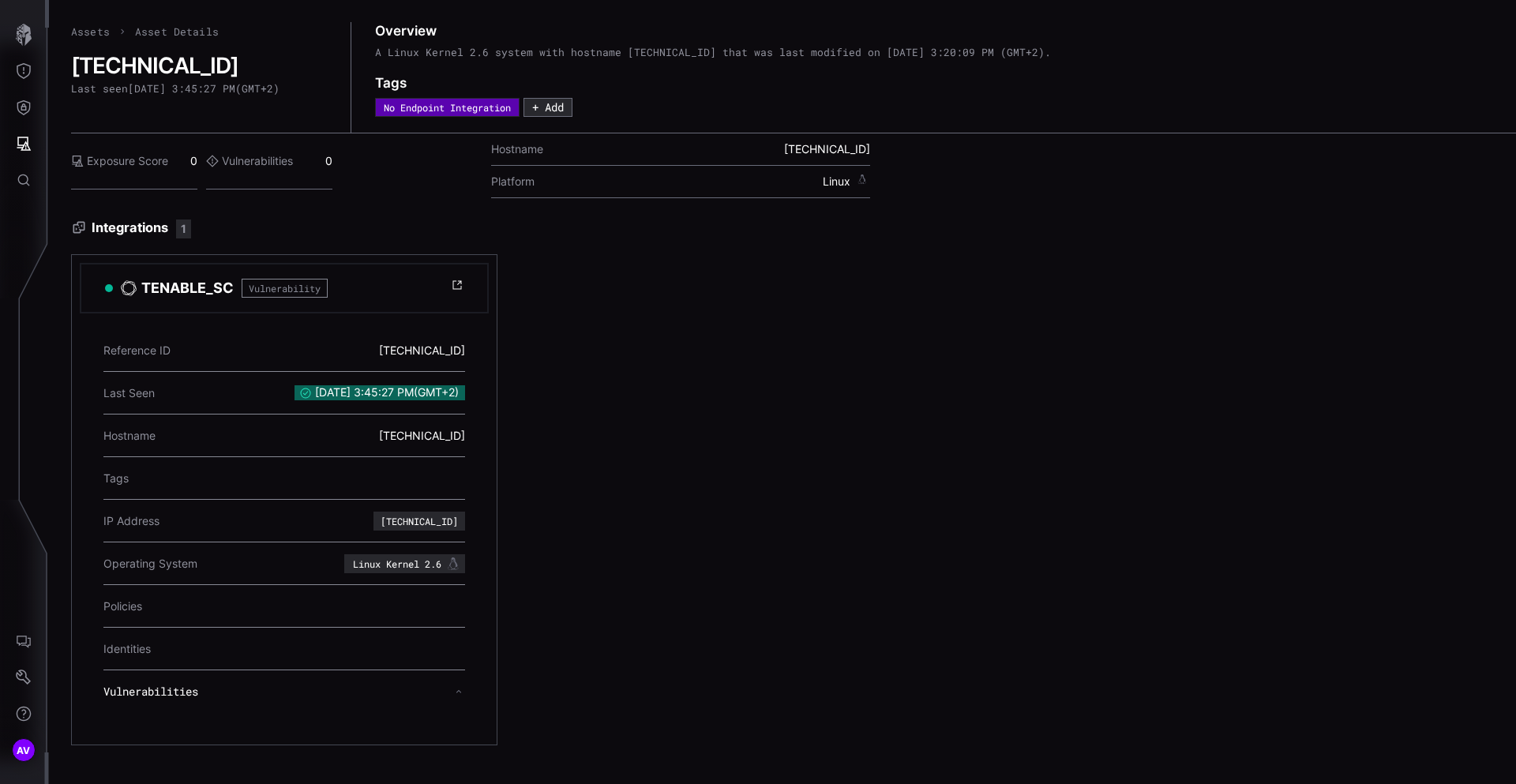
click at [171, 194] on div "Exposure Score 0 Vulnerabilities 0 Hostname 10.5.23.41 Platform Linux" at bounding box center [793, 171] width 1445 height 77
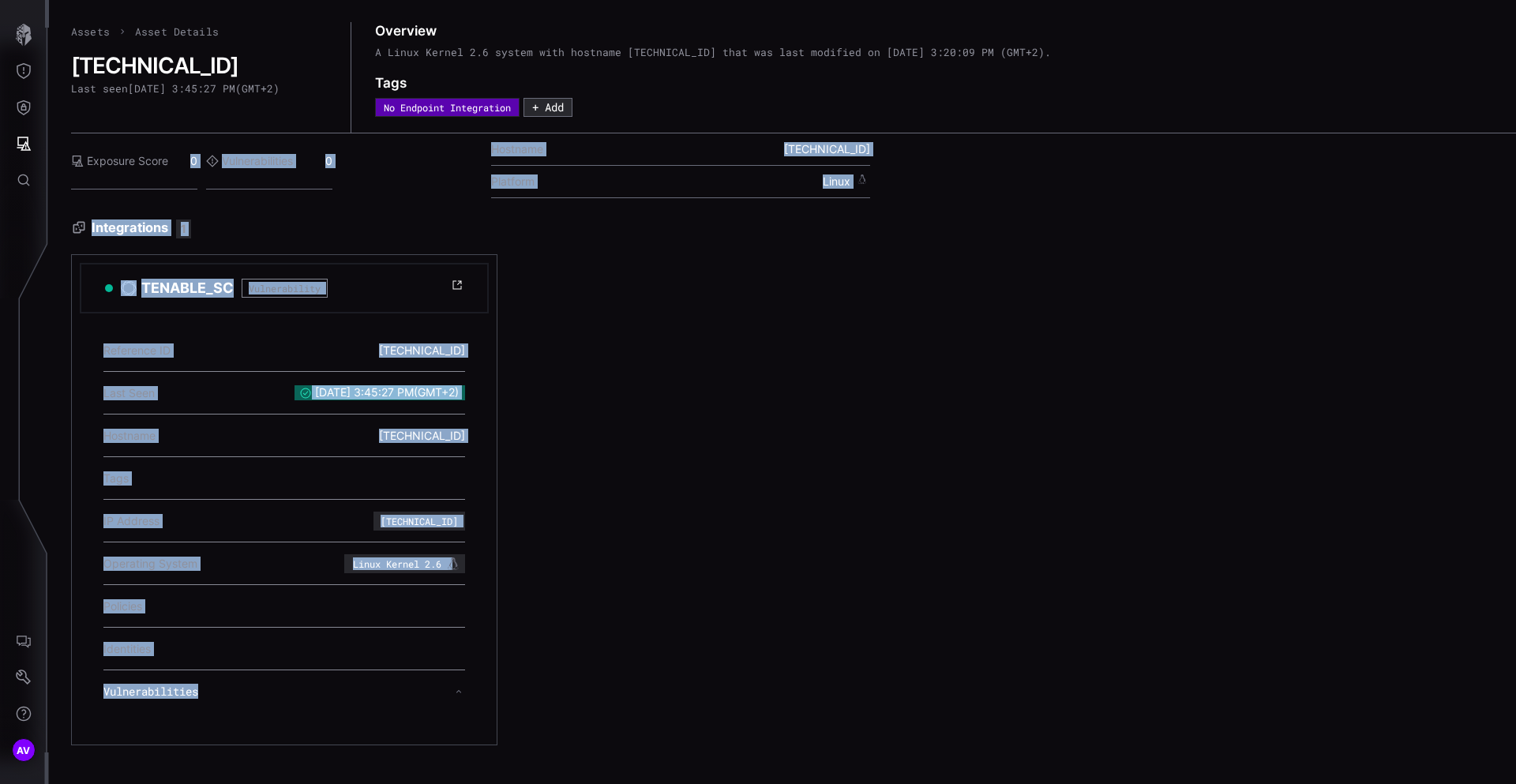
drag, startPoint x: 171, startPoint y: 194, endPoint x: 626, endPoint y: 777, distance: 739.5
click at [626, 777] on div "Assets Asset Details 10.5.23.41 Last seen 9/10/2025, 3:45:27 PM ( GMT+2 ) Overv…" at bounding box center [782, 392] width 1467 height 784
click at [605, 690] on div "TENABLE_SC Vulnerability Reference ID 10.5.23.41 Last Seen 9/10/2025, 3:45:27 P…" at bounding box center [727, 500] width 1311 height 491
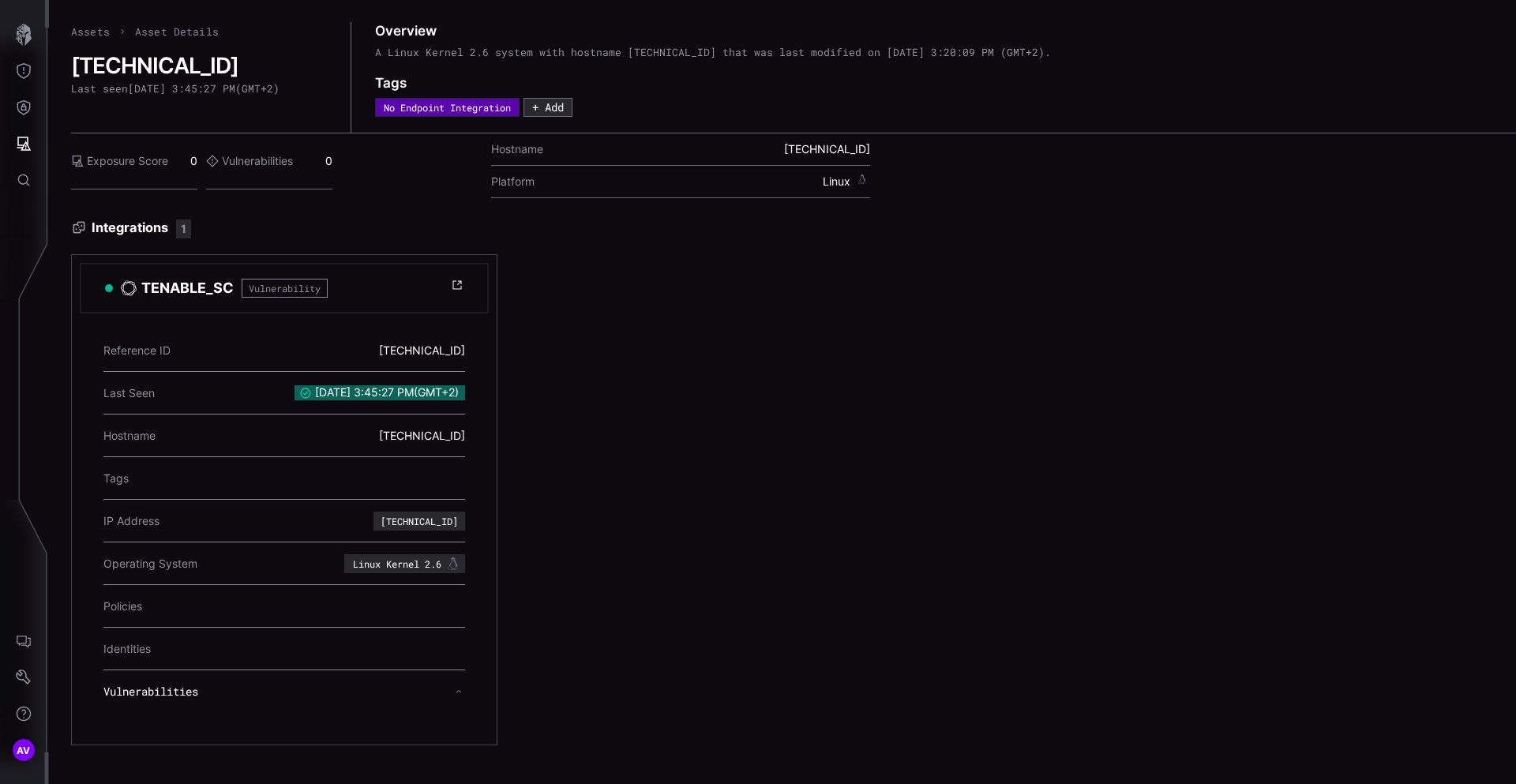
click at [605, 690] on div "TENABLE_SC Vulnerability Reference ID 10.5.23.41 Last Seen 9/10/2025, 3:45:27 P…" at bounding box center [727, 500] width 1311 height 491
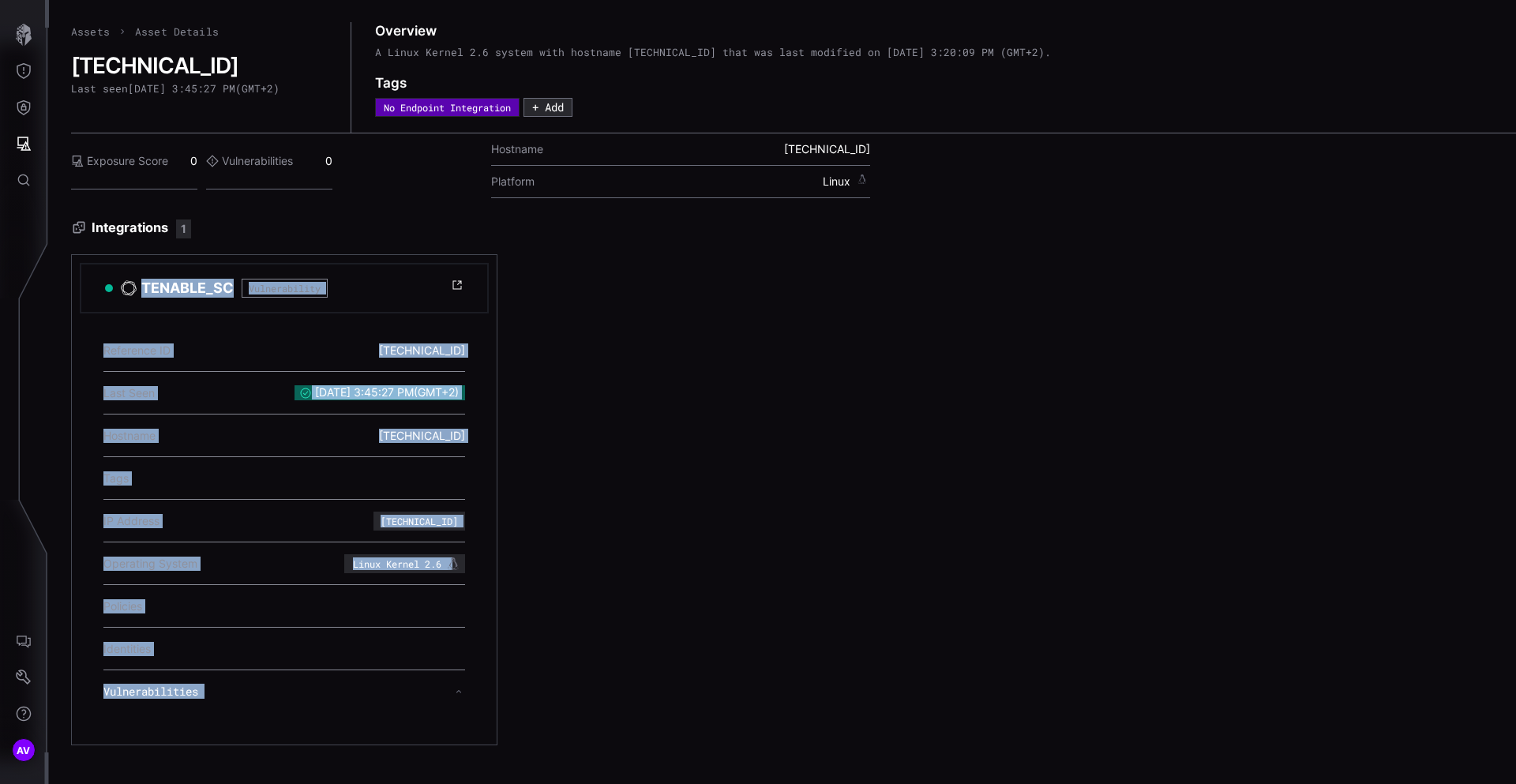
drag, startPoint x: 605, startPoint y: 690, endPoint x: 177, endPoint y: 265, distance: 603.2
click at [177, 265] on div "TENABLE_SC Vulnerability Reference ID 10.5.23.41 Last Seen 9/10/2025, 3:45:27 P…" at bounding box center [727, 500] width 1311 height 491
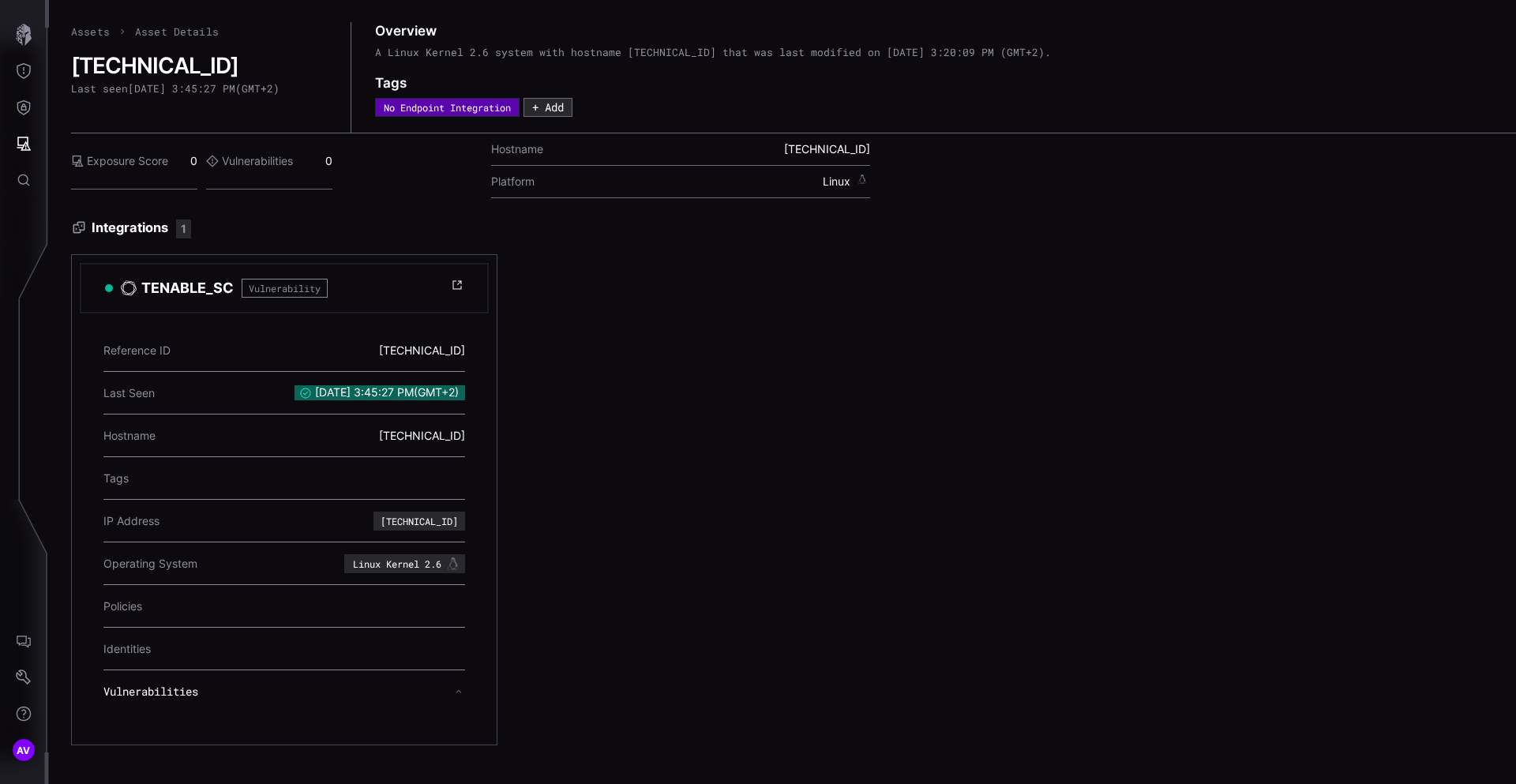
click at [340, 214] on div "Assets Asset Details 10.5.23.41 Last seen 9/10/2025, 3:45:27 PM ( GMT+2 ) Overv…" at bounding box center [793, 384] width 1445 height 724
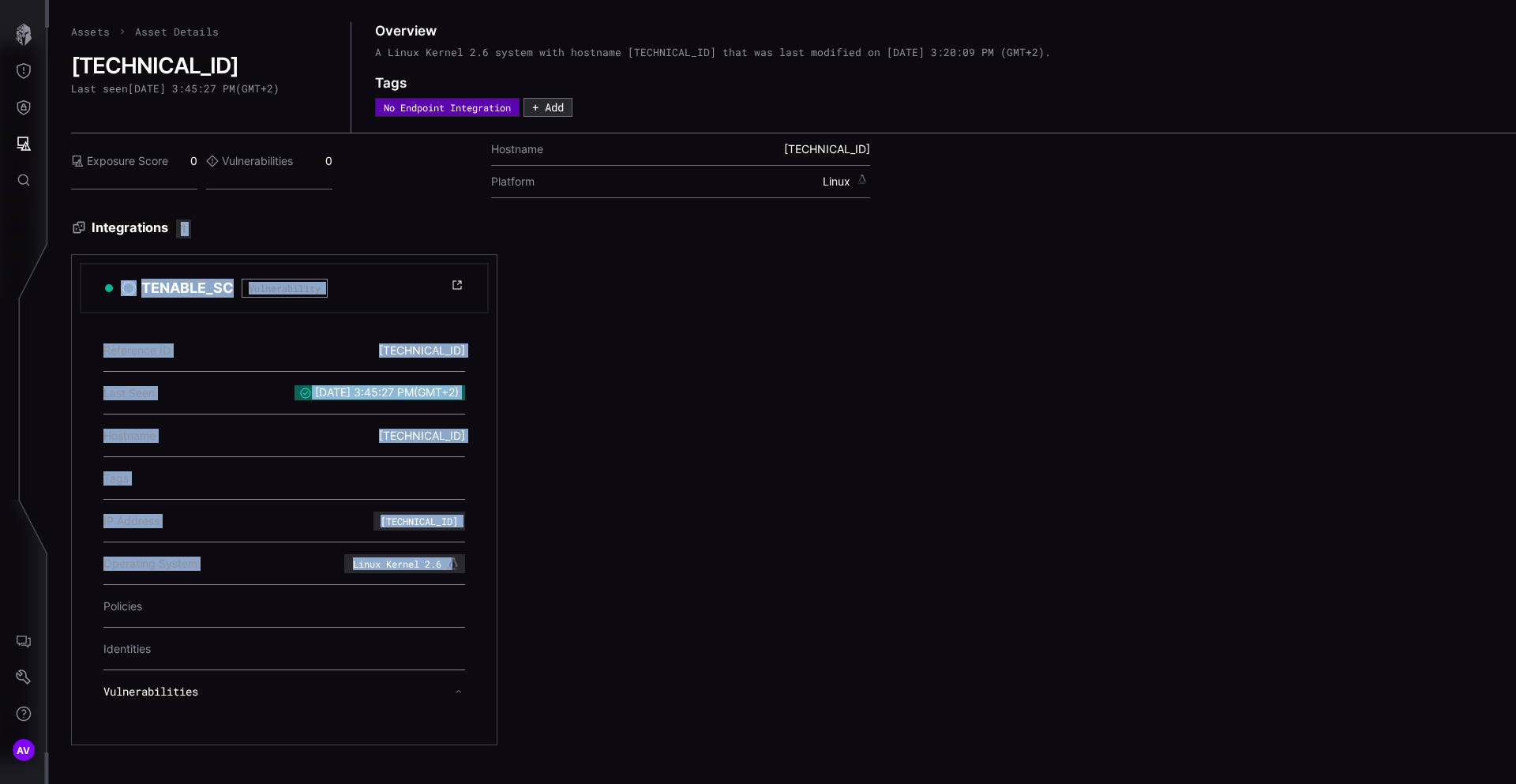
drag, startPoint x: 340, startPoint y: 214, endPoint x: 444, endPoint y: 782, distance: 577.4
click at [444, 782] on div "Assets Asset Details 10.5.23.41 Last seen 9/10/2025, 3:45:27 PM ( GMT+2 ) Overv…" at bounding box center [782, 392] width 1467 height 784
click at [626, 710] on div "TENABLE_SC Vulnerability Reference ID 10.5.23.41 Last Seen 9/10/2025, 3:45:27 P…" at bounding box center [727, 500] width 1311 height 491
drag, startPoint x: 626, startPoint y: 710, endPoint x: 80, endPoint y: 245, distance: 717.2
click at [80, 245] on div "Integrations 1 TENABLE_SC Vulnerability Reference ID 10.5.23.41 Last Seen 9/10/…" at bounding box center [793, 482] width 1445 height 526
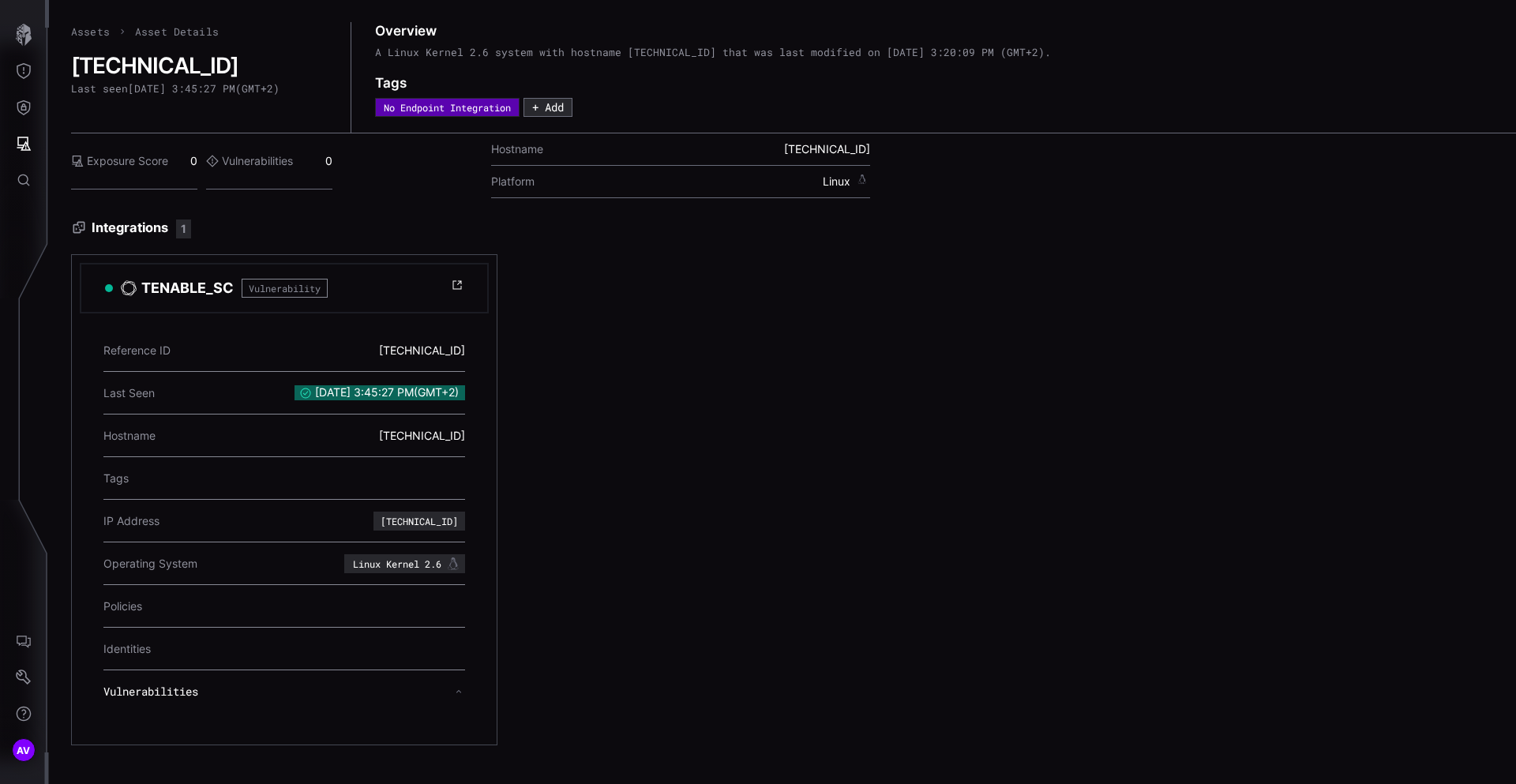
click at [60, 231] on div "Assets Asset Details 10.5.23.41 Last seen 9/10/2025, 3:45:27 PM ( GMT+2 ) Overv…" at bounding box center [782, 392] width 1467 height 784
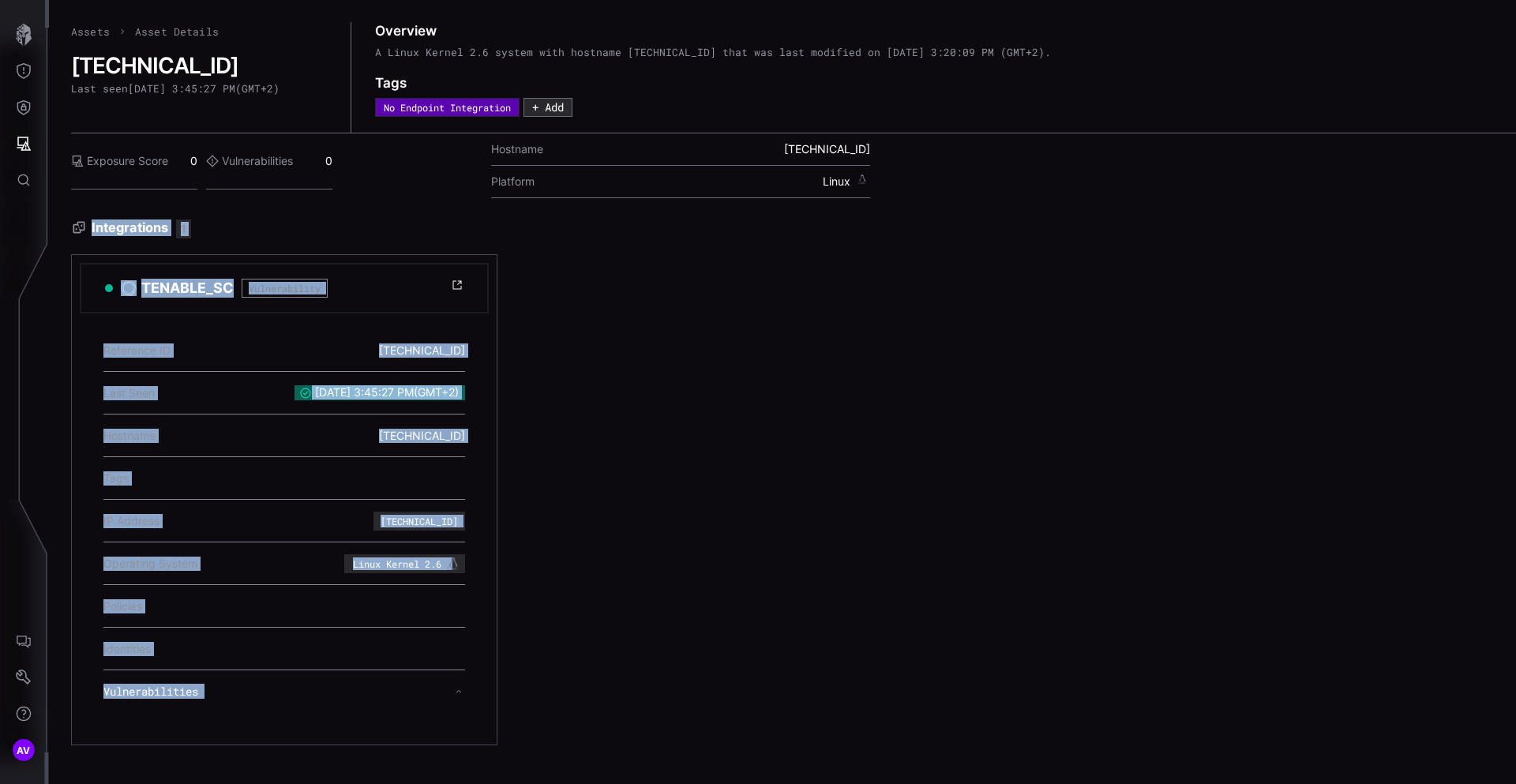
drag, startPoint x: 60, startPoint y: 231, endPoint x: 558, endPoint y: 715, distance: 694.4
click at [559, 714] on div "Assets Asset Details 10.5.23.41 Last seen 9/10/2025, 3:45:27 PM ( GMT+2 ) Overv…" at bounding box center [782, 392] width 1467 height 784
click at [558, 715] on div "TENABLE_SC Vulnerability Reference ID 10.5.23.41 Last Seen 9/10/2025, 3:45:27 P…" at bounding box center [727, 500] width 1311 height 491
drag, startPoint x: 558, startPoint y: 715, endPoint x: 61, endPoint y: 225, distance: 697.9
click at [61, 225] on div "Assets Asset Details 10.5.23.41 Last seen 9/10/2025, 3:45:27 PM ( GMT+2 ) Overv…" at bounding box center [782, 392] width 1467 height 784
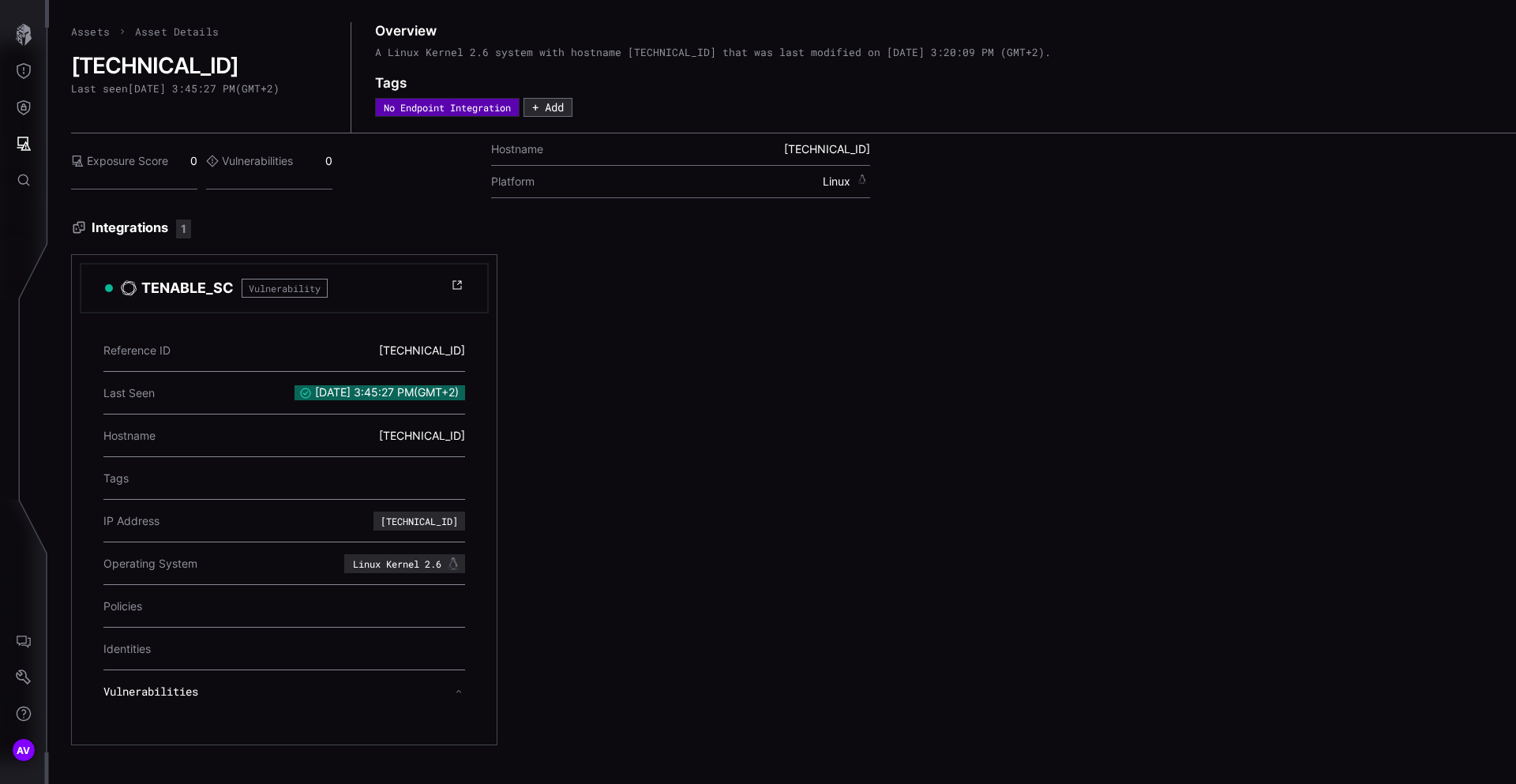
click at [61, 225] on div "Assets Asset Details 10.5.23.41 Last seen 9/10/2025, 3:45:27 PM ( GMT+2 ) Overv…" at bounding box center [782, 392] width 1467 height 784
click at [62, 225] on div "Assets Asset Details 10.5.23.41 Last seen 9/10/2025, 3:45:27 PM ( GMT+2 ) Overv…" at bounding box center [782, 392] width 1467 height 784
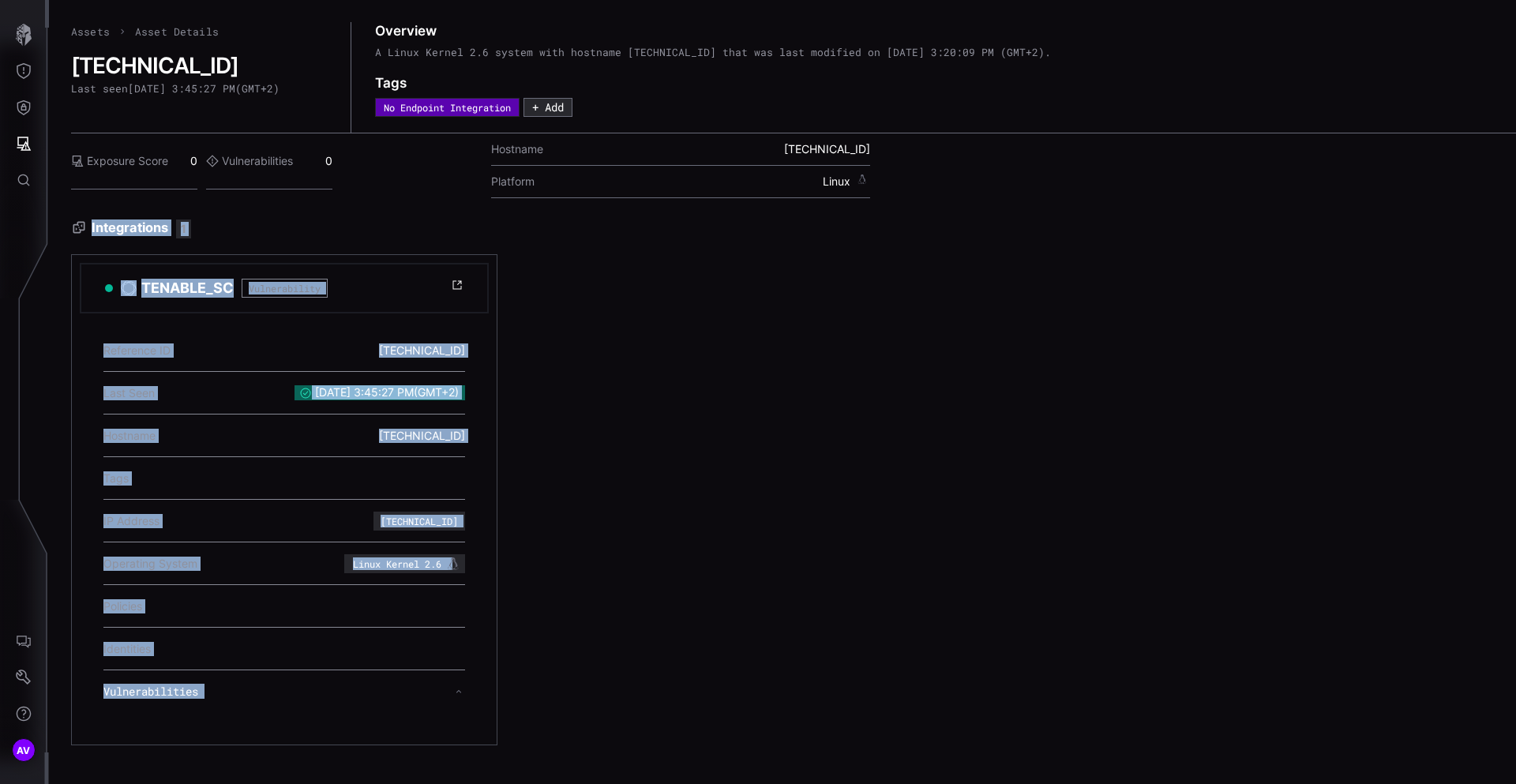
drag, startPoint x: 62, startPoint y: 225, endPoint x: 515, endPoint y: 692, distance: 650.6
click at [515, 692] on div "Assets Asset Details 10.5.23.41 Last seen 9/10/2025, 3:45:27 PM ( GMT+2 ) Overv…" at bounding box center [782, 392] width 1467 height 784
click at [515, 692] on div "TENABLE_SC Vulnerability Reference ID 10.5.23.41 Last Seen 9/10/2025, 3:45:27 P…" at bounding box center [727, 500] width 1311 height 491
drag, startPoint x: 557, startPoint y: 711, endPoint x: 62, endPoint y: 219, distance: 697.9
click at [62, 219] on div "Assets Asset Details 10.5.23.41 Last seen 9/10/2025, 3:45:27 PM ( GMT+2 ) Overv…" at bounding box center [782, 392] width 1467 height 784
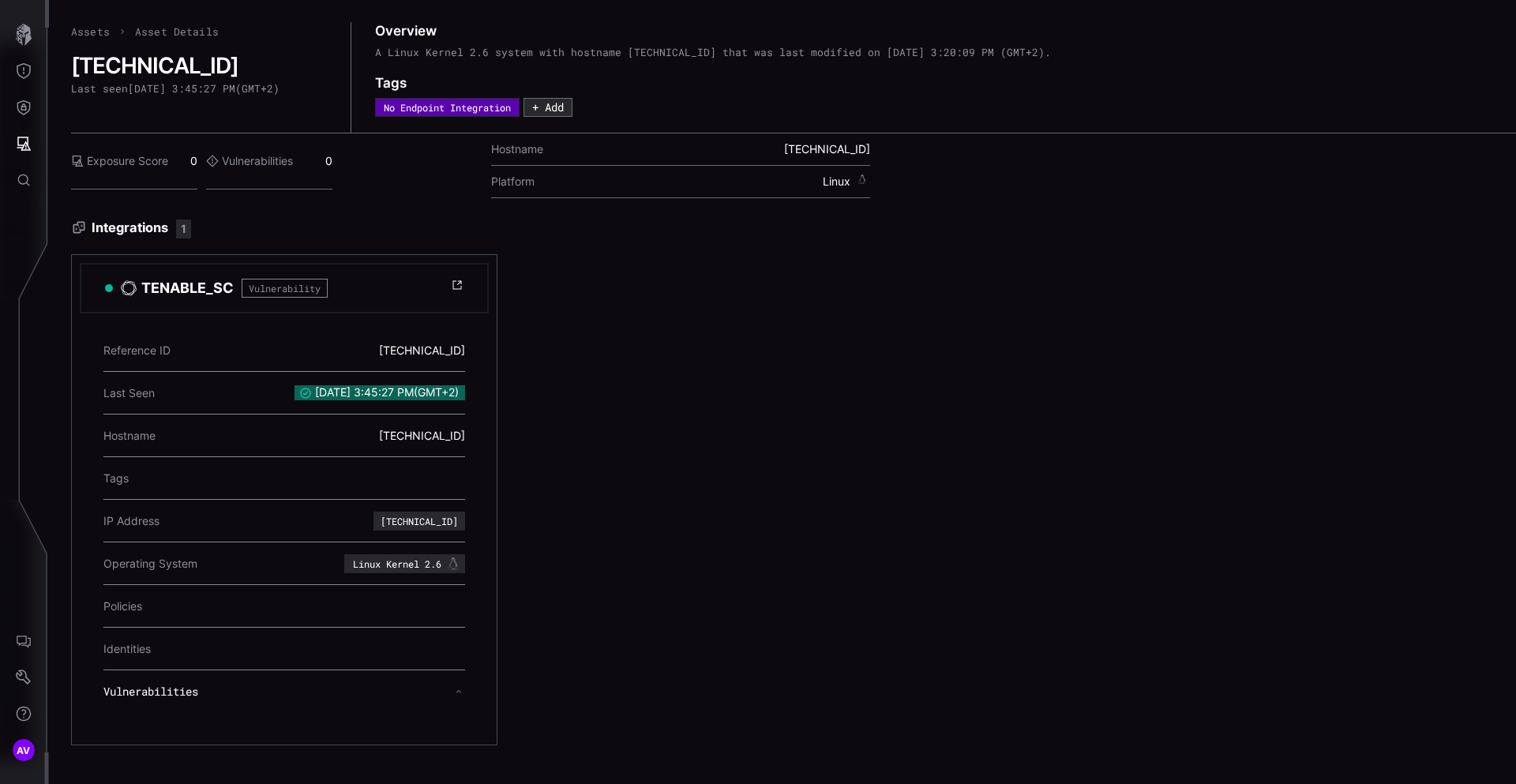
click at [62, 219] on div "Assets Asset Details 10.5.23.41 Last seen 9/10/2025, 3:45:27 PM ( GMT+2 ) Overv…" at bounding box center [782, 392] width 1467 height 784
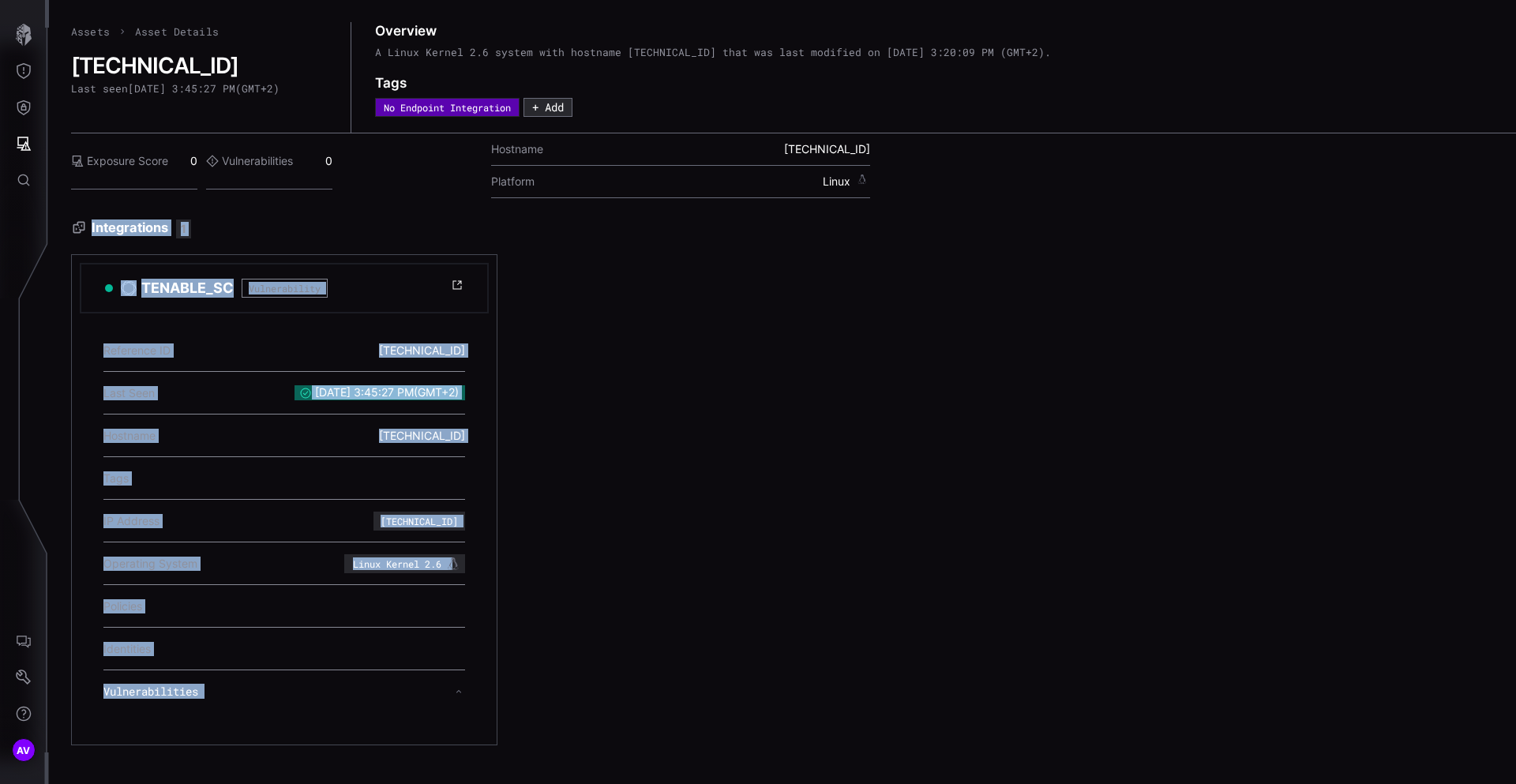
drag, startPoint x: 62, startPoint y: 219, endPoint x: 499, endPoint y: 716, distance: 661.8
click at [490, 702] on div "Assets Asset Details 10.5.23.41 Last seen 9/10/2025, 3:45:27 PM ( GMT+2 ) Overv…" at bounding box center [782, 392] width 1467 height 784
click at [499, 716] on div "TENABLE_SC Vulnerability Reference ID 10.5.23.41 Last Seen 9/10/2025, 3:45:27 P…" at bounding box center [727, 500] width 1311 height 491
drag, startPoint x: 499, startPoint y: 716, endPoint x: 57, endPoint y: 228, distance: 658.4
click at [57, 232] on div "Assets Asset Details 10.5.23.41 Last seen 9/10/2025, 3:45:27 PM ( GMT+2 ) Overv…" at bounding box center [782, 392] width 1467 height 784
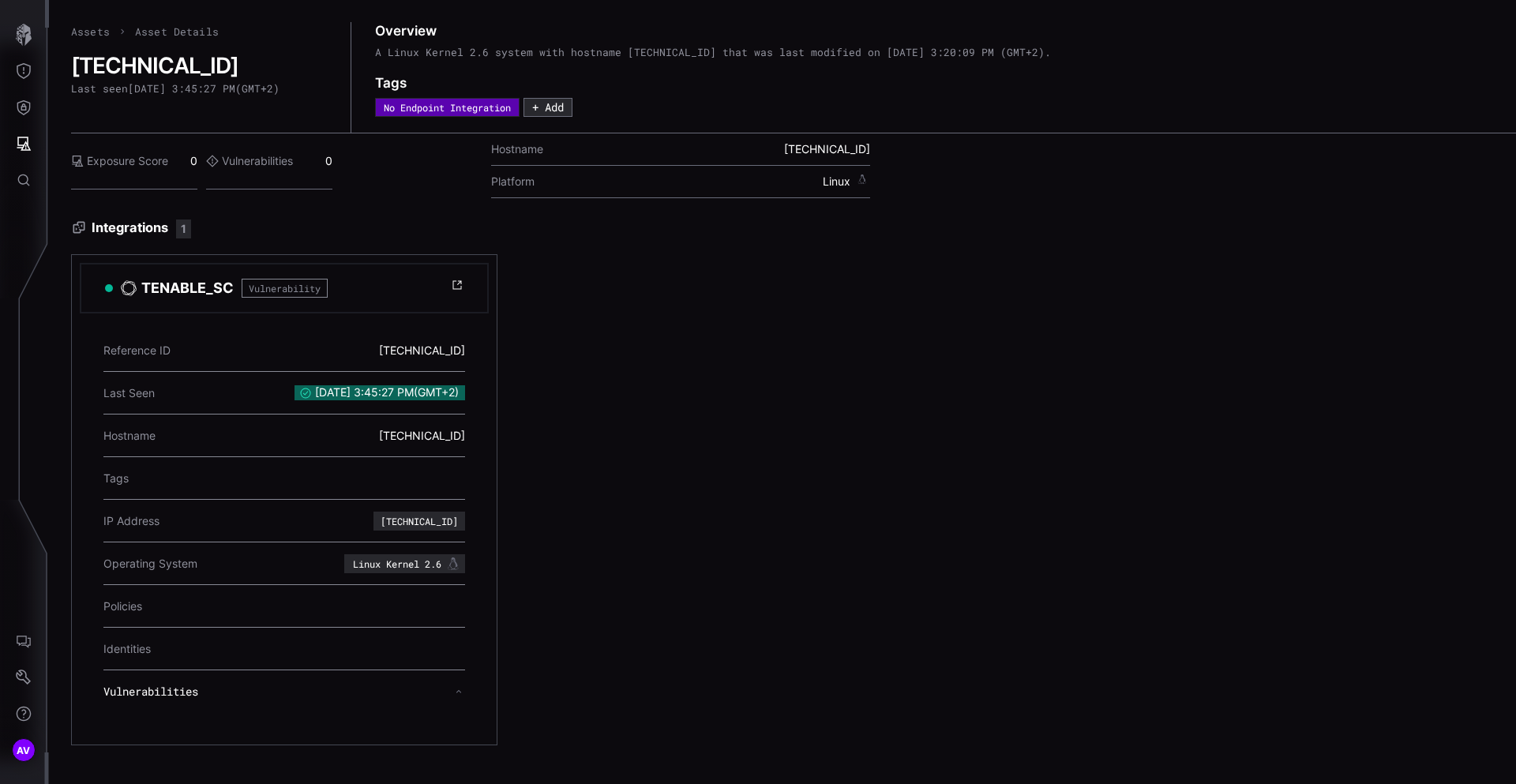
click at [57, 228] on div "Assets Asset Details 10.5.23.41 Last seen 9/10/2025, 3:45:27 PM ( GMT+2 ) Overv…" at bounding box center [782, 392] width 1467 height 784
